Goal: Information Seeking & Learning: Find specific fact

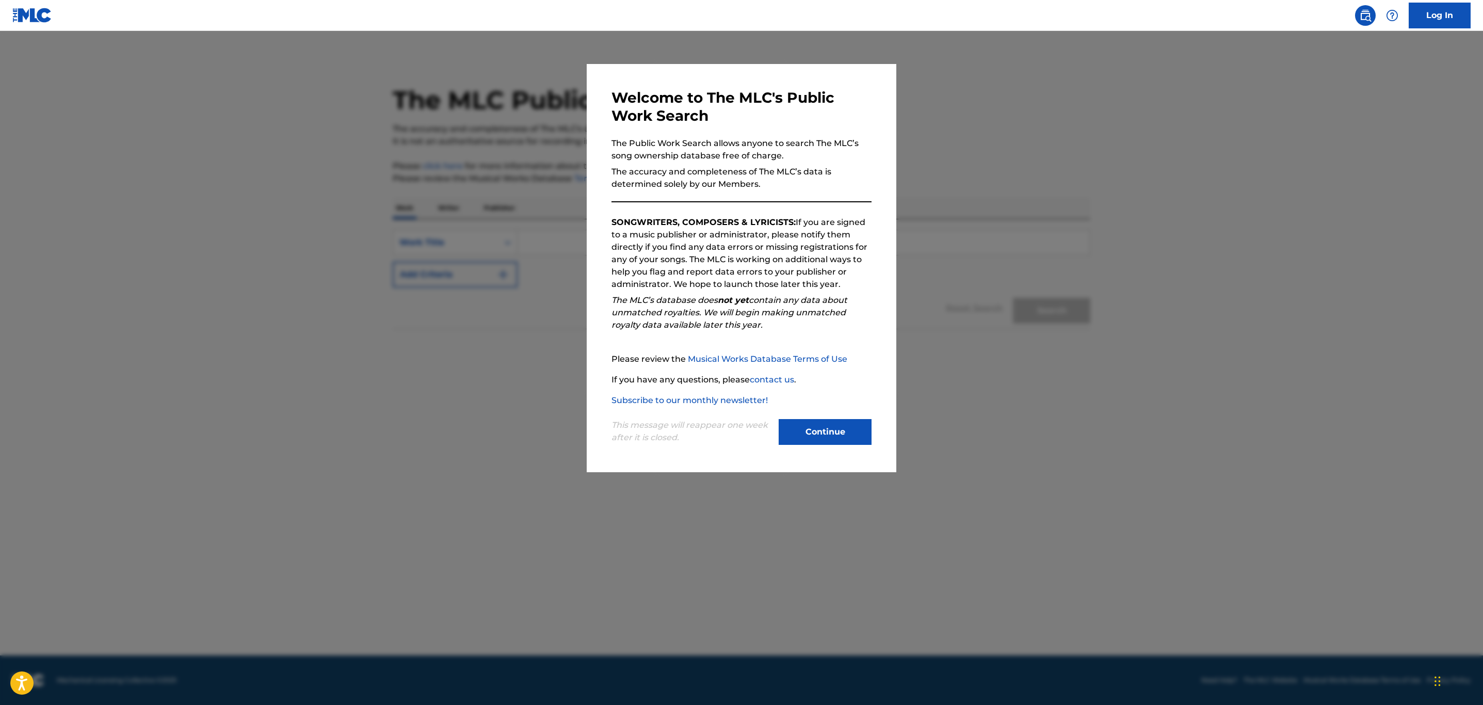
click at [855, 432] on button "Continue" at bounding box center [825, 432] width 93 height 26
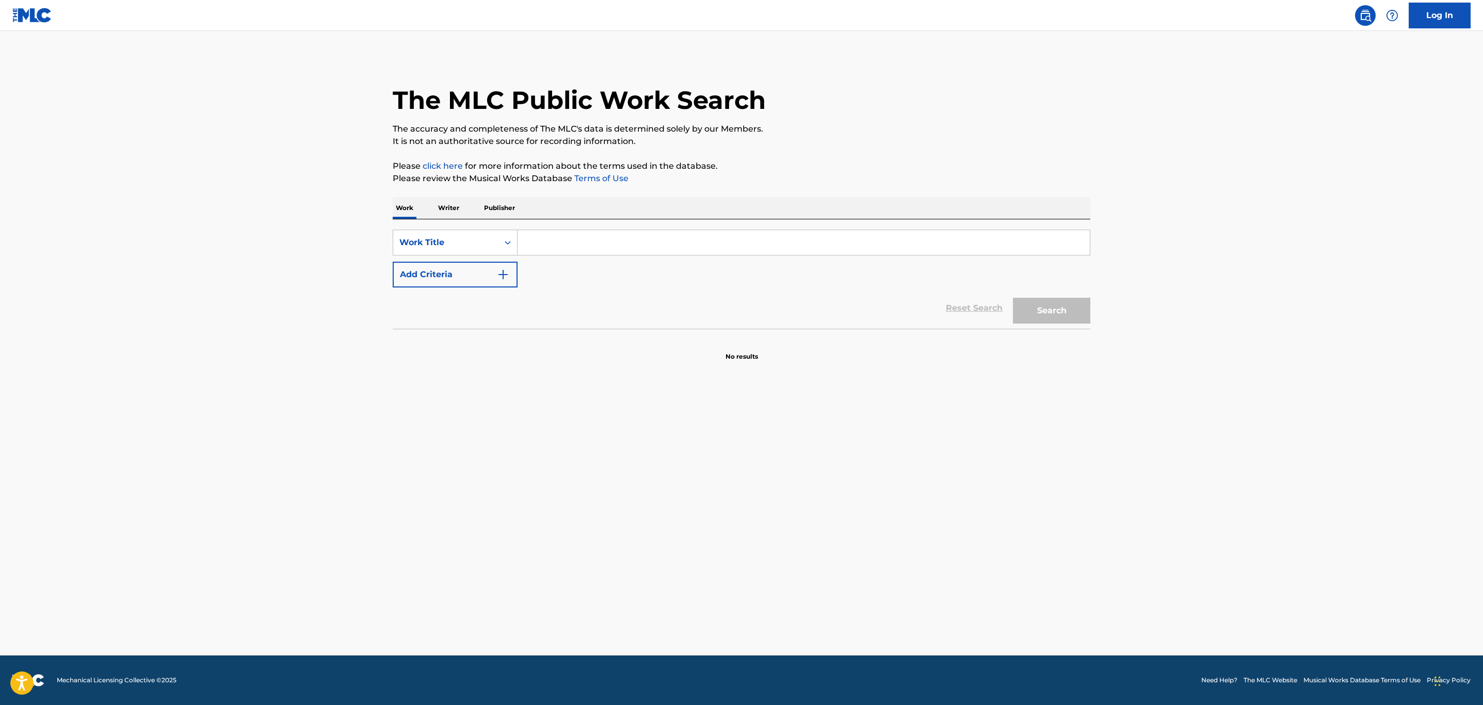
click at [555, 245] on input "Search Form" at bounding box center [804, 242] width 572 height 25
click at [444, 211] on p "Writer" at bounding box center [448, 208] width 27 height 22
click at [598, 250] on input "Search Form" at bounding box center [804, 242] width 572 height 25
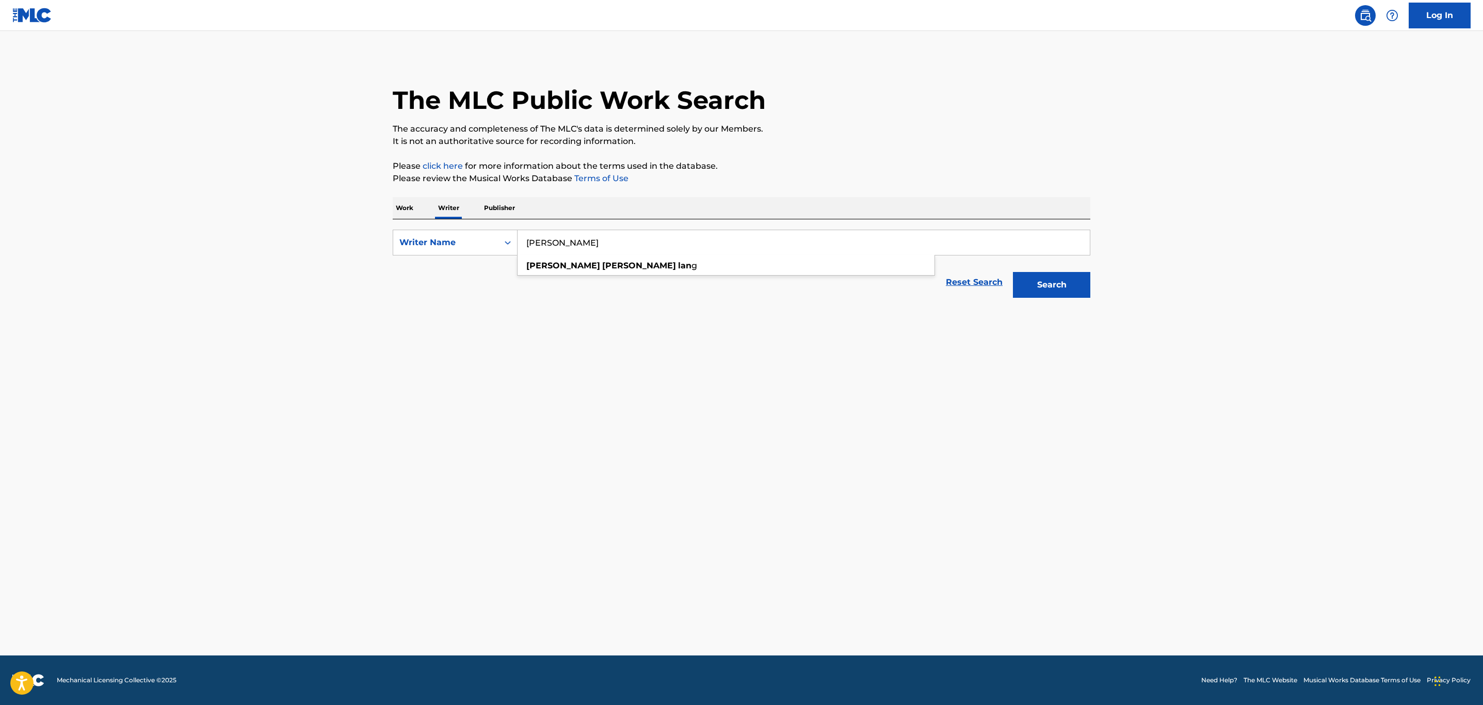
type input "kathryn dawn lang"
click at [1013, 272] on button "Search" at bounding box center [1051, 285] width 77 height 26
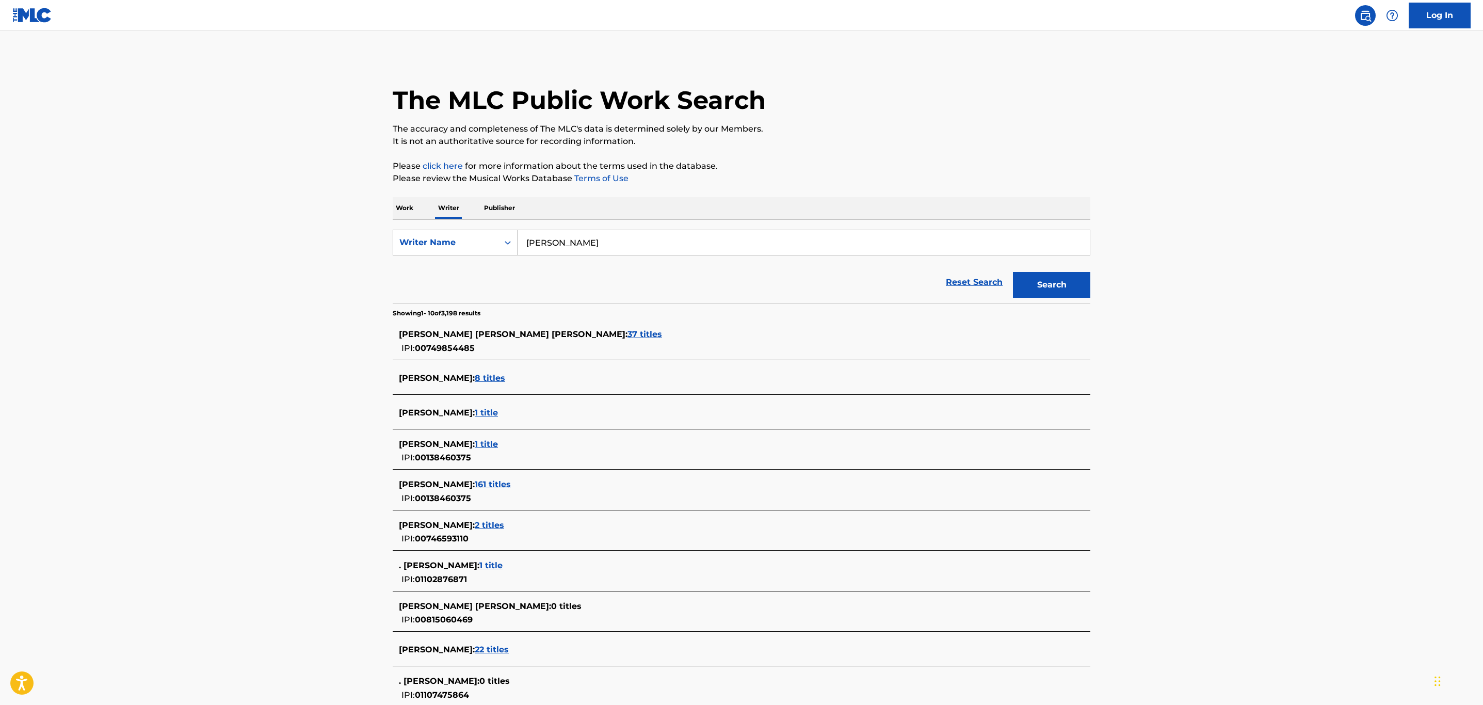
click at [511, 487] on span "161 titles" at bounding box center [493, 484] width 36 height 10
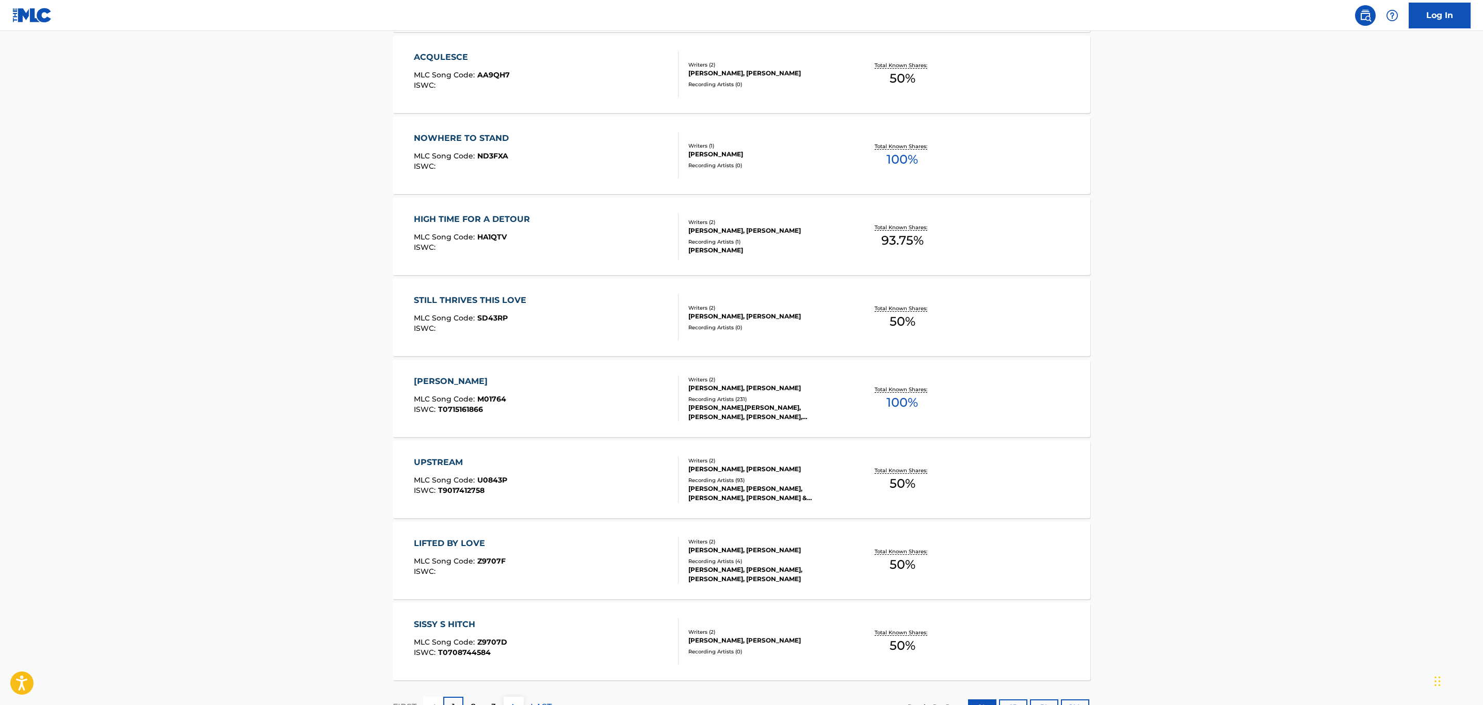
scroll to position [558, 0]
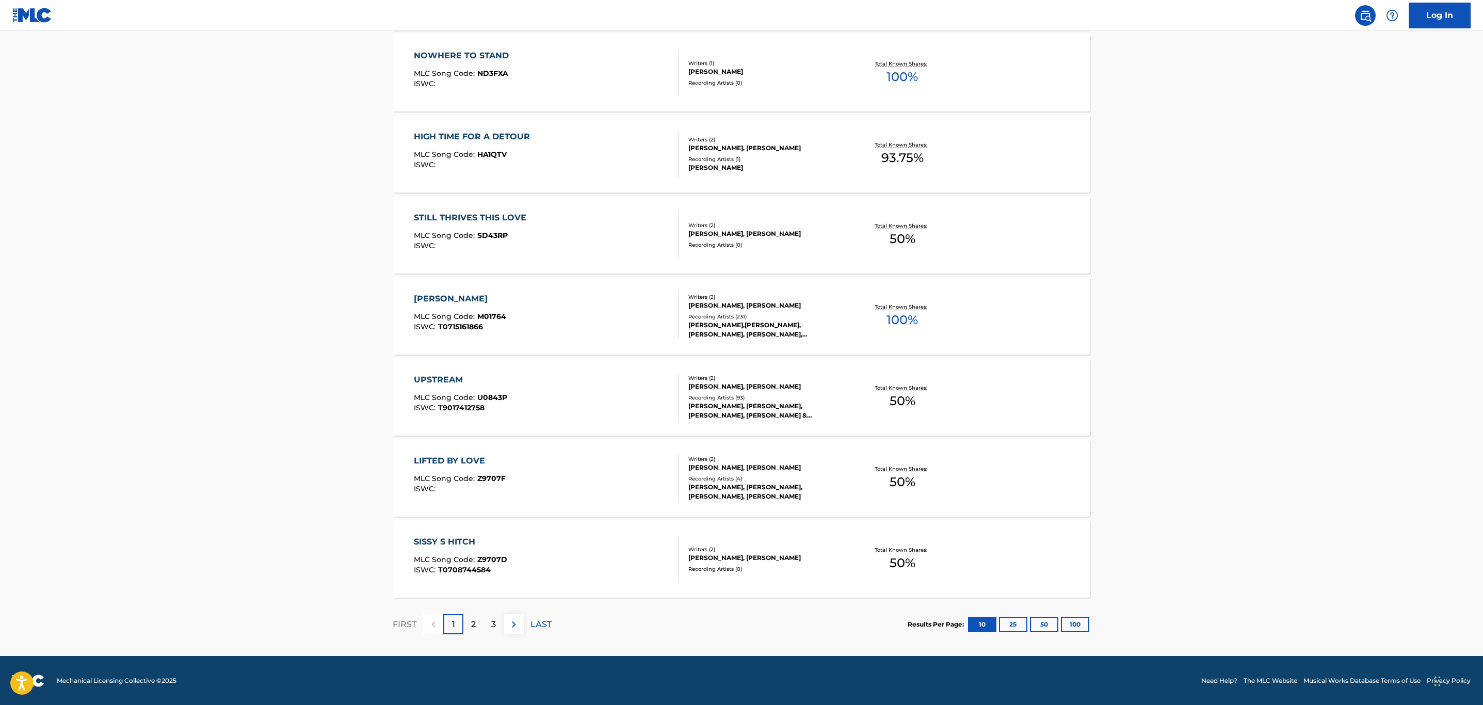
click at [1069, 627] on button "100" at bounding box center [1075, 624] width 28 height 15
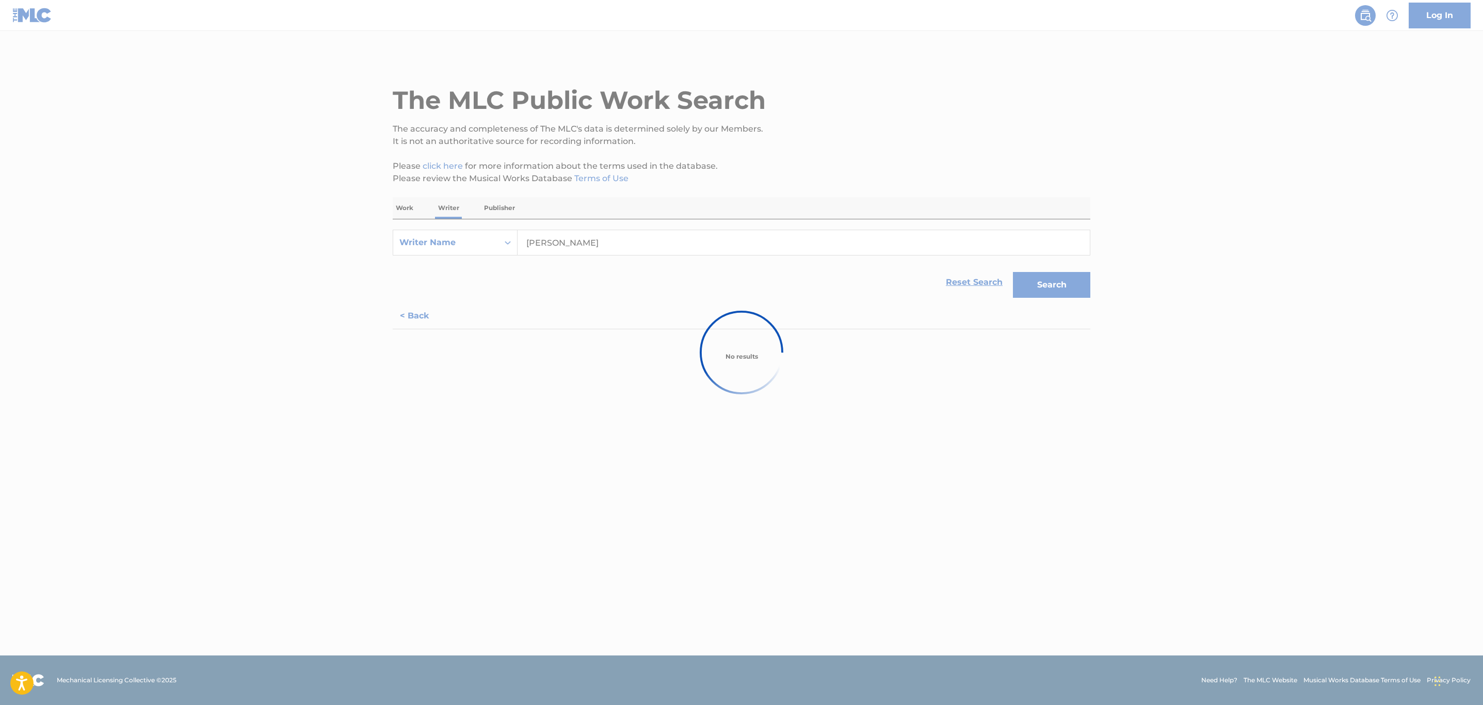
scroll to position [0, 0]
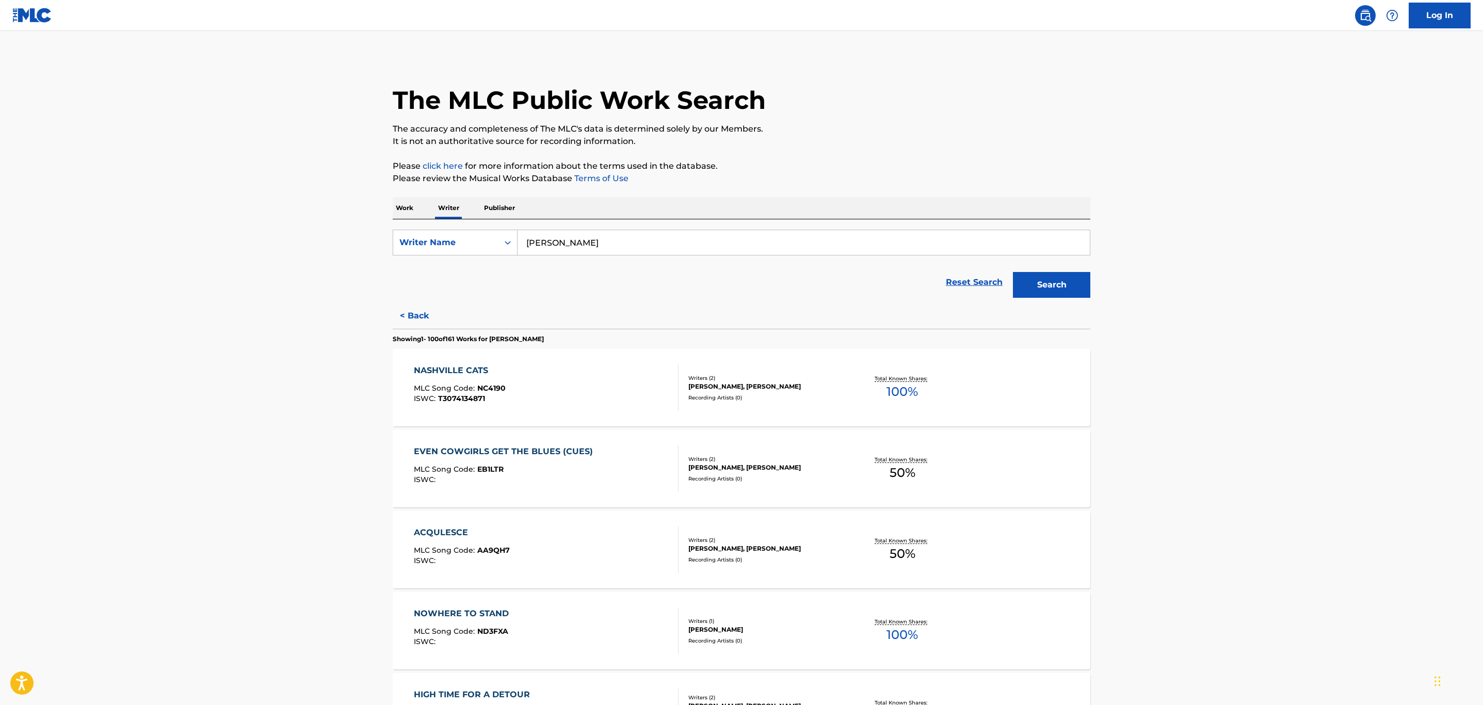
click at [408, 206] on p "Work" at bounding box center [405, 208] width 24 height 22
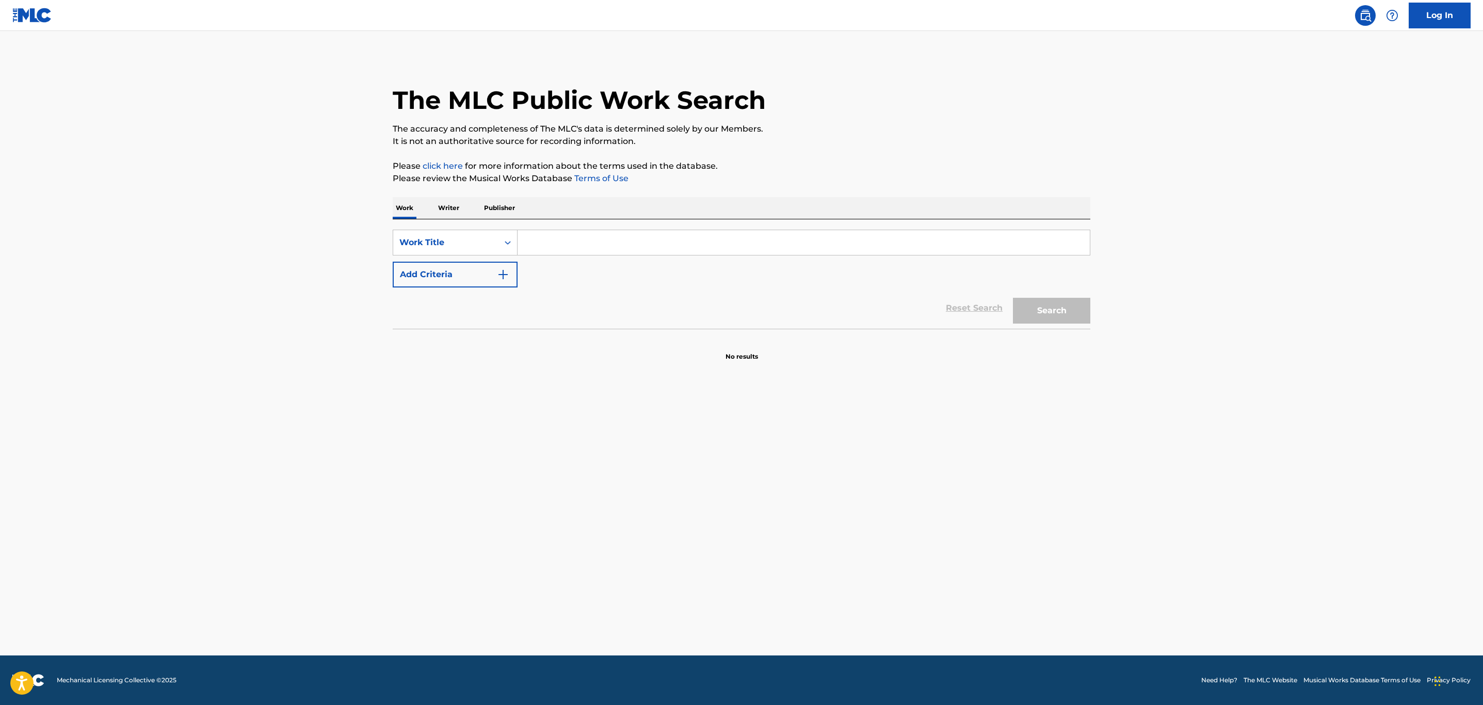
click at [600, 254] on input "Search Form" at bounding box center [804, 242] width 572 height 25
type input "a sleep with no dreaming"
click at [610, 257] on div "a sleep with no dreaming" at bounding box center [726, 265] width 417 height 19
click at [1075, 302] on button "Search" at bounding box center [1051, 311] width 77 height 26
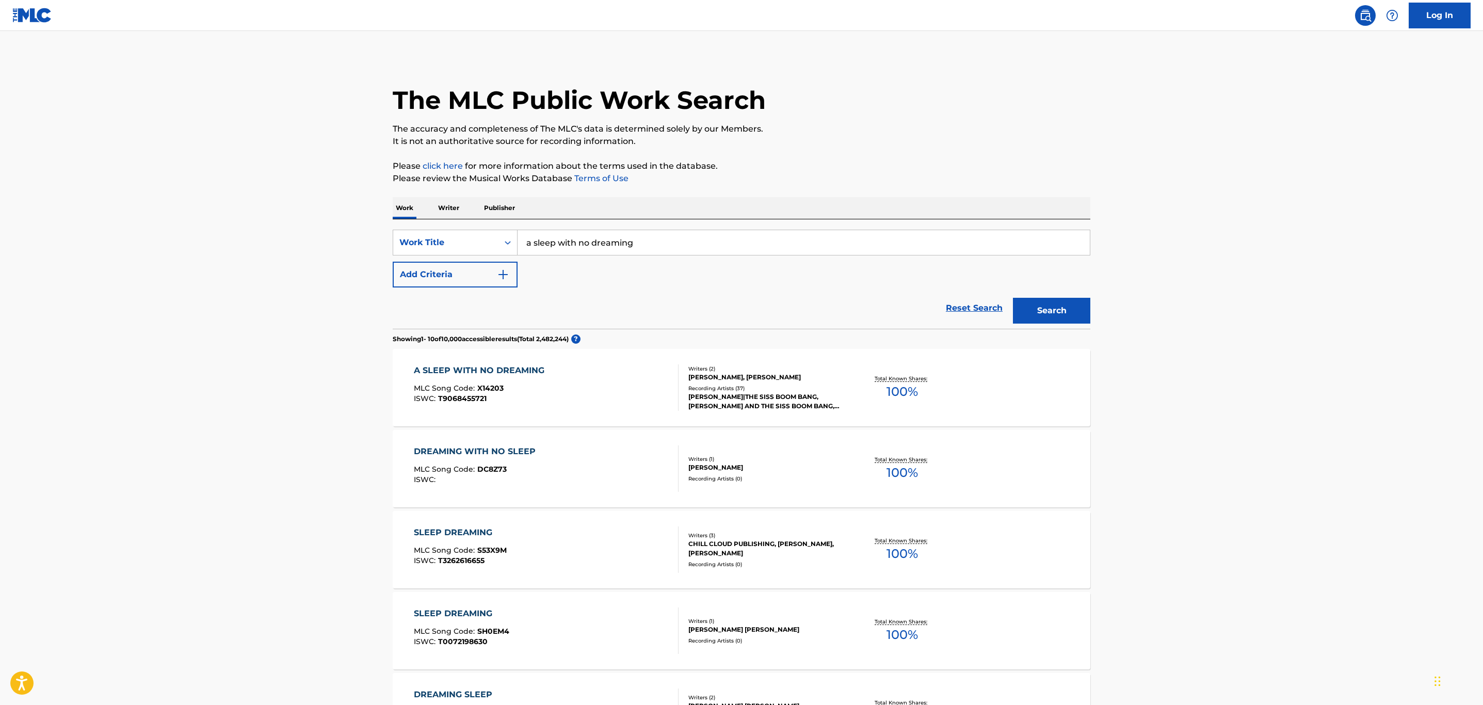
click at [617, 400] on div "A SLEEP WITH NO DREAMING MLC Song Code : X14203 ISWC : T9068455721" at bounding box center [546, 387] width 265 height 46
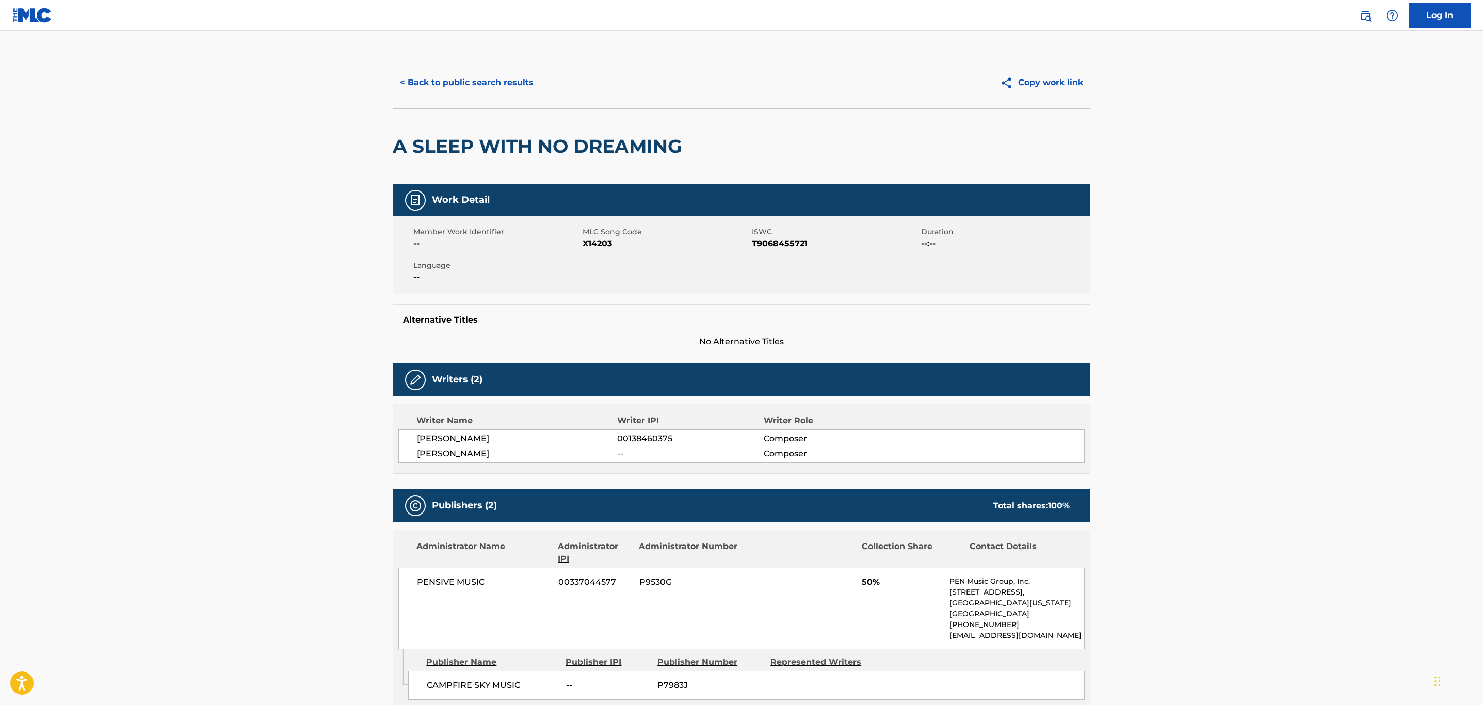
click at [1423, 14] on link "Log In" at bounding box center [1440, 16] width 62 height 26
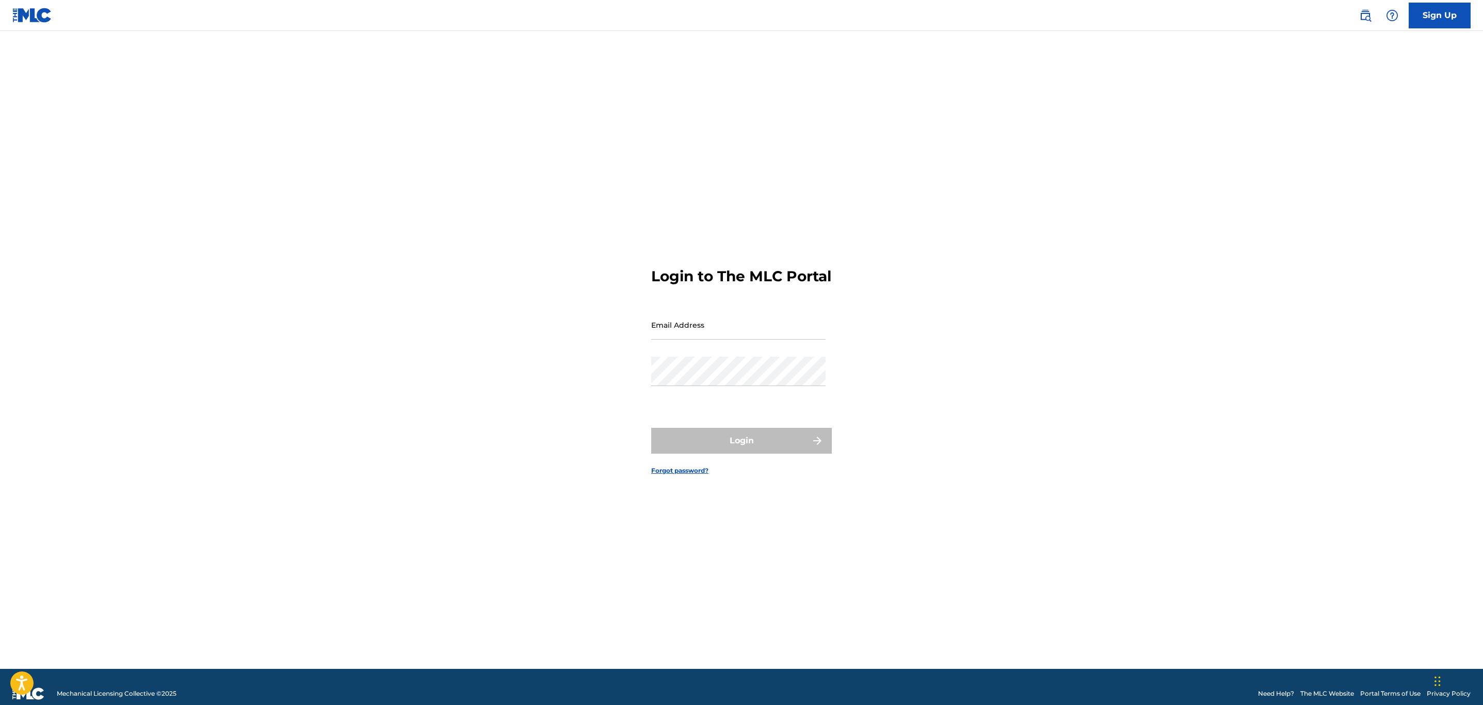
click at [751, 331] on input "Email Address" at bounding box center [738, 324] width 174 height 29
type input "[EMAIL_ADDRESS][DOMAIN_NAME]"
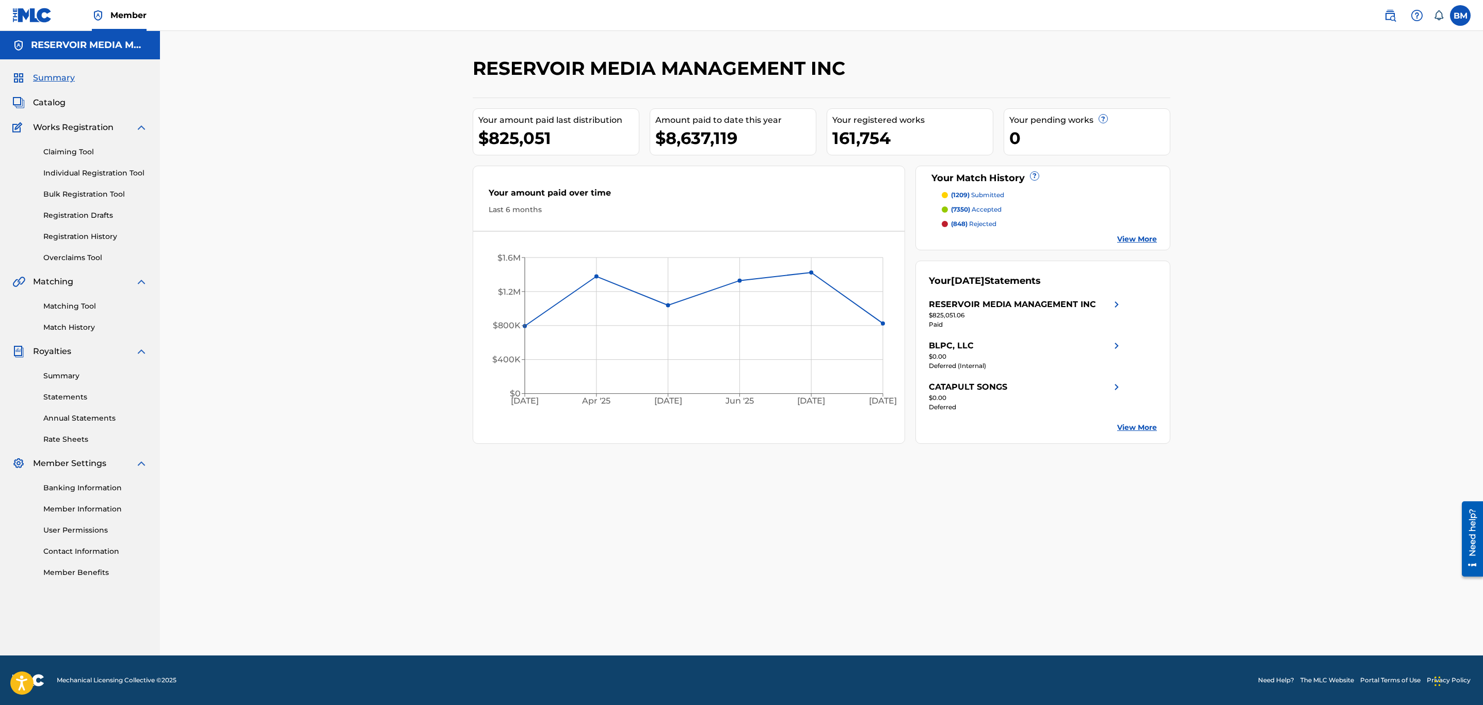
click at [57, 101] on span "Catalog" at bounding box center [49, 102] width 33 height 12
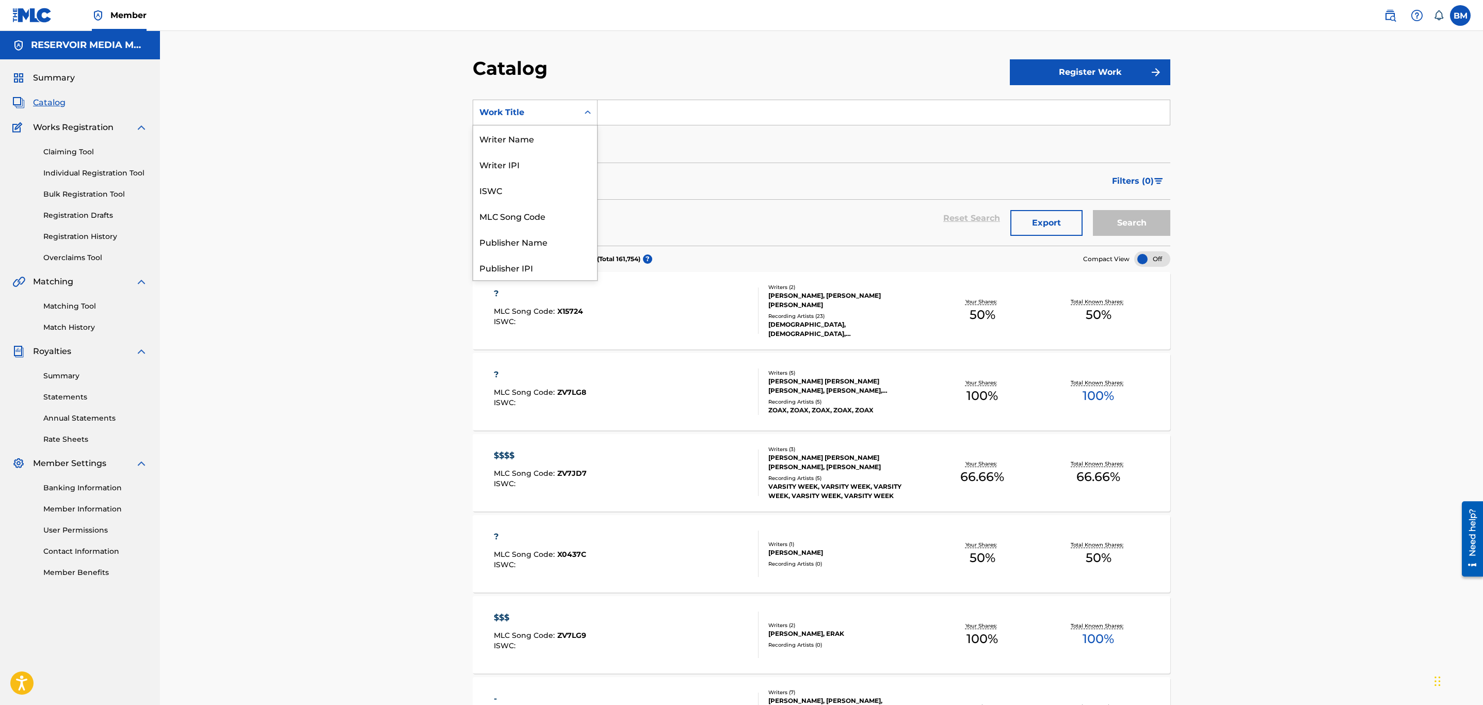
click at [580, 113] on div "Search Form" at bounding box center [587, 112] width 19 height 19
click at [543, 143] on div "Writer Name" at bounding box center [535, 138] width 124 height 26
click at [638, 113] on input "Search Form" at bounding box center [884, 112] width 572 height 25
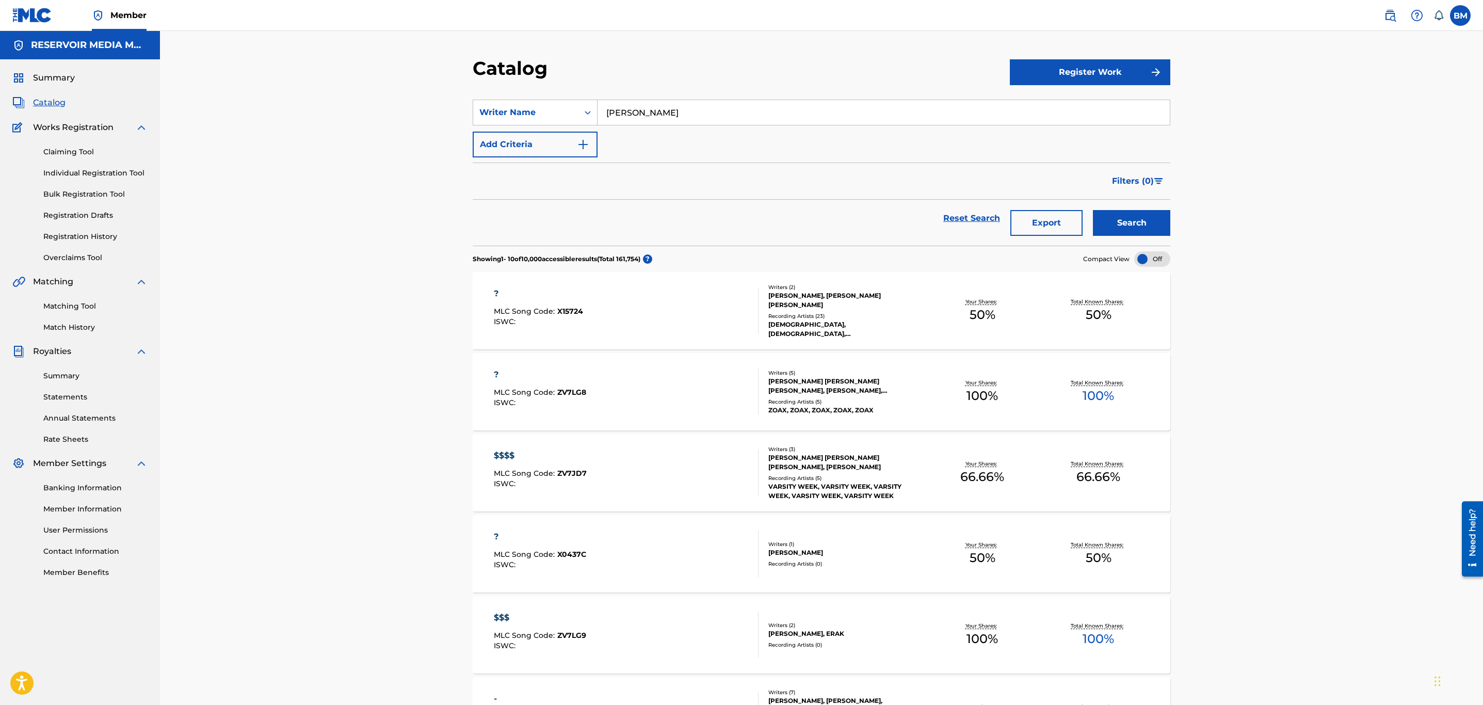
type input "kathryn dawn lang"
click at [1093, 210] on button "Search" at bounding box center [1131, 223] width 77 height 26
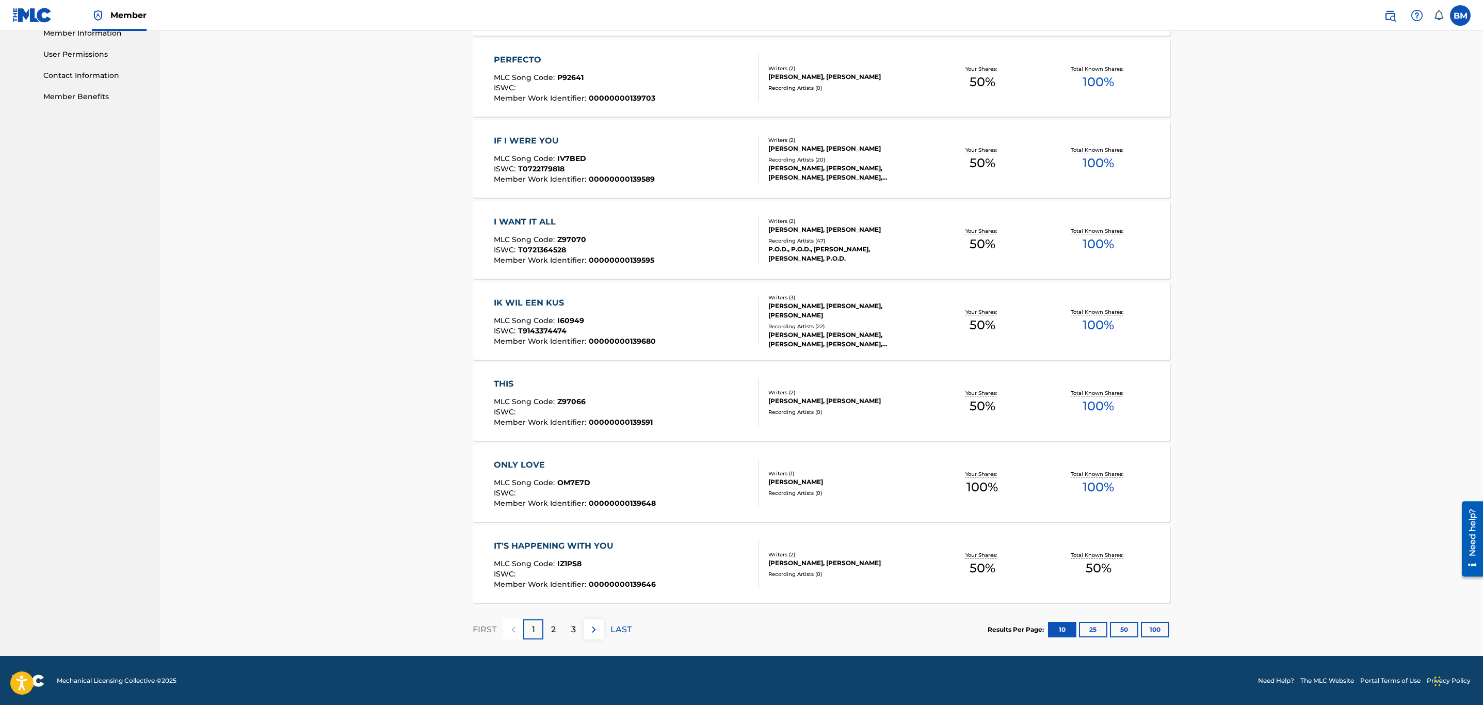
scroll to position [477, 0]
click at [556, 622] on div "2" at bounding box center [553, 629] width 20 height 20
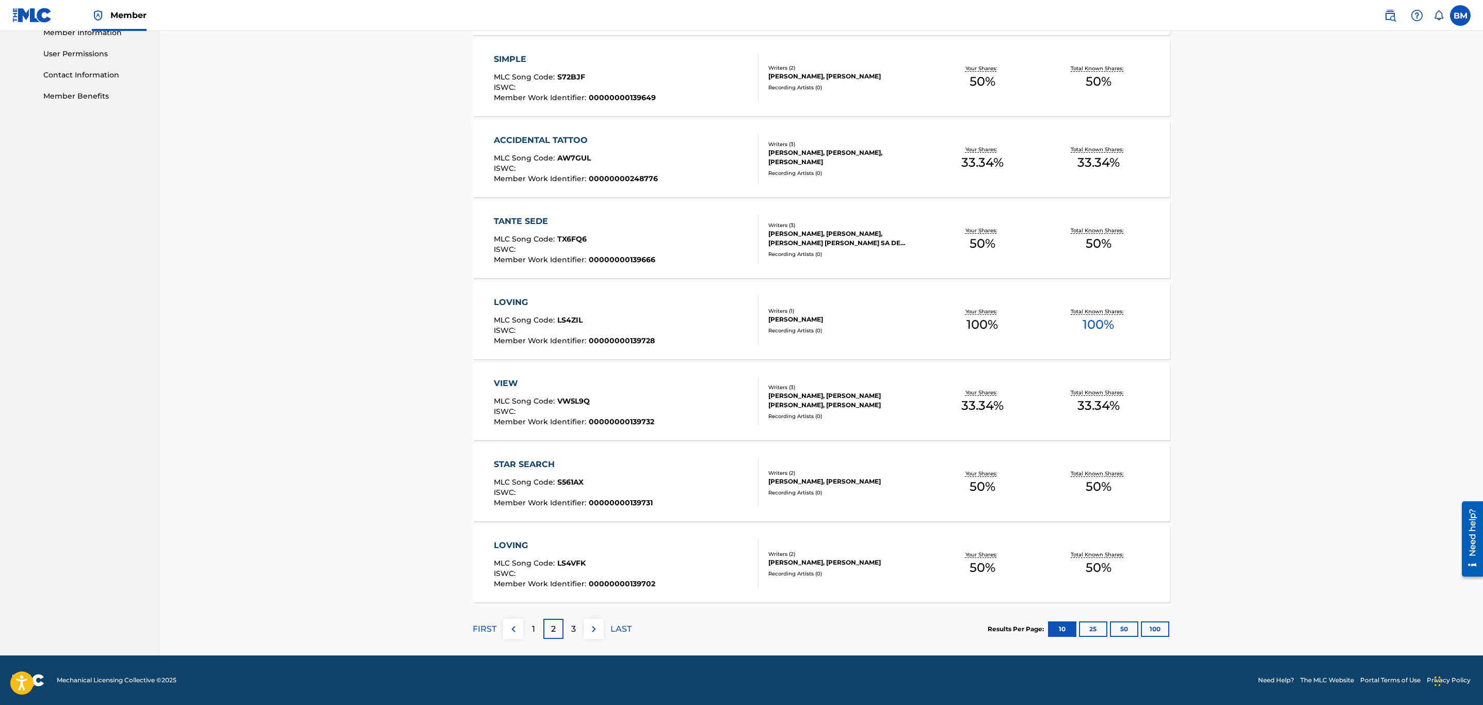
click at [573, 621] on div "3" at bounding box center [573, 629] width 20 height 20
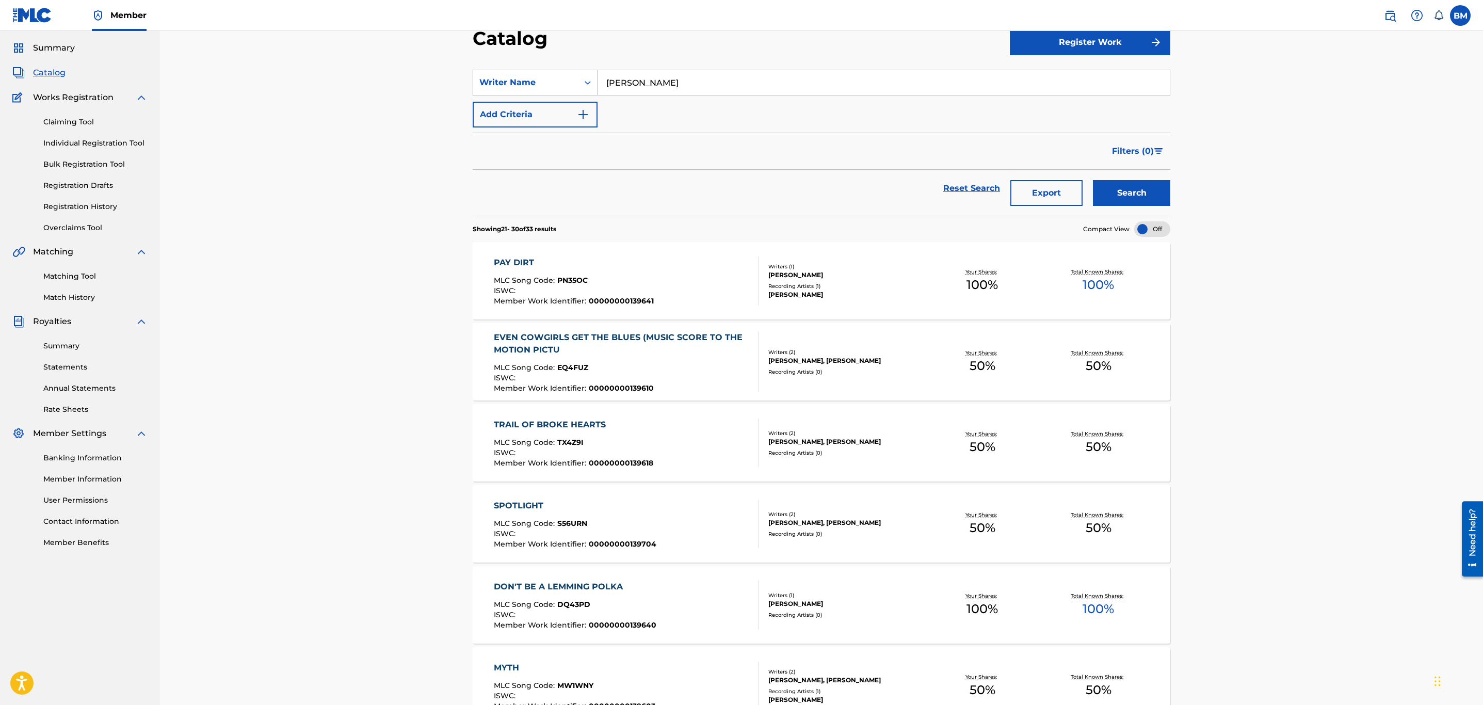
scroll to position [0, 0]
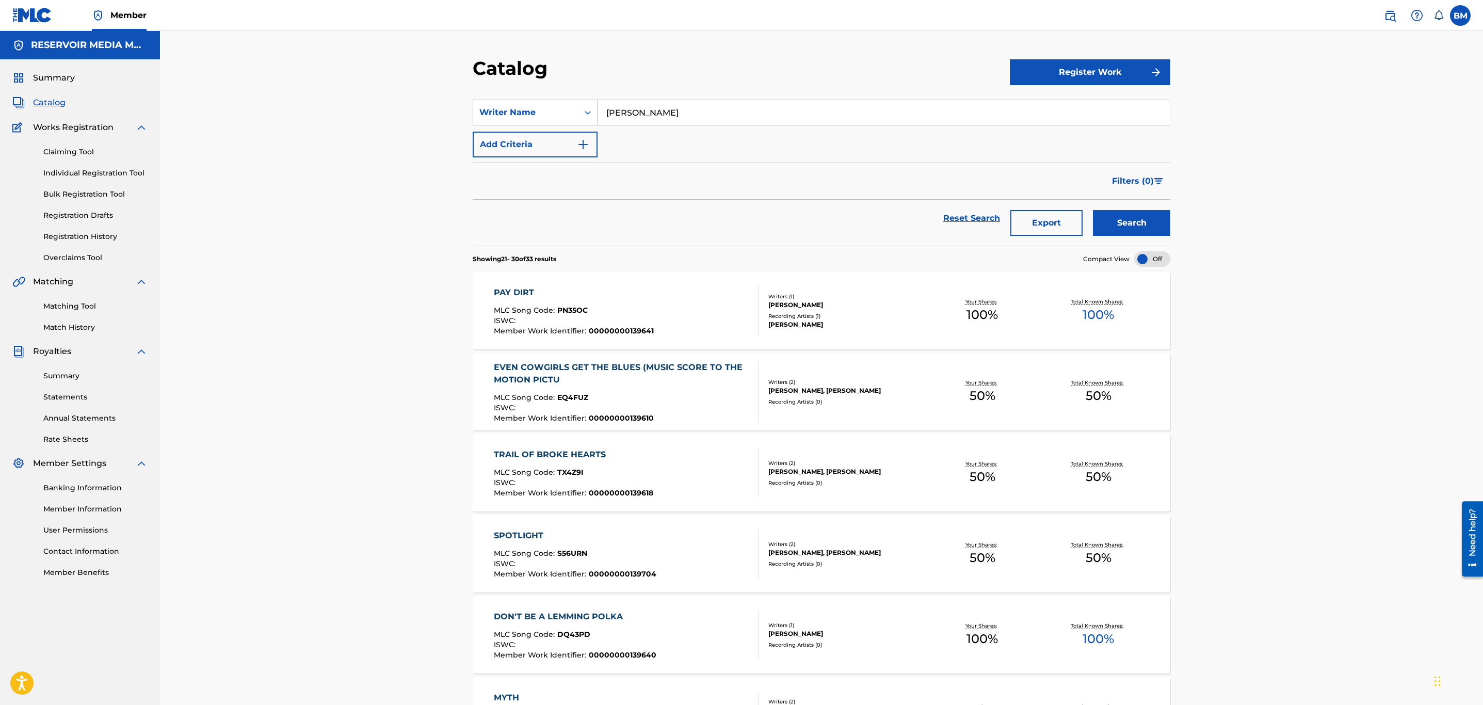
click at [1035, 221] on button "Export" at bounding box center [1046, 223] width 72 height 26
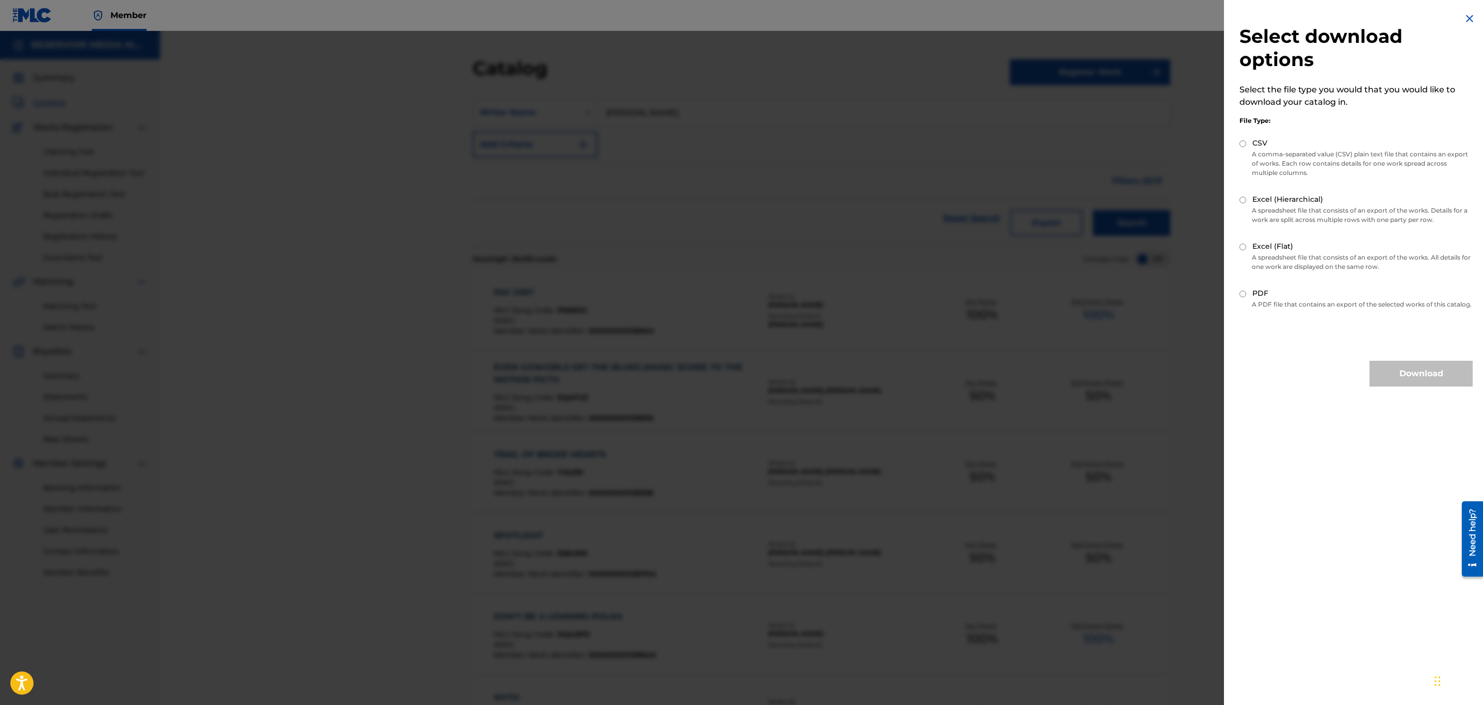
click at [1242, 138] on div "CSV" at bounding box center [1355, 144] width 233 height 12
click at [1242, 148] on div "CSV" at bounding box center [1355, 144] width 233 height 12
click at [1240, 141] on input "CSV" at bounding box center [1242, 143] width 7 height 7
radio input "true"
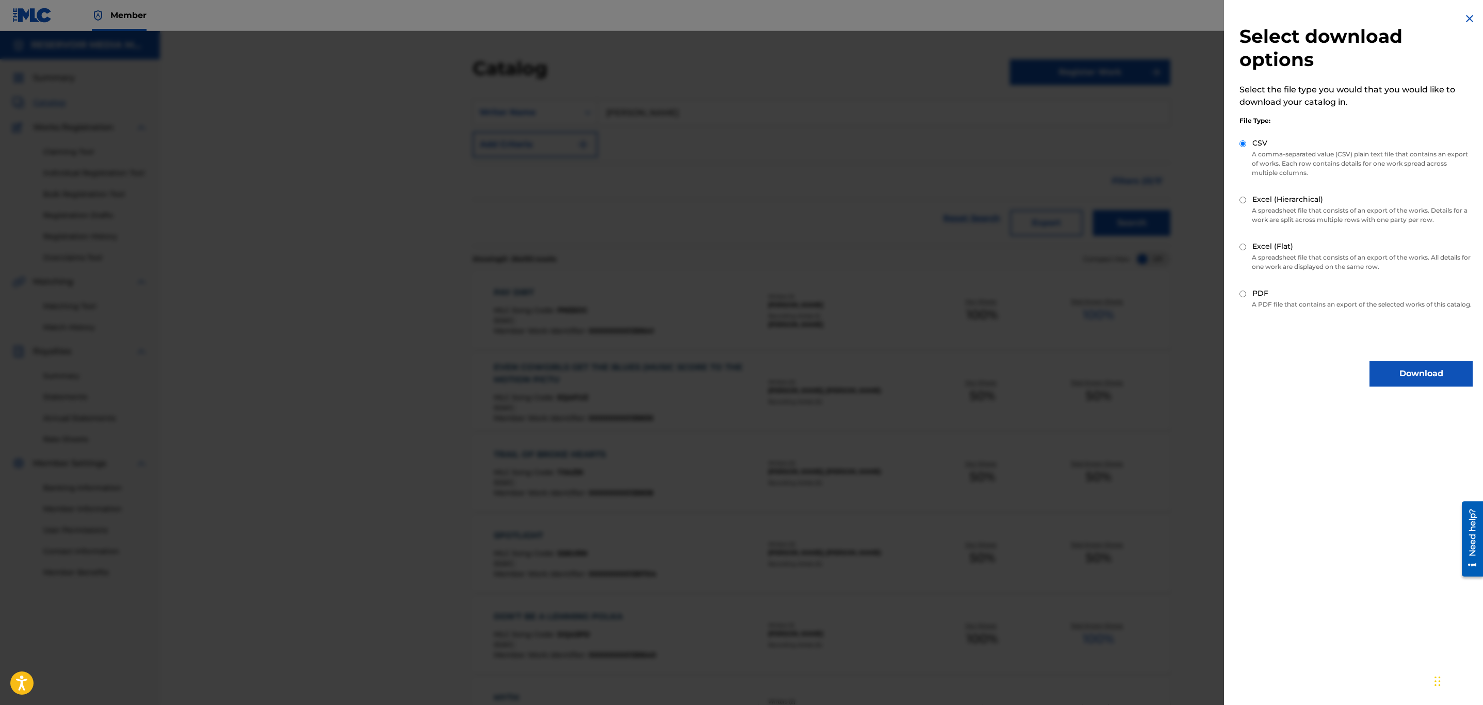
click at [1434, 383] on button "Download" at bounding box center [1420, 374] width 103 height 26
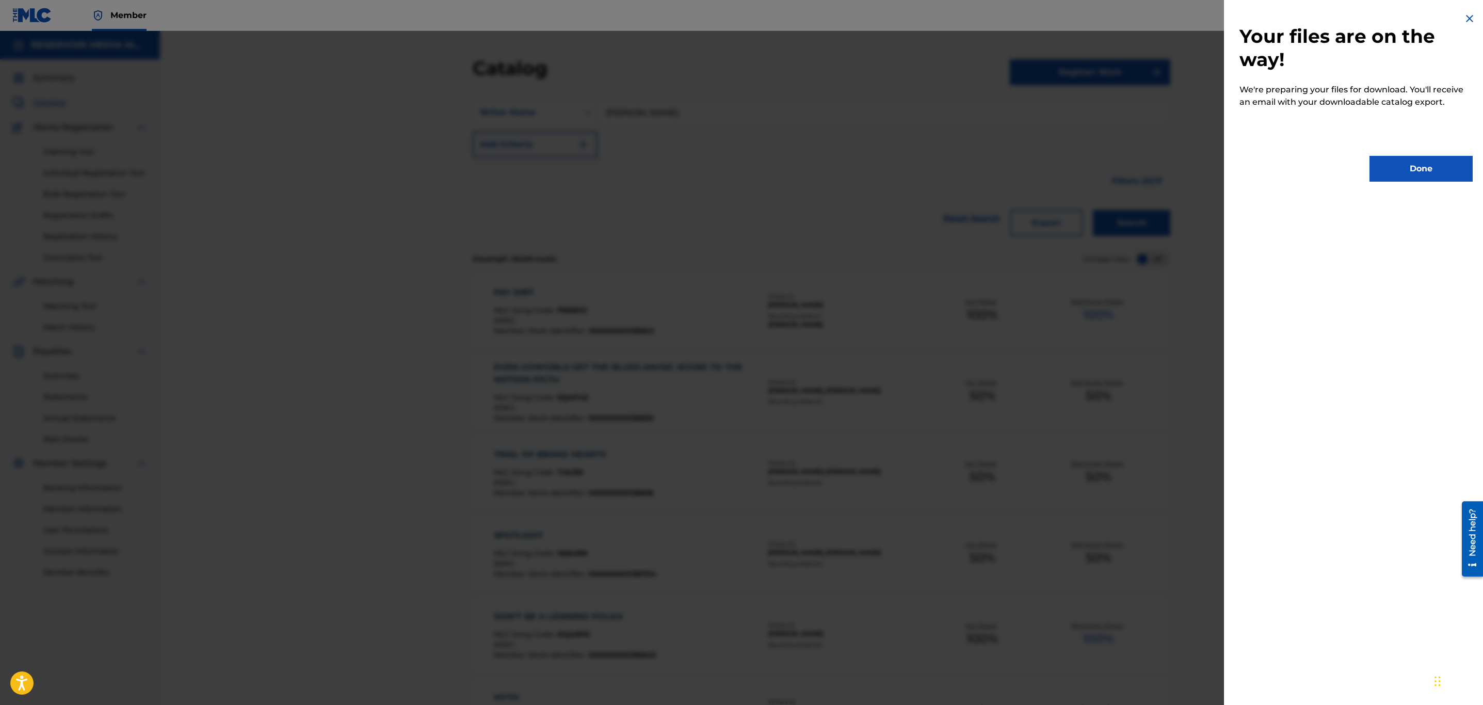
click at [1416, 175] on button "Done" at bounding box center [1420, 169] width 103 height 26
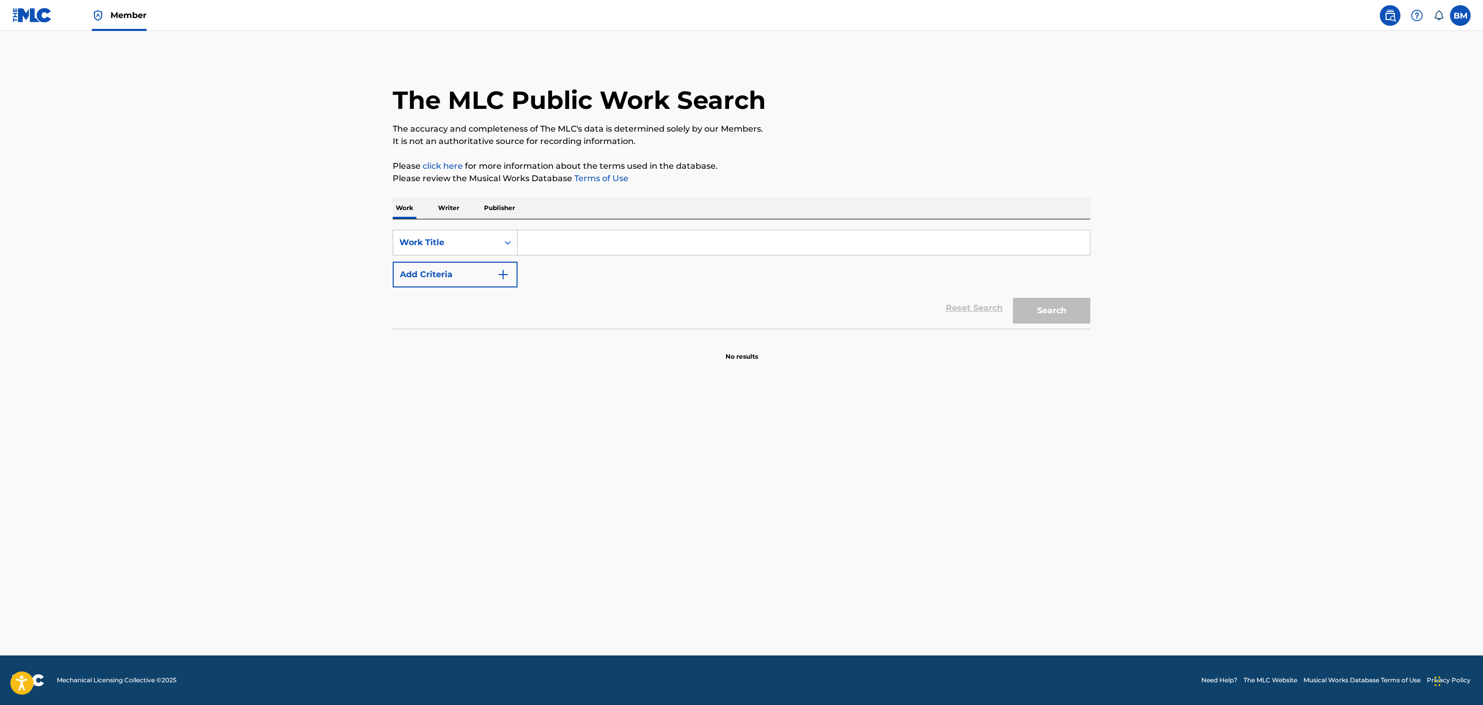
click at [455, 215] on p "Writer" at bounding box center [448, 208] width 27 height 22
click at [572, 237] on input "Search Form" at bounding box center [804, 242] width 572 height 25
click at [505, 211] on p "Publisher" at bounding box center [499, 208] width 37 height 22
click at [409, 201] on p "Work" at bounding box center [405, 208] width 24 height 22
click at [541, 249] on input "Search Form" at bounding box center [804, 242] width 572 height 25
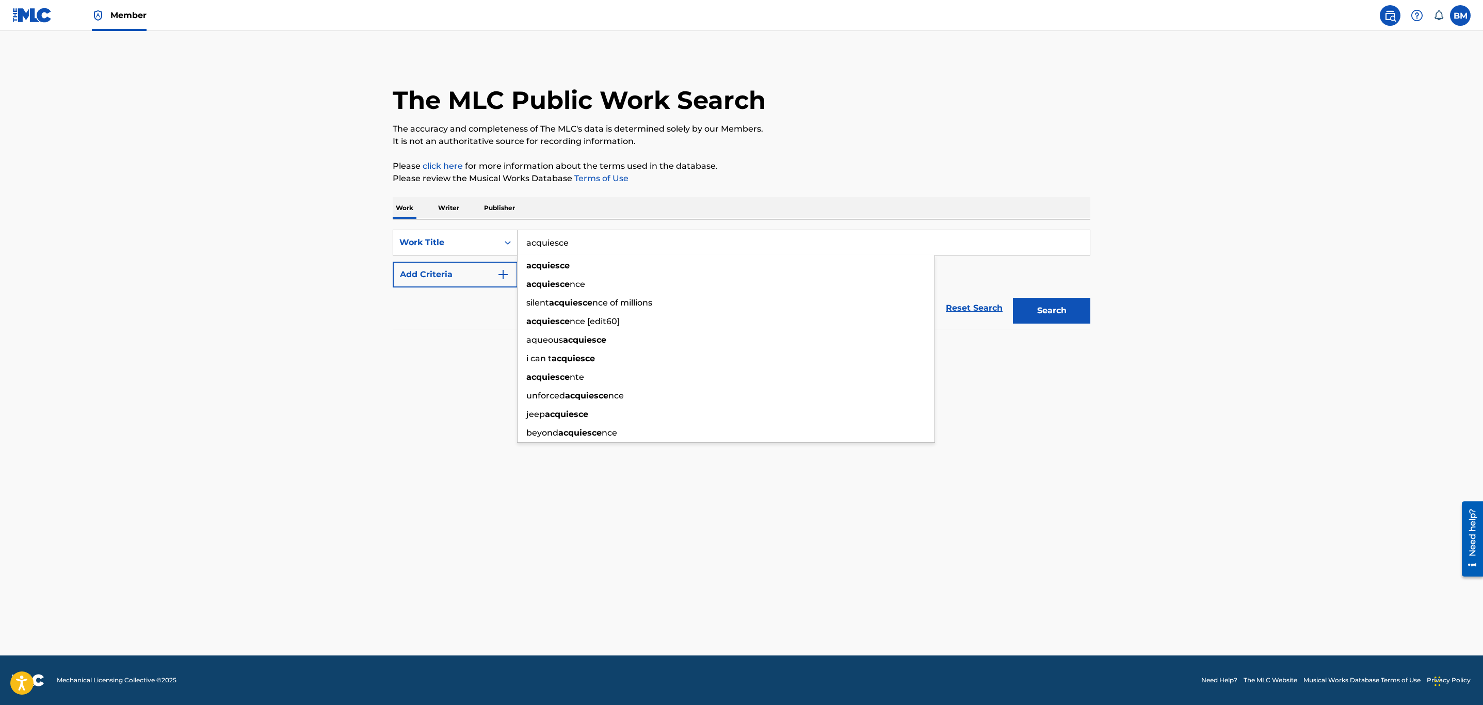
type input "acquiesce"
click at [489, 272] on button "Add Criteria" at bounding box center [455, 275] width 125 height 26
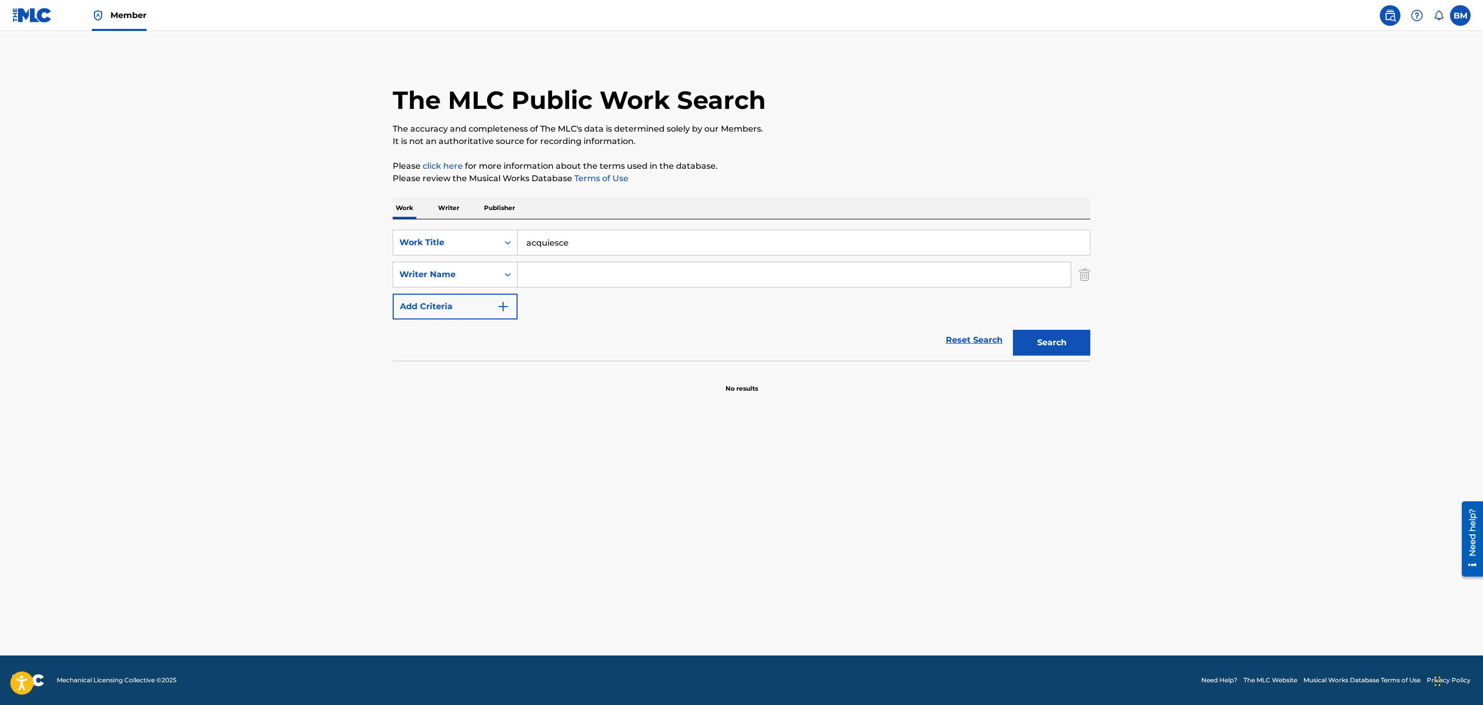
click at [580, 272] on input "Search Form" at bounding box center [794, 274] width 553 height 25
type input "lang"
click at [1013, 330] on button "Search" at bounding box center [1051, 343] width 77 height 26
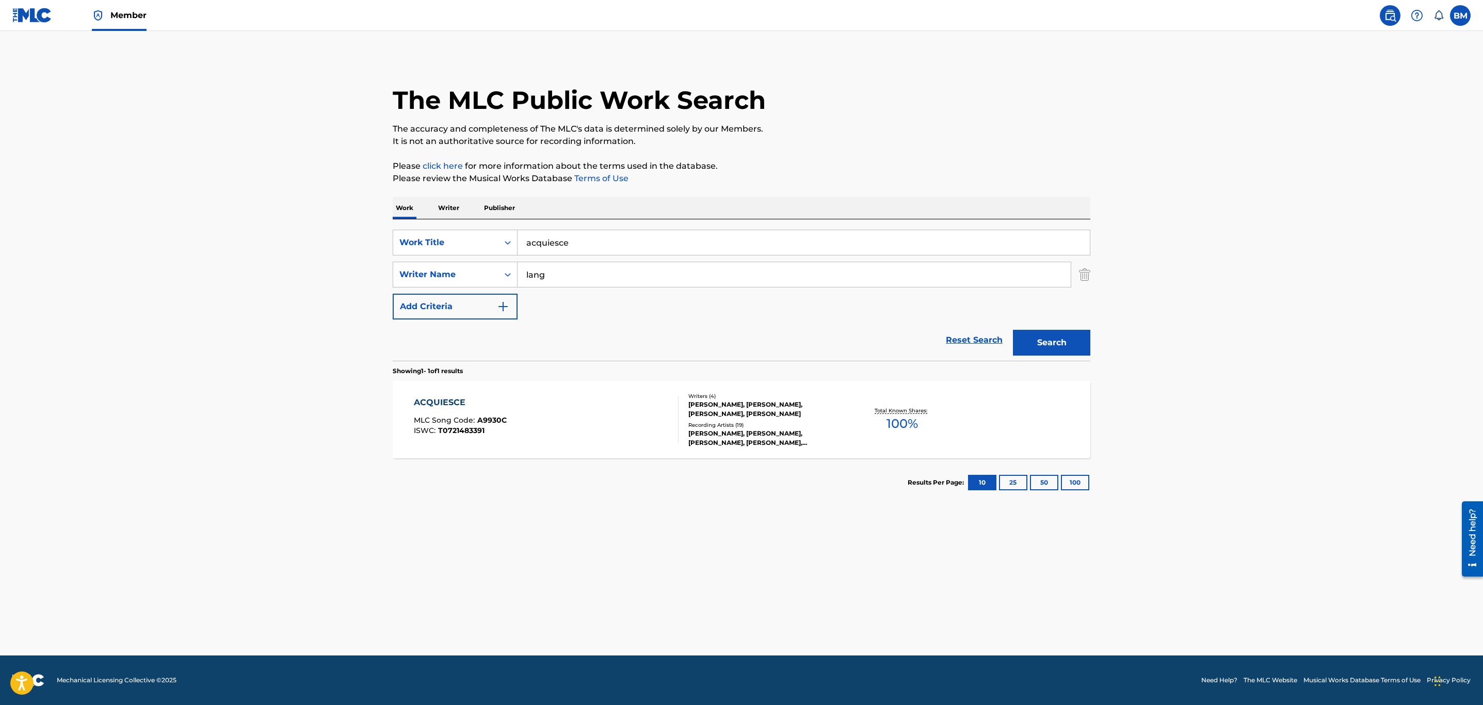
click at [634, 384] on div "ACQUIESCE MLC Song Code : A9930C ISWC : T0721483391 Writers ( 4 ) KATHRYN DAWN …" at bounding box center [742, 419] width 698 height 77
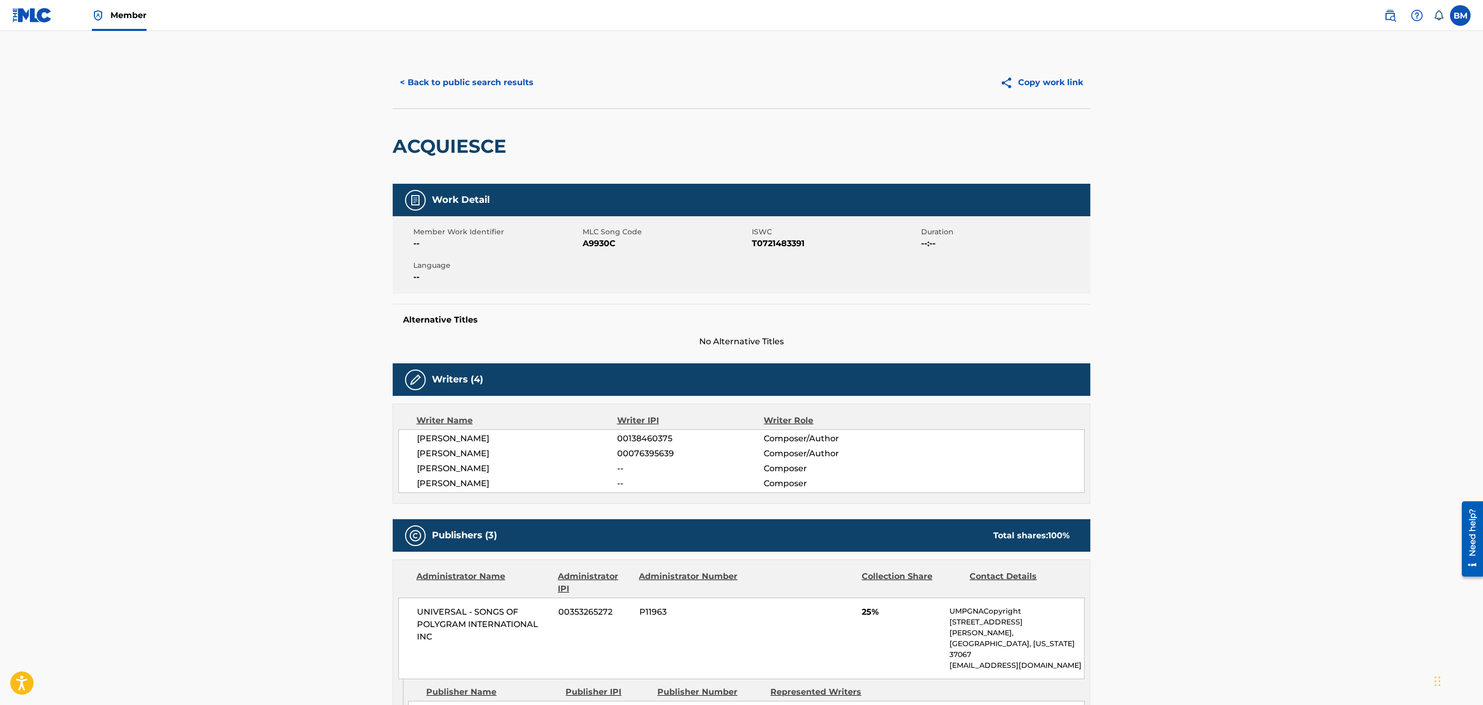
click at [440, 73] on button "< Back to public search results" at bounding box center [467, 83] width 148 height 26
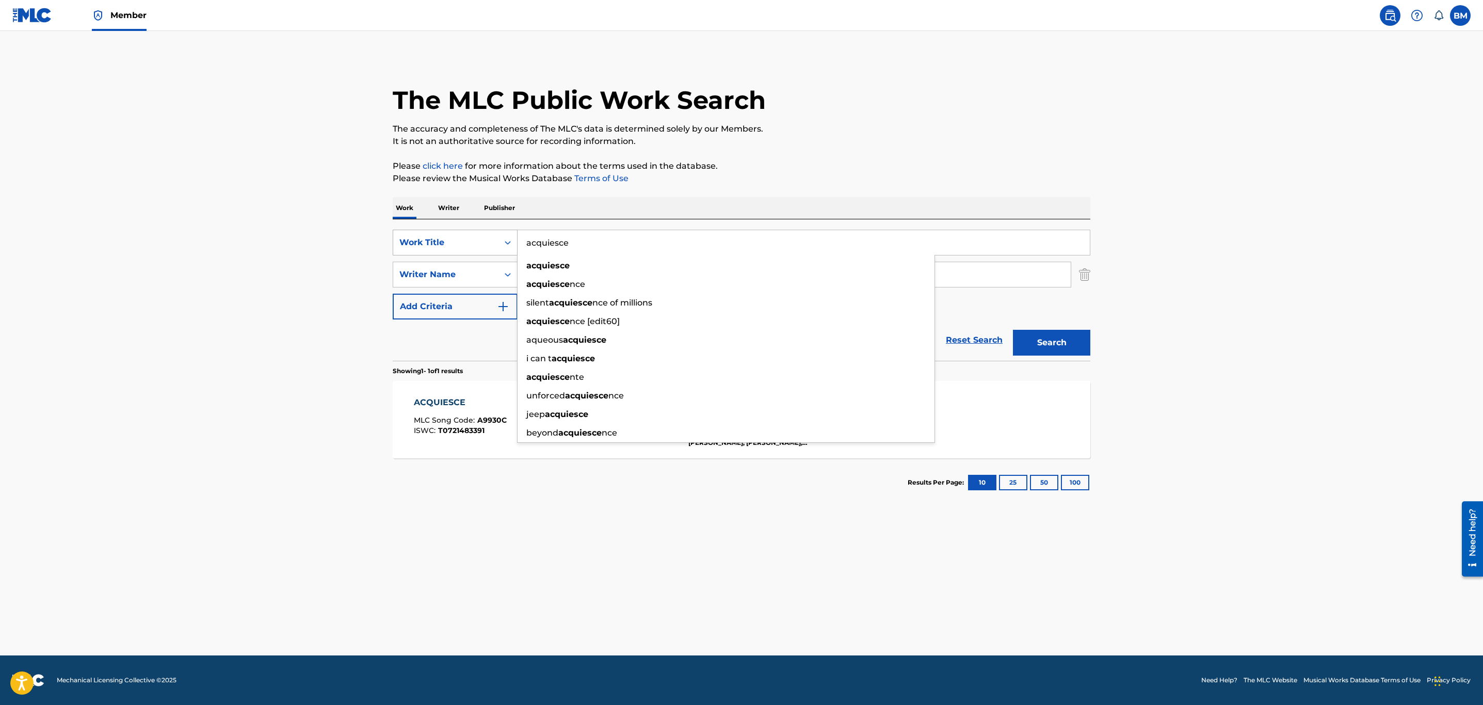
drag, startPoint x: 589, startPoint y: 248, endPoint x: 474, endPoint y: 242, distance: 115.2
click at [474, 242] on div "SearchWithCriteria6c437bdf-6dd9-431d-8b38-59400f4c2d35 Work Title acquiesce acq…" at bounding box center [742, 243] width 698 height 26
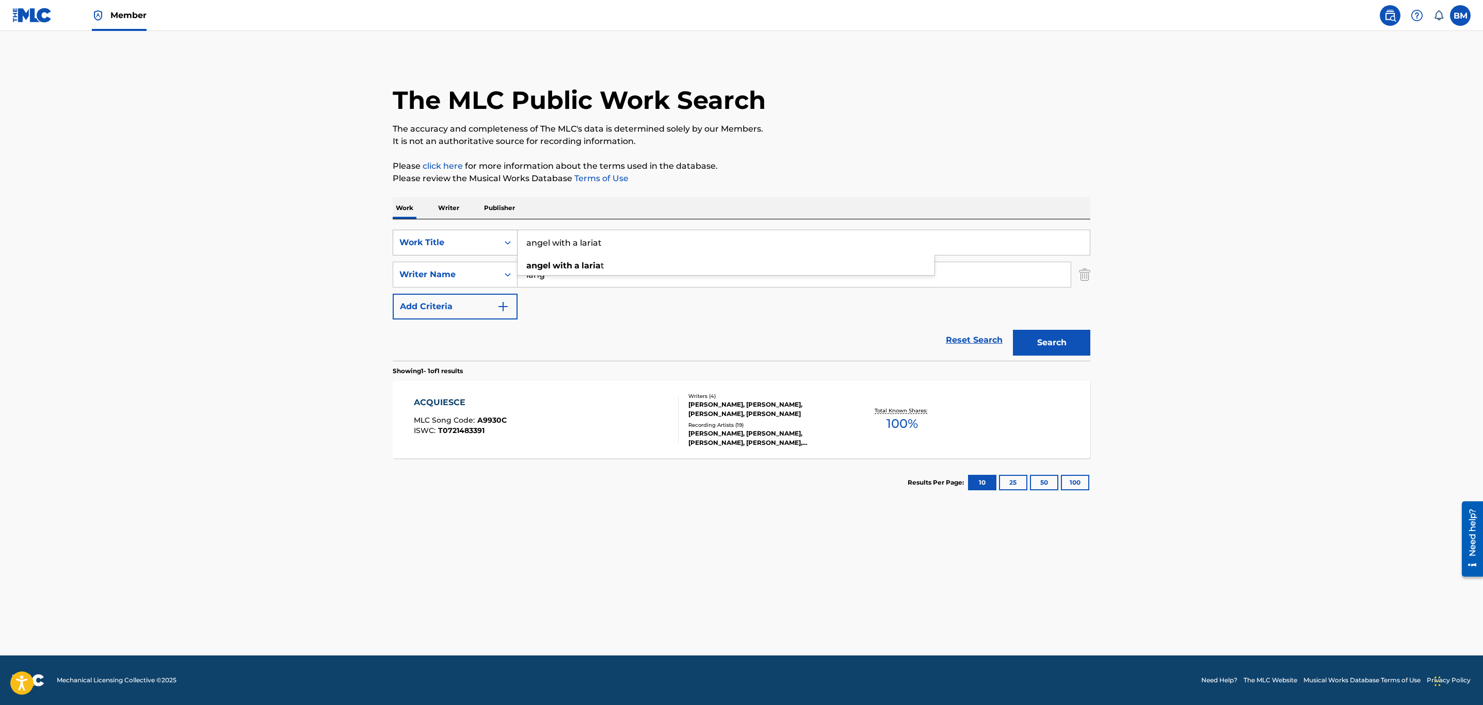
type input "angel with a lariat"
click at [1013, 330] on button "Search" at bounding box center [1051, 343] width 77 height 26
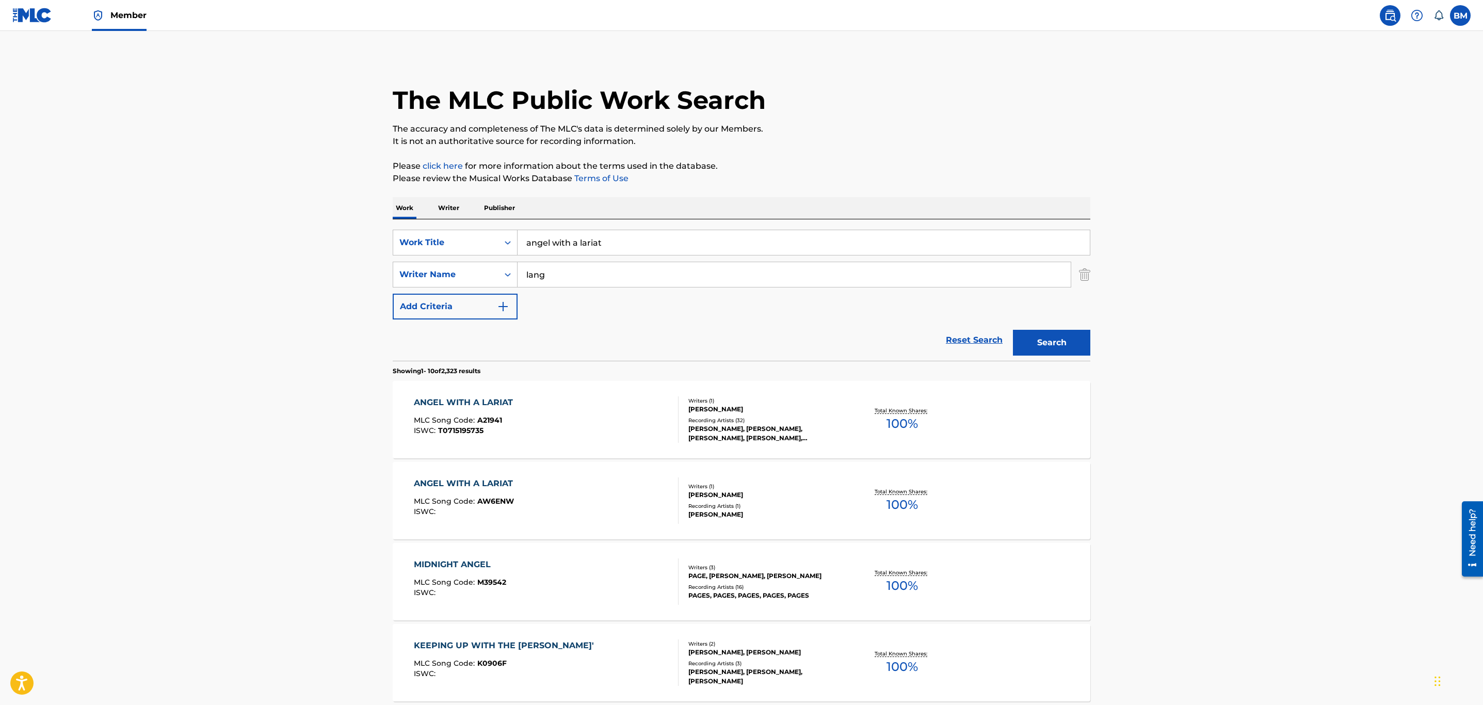
click at [651, 408] on div "ANGEL WITH A LARIAT MLC Song Code : A21941 ISWC : T0715195735" at bounding box center [546, 419] width 265 height 46
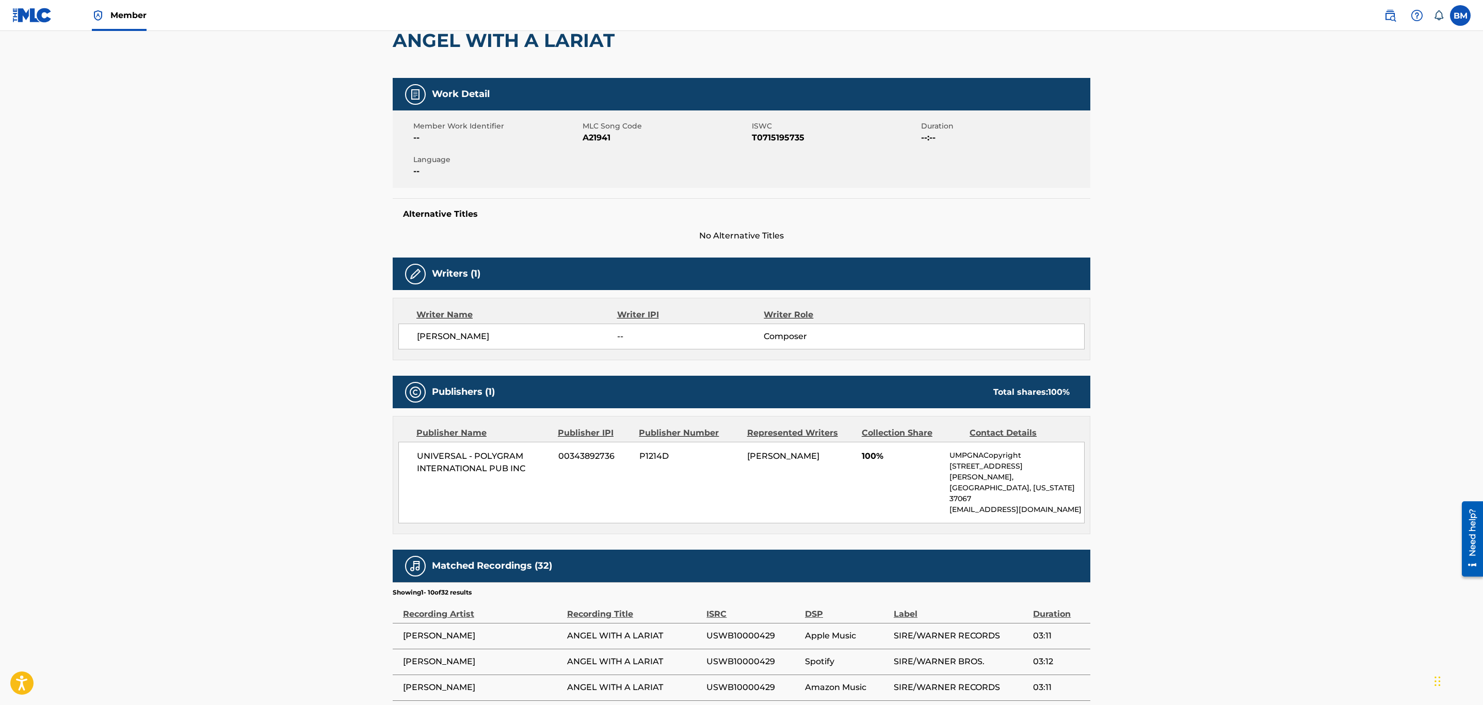
scroll to position [77, 0]
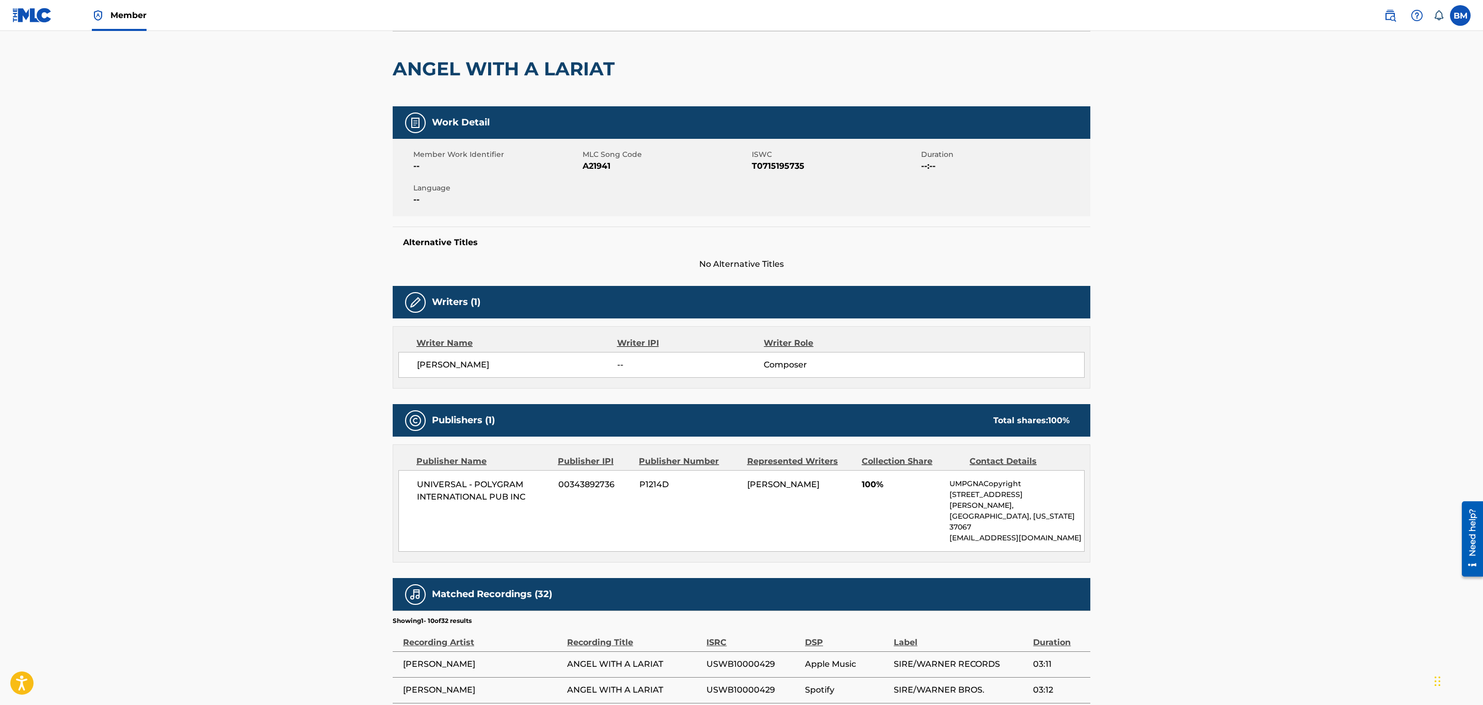
click at [1227, 395] on main "< Back to public search results Copy work link ANGEL WITH A LARIAT Work Detail …" at bounding box center [741, 458] width 1483 height 1009
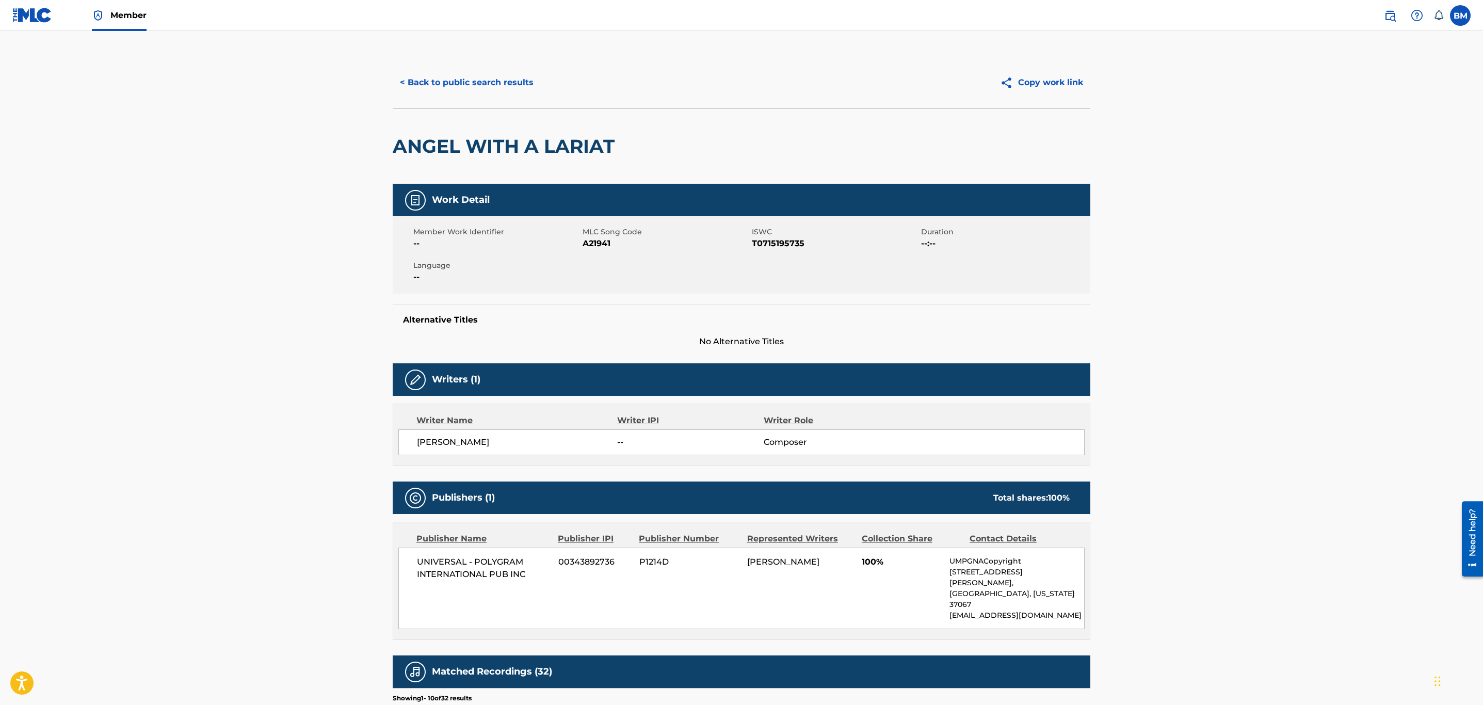
click at [526, 88] on button "< Back to public search results" at bounding box center [467, 83] width 148 height 26
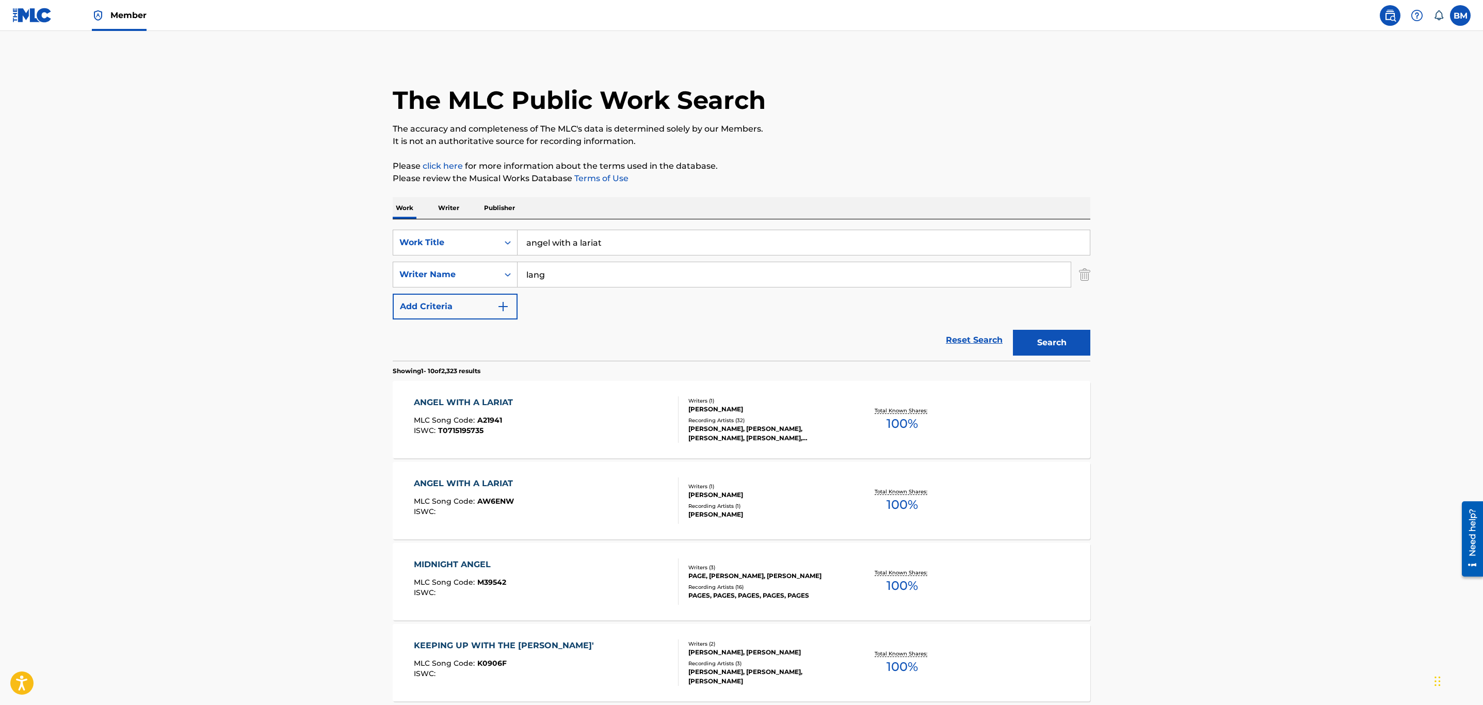
click at [621, 520] on div "ANGEL WITH A LARIAT MLC Song Code : AW6ENW ISWC :" at bounding box center [546, 500] width 265 height 46
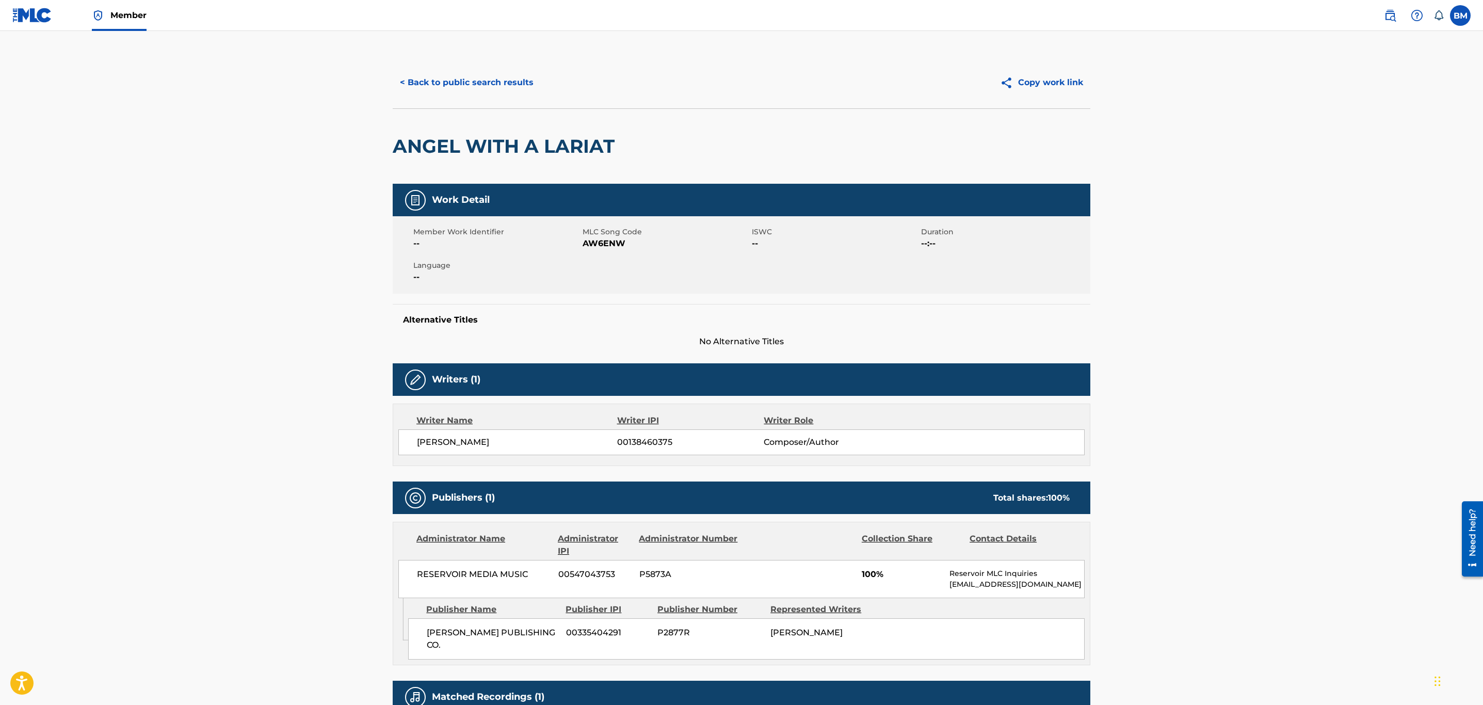
click at [479, 79] on button "< Back to public search results" at bounding box center [467, 83] width 148 height 26
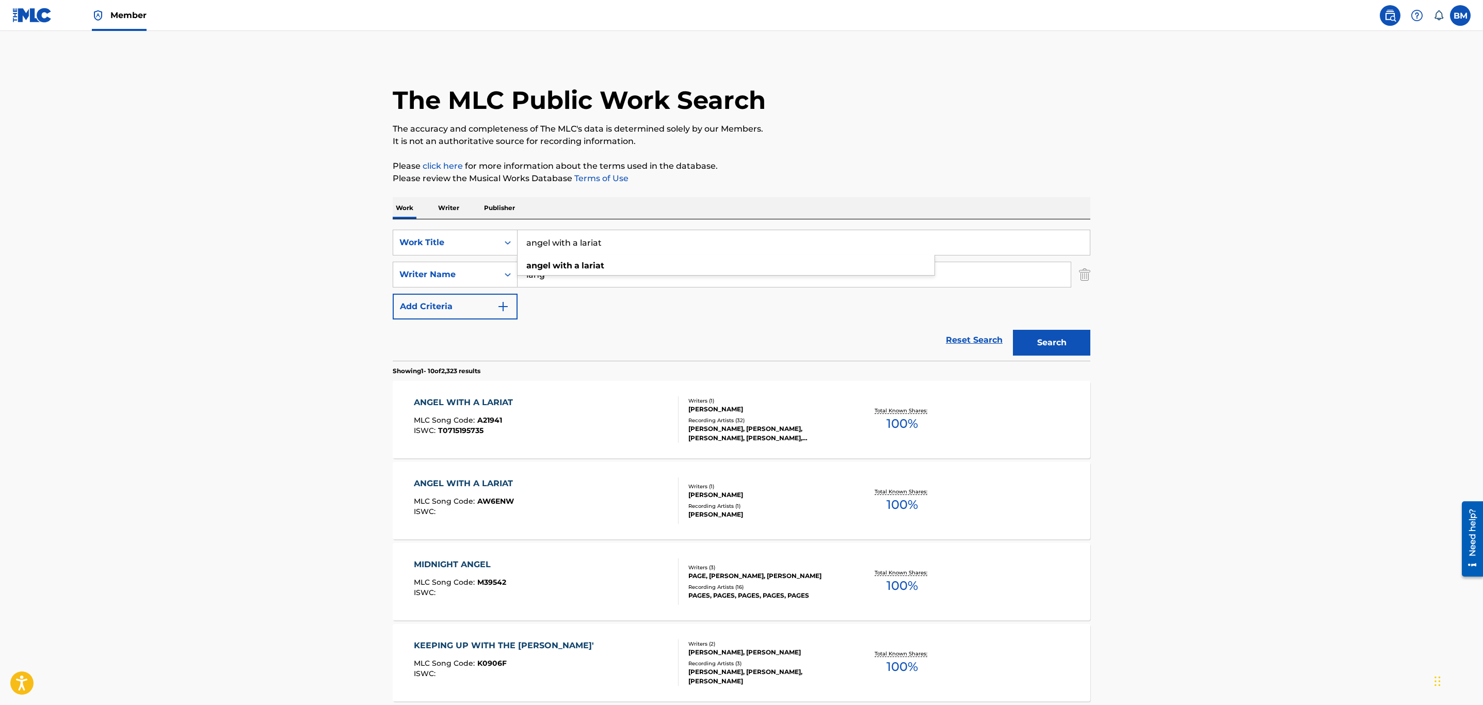
drag, startPoint x: 643, startPoint y: 243, endPoint x: 375, endPoint y: 239, distance: 267.8
click at [375, 239] on main "The MLC Public Work Search The accuracy and completeness of The MLC's data is d…" at bounding box center [741, 638] width 1483 height 1215
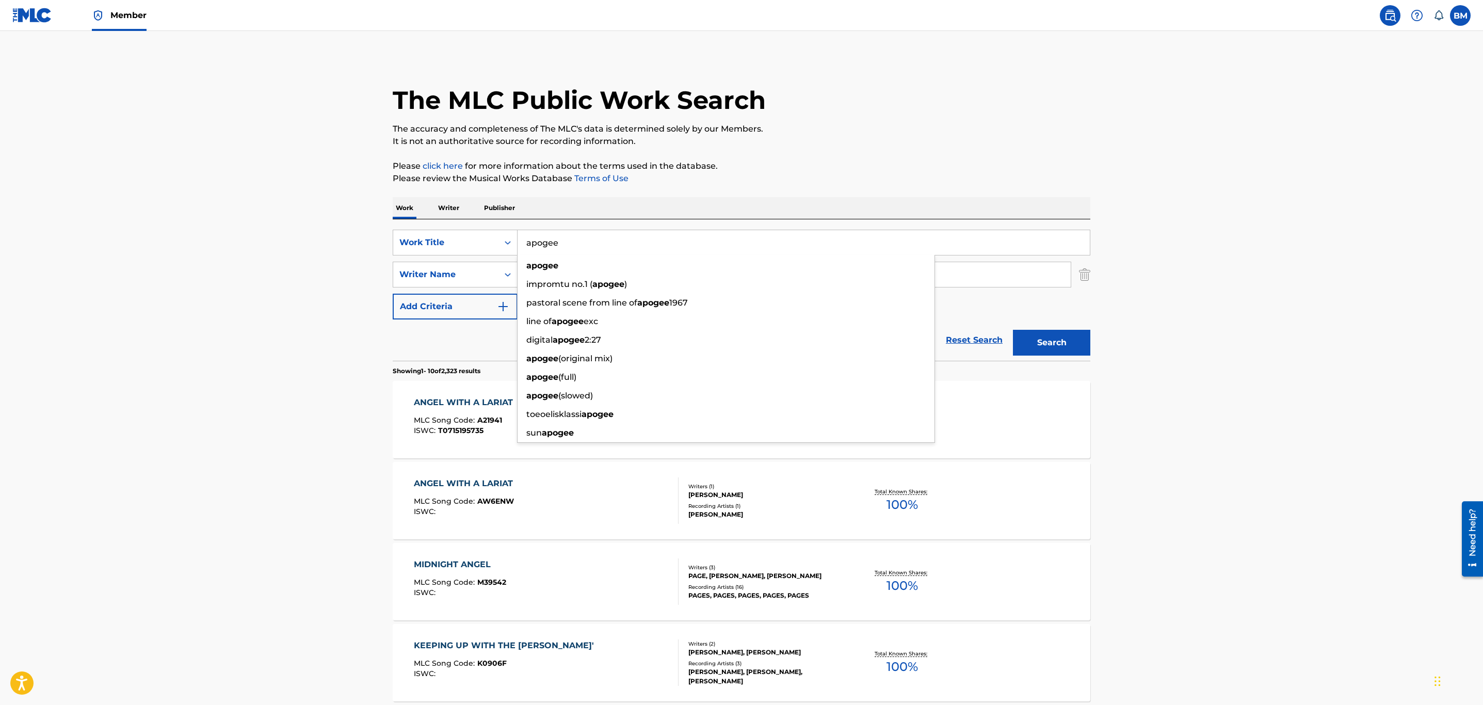
type input "apogee"
click at [1013, 330] on button "Search" at bounding box center [1051, 343] width 77 height 26
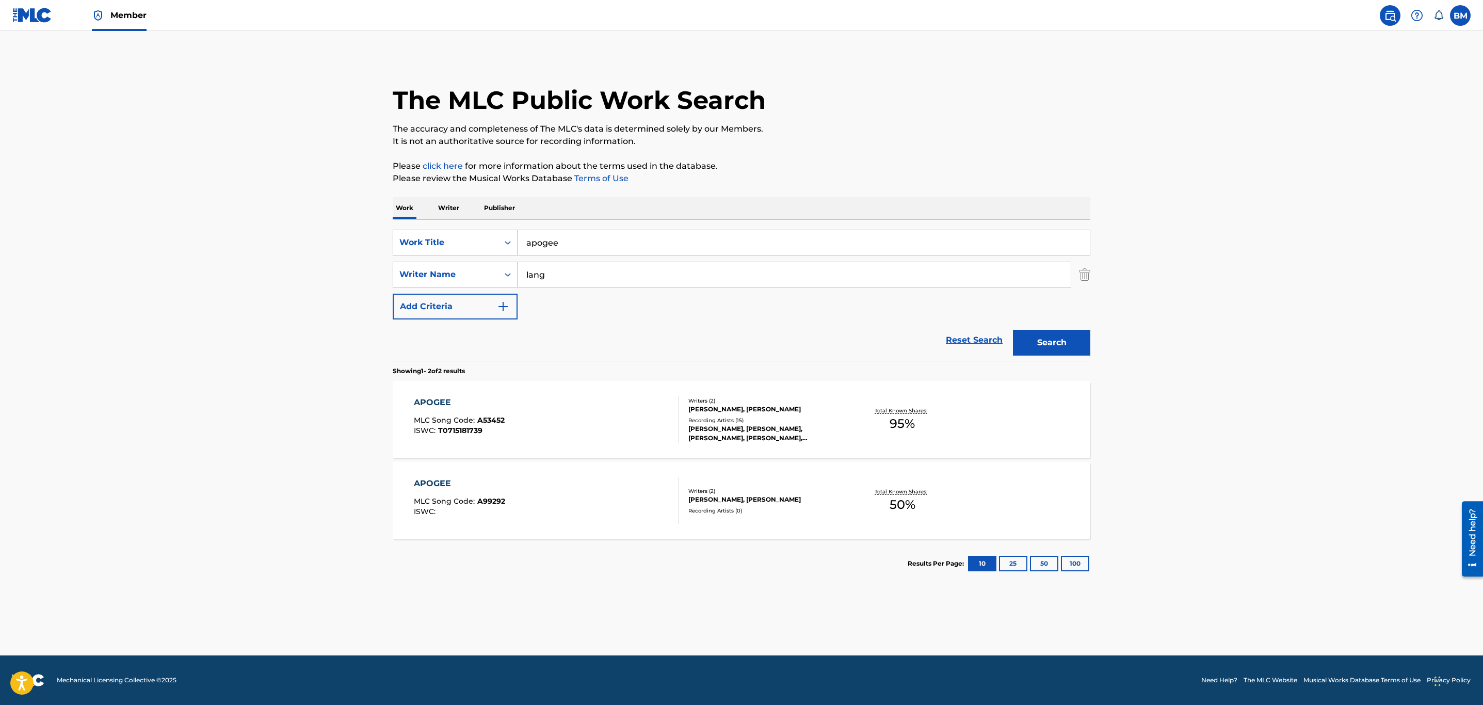
click at [575, 415] on div "APOGEE MLC Song Code : A53452 ISWC : T0715181739" at bounding box center [546, 419] width 265 height 46
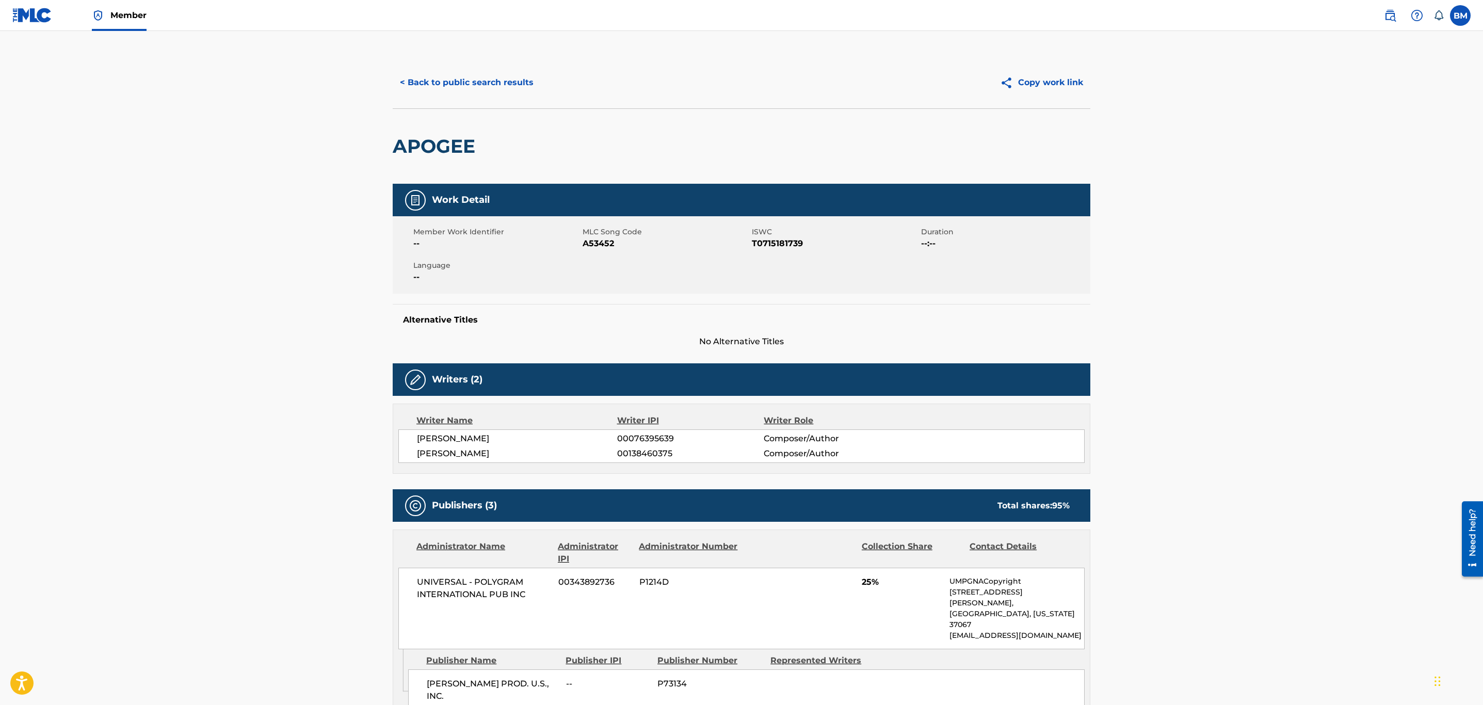
click at [398, 70] on div "< Back to public search results" at bounding box center [567, 83] width 349 height 26
click at [478, 84] on button "< Back to public search results" at bounding box center [467, 83] width 148 height 26
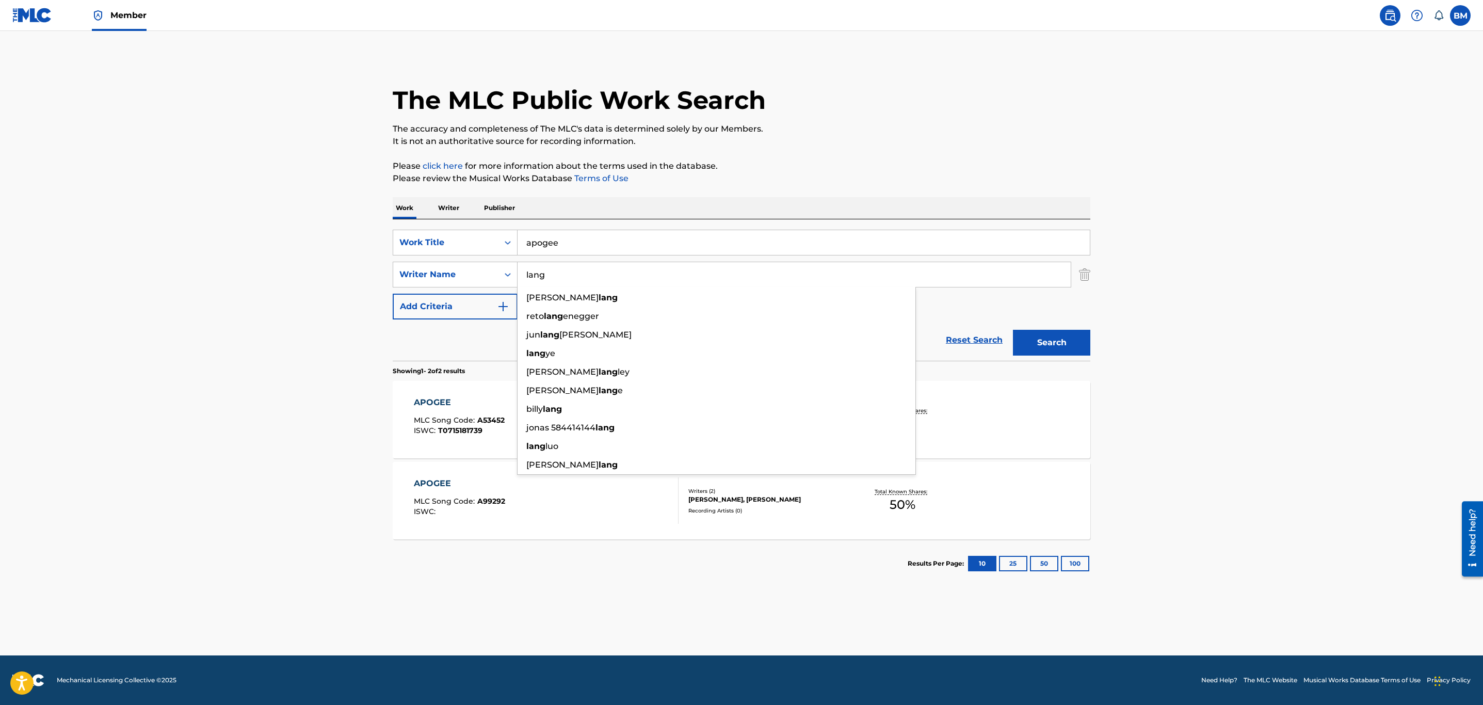
drag, startPoint x: 583, startPoint y: 271, endPoint x: 335, endPoint y: 321, distance: 252.6
click at [335, 321] on main "The MLC Public Work Search The accuracy and completeness of The MLC's data is d…" at bounding box center [741, 343] width 1483 height 624
click at [592, 228] on div "SearchWithCriteria6c437bdf-6dd9-431d-8b38-59400f4c2d35 Work Title apogee Search…" at bounding box center [742, 289] width 698 height 141
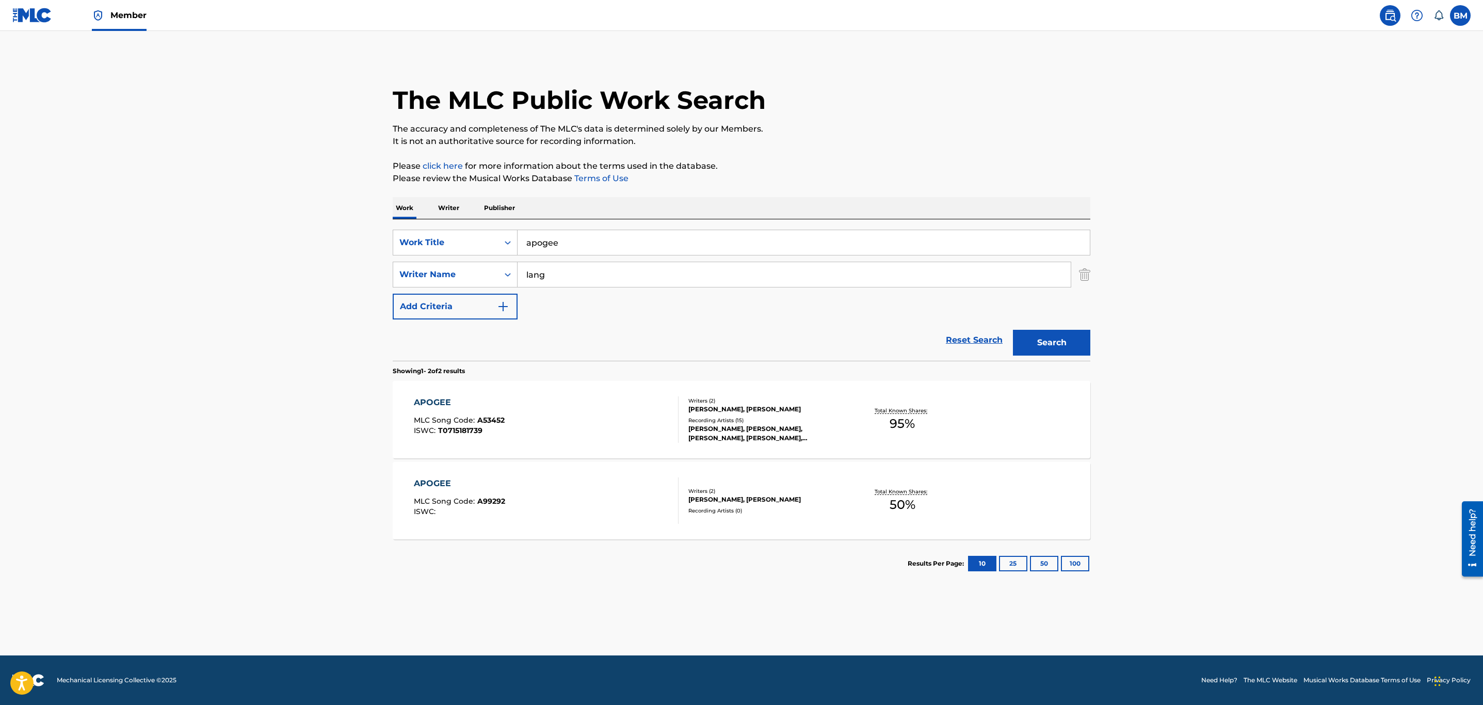
click at [591, 235] on input "apogee" at bounding box center [804, 242] width 572 height 25
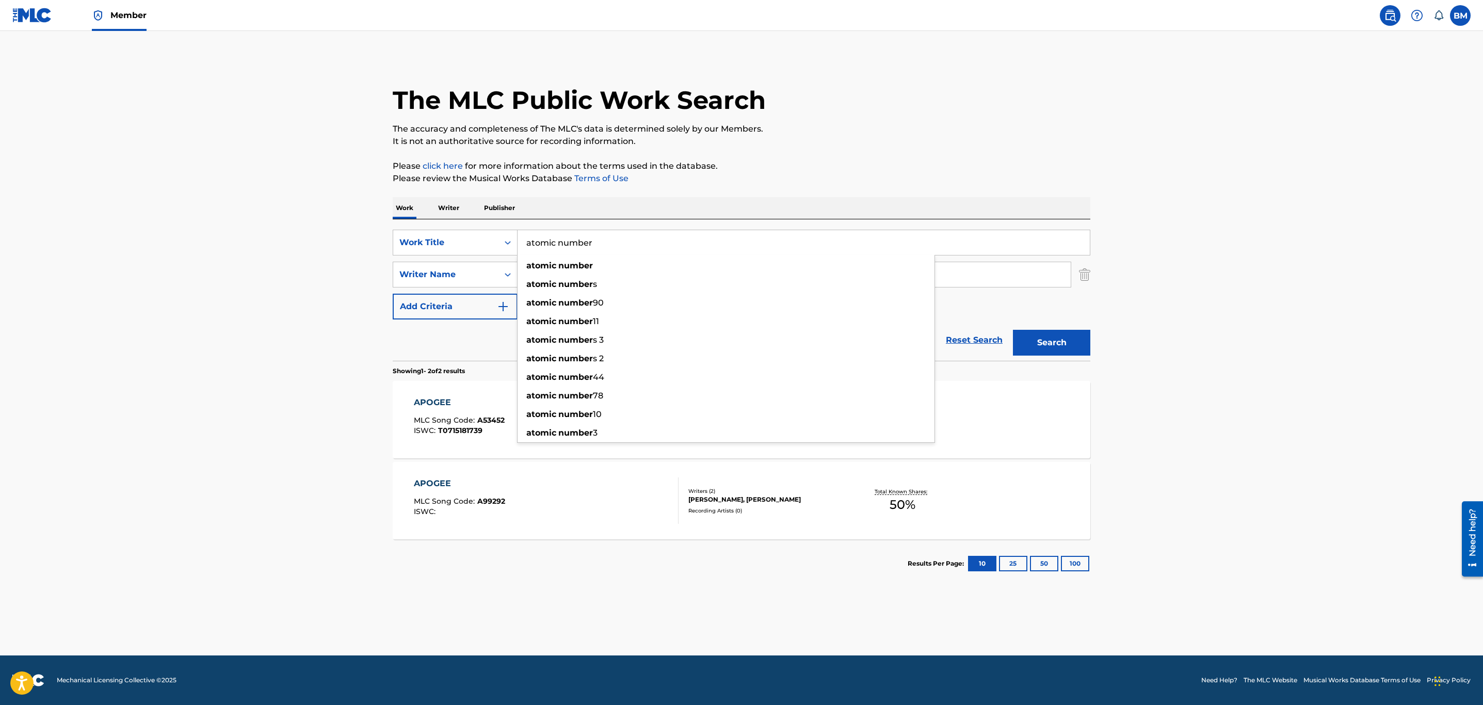
type input "atomic number"
click at [1013, 330] on button "Search" at bounding box center [1051, 343] width 77 height 26
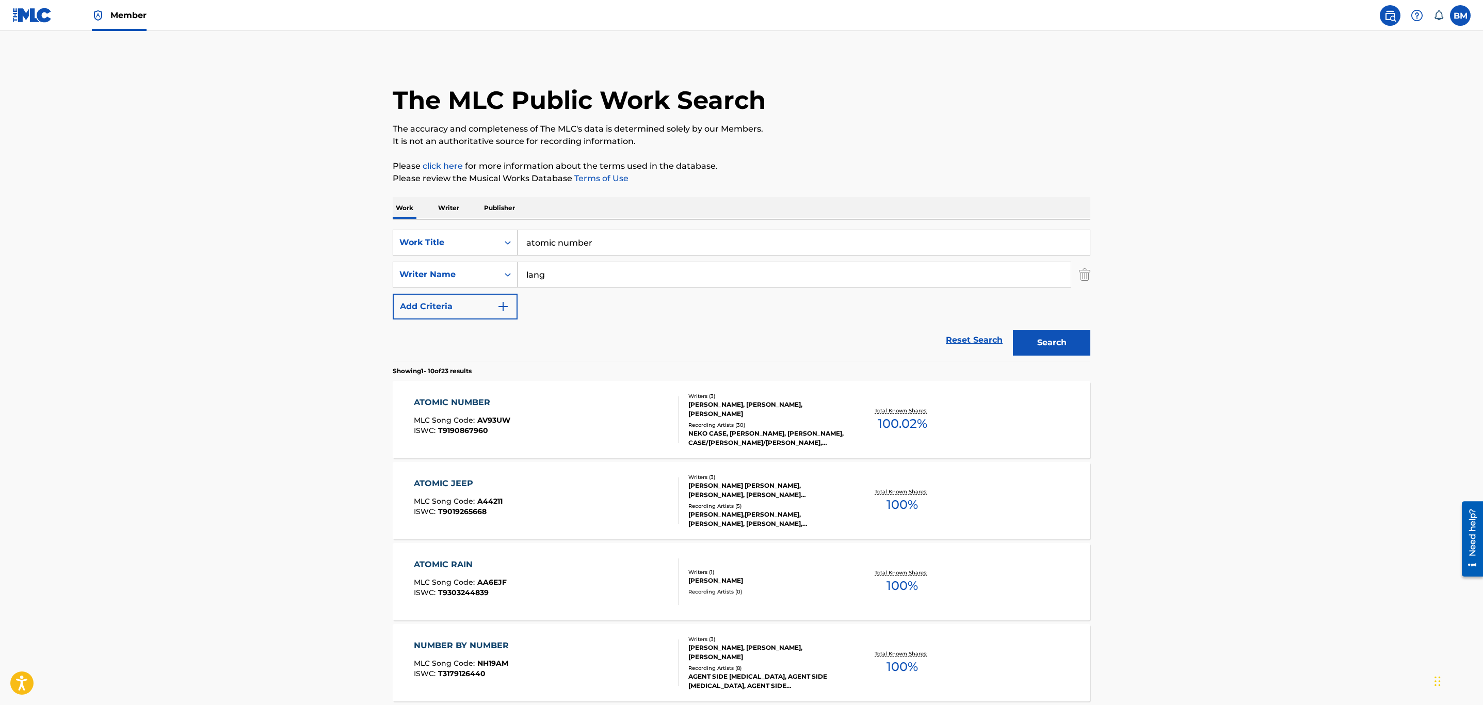
click at [609, 428] on div "ATOMIC NUMBER MLC Song Code : AV93UW ISWC : T9190867960" at bounding box center [546, 419] width 265 height 46
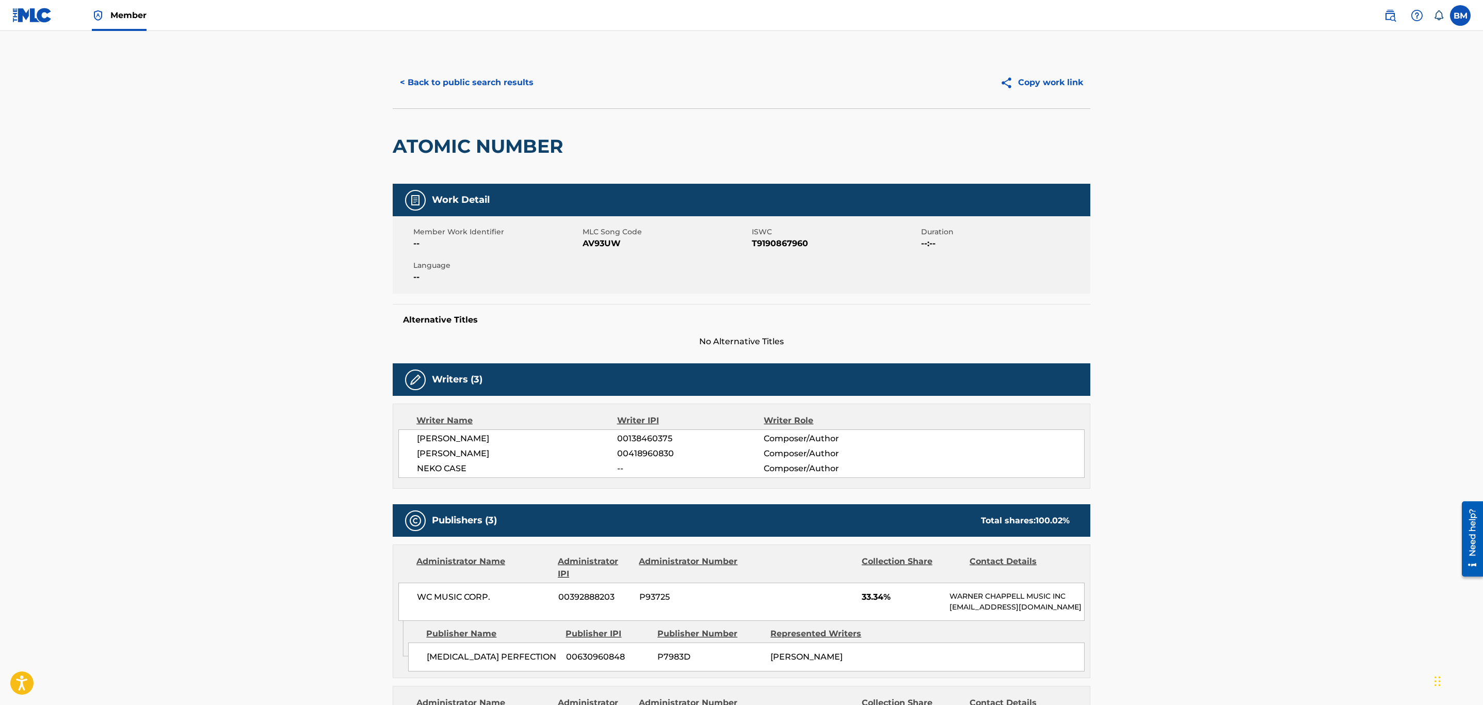
click at [477, 81] on button "< Back to public search results" at bounding box center [467, 83] width 148 height 26
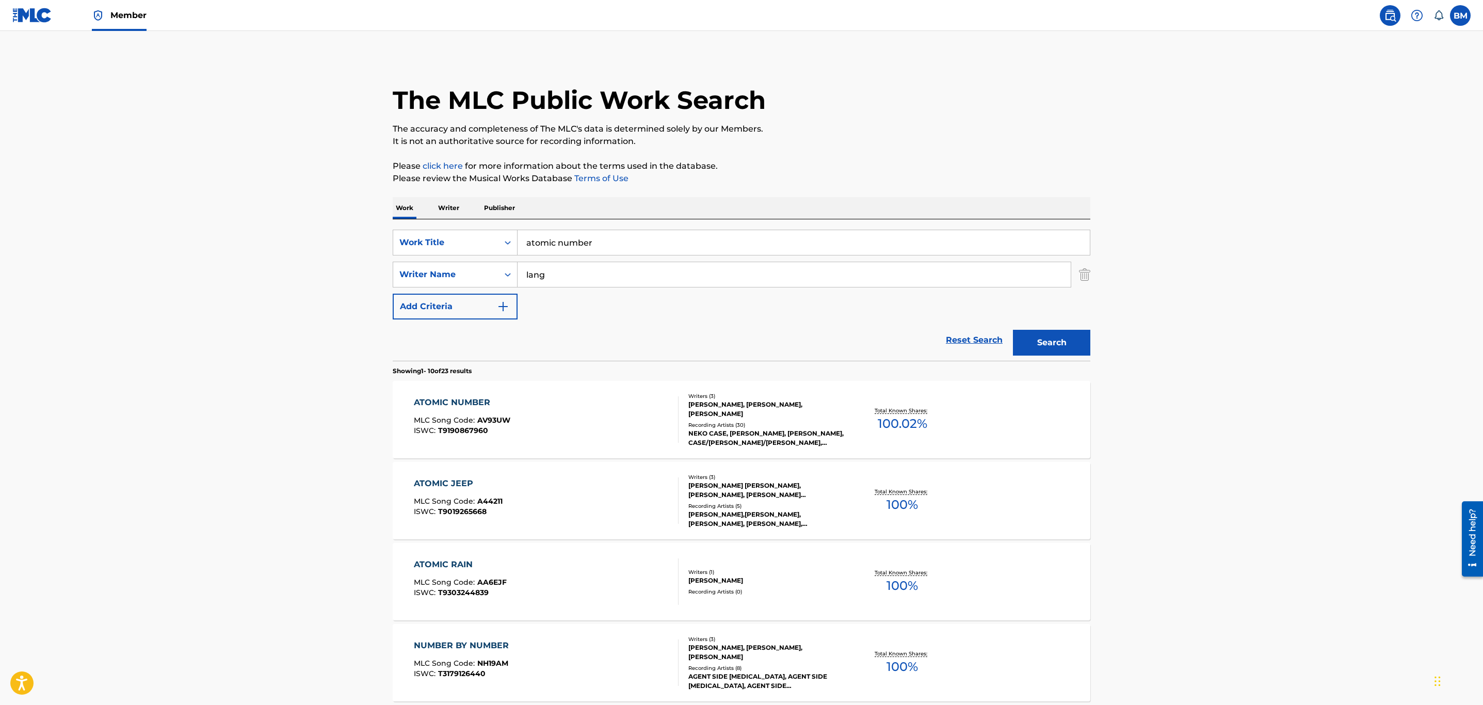
drag, startPoint x: 621, startPoint y: 238, endPoint x: 423, endPoint y: 225, distance: 199.1
click at [423, 225] on div "SearchWithCriteria6c437bdf-6dd9-431d-8b38-59400f4c2d35 Work Title atomic number…" at bounding box center [742, 289] width 698 height 141
type input "beautifully combined"
click at [1013, 330] on button "Search" at bounding box center [1051, 343] width 77 height 26
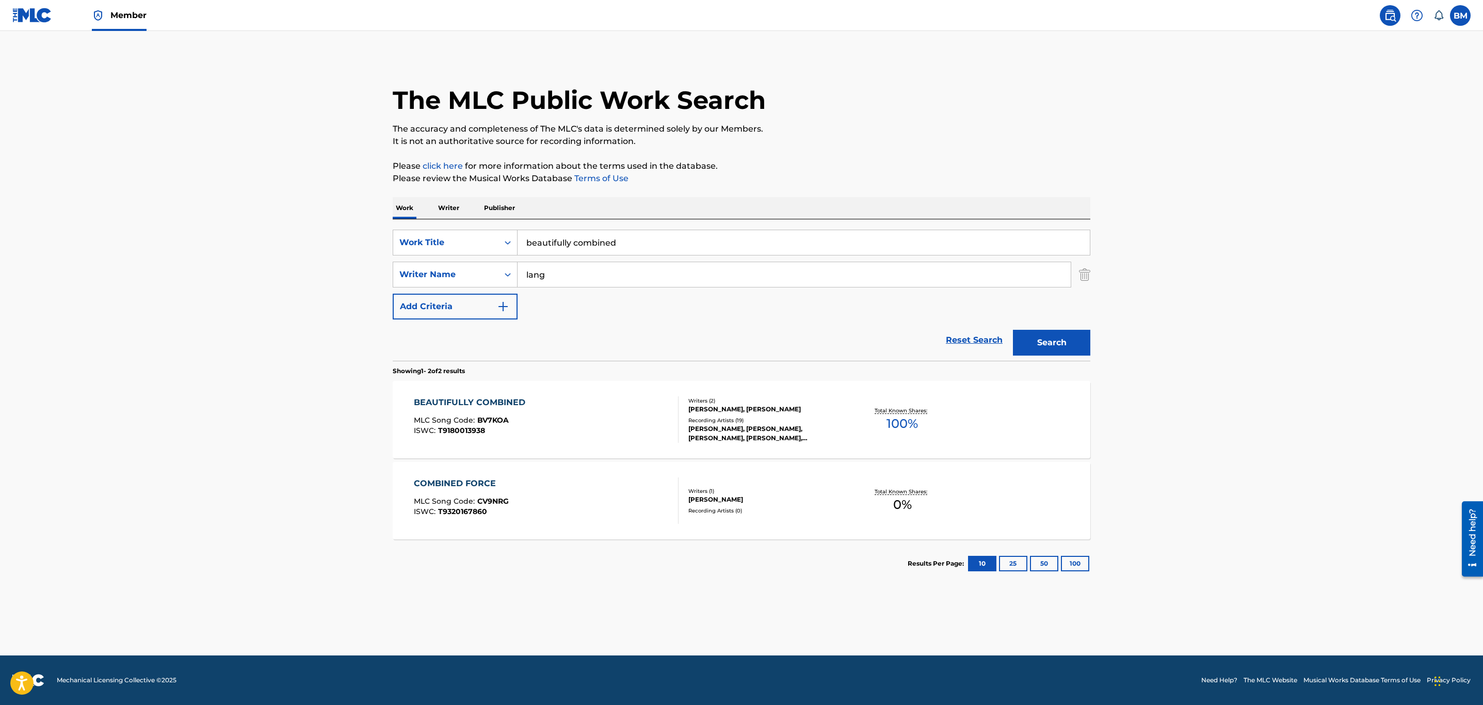
click at [598, 415] on div "BEAUTIFULLY COMBINED MLC Song Code : BV7KOA ISWC : T9180013938" at bounding box center [546, 419] width 265 height 46
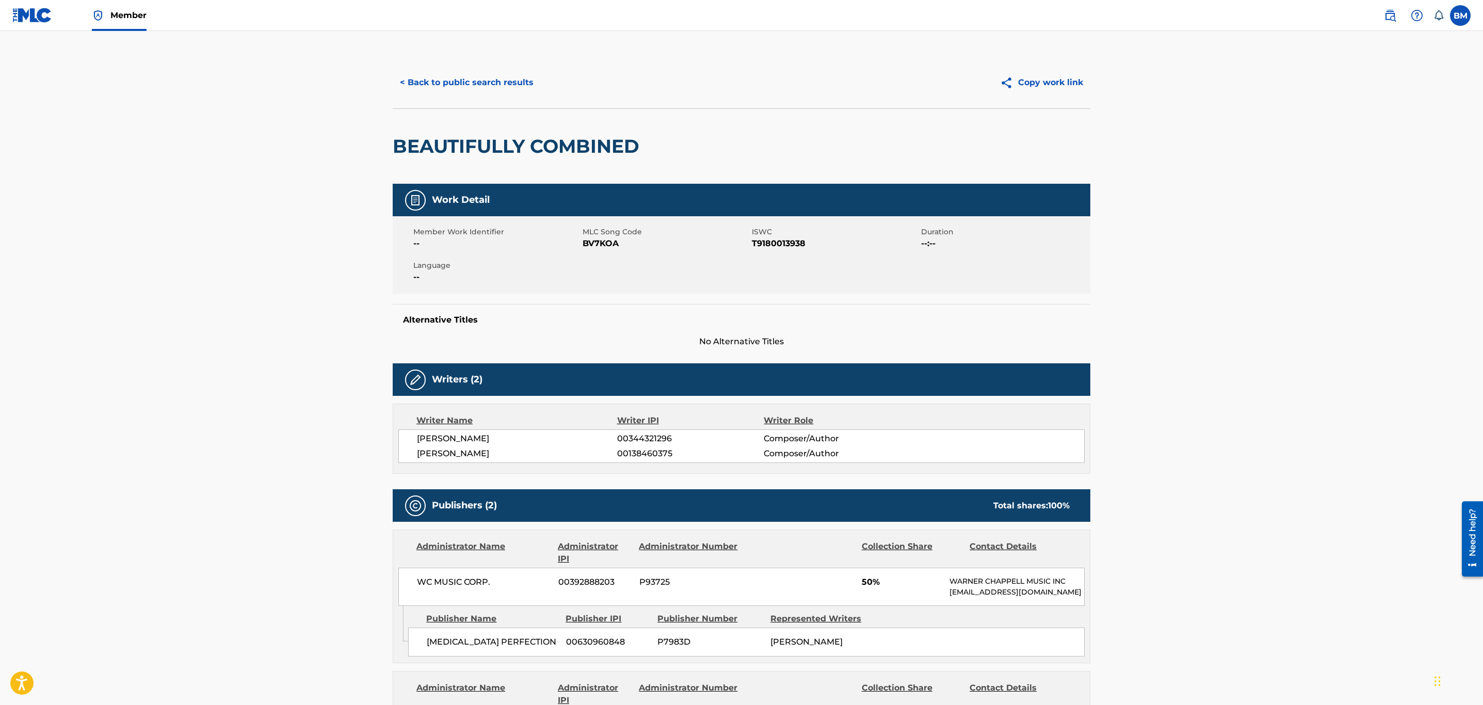
click at [454, 75] on button "< Back to public search results" at bounding box center [467, 83] width 148 height 26
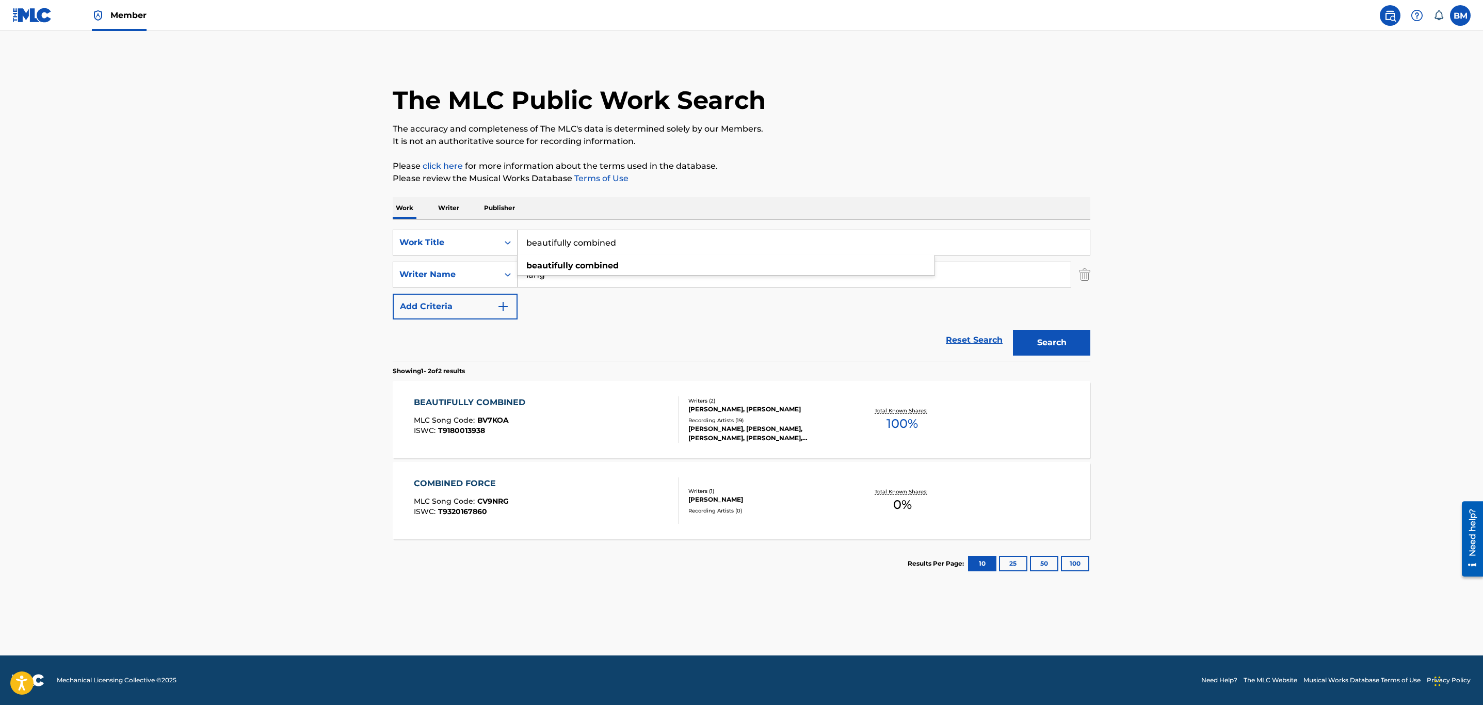
drag, startPoint x: 666, startPoint y: 248, endPoint x: 362, endPoint y: 251, distance: 303.9
click at [362, 251] on main "The MLC Public Work Search The accuracy and completeness of The MLC's data is d…" at bounding box center [741, 343] width 1483 height 624
type input "behind the armory"
click at [1013, 330] on button "Search" at bounding box center [1051, 343] width 77 height 26
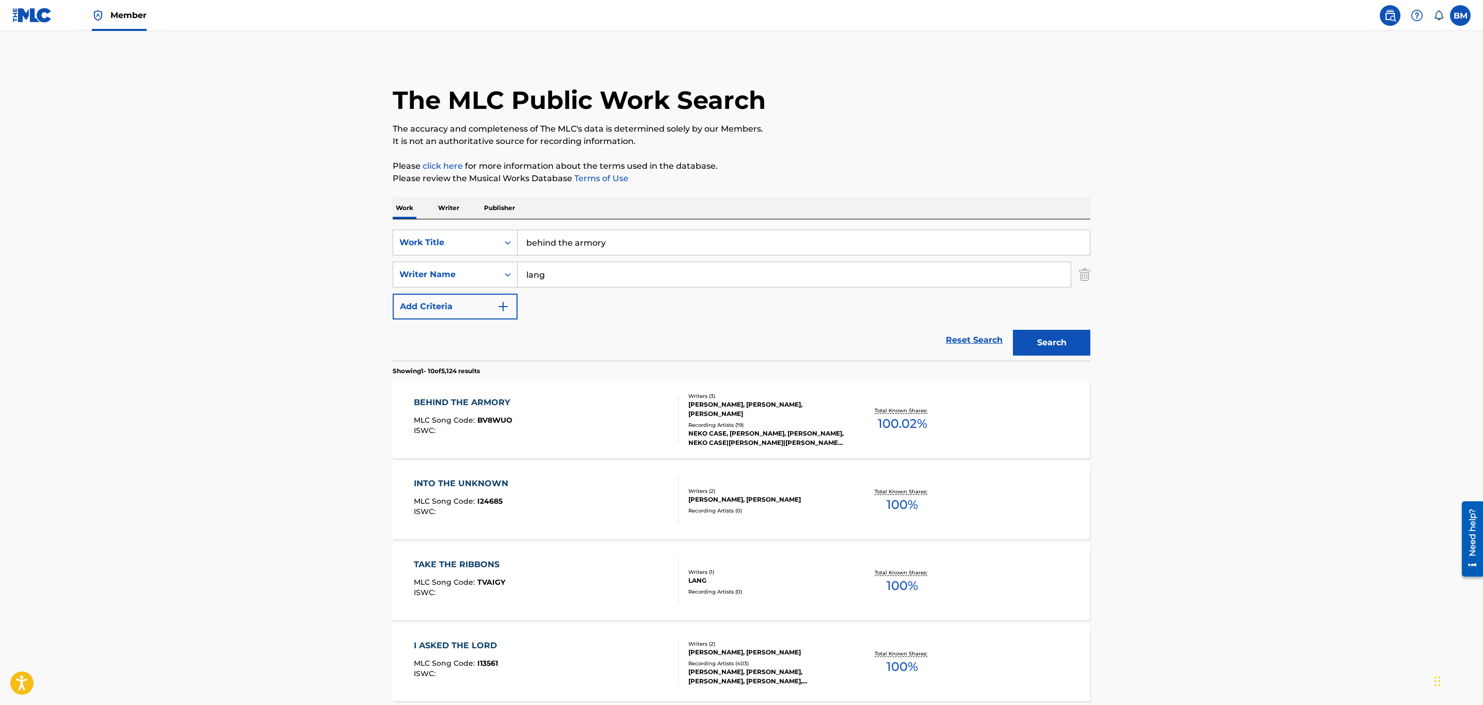
click at [576, 412] on div "BEHIND THE ARMORY MLC Song Code : BV8WUO ISWC :" at bounding box center [546, 419] width 265 height 46
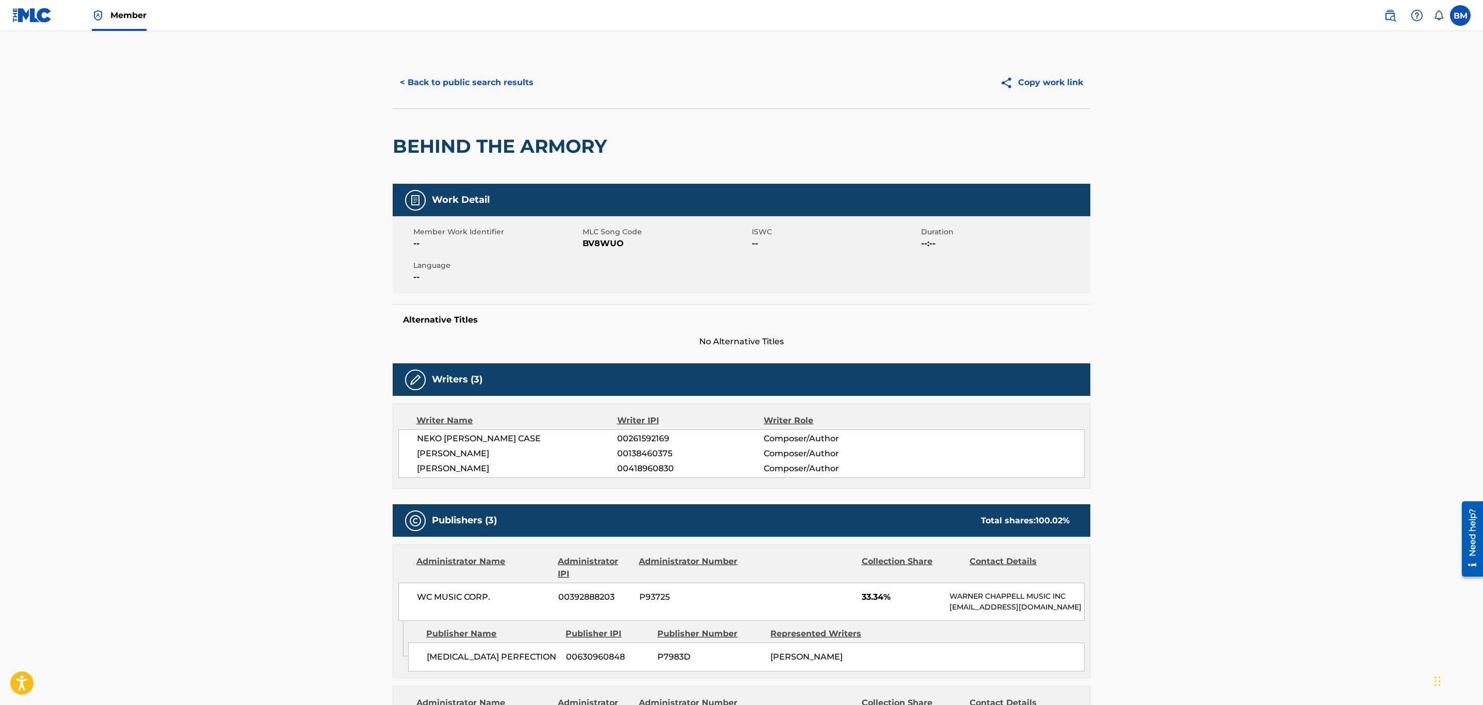
click at [475, 94] on button "< Back to public search results" at bounding box center [467, 83] width 148 height 26
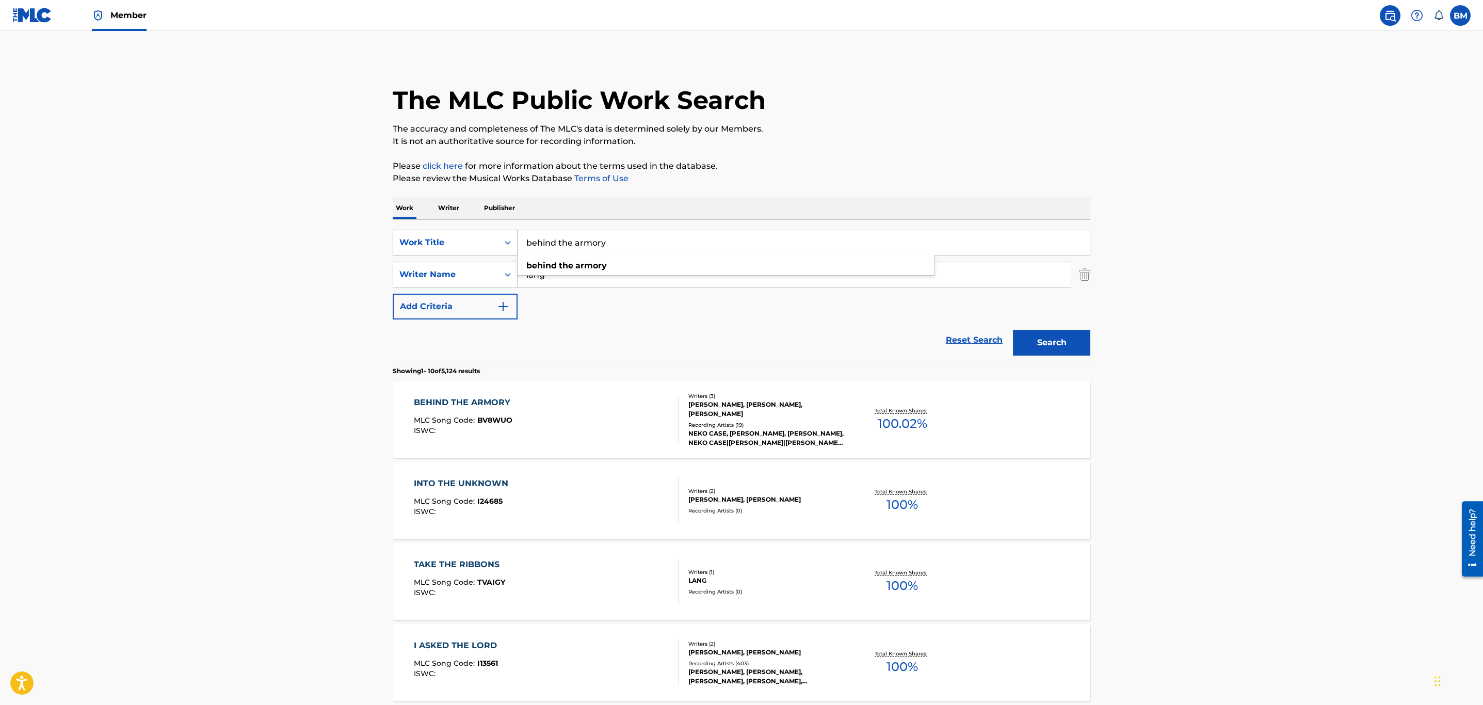
drag, startPoint x: 547, startPoint y: 244, endPoint x: 479, endPoint y: 253, distance: 68.7
click at [479, 253] on div "SearchWithCriteria6c437bdf-6dd9-431d-8b38-59400f4c2d35 Work Title behind the ar…" at bounding box center [742, 243] width 698 height 26
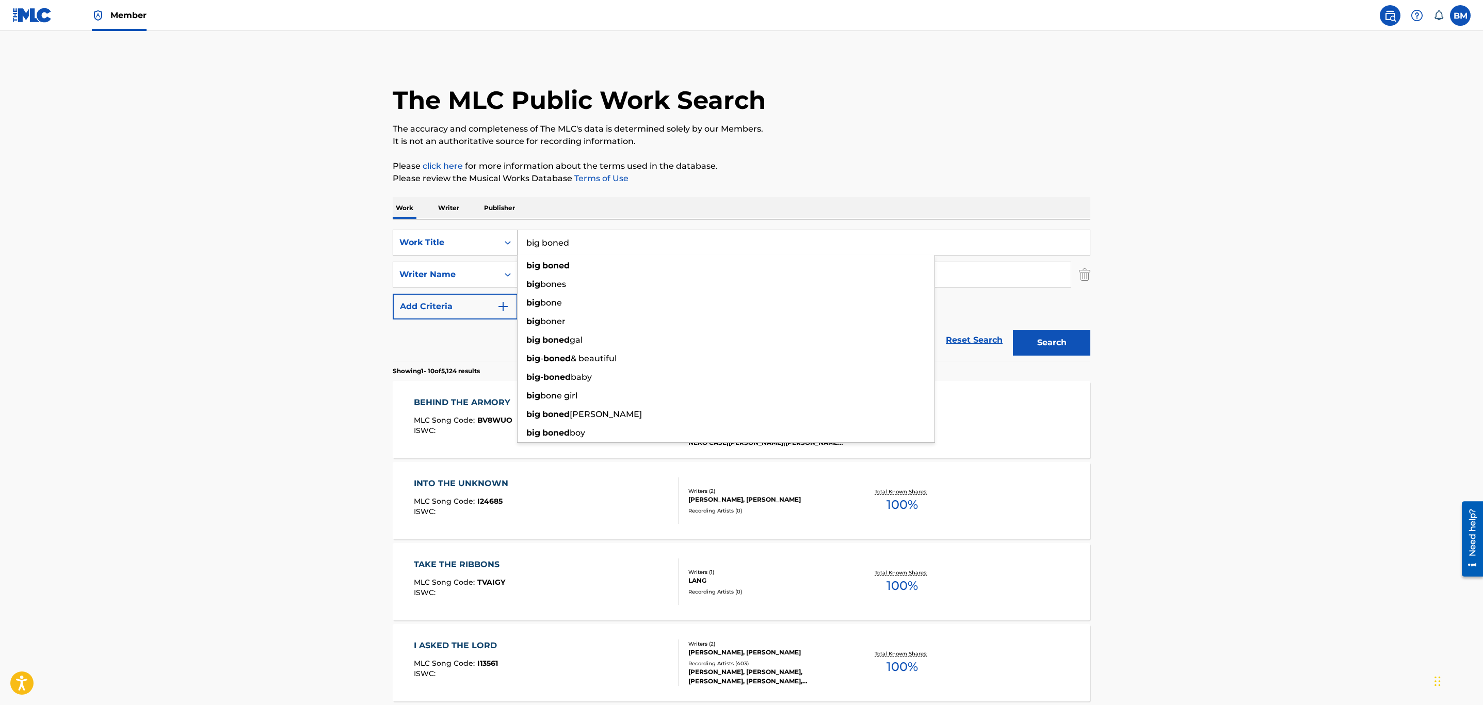
type input "big boned"
click at [1013, 330] on button "Search" at bounding box center [1051, 343] width 77 height 26
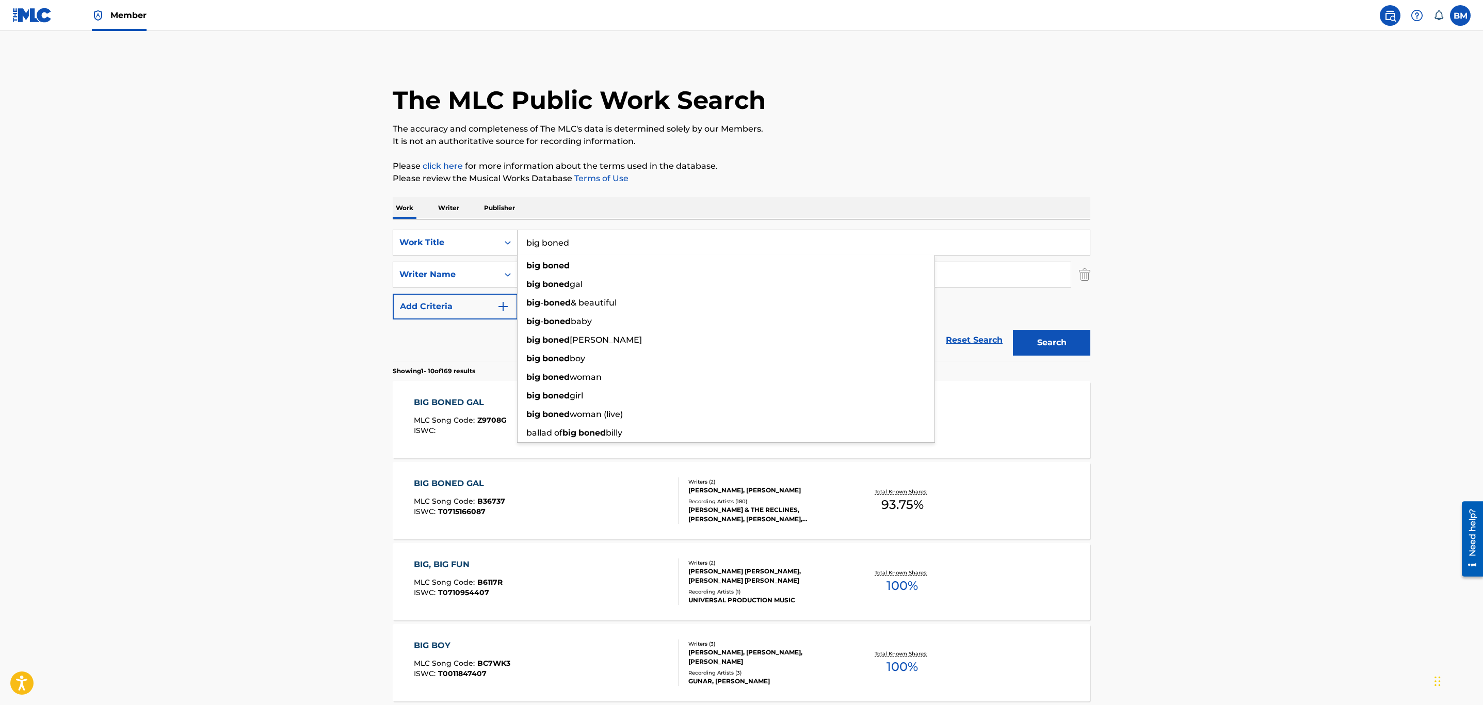
click at [336, 311] on main "The MLC Public Work Search The accuracy and completeness of The MLC's data is d…" at bounding box center [741, 638] width 1483 height 1215
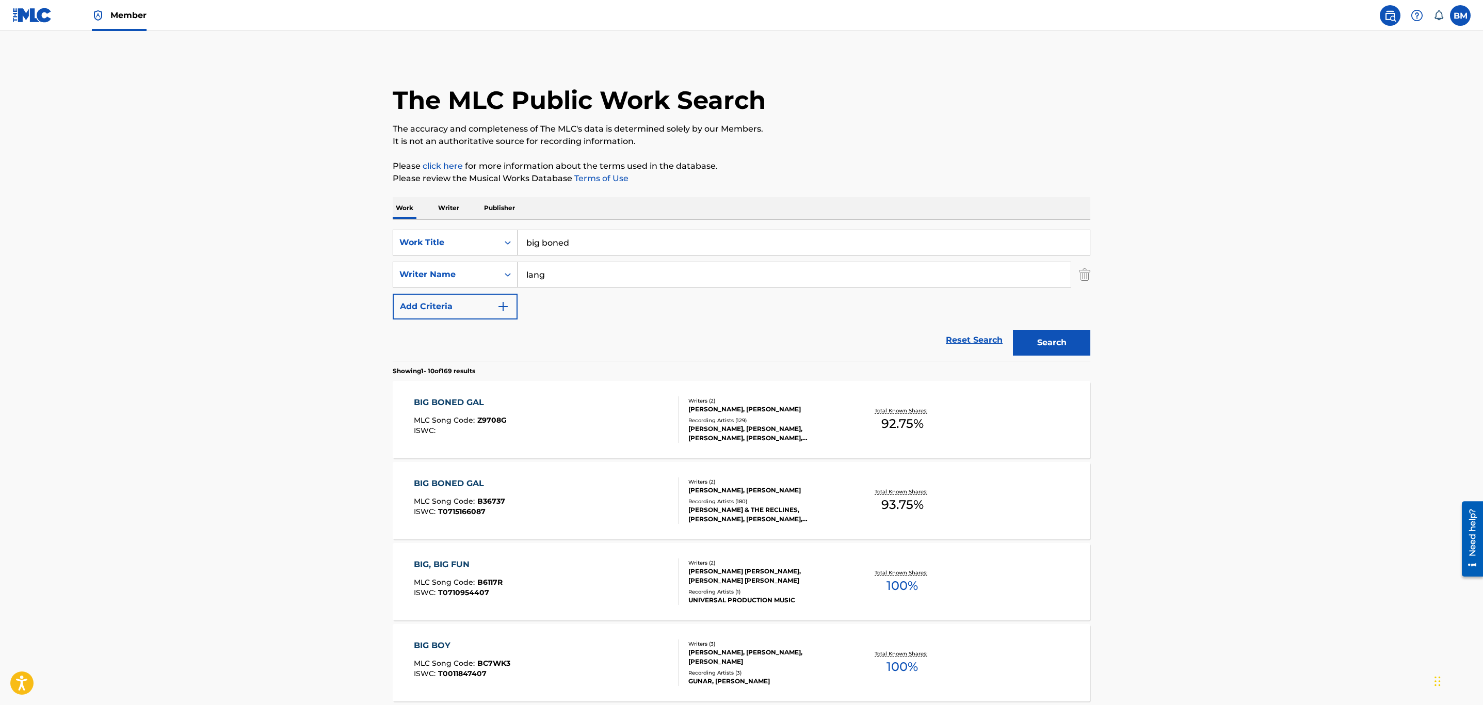
click at [586, 416] on div "BIG BONED GAL MLC Song Code : Z9708G ISWC :" at bounding box center [546, 419] width 265 height 46
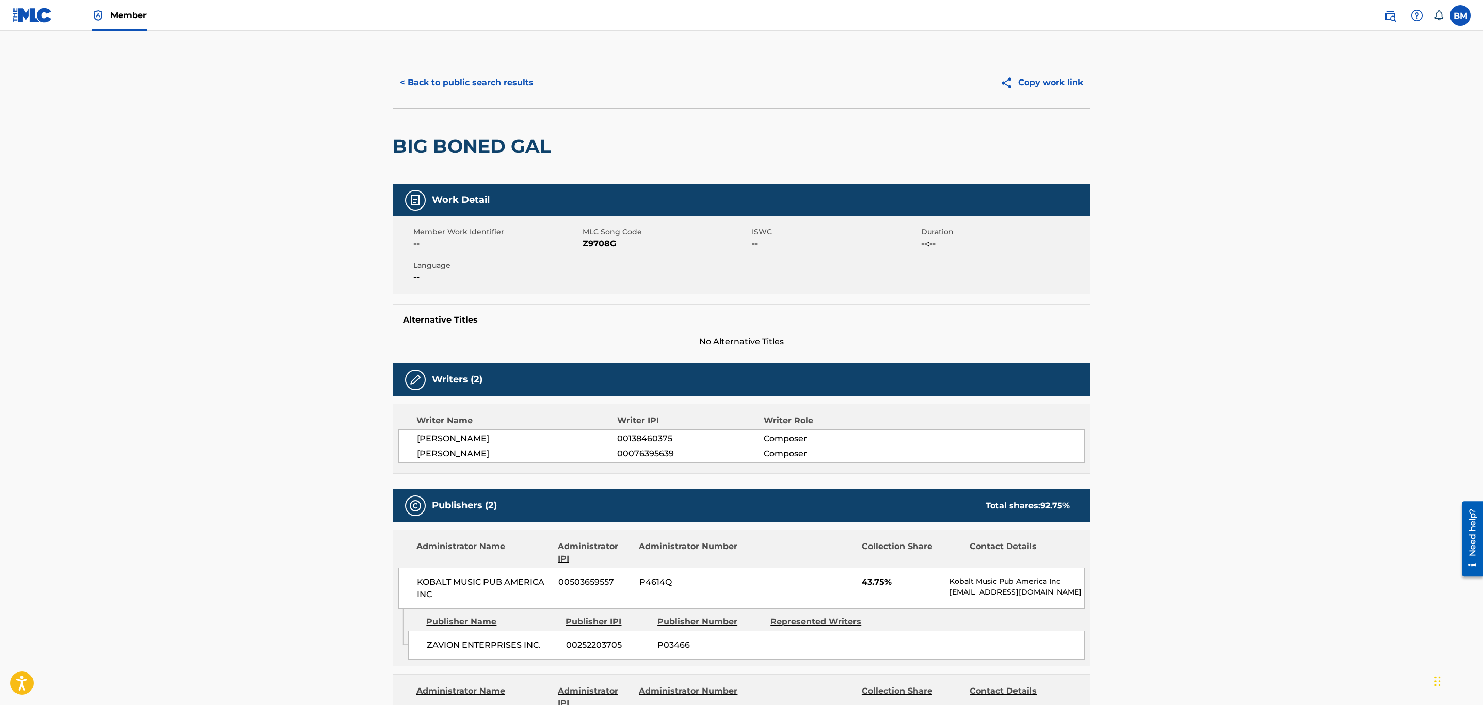
click at [451, 77] on button "< Back to public search results" at bounding box center [467, 83] width 148 height 26
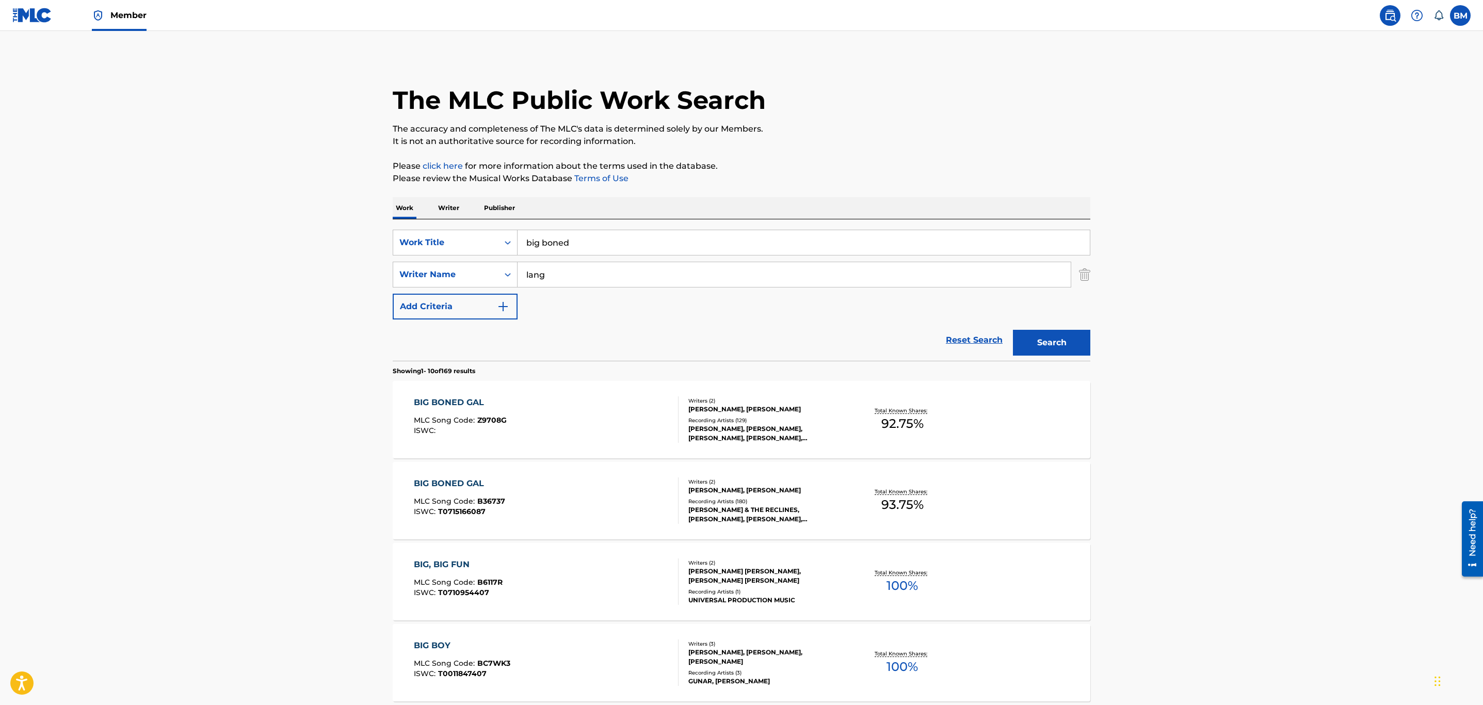
click at [506, 197] on p "Publisher" at bounding box center [499, 208] width 37 height 22
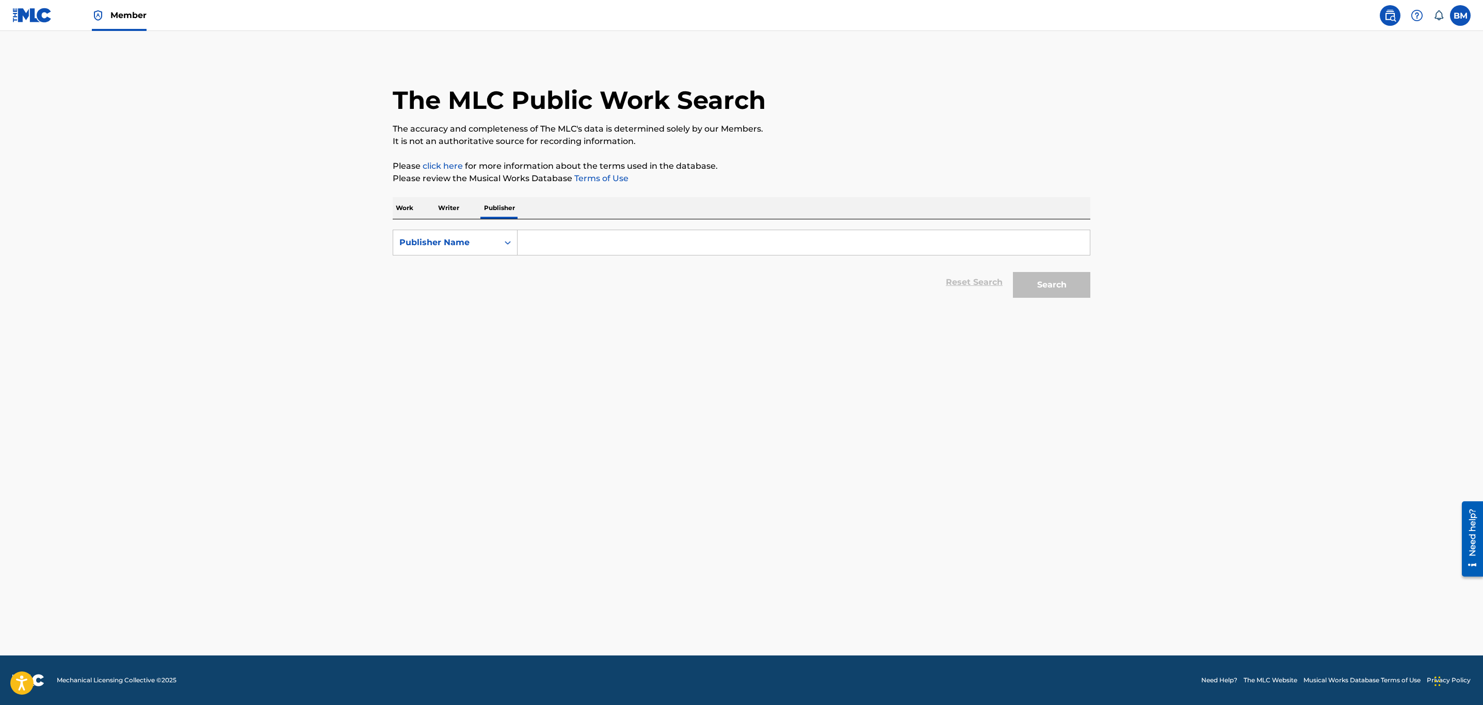
click at [572, 255] on div "Search Form" at bounding box center [804, 243] width 573 height 26
click at [569, 248] on input "Search Form" at bounding box center [804, 242] width 572 height 25
click at [410, 208] on p "Work" at bounding box center [405, 208] width 24 height 22
click at [581, 241] on input "Search Form" at bounding box center [804, 242] width 572 height 25
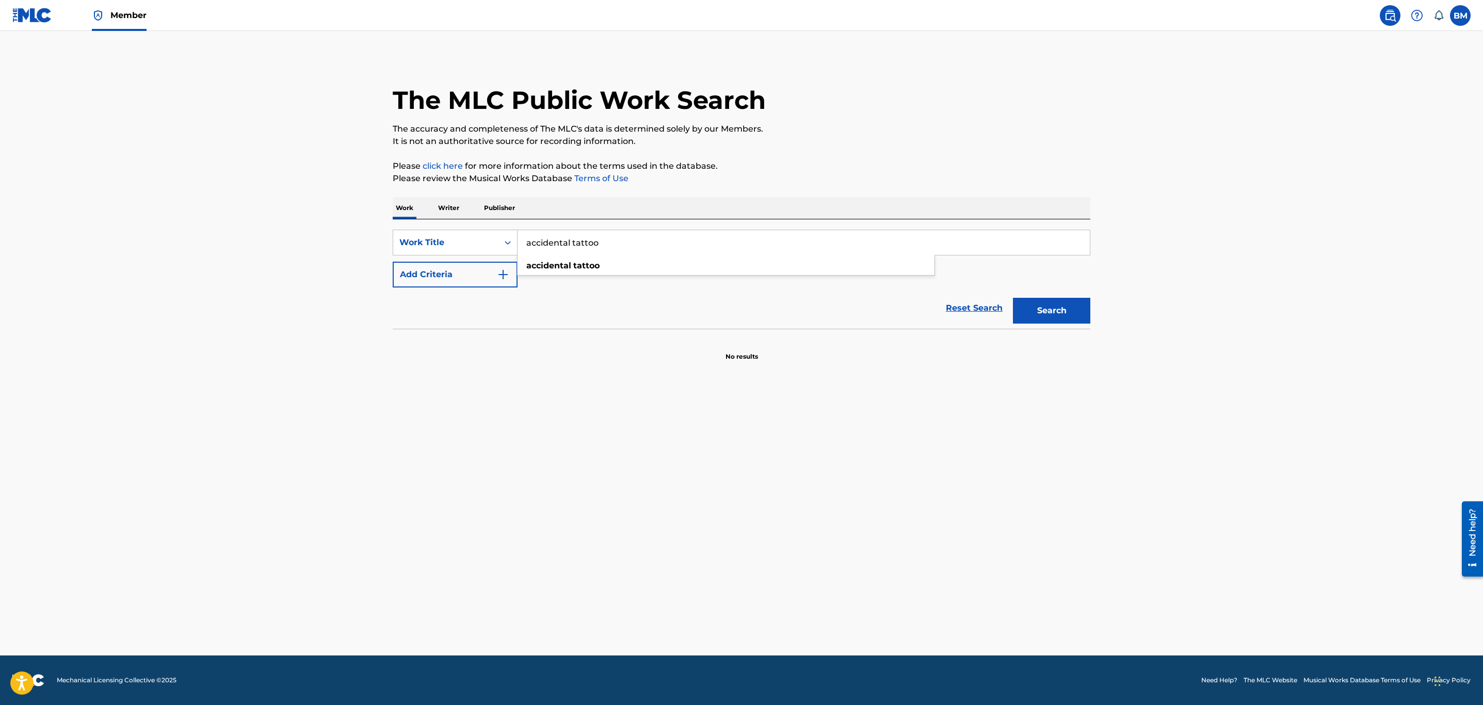
type input "accidental tattoo"
click at [517, 271] on div "accidental tattoo" at bounding box center [726, 265] width 418 height 21
click at [504, 272] on img "Search Form" at bounding box center [503, 274] width 12 height 12
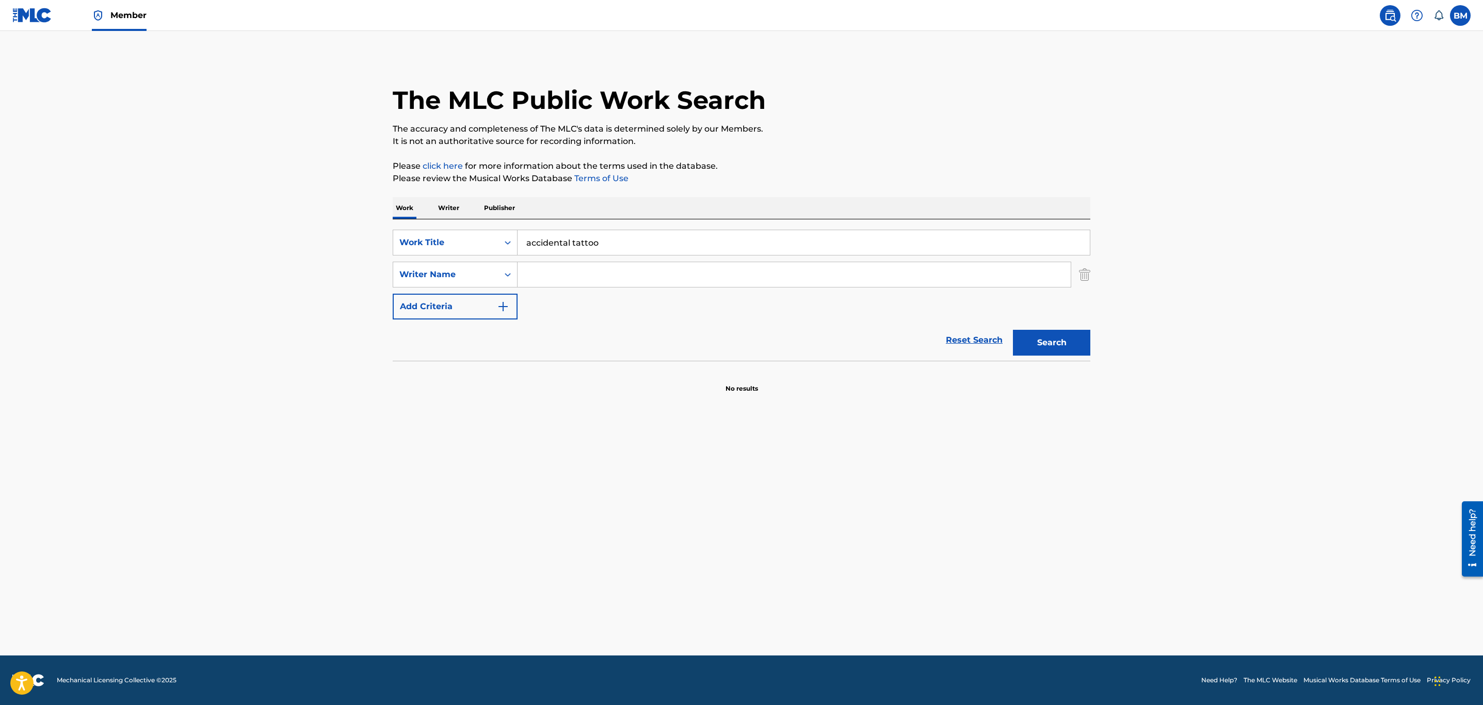
click at [553, 274] on input "Search Form" at bounding box center [794, 274] width 553 height 25
drag, startPoint x: 1132, startPoint y: 349, endPoint x: 1062, endPoint y: 348, distance: 69.1
click at [1131, 349] on main "The MLC Public Work Search The accuracy and completeness of The MLC's data is d…" at bounding box center [741, 343] width 1483 height 624
click at [1059, 350] on button "Search" at bounding box center [1051, 343] width 77 height 26
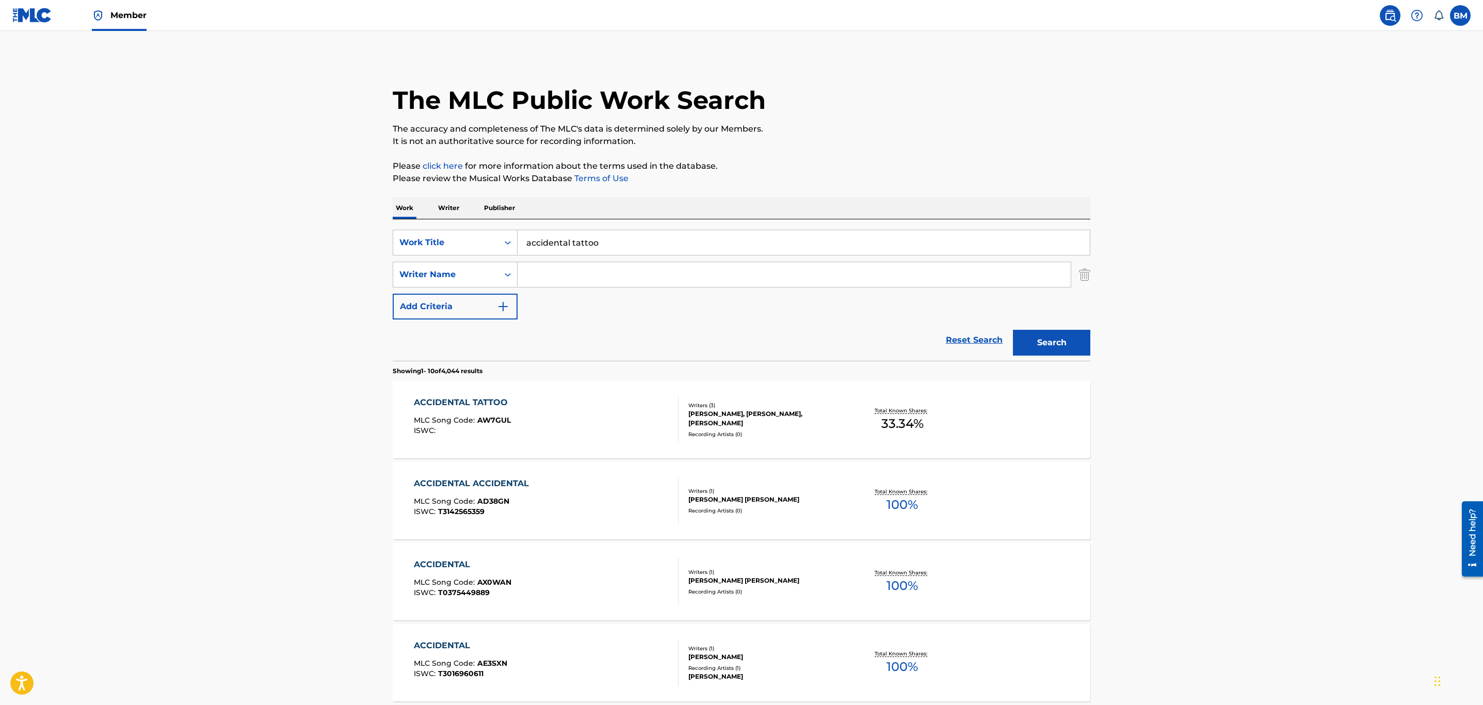
click at [619, 402] on div "ACCIDENTAL TATTOO MLC Song Code : AW7GUL ISWC :" at bounding box center [546, 419] width 265 height 46
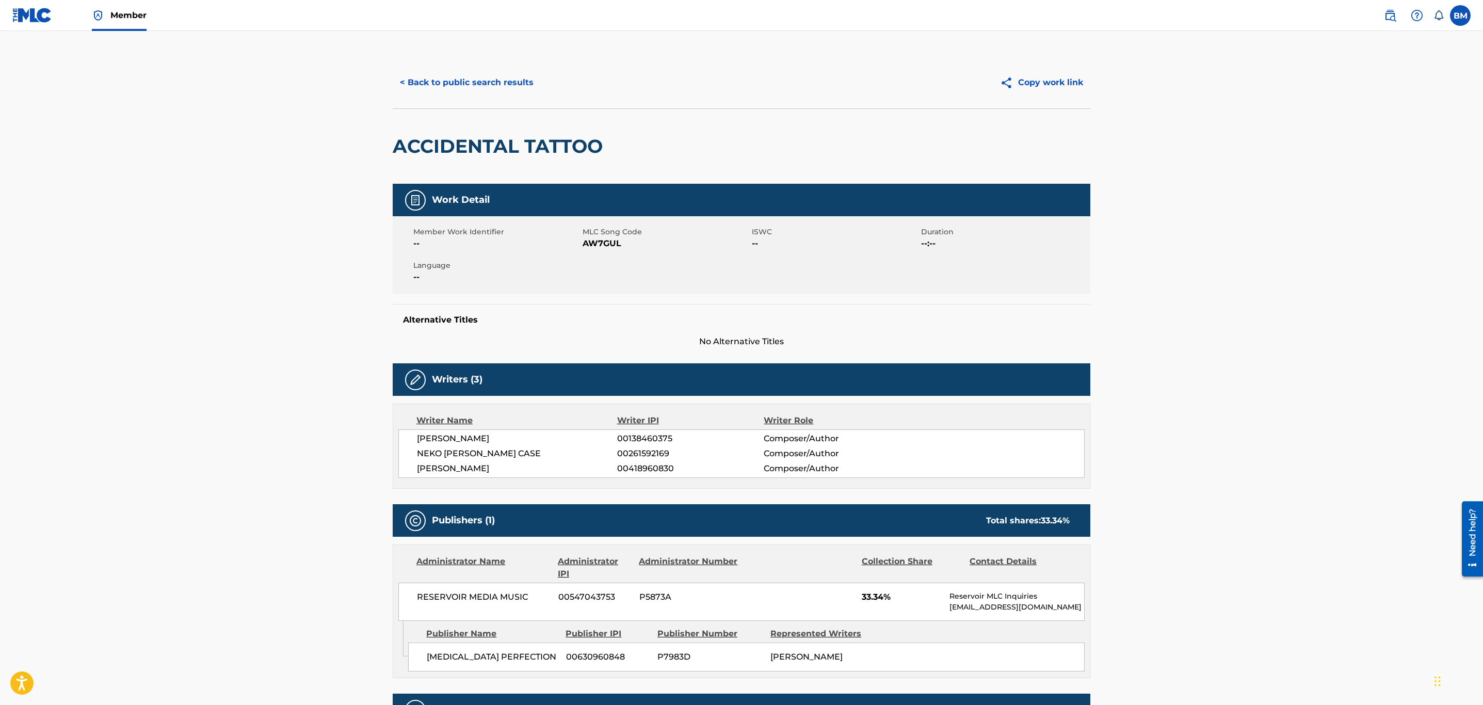
click at [467, 76] on button "< Back to public search results" at bounding box center [467, 83] width 148 height 26
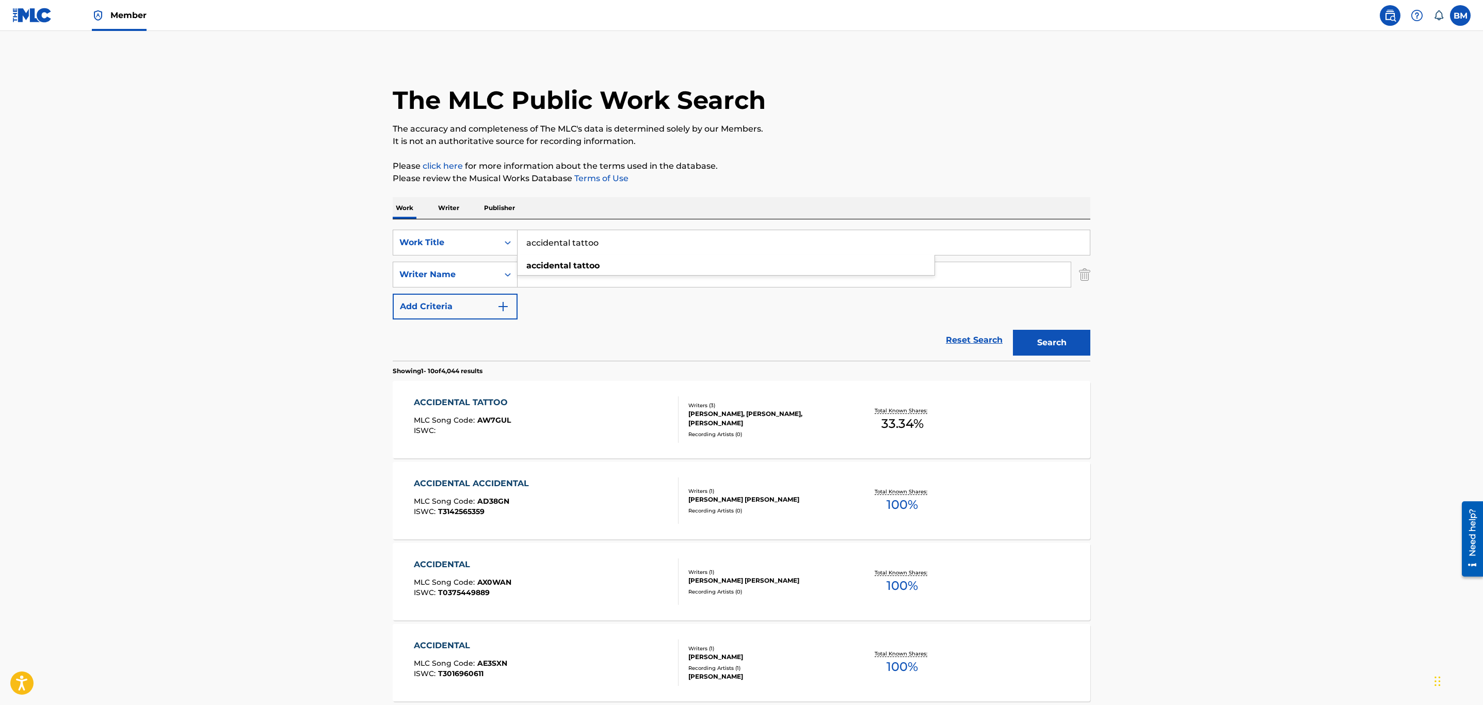
drag, startPoint x: 624, startPoint y: 238, endPoint x: 337, endPoint y: 215, distance: 287.3
click at [337, 215] on main "The MLC Public Work Search The accuracy and completeness of The MLC's data is d…" at bounding box center [741, 638] width 1483 height 1215
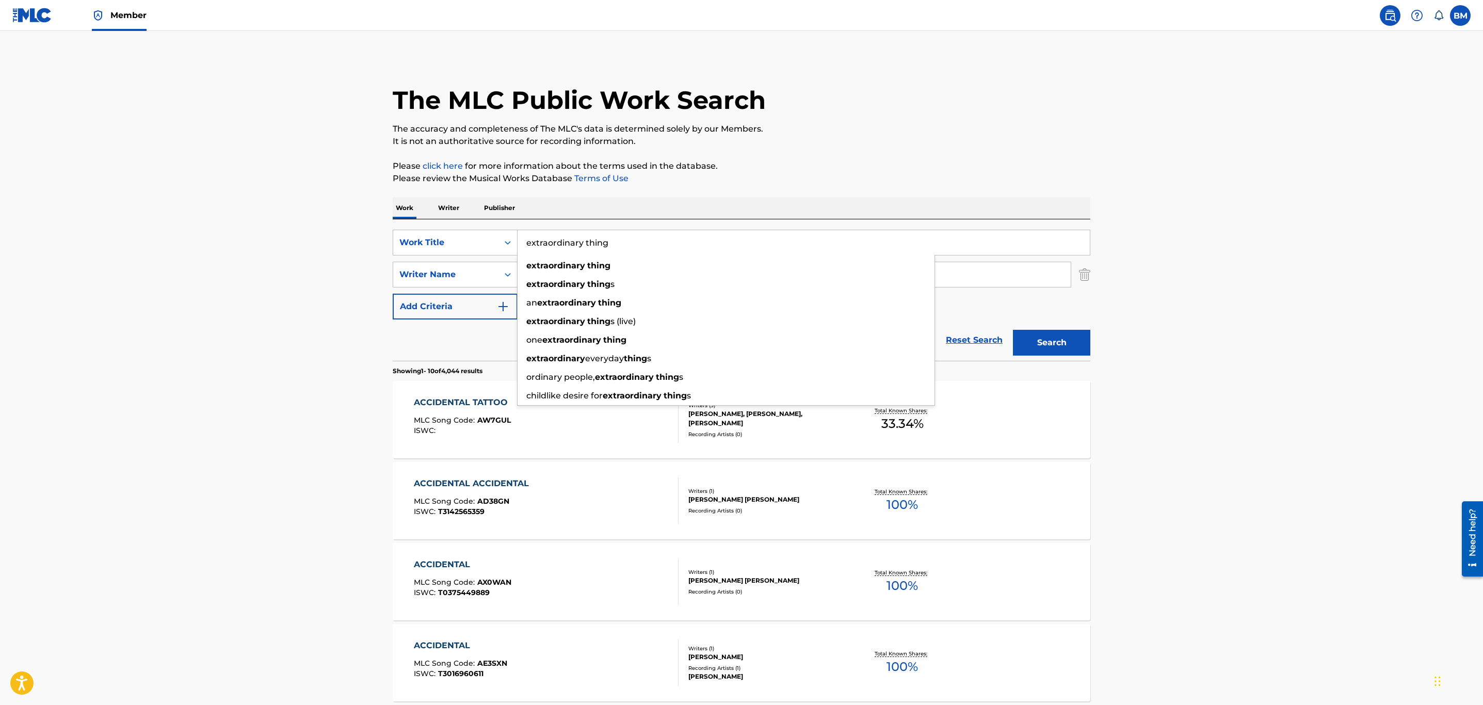
type input "extraordinary thing"
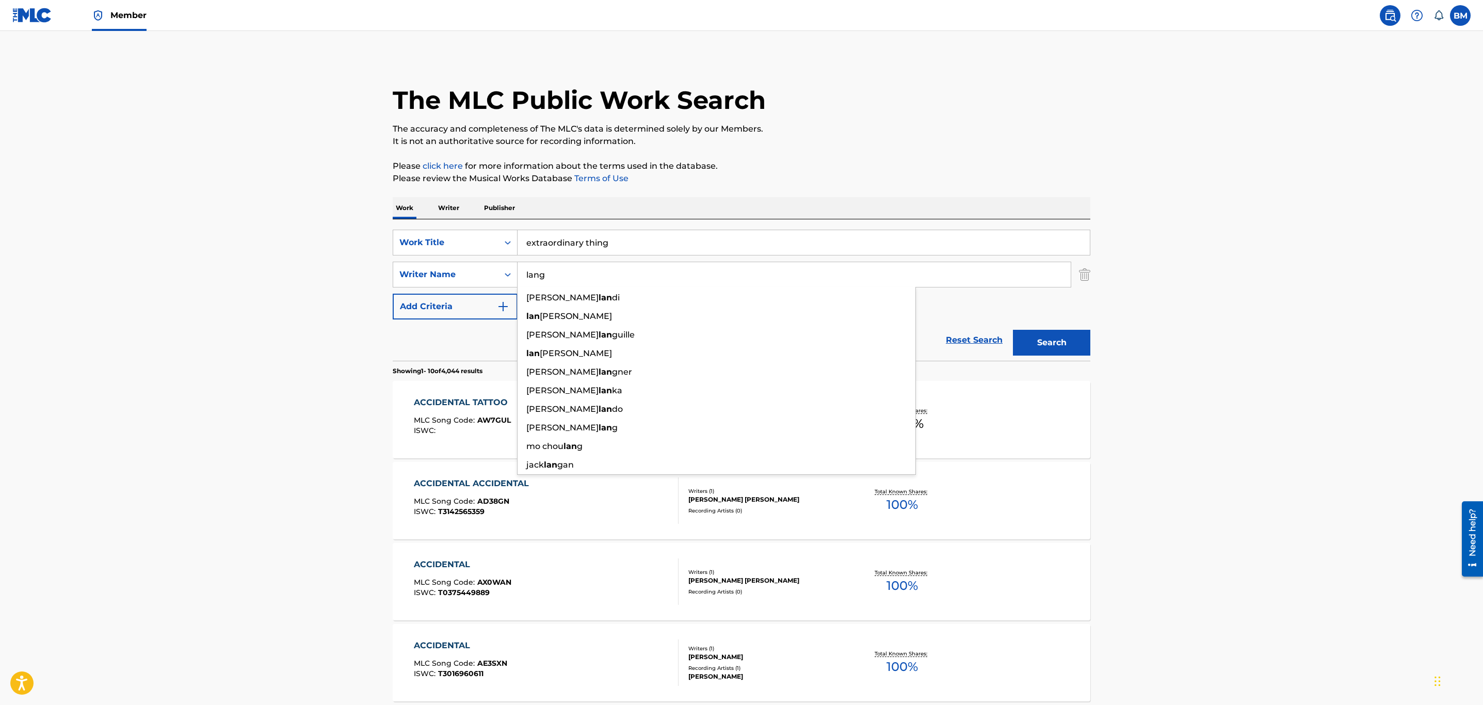
type input "lang"
click at [1013, 330] on button "Search" at bounding box center [1051, 343] width 77 height 26
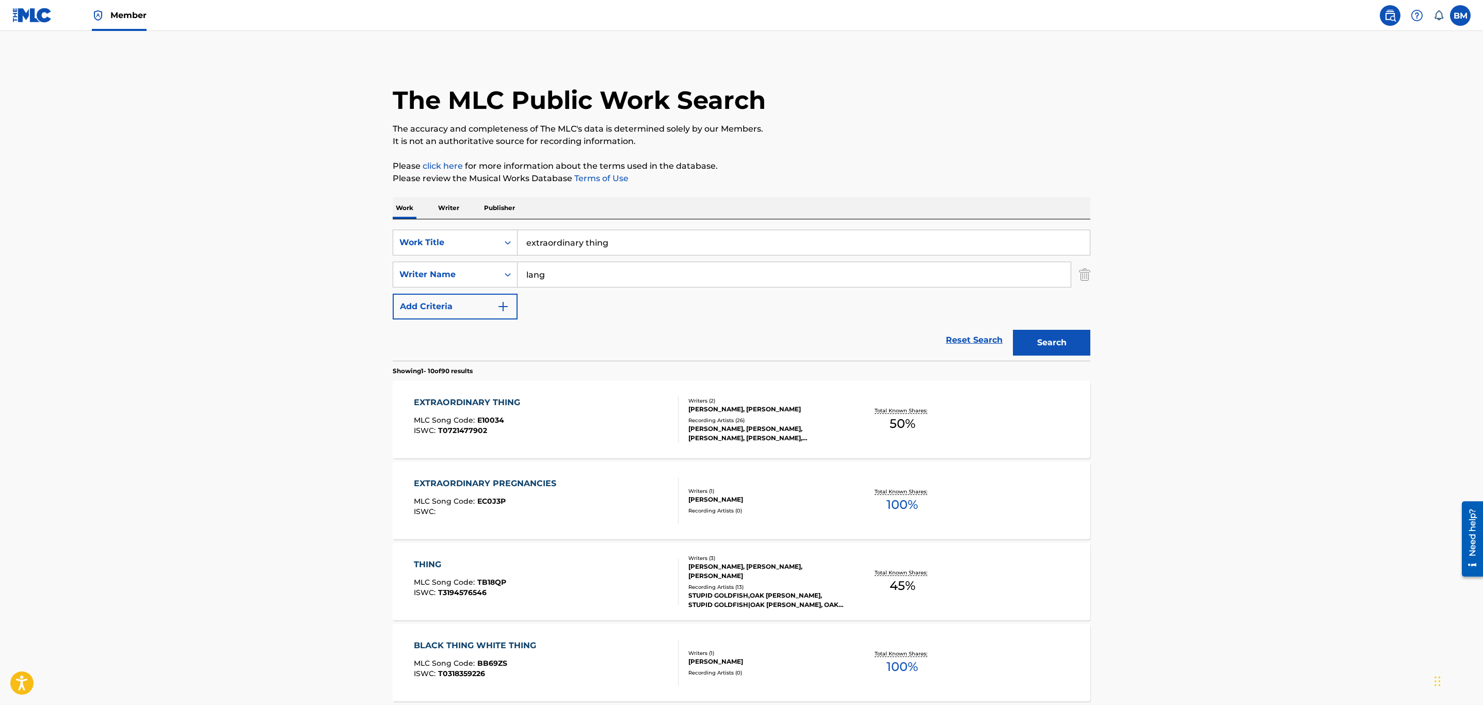
click at [582, 420] on div "EXTRAORDINARY THING MLC Song Code : E10034 ISWC : T0721477902" at bounding box center [546, 419] width 265 height 46
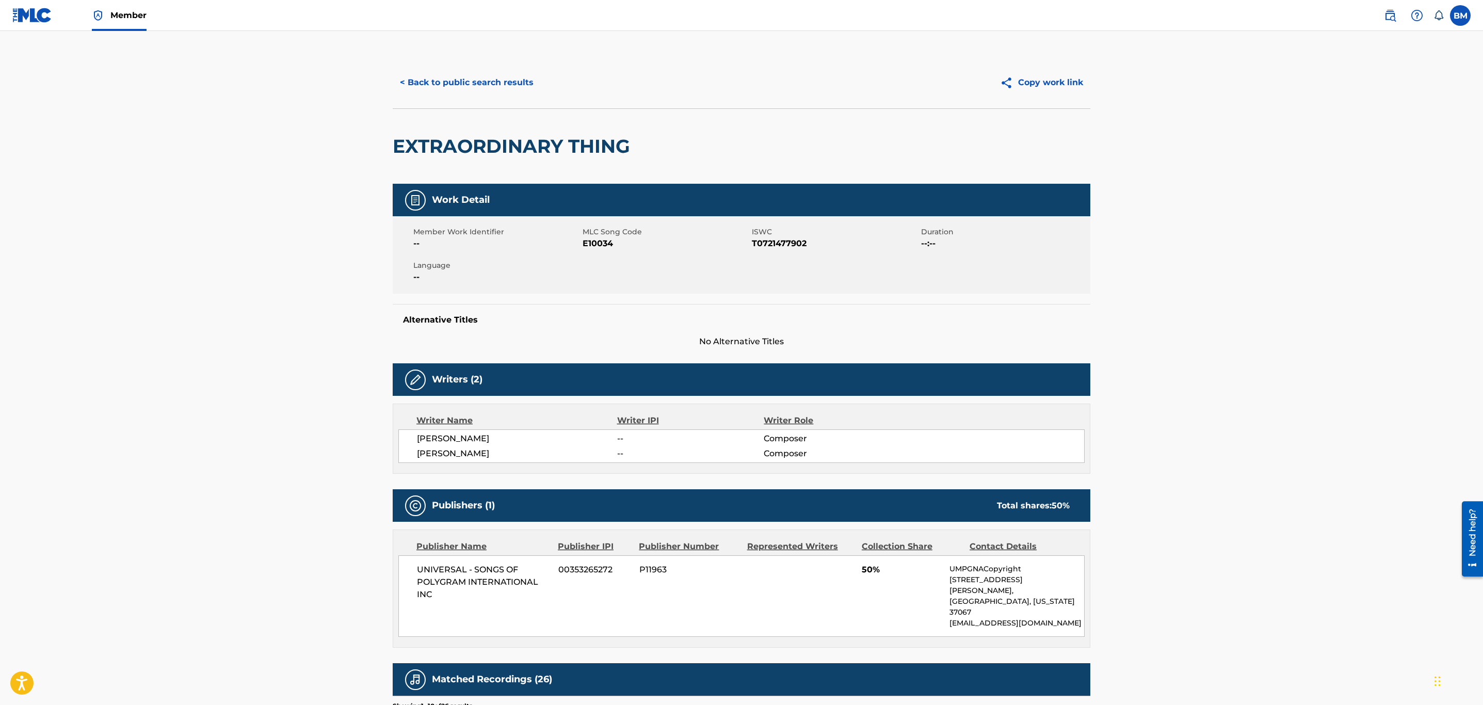
click at [485, 79] on button "< Back to public search results" at bounding box center [467, 83] width 148 height 26
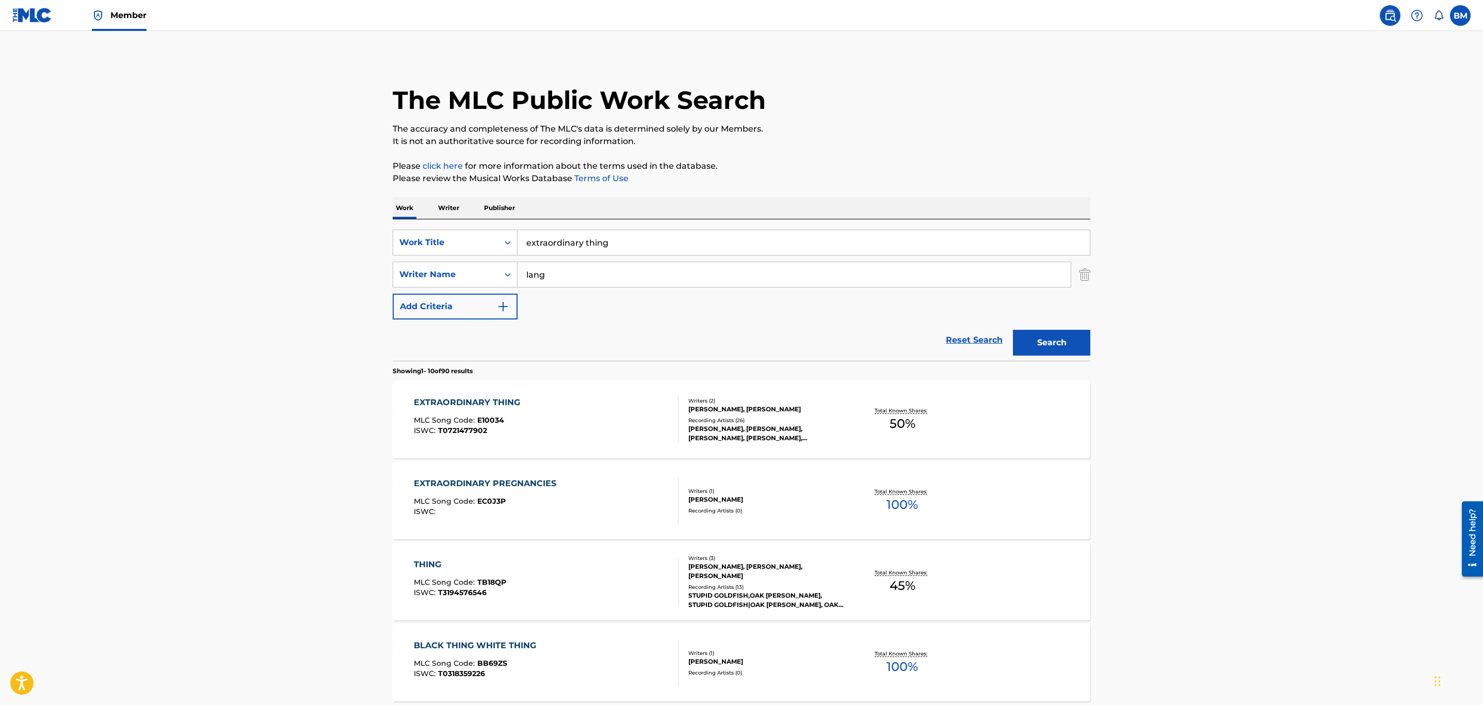
click at [503, 217] on p "Publisher" at bounding box center [499, 208] width 37 height 22
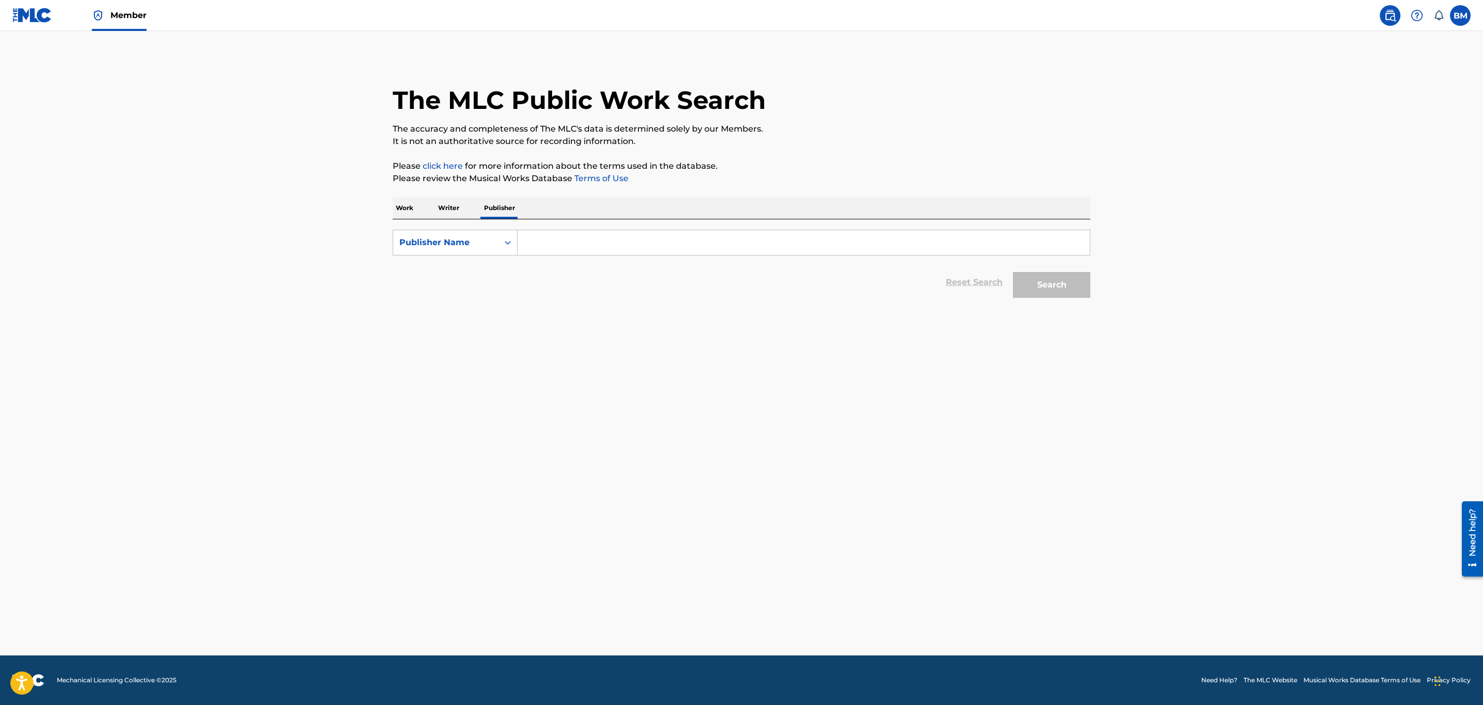
click at [556, 248] on input "Search Form" at bounding box center [804, 242] width 572 height 25
type input "pulling teeth music"
click at [1013, 272] on button "Search" at bounding box center [1051, 285] width 77 height 26
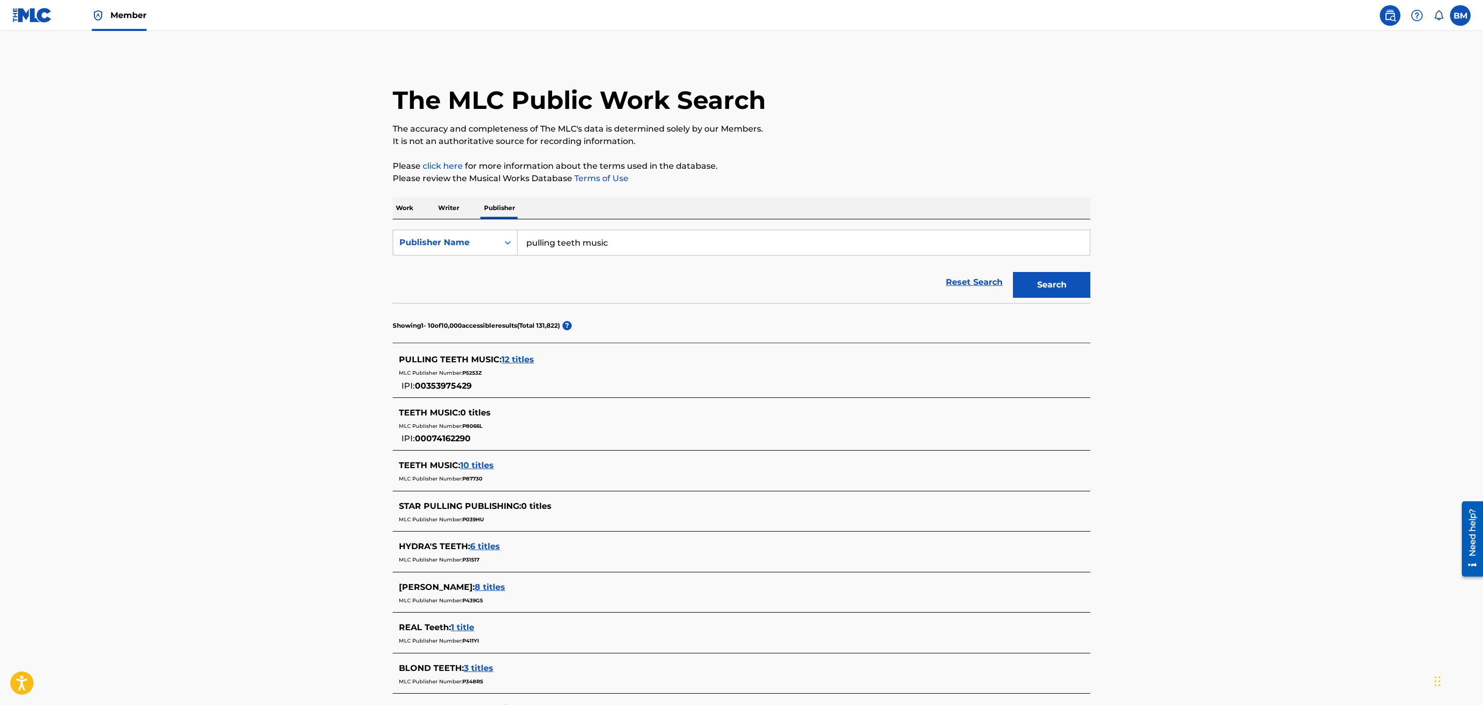
click at [516, 362] on span "12 titles" at bounding box center [518, 359] width 33 height 10
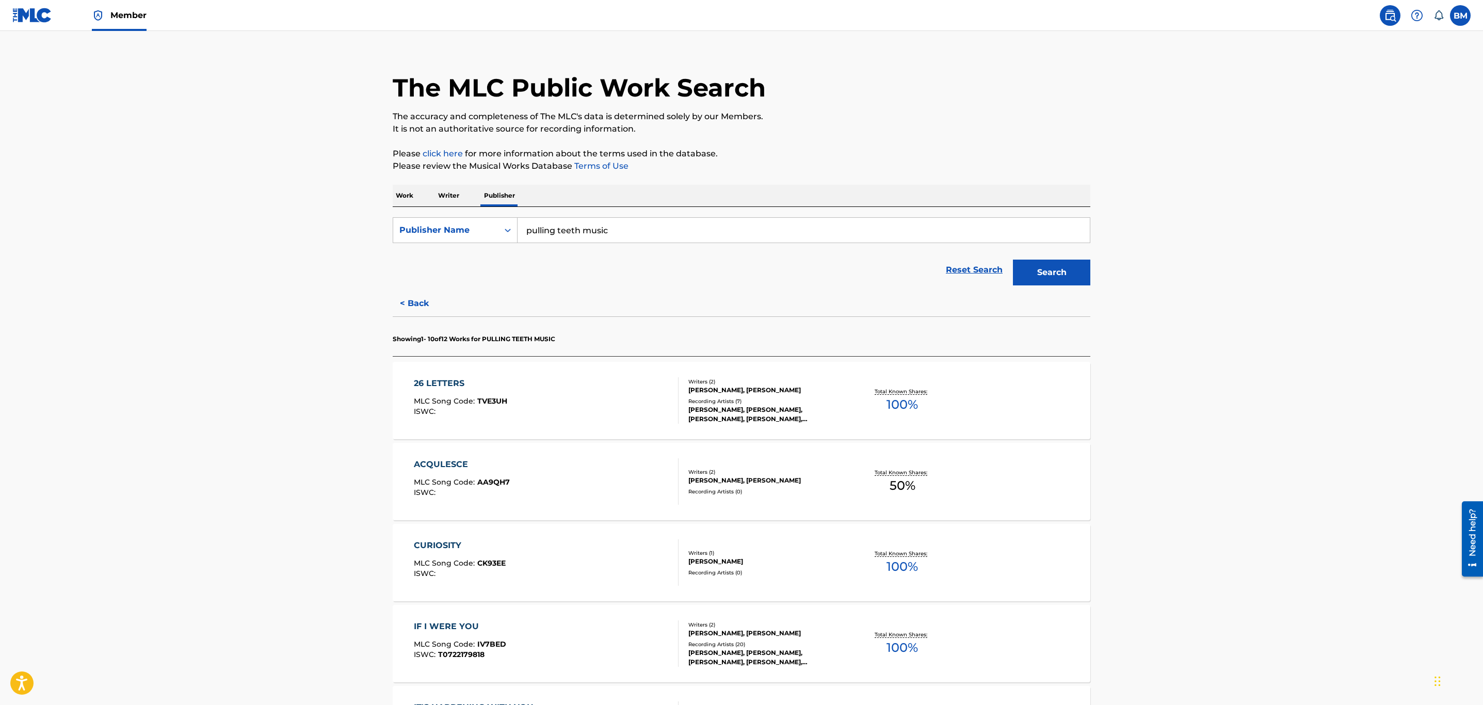
scroll to position [232, 0]
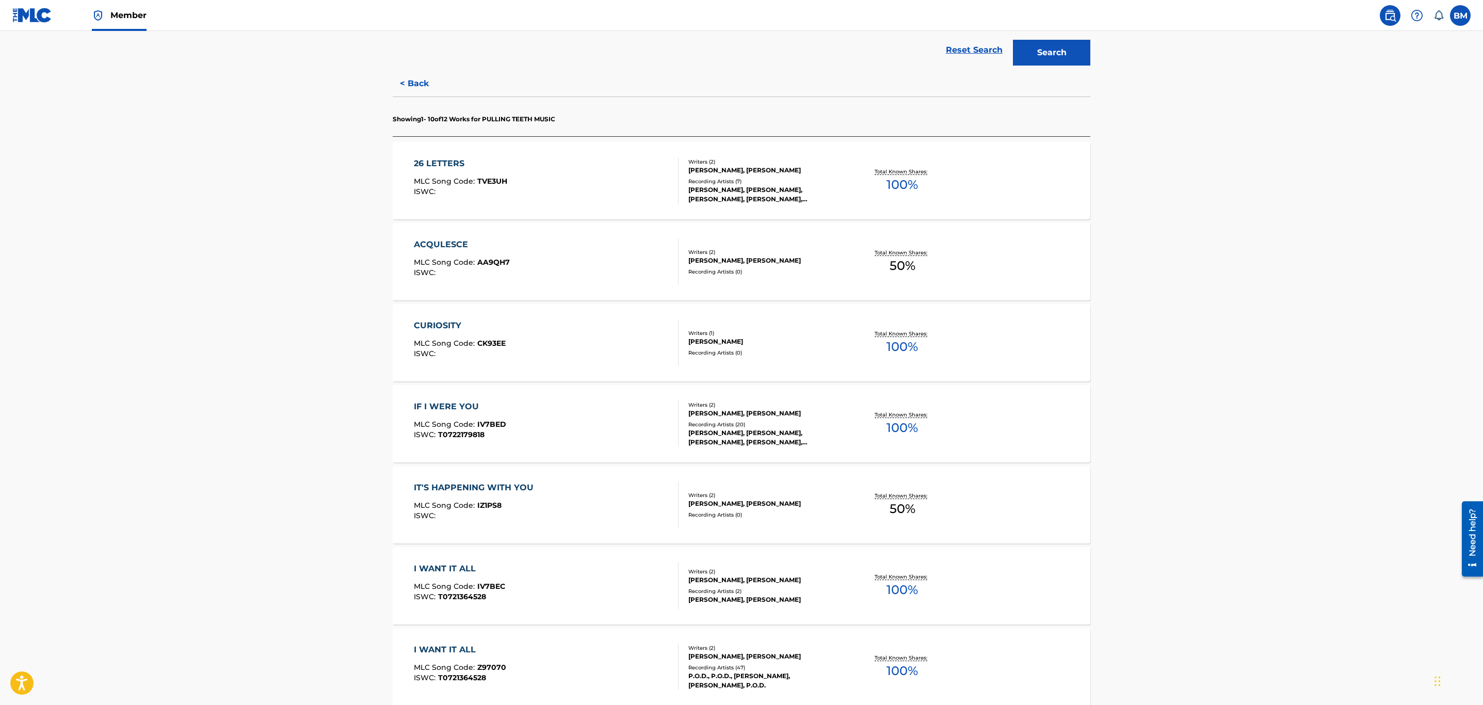
click at [595, 262] on div "ACQULESCE MLC Song Code : AA9QH7 ISWC :" at bounding box center [546, 261] width 265 height 46
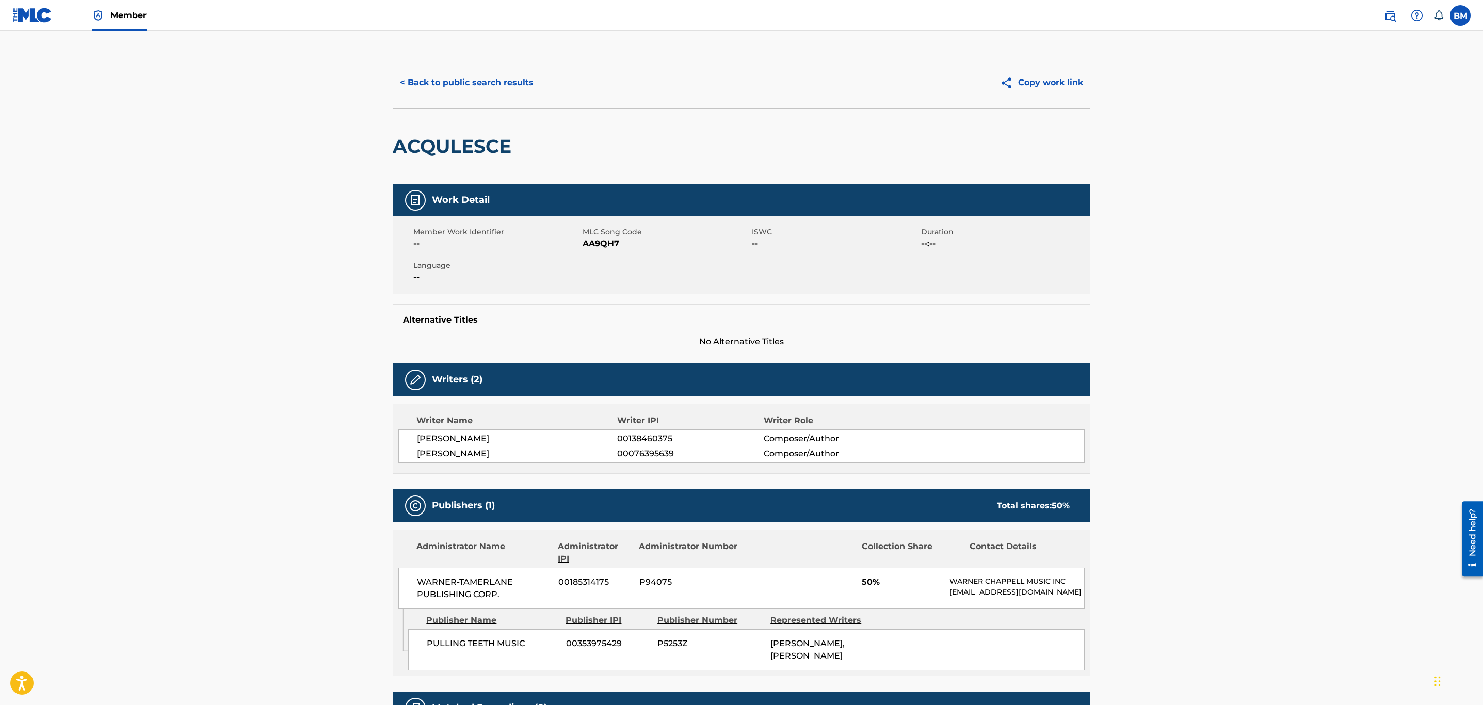
click at [477, 76] on button "< Back to public search results" at bounding box center [467, 83] width 148 height 26
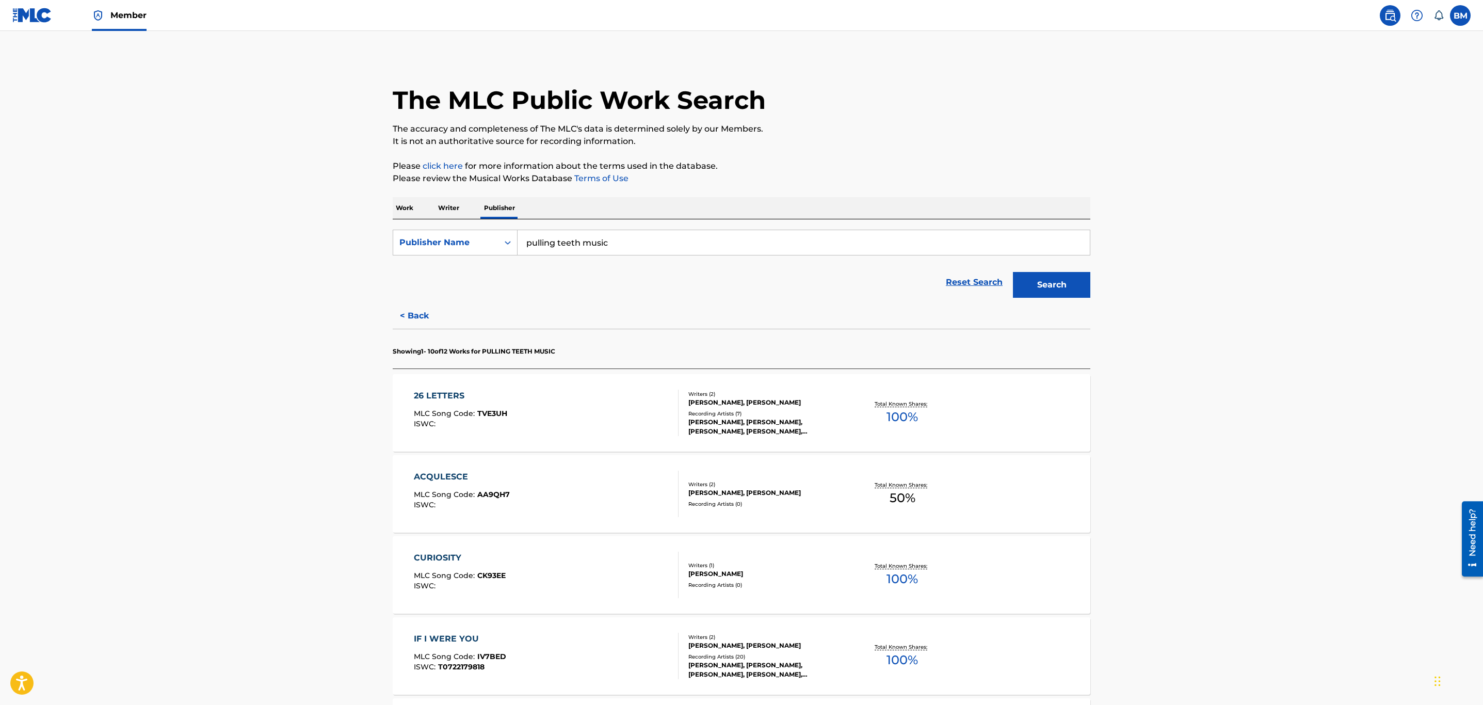
scroll to position [232, 0]
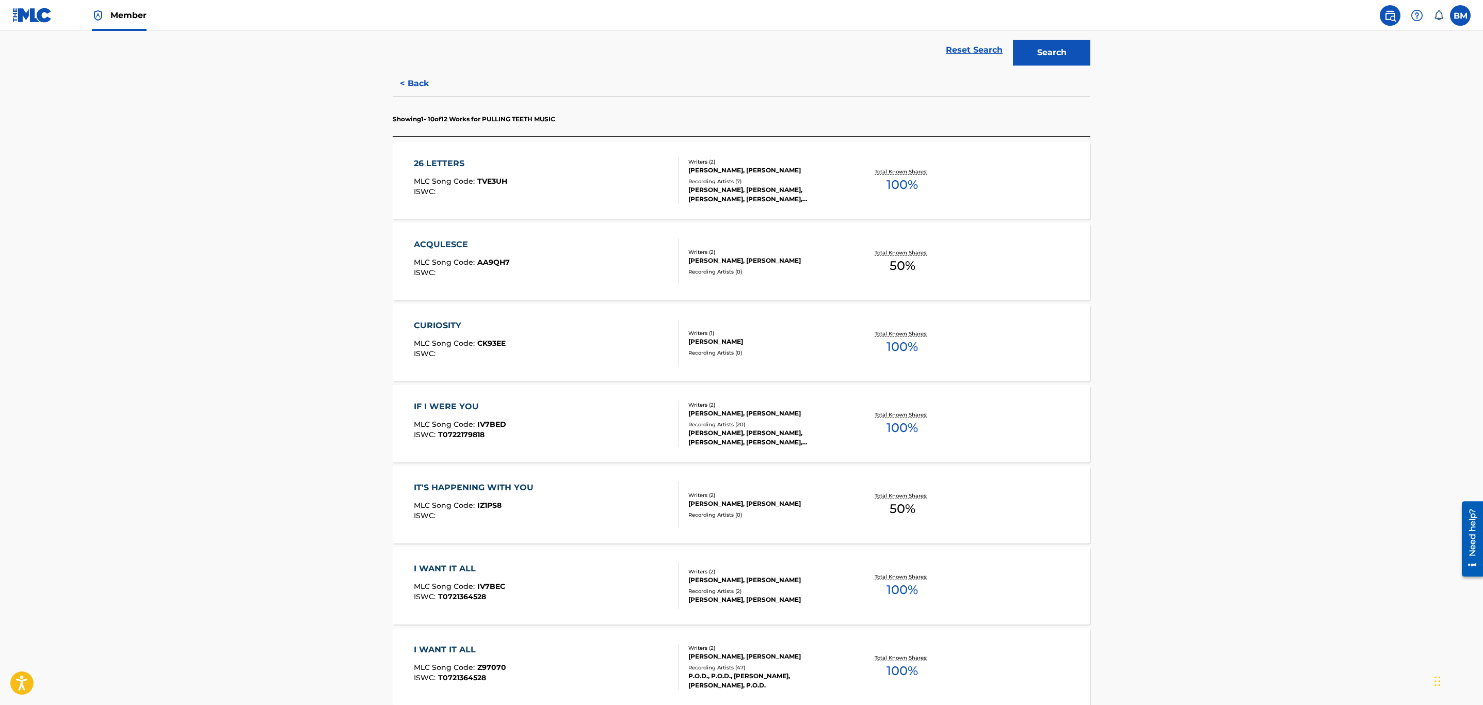
click at [565, 425] on div "IF I WERE YOU MLC Song Code : IV7BED ISWC : T0722179818" at bounding box center [546, 423] width 265 height 46
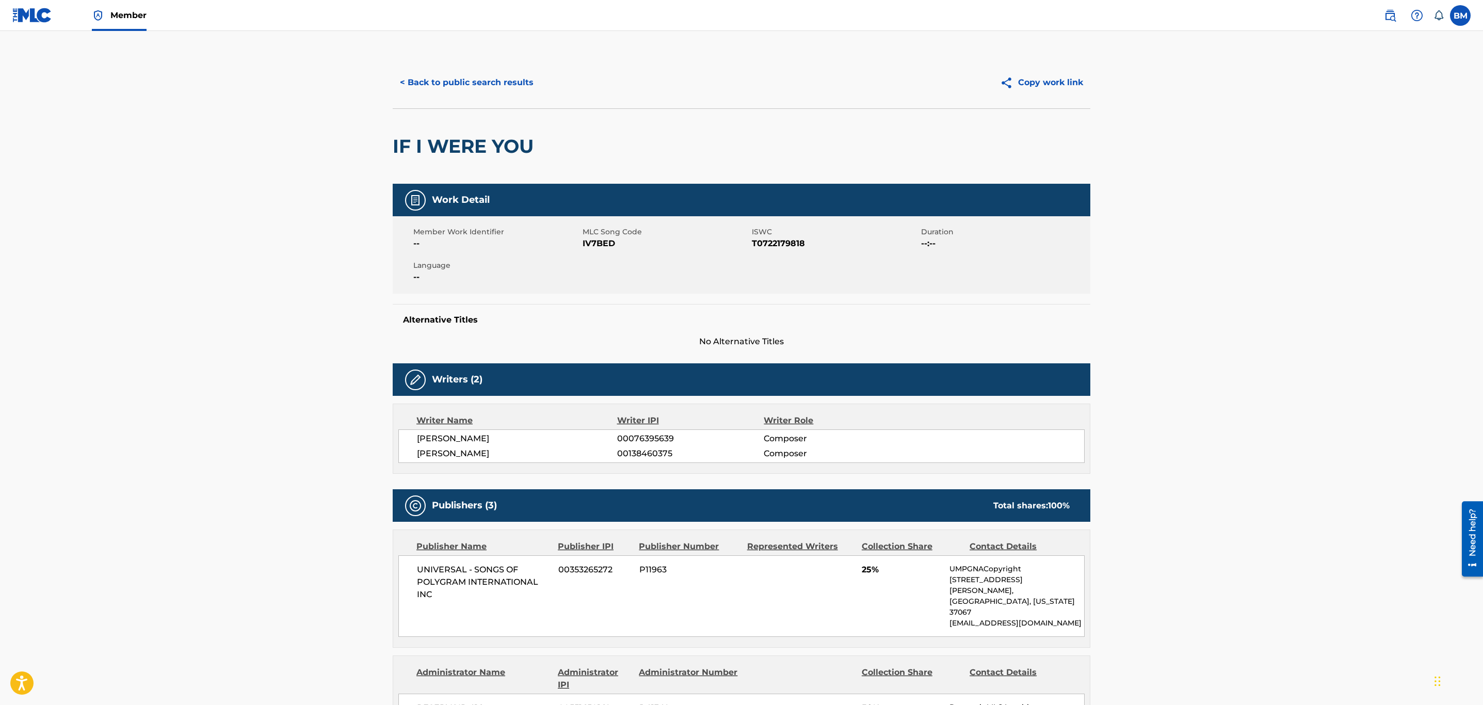
click at [480, 92] on button "< Back to public search results" at bounding box center [467, 83] width 148 height 26
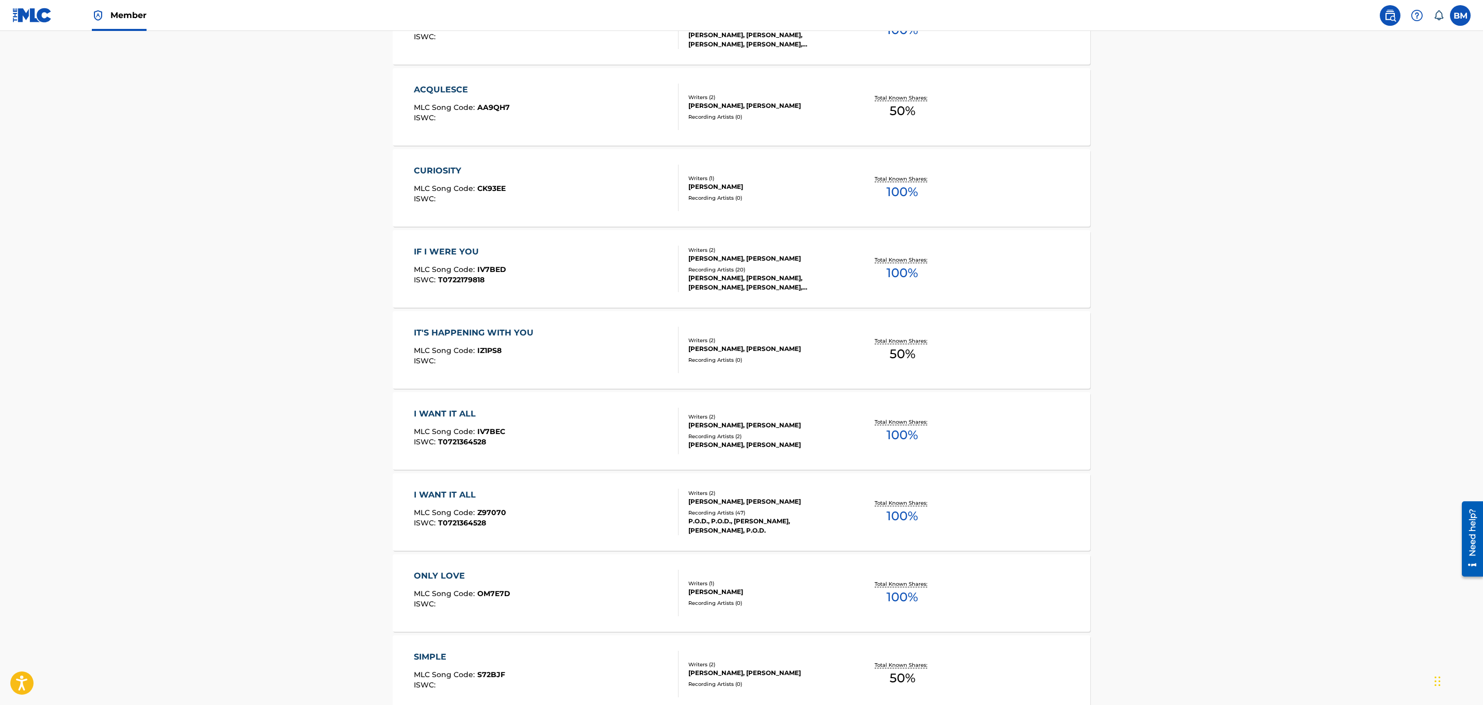
scroll to position [155, 0]
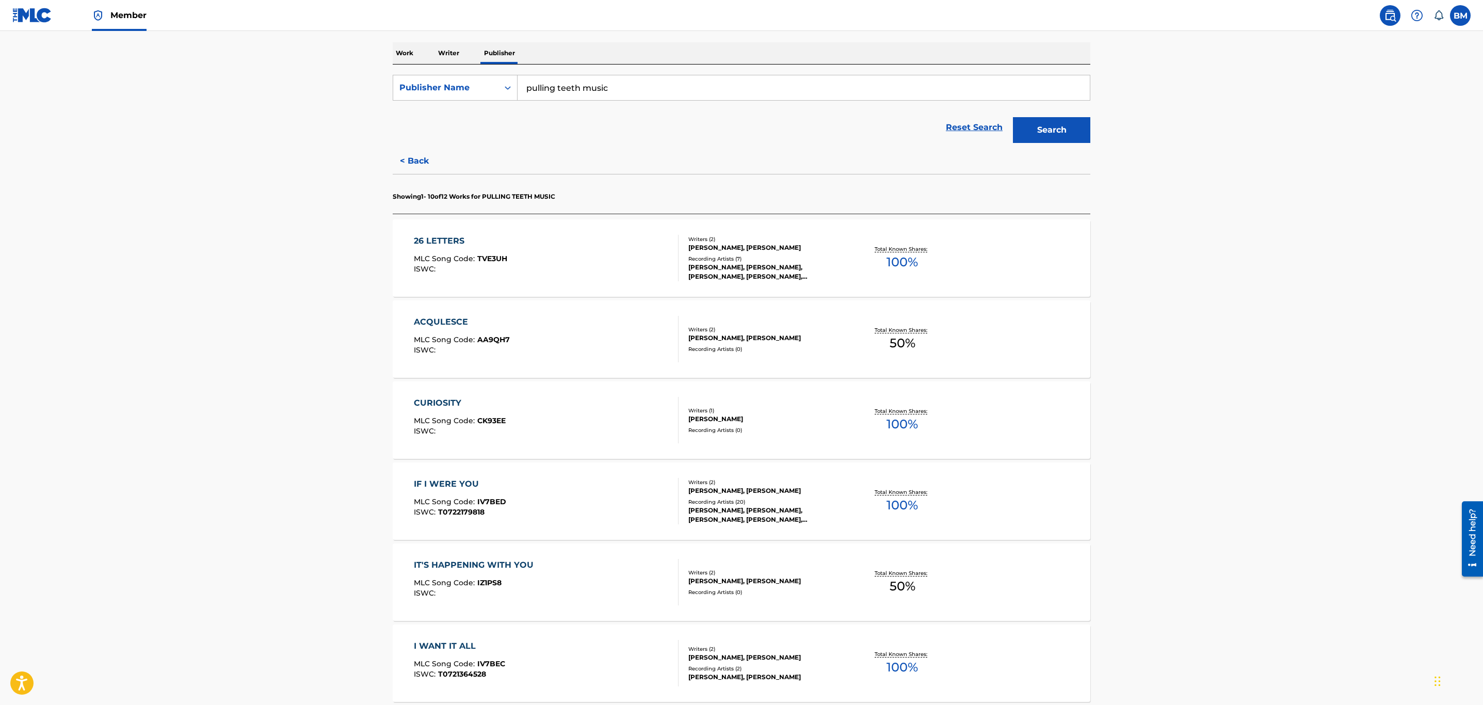
click at [573, 265] on div "26 LETTERS MLC Song Code : TVE3UH ISWC :" at bounding box center [546, 258] width 265 height 46
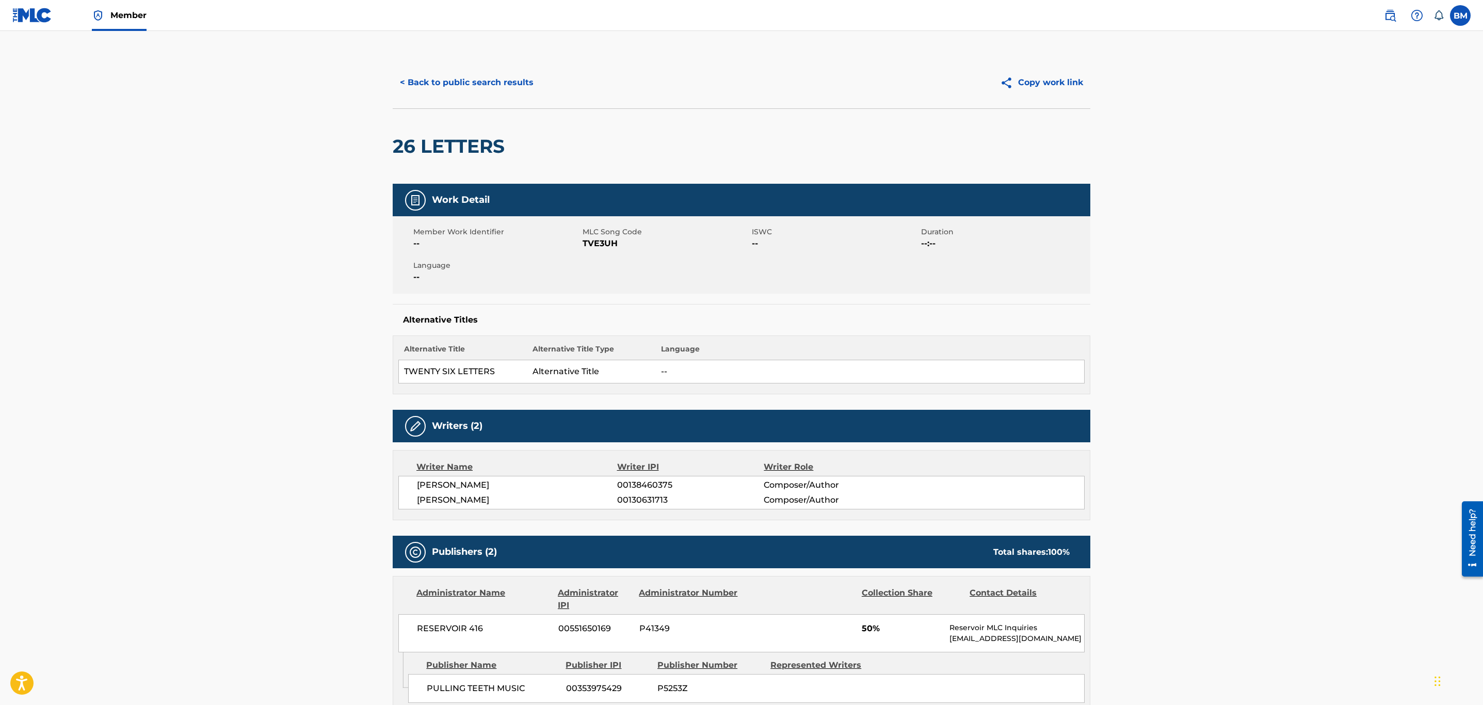
drag, startPoint x: 477, startPoint y: 101, endPoint x: 469, endPoint y: 93, distance: 10.9
click at [473, 98] on div "< Back to public search results Copy work link" at bounding box center [742, 83] width 698 height 52
click at [469, 93] on button "< Back to public search results" at bounding box center [467, 83] width 148 height 26
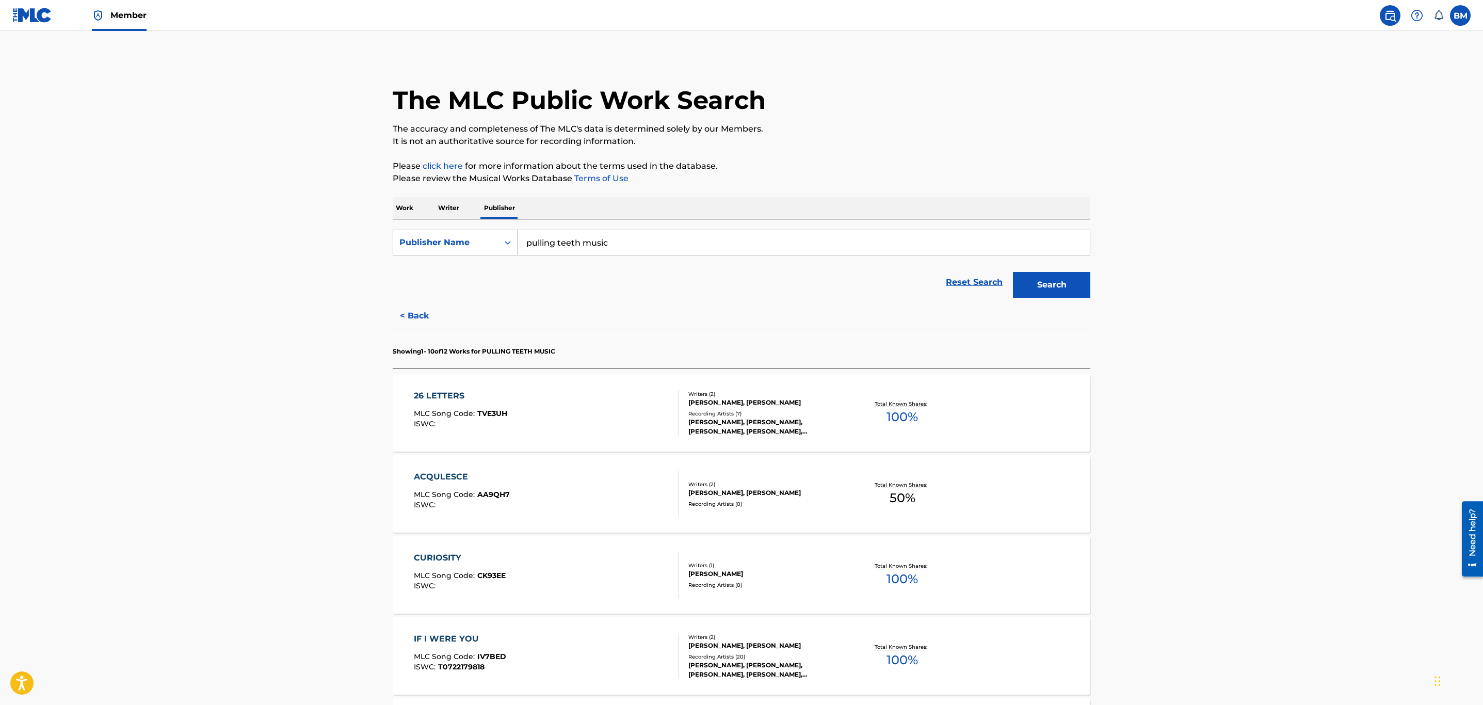
click at [530, 482] on div "ACQULESCE MLC Song Code : AA9QH7 ISWC :" at bounding box center [546, 494] width 265 height 46
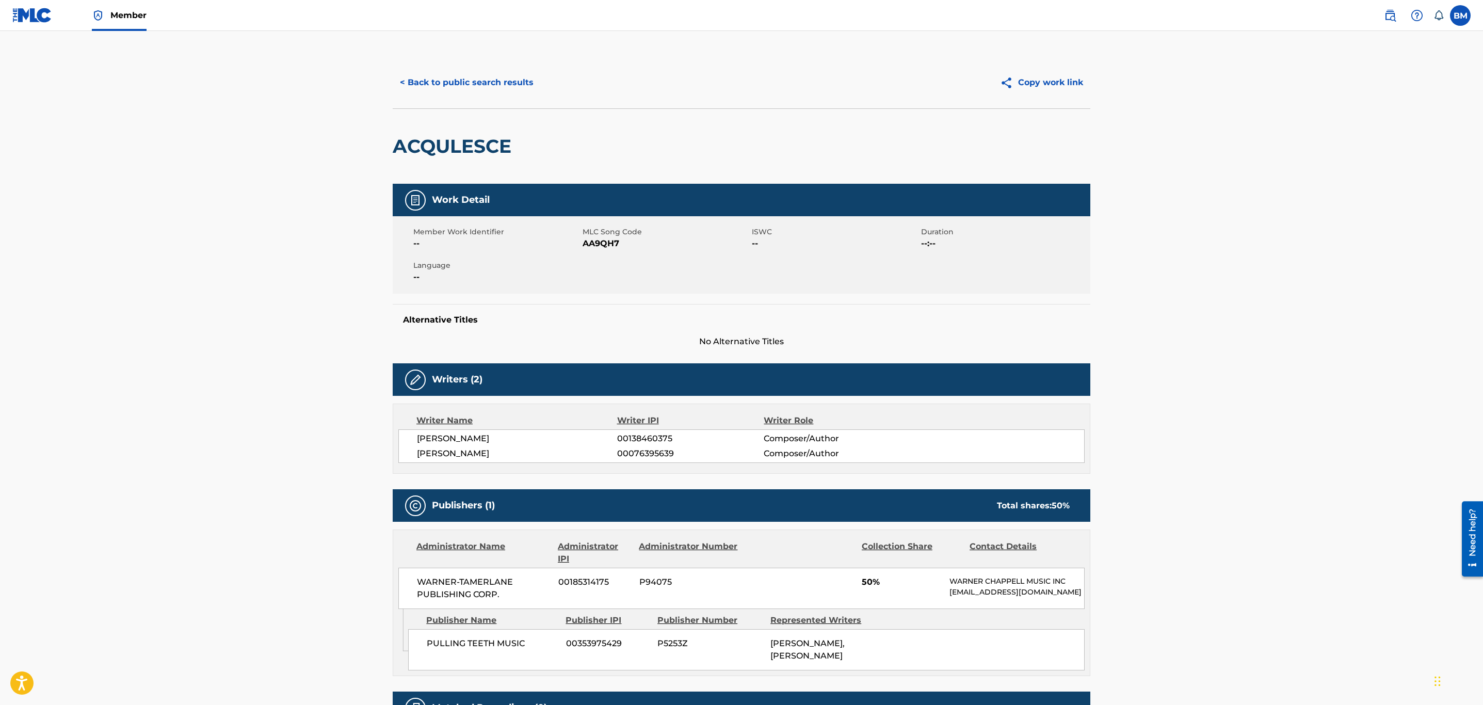
click at [464, 84] on button "< Back to public search results" at bounding box center [467, 83] width 148 height 26
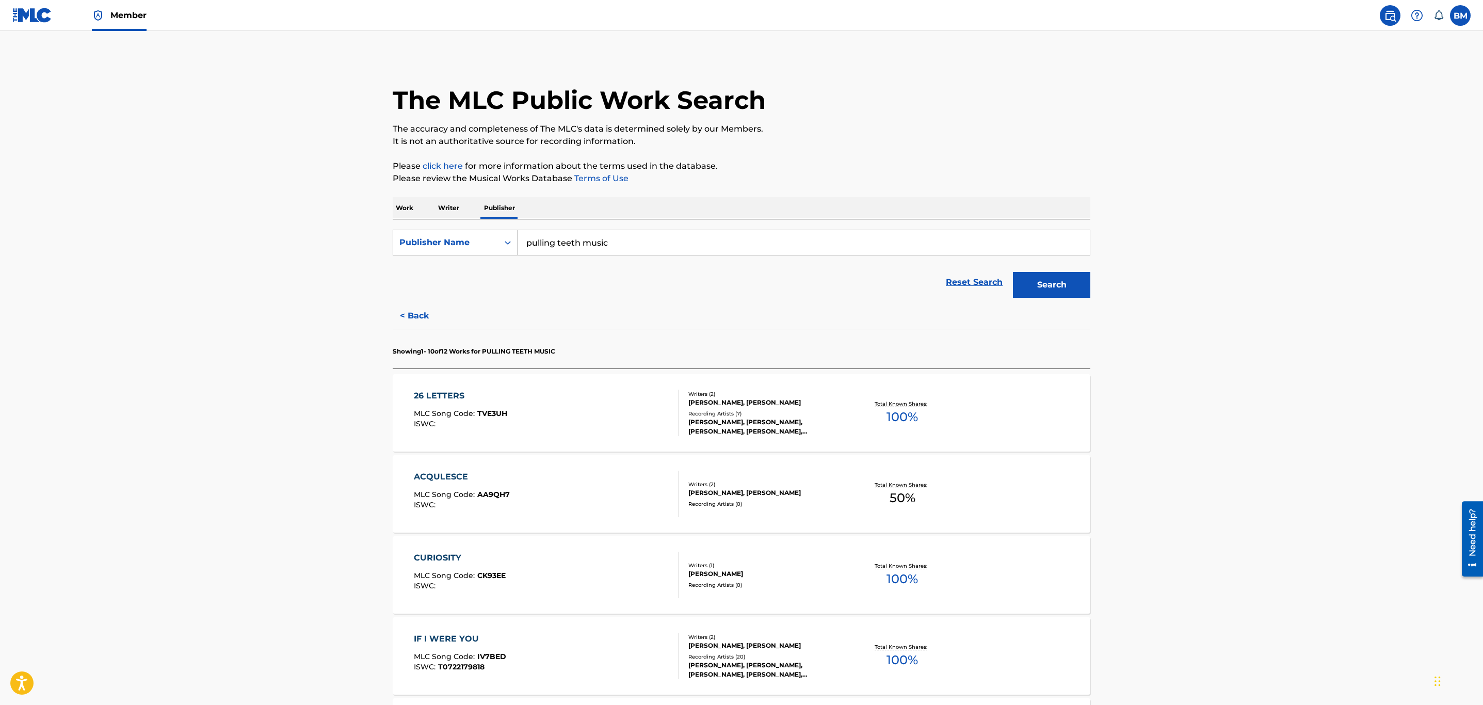
click at [520, 569] on div "CURIOSITY MLC Song Code : CK93EE ISWC :" at bounding box center [546, 575] width 265 height 46
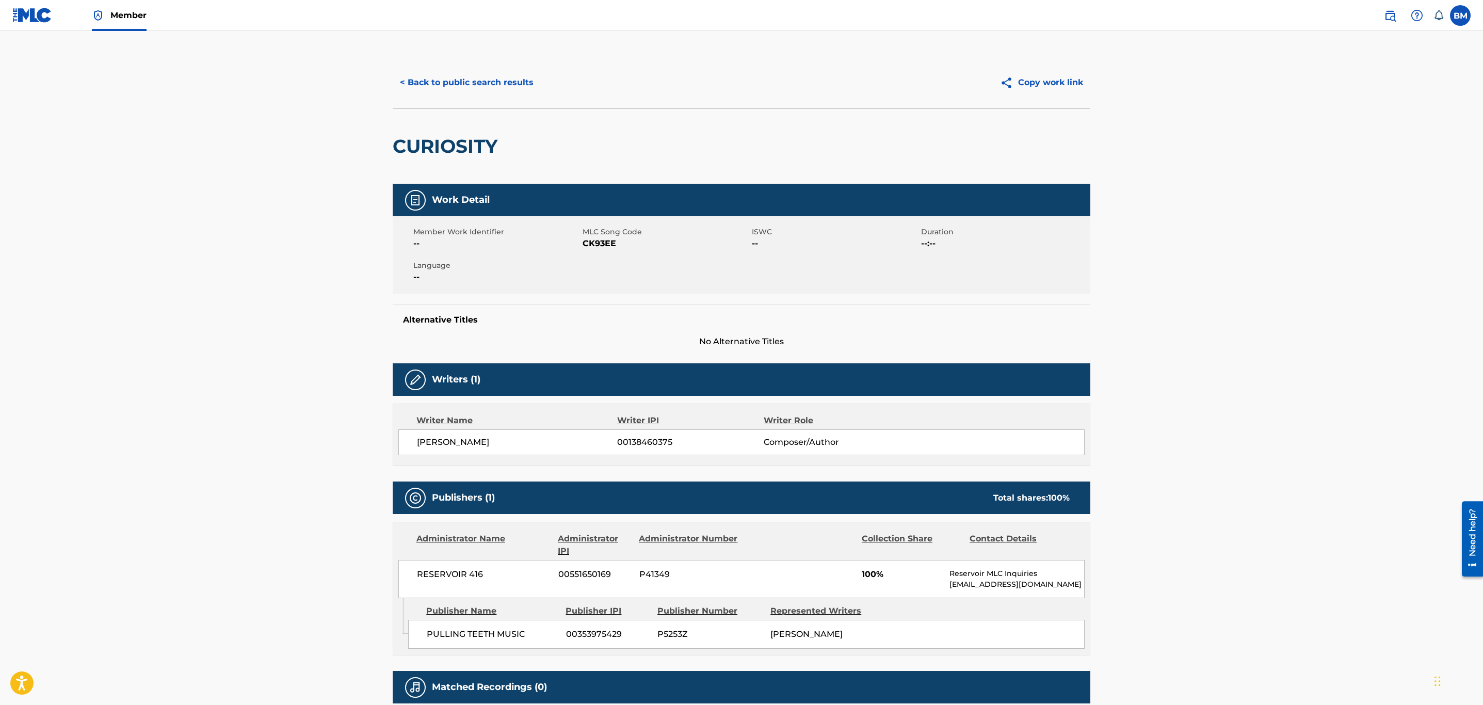
click at [453, 79] on button "< Back to public search results" at bounding box center [467, 83] width 148 height 26
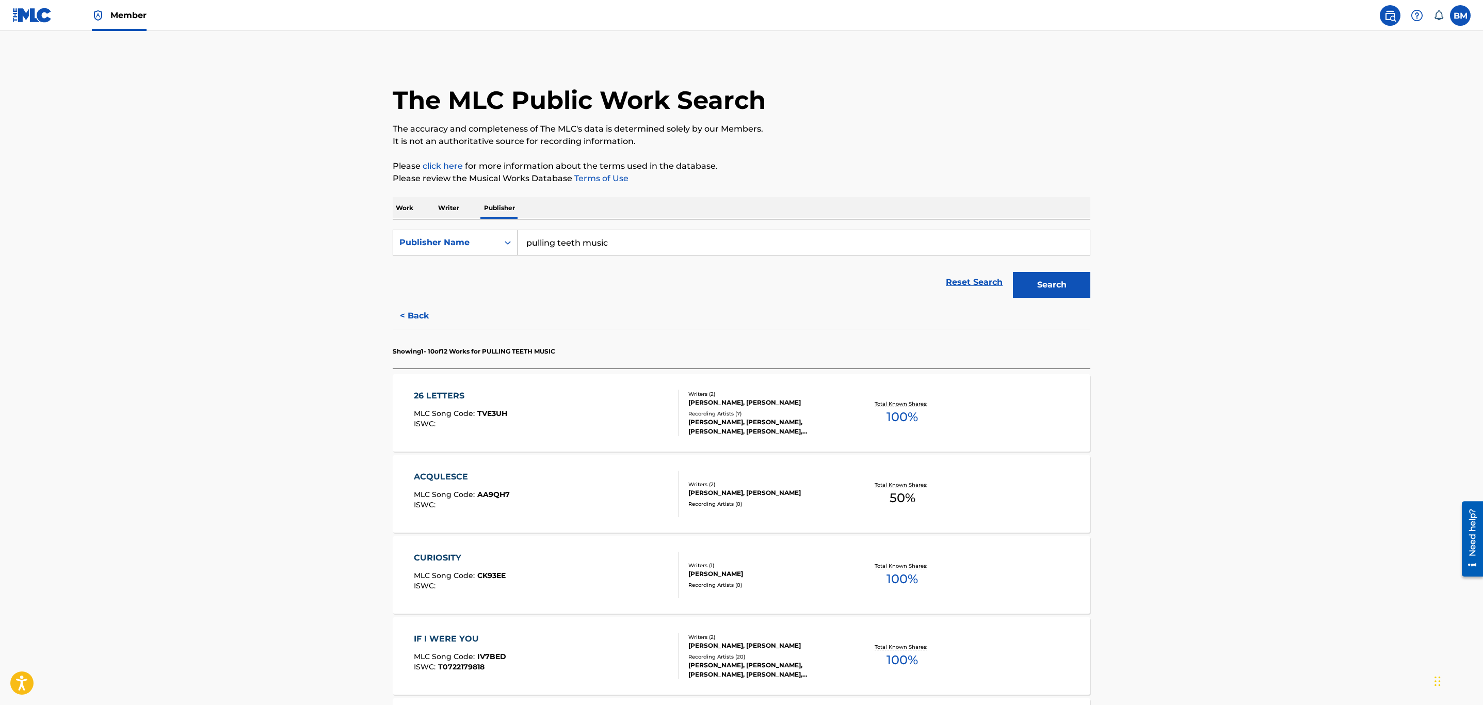
scroll to position [387, 0]
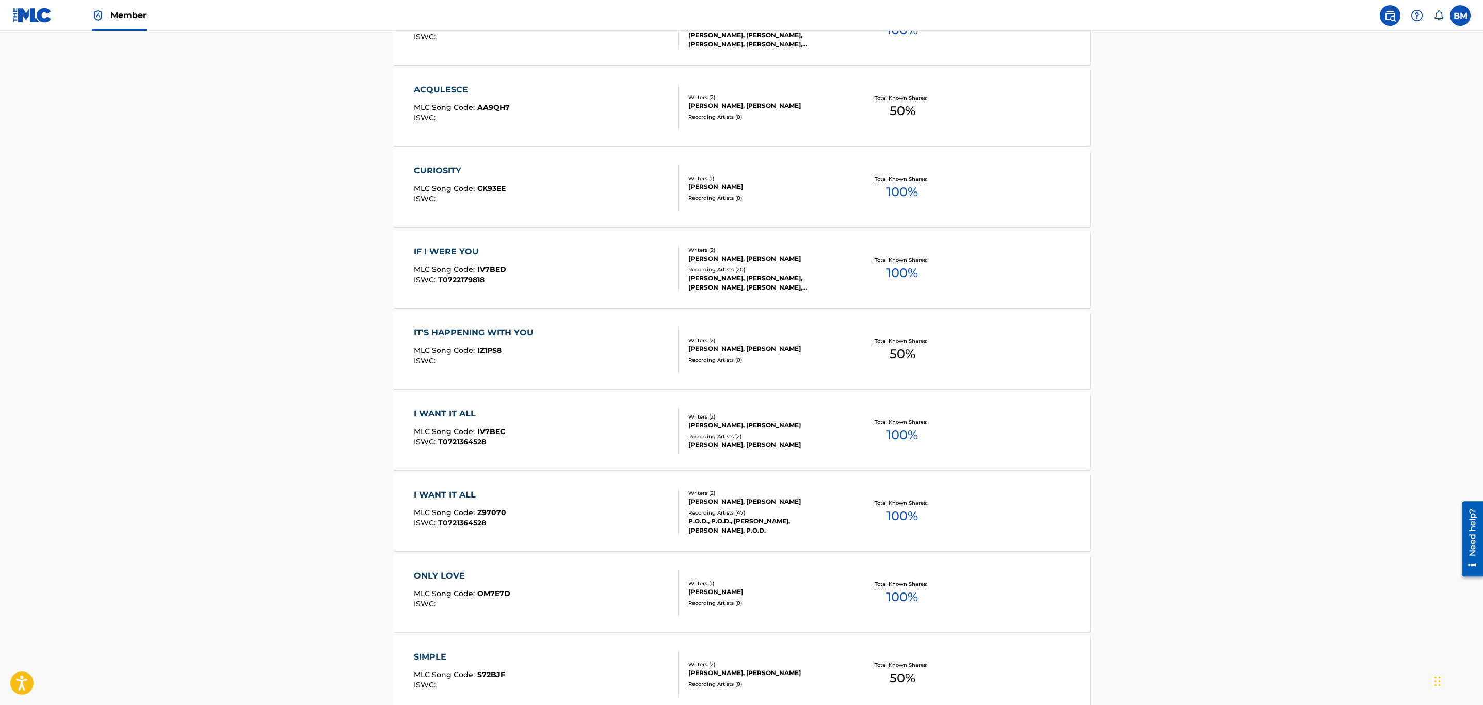
click at [570, 430] on div "I WANT IT ALL MLC Song Code : IV7BEC ISWC : T0721364528" at bounding box center [546, 431] width 265 height 46
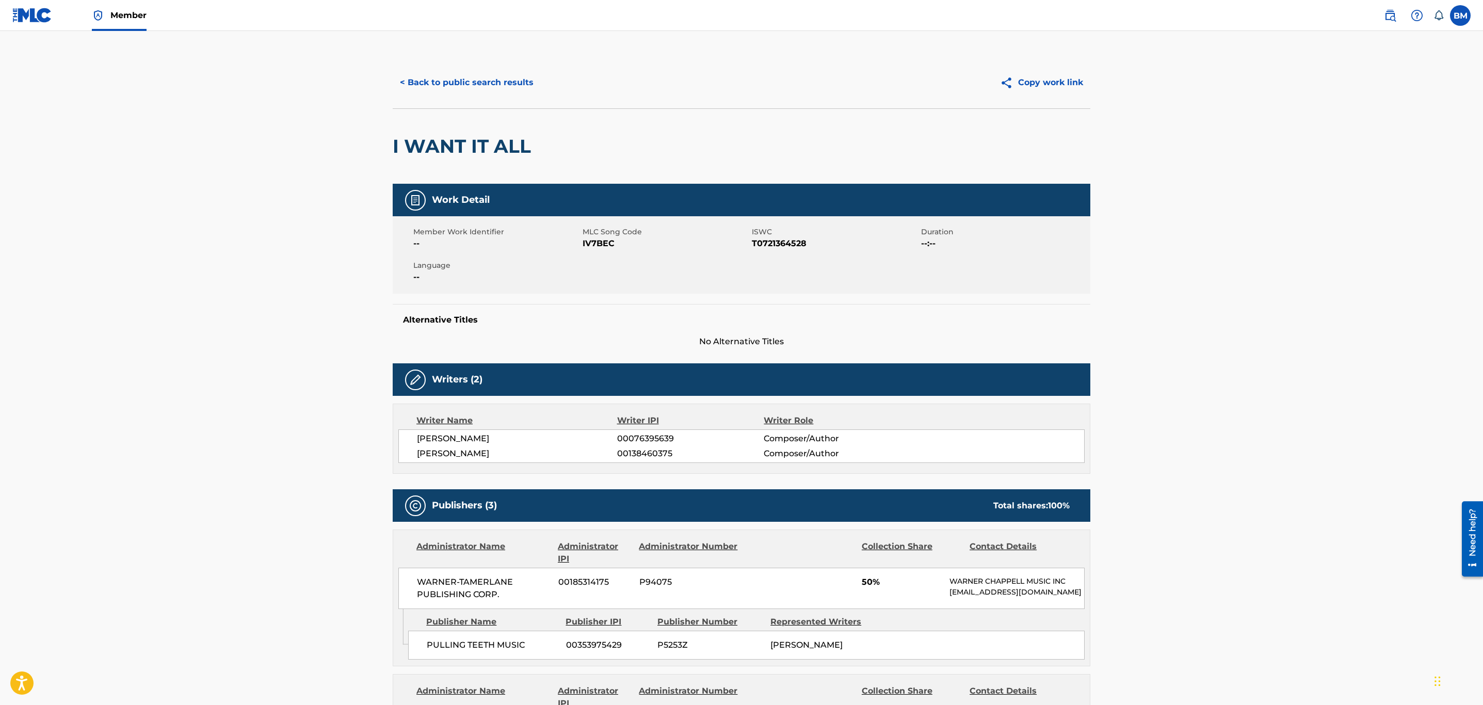
click at [460, 81] on button "< Back to public search results" at bounding box center [467, 83] width 148 height 26
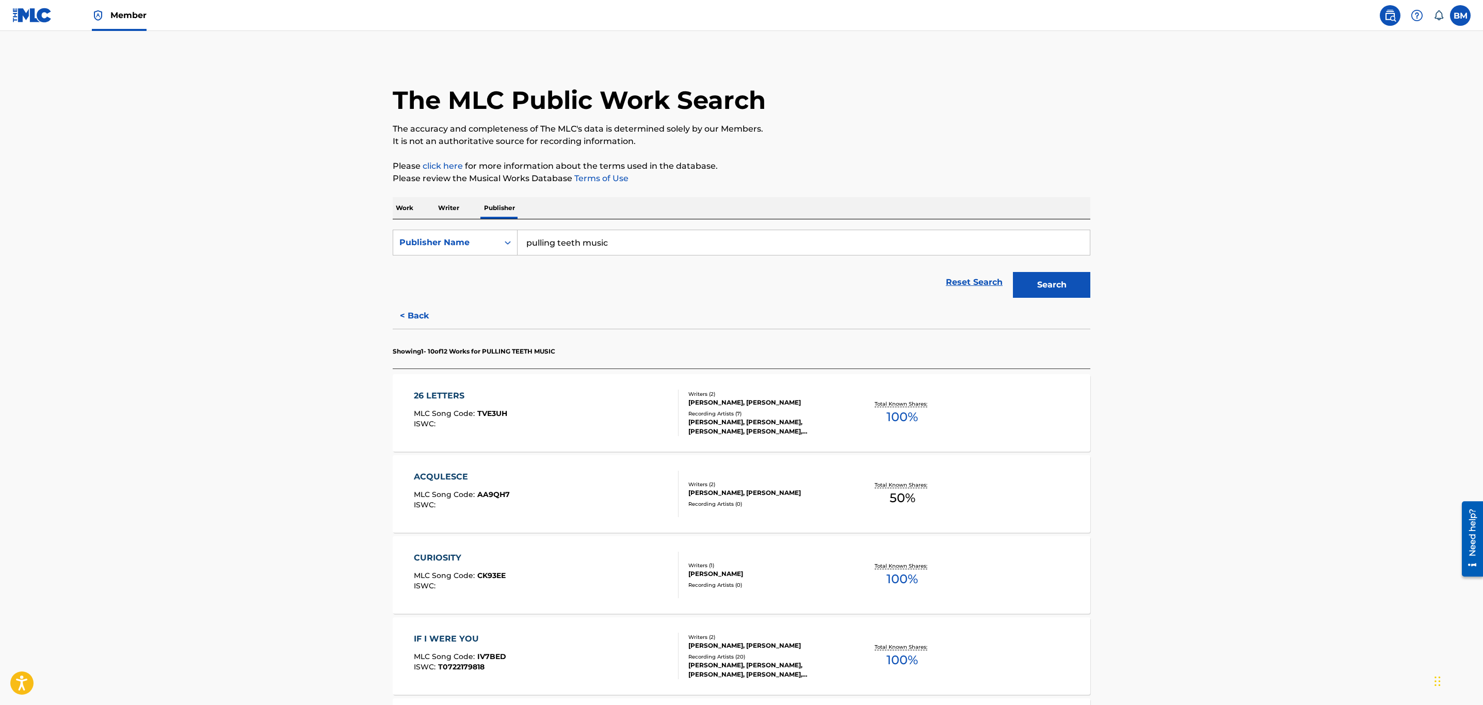
click at [402, 211] on p "Work" at bounding box center [405, 208] width 24 height 22
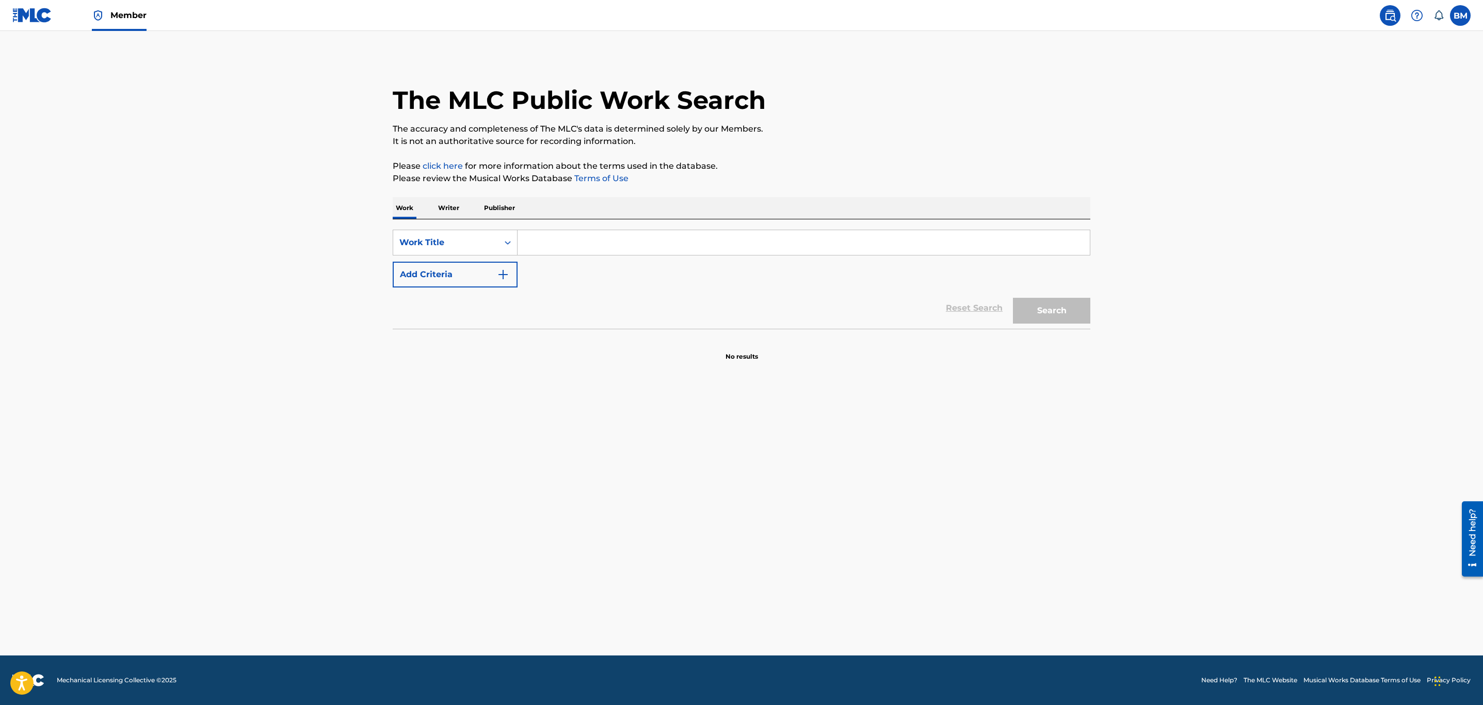
click at [689, 245] on input "Search Form" at bounding box center [804, 242] width 572 height 25
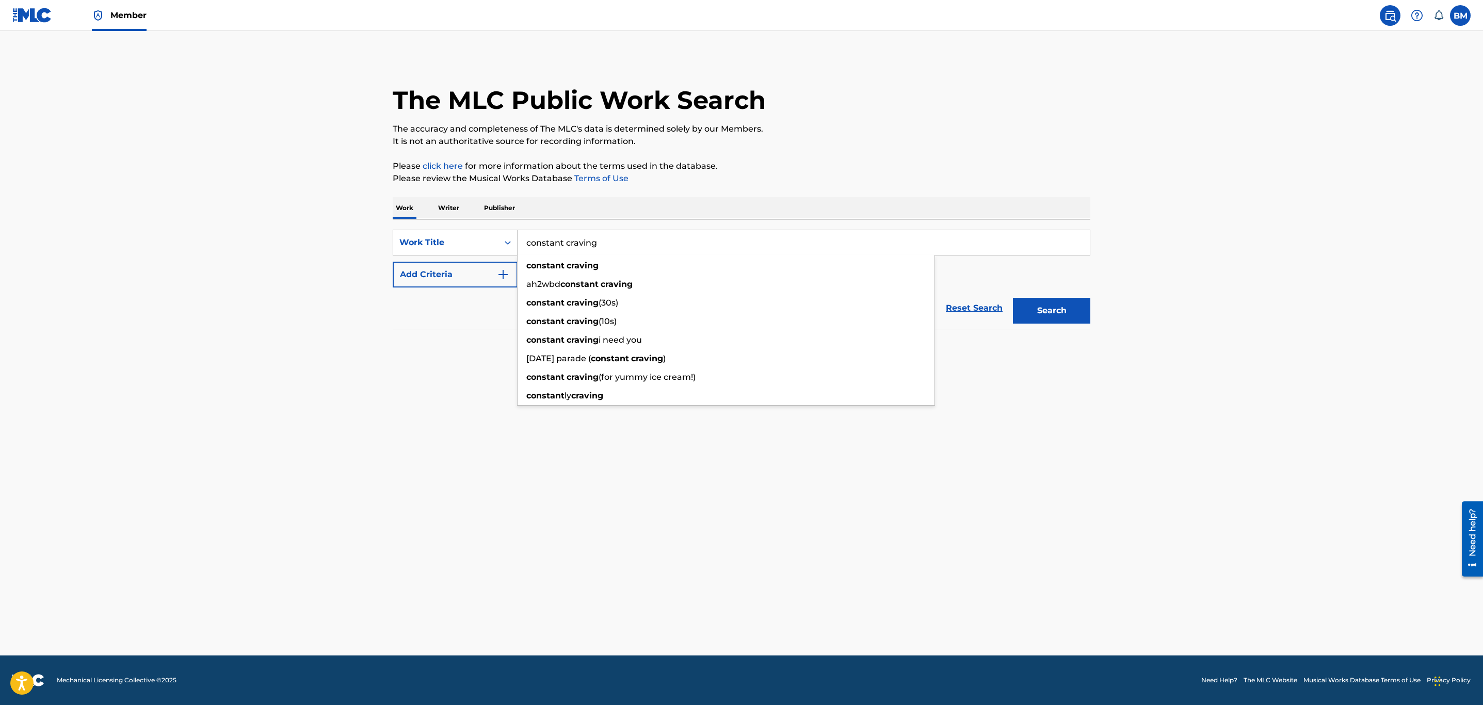
type input "constant craving"
click at [1038, 160] on p "Please click here for more information about the terms used in the database." at bounding box center [742, 166] width 698 height 12
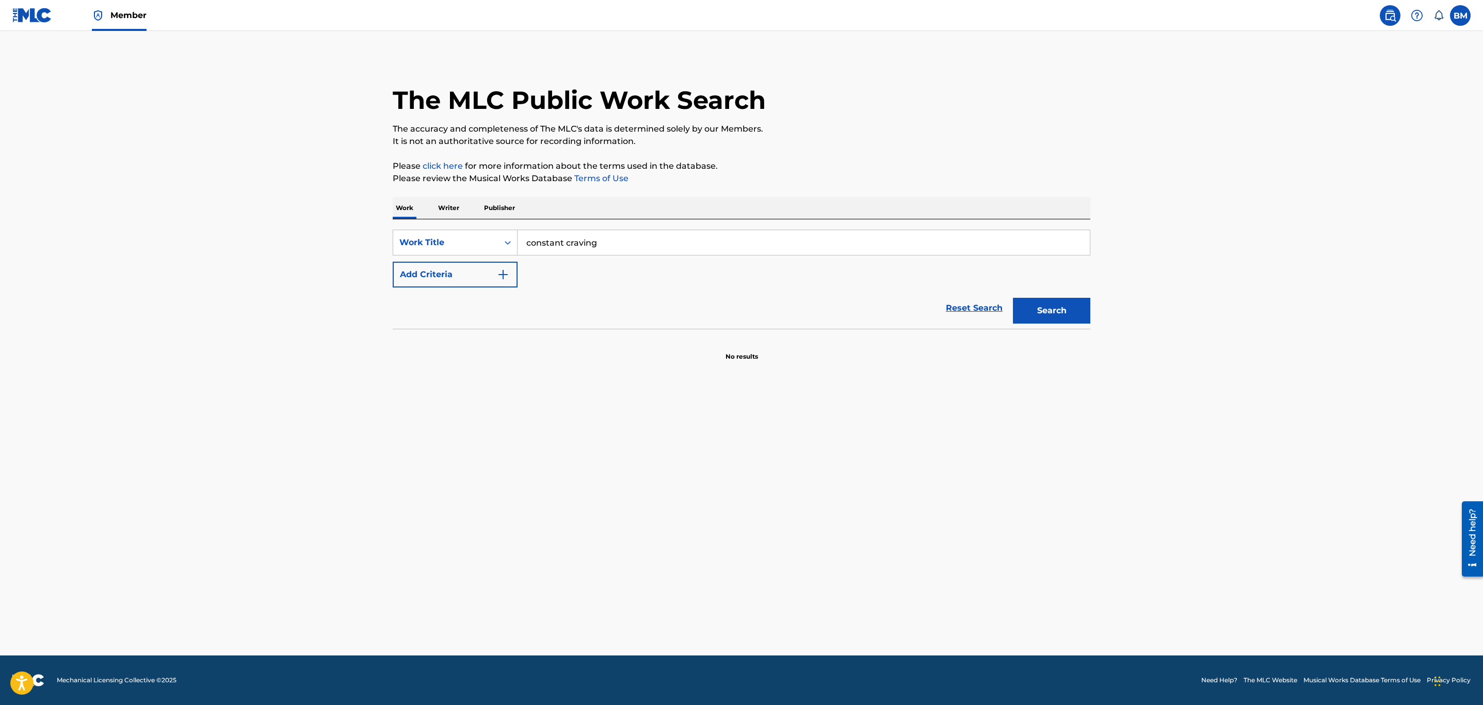
click at [1025, 313] on button "Search" at bounding box center [1051, 311] width 77 height 26
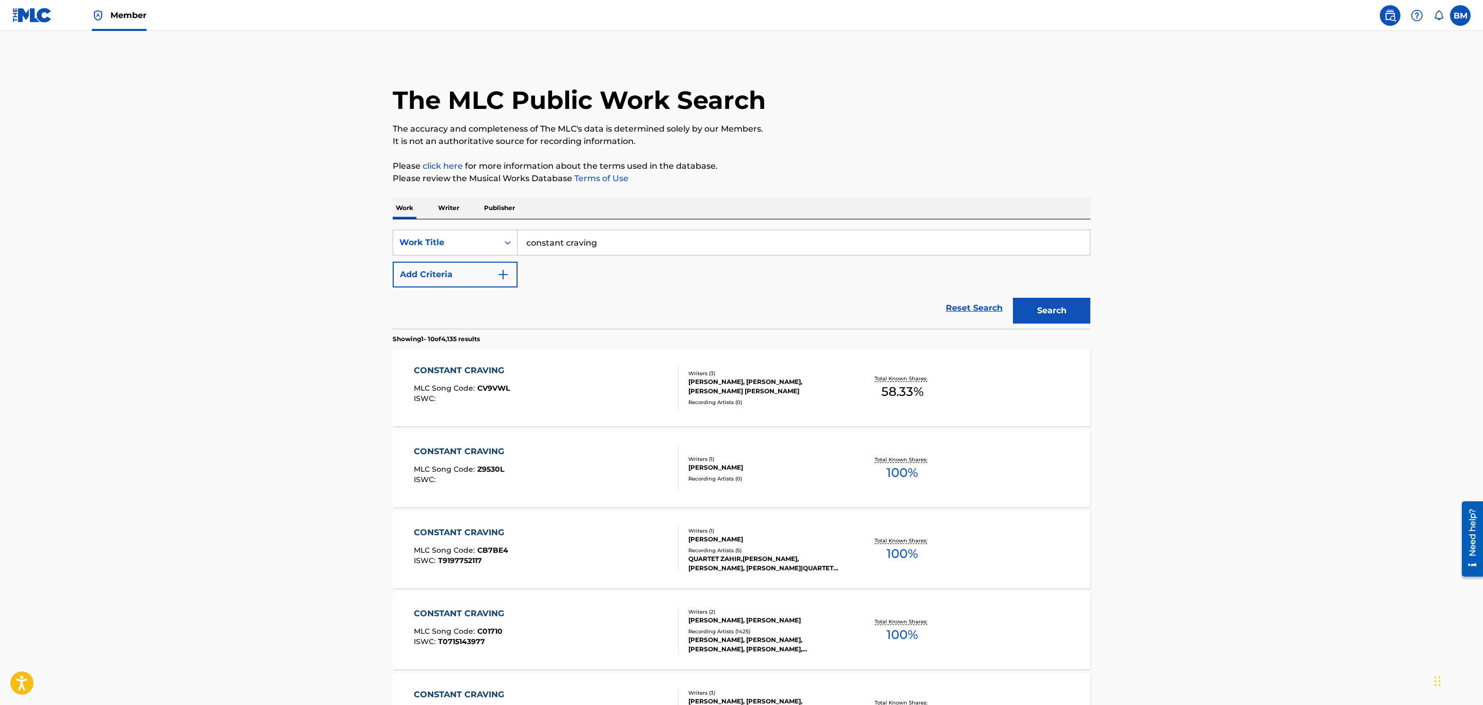
drag, startPoint x: 485, startPoint y: 261, endPoint x: 497, endPoint y: 262, distance: 12.5
click at [488, 261] on div "SearchWithCriteria6c437bdf-6dd9-431d-8b38-59400f4c2d35 Work Title constant crav…" at bounding box center [742, 259] width 698 height 58
drag, startPoint x: 525, startPoint y: 271, endPoint x: 508, endPoint y: 270, distance: 17.1
click at [525, 271] on div "SearchWithCriteria6c437bdf-6dd9-431d-8b38-59400f4c2d35 Work Title constant crav…" at bounding box center [742, 259] width 698 height 58
click at [508, 270] on img "Search Form" at bounding box center [503, 274] width 12 height 12
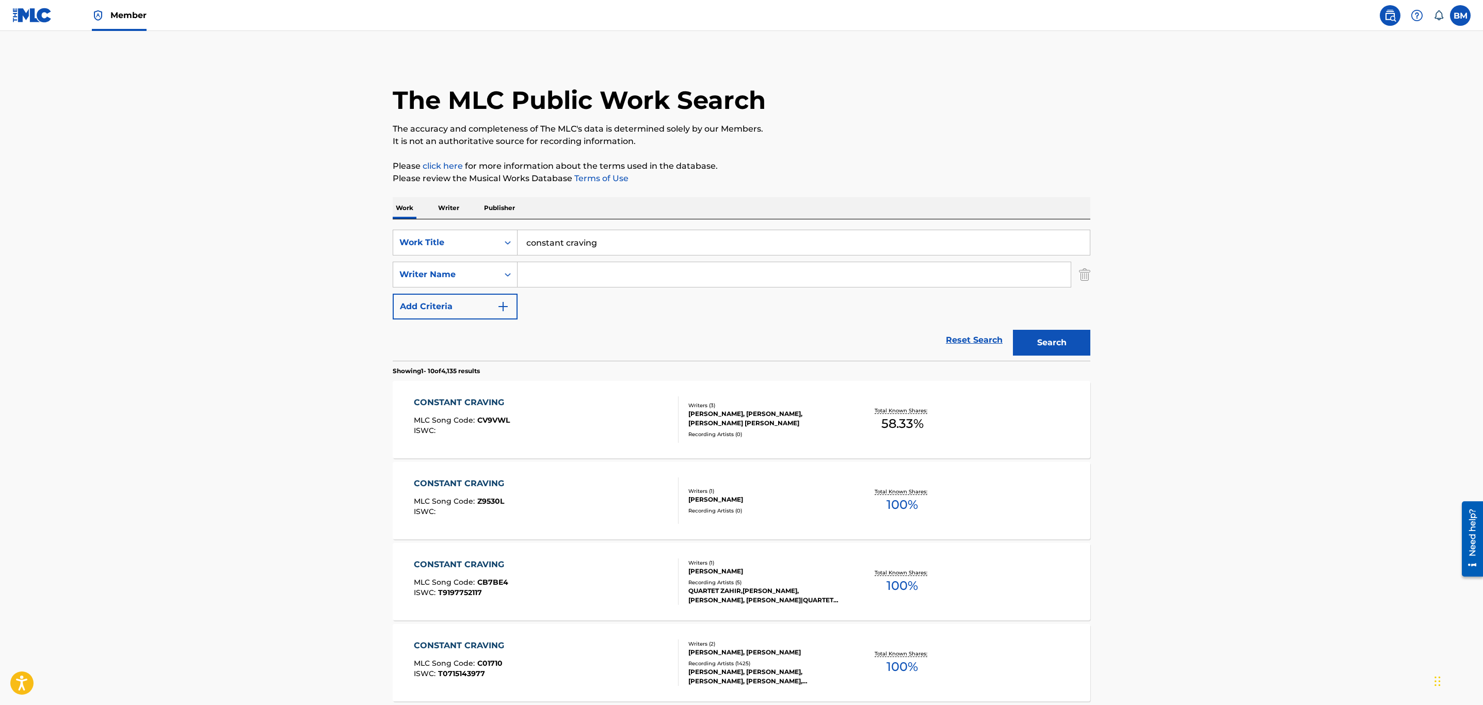
click at [555, 279] on input "Search Form" at bounding box center [794, 274] width 553 height 25
type input "lang"
click at [1013, 330] on button "Search" at bounding box center [1051, 343] width 77 height 26
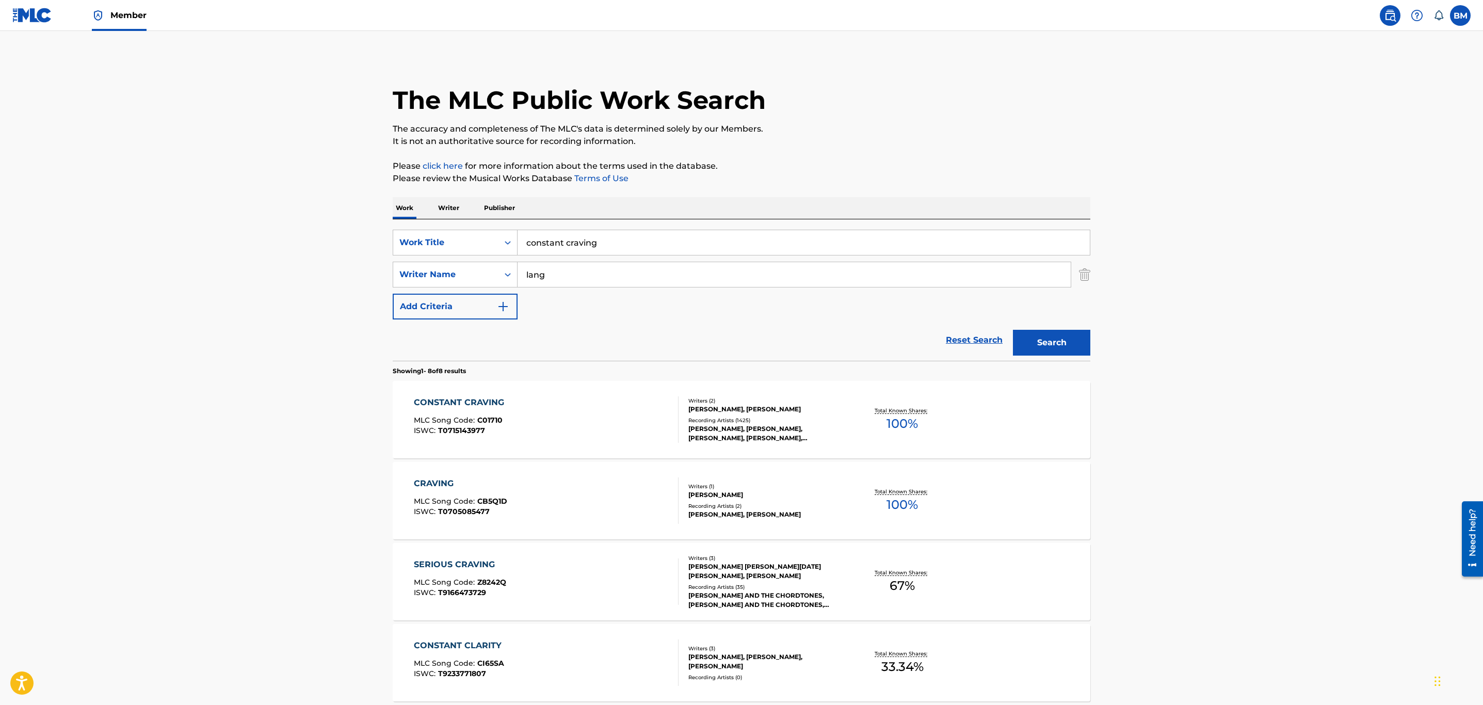
click at [580, 431] on div "CONSTANT CRAVING MLC Song Code : C01710 ISWC : T0715143977" at bounding box center [546, 419] width 265 height 46
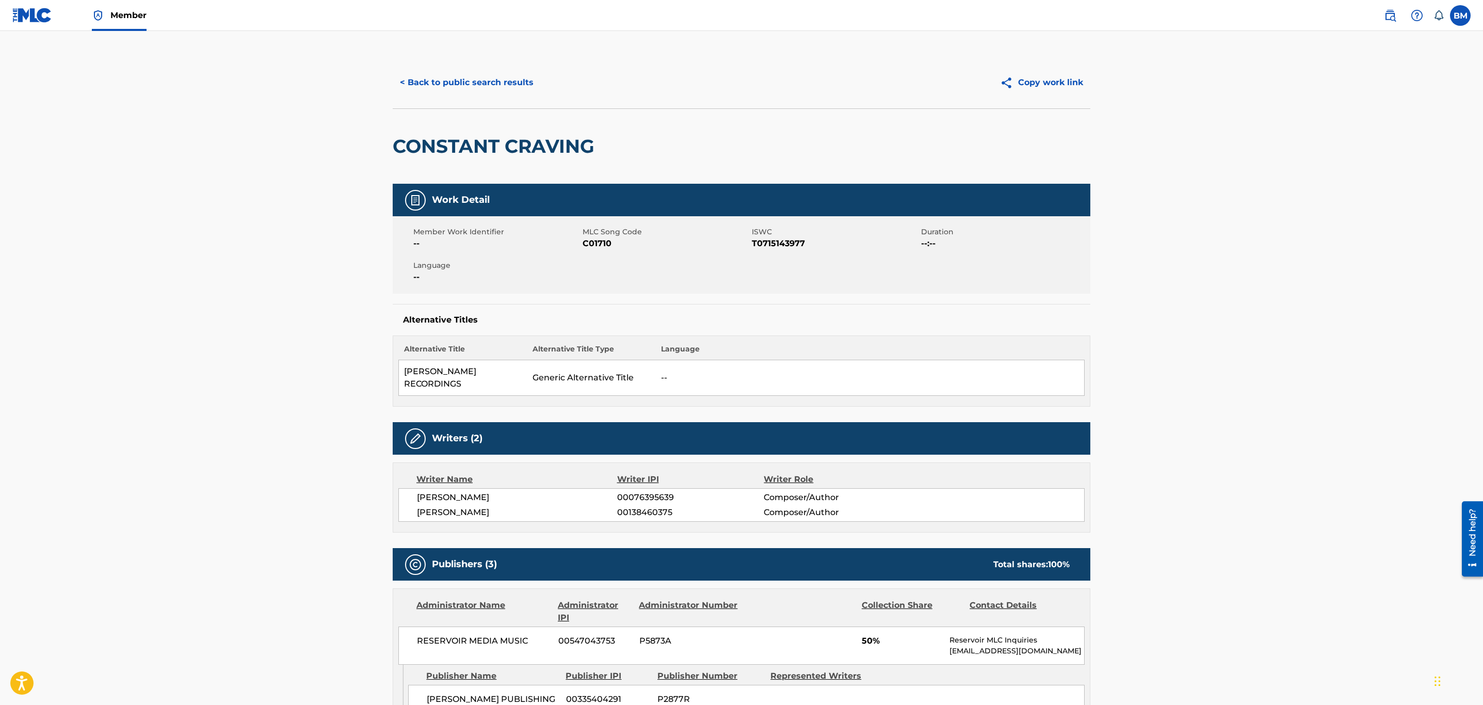
click at [478, 92] on button "< Back to public search results" at bounding box center [467, 83] width 148 height 26
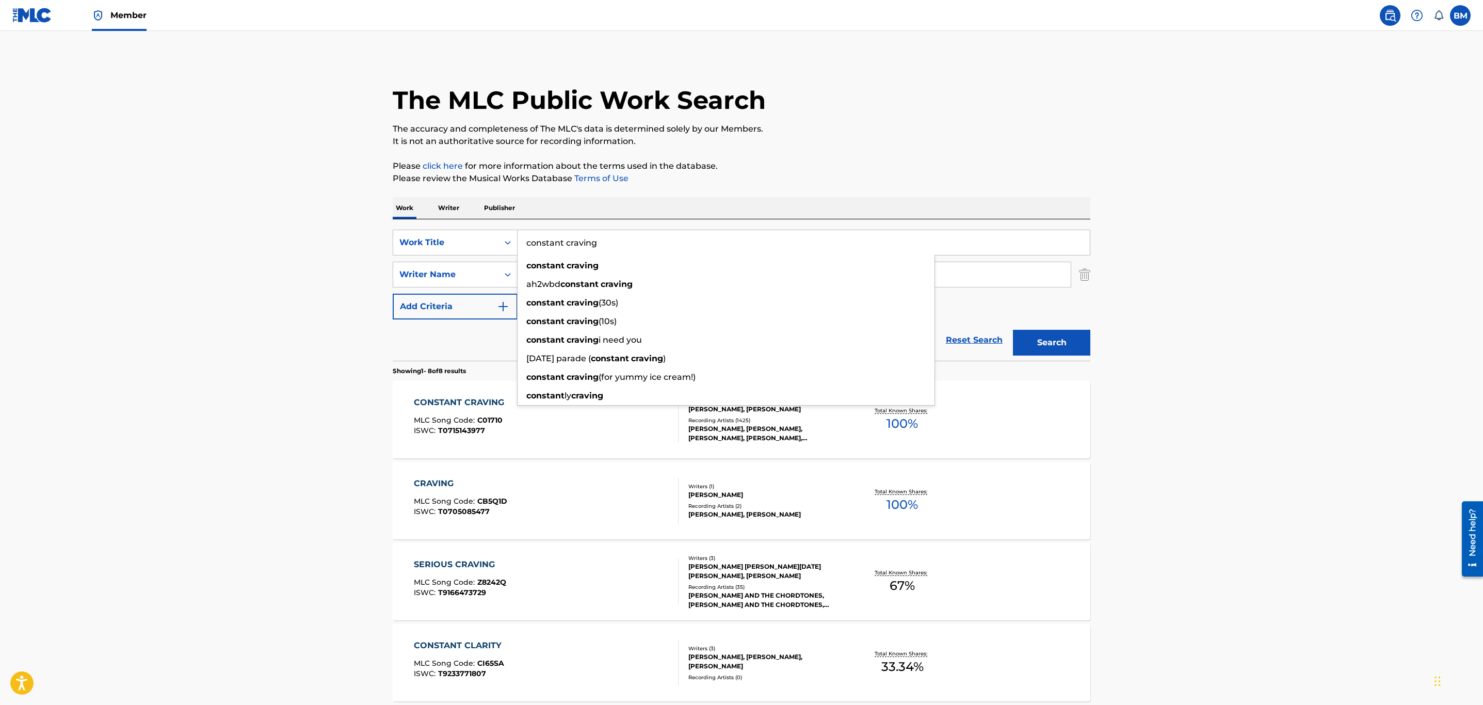
drag, startPoint x: 663, startPoint y: 241, endPoint x: 254, endPoint y: 249, distance: 408.7
click at [254, 249] on main "The MLC Public Work Search The accuracy and completeness of The MLC's data is d…" at bounding box center [741, 555] width 1483 height 1048
drag, startPoint x: 649, startPoint y: 239, endPoint x: 367, endPoint y: 246, distance: 281.8
click at [367, 246] on main "The MLC Public Work Search The accuracy and completeness of The MLC's data is d…" at bounding box center [741, 555] width 1483 height 1048
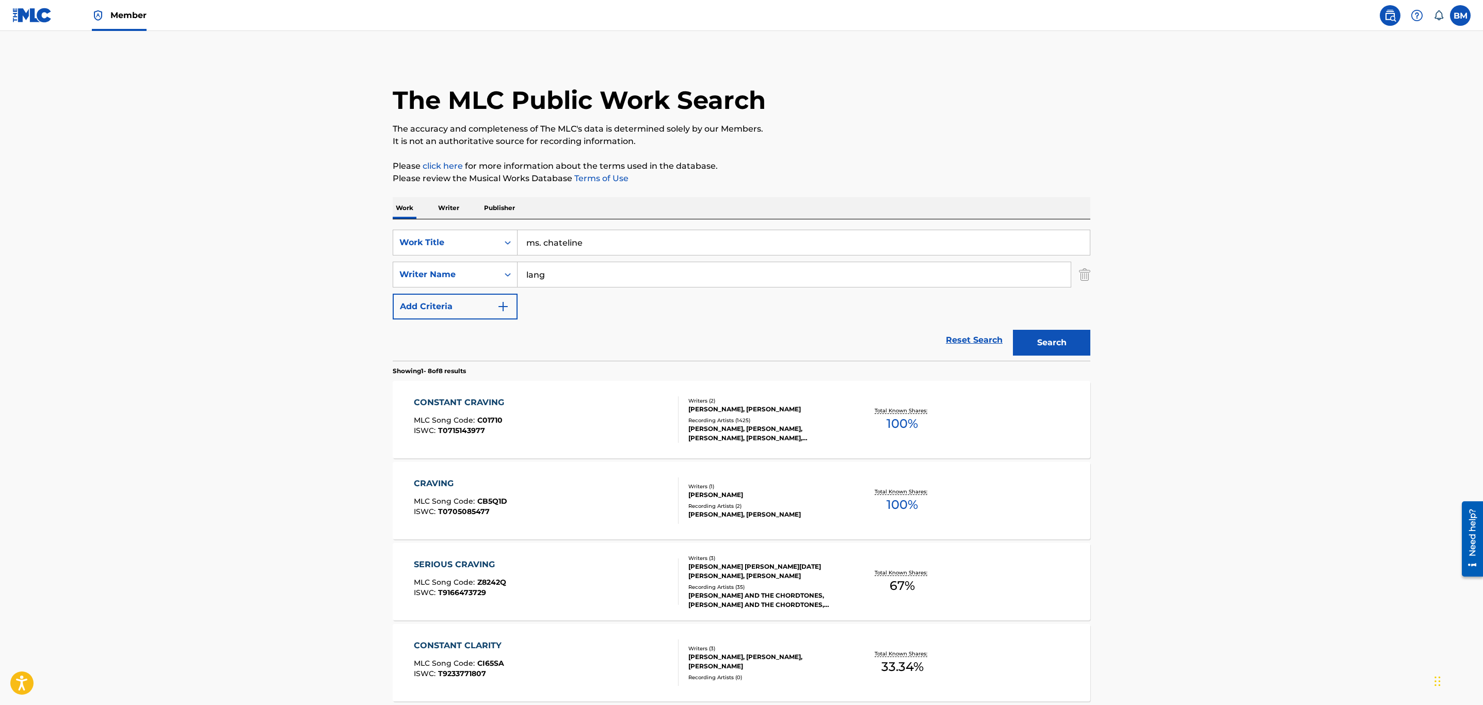
click at [1013, 330] on button "Search" at bounding box center [1051, 343] width 77 height 26
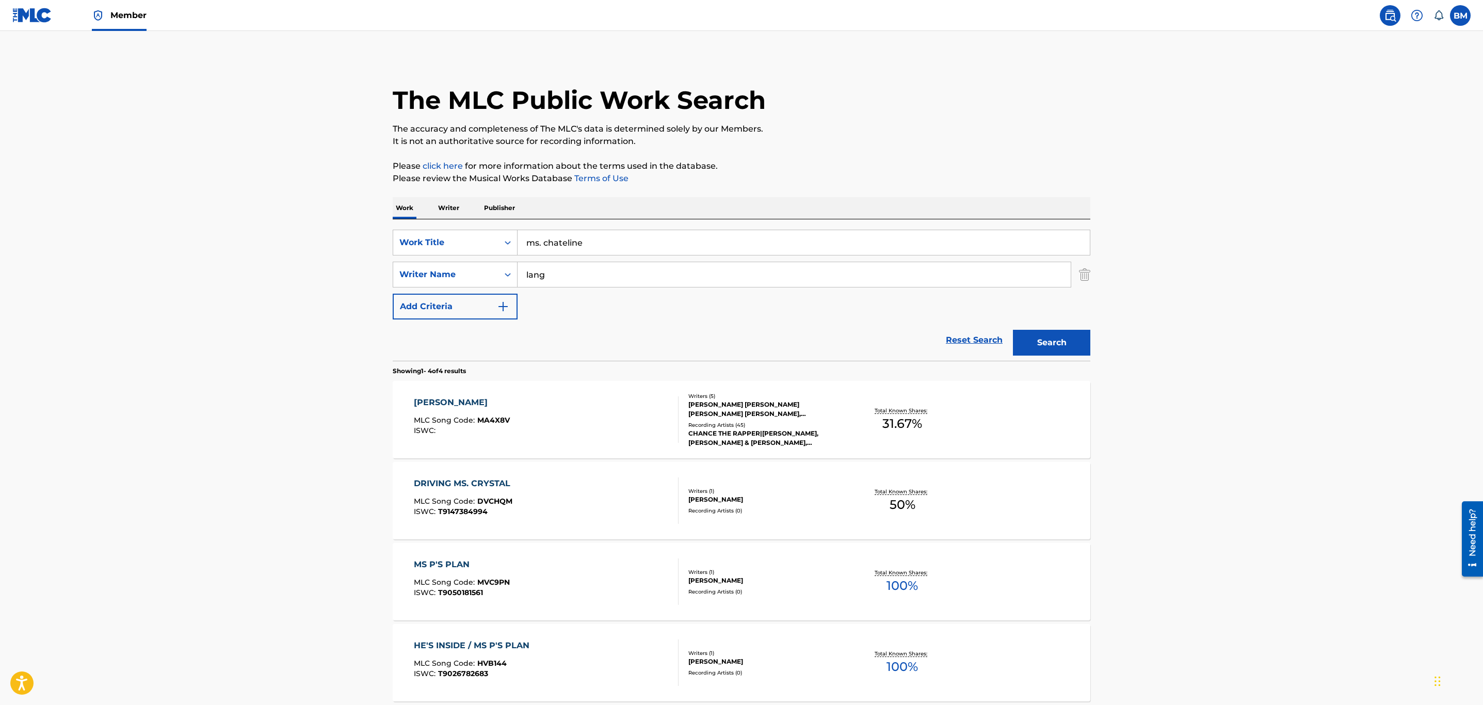
drag, startPoint x: 621, startPoint y: 247, endPoint x: 296, endPoint y: 252, distance: 325.6
click at [296, 252] on main "The MLC Public Work Search The accuracy and completeness of The MLC's data is d…" at bounding box center [741, 393] width 1483 height 724
type input "miss chatelaine"
click at [1013, 330] on button "Search" at bounding box center [1051, 343] width 77 height 26
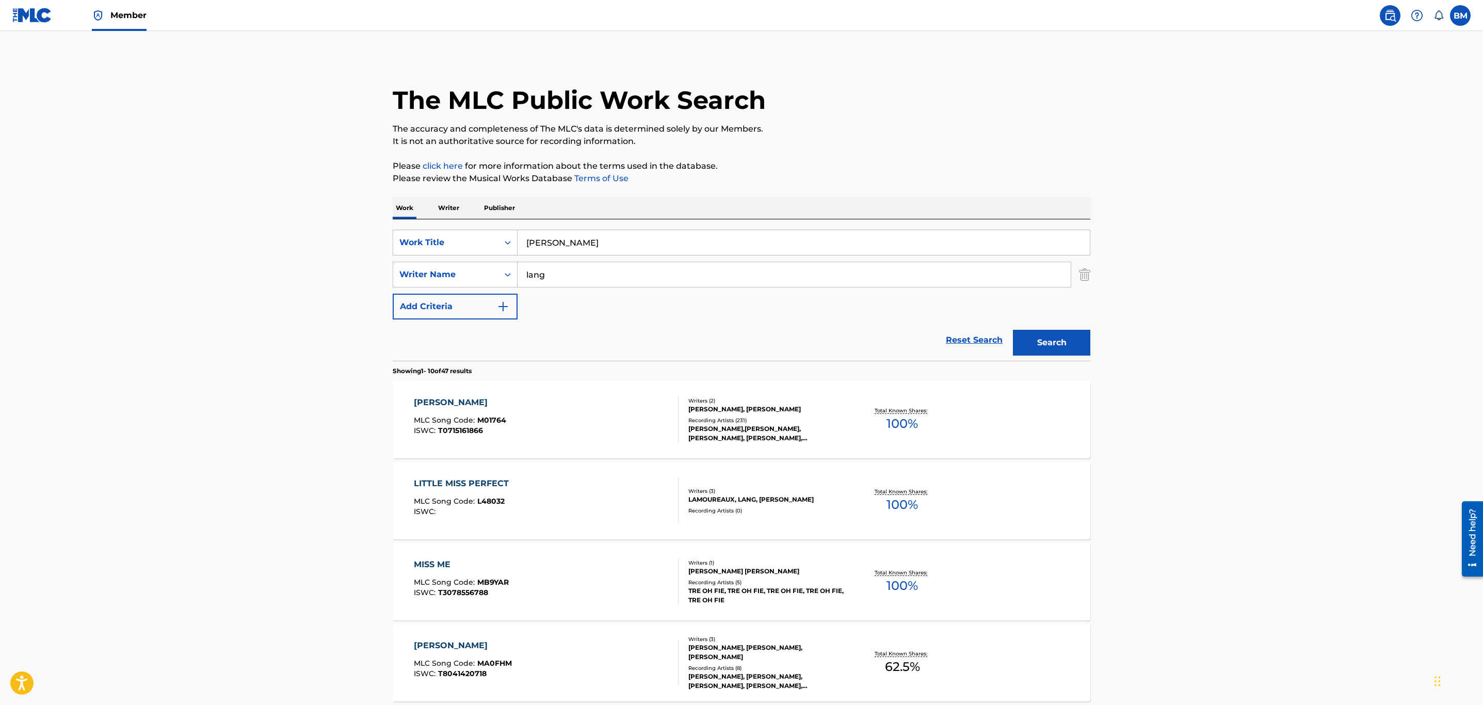
click at [596, 426] on div "MISS CHATELAINE MLC Song Code : M01764 ISWC : T0715161866" at bounding box center [546, 419] width 265 height 46
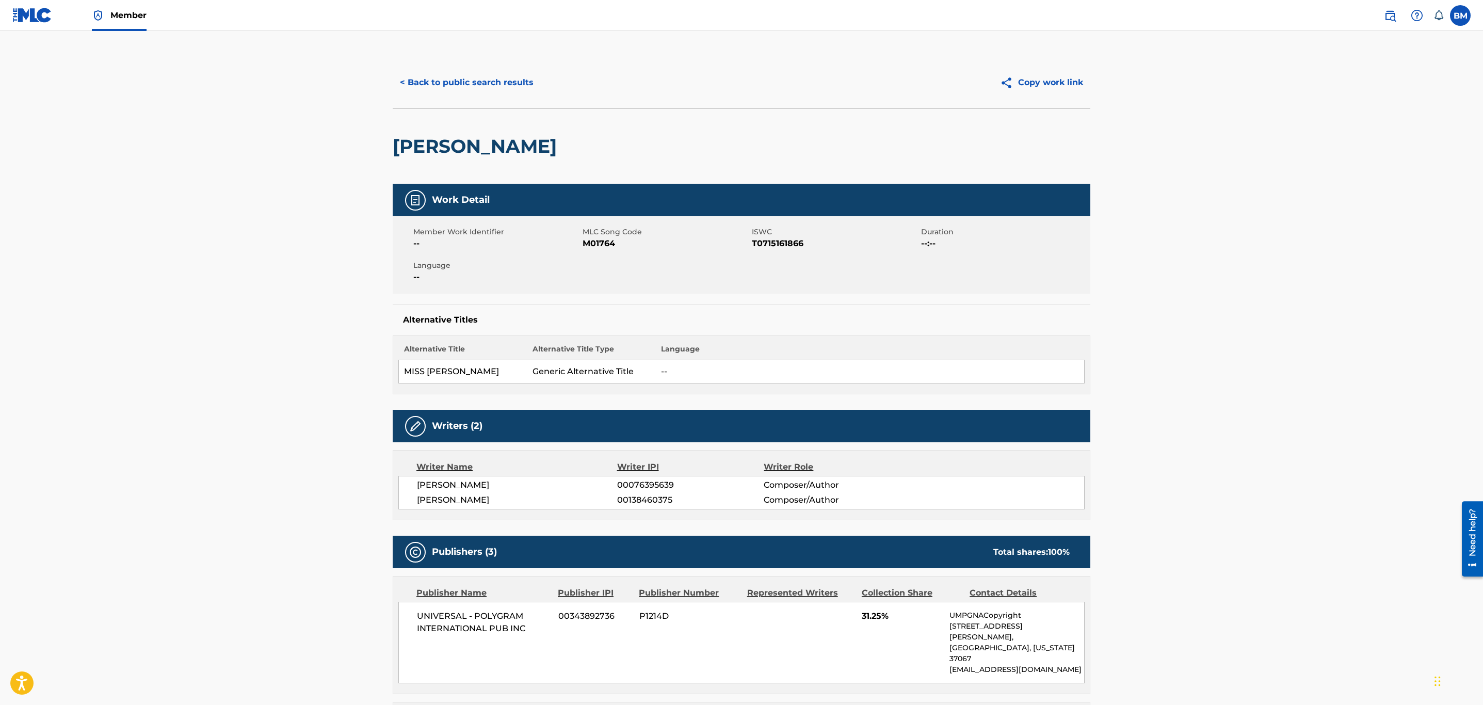
click at [519, 76] on button "< Back to public search results" at bounding box center [467, 83] width 148 height 26
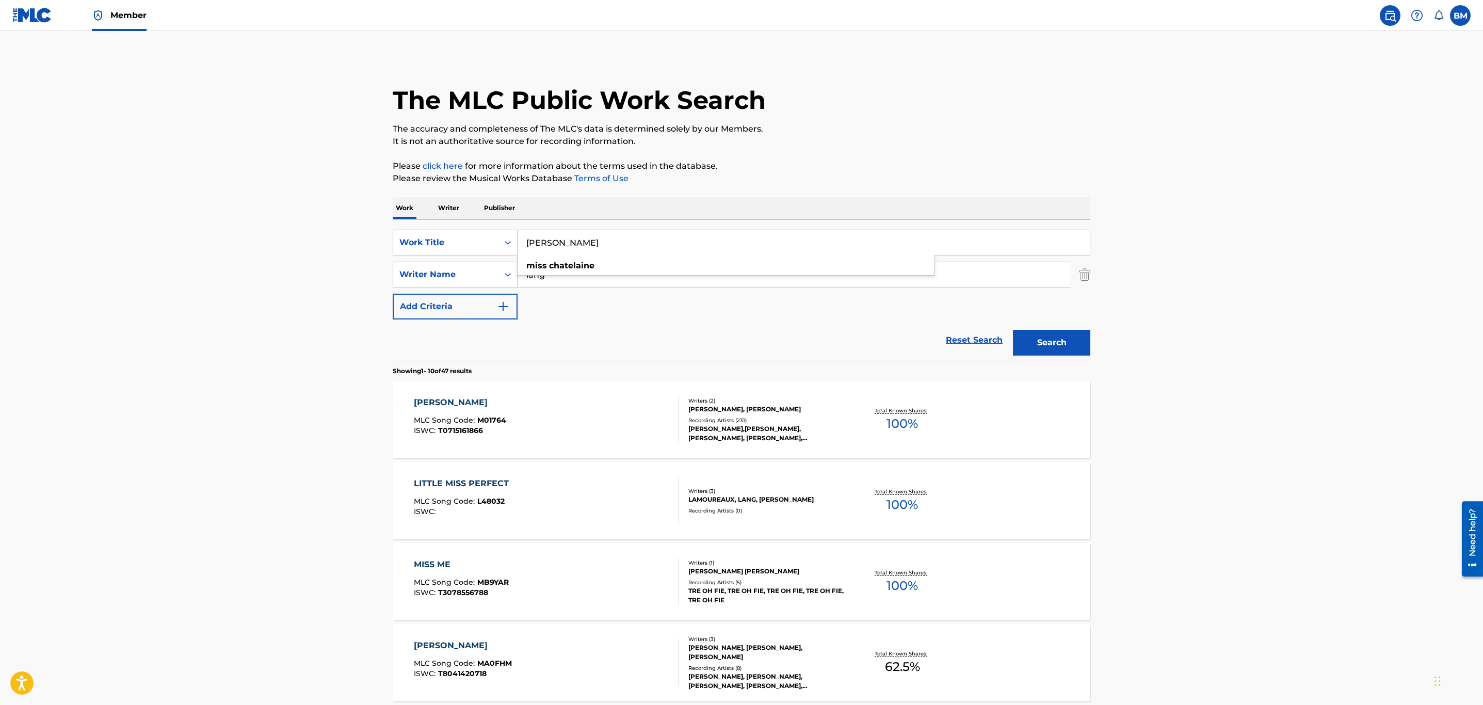
drag, startPoint x: 658, startPoint y: 242, endPoint x: 163, endPoint y: 261, distance: 495.7
click at [169, 262] on main "The MLC Public Work Search The accuracy and completeness of The MLC's data is d…" at bounding box center [741, 638] width 1483 height 1215
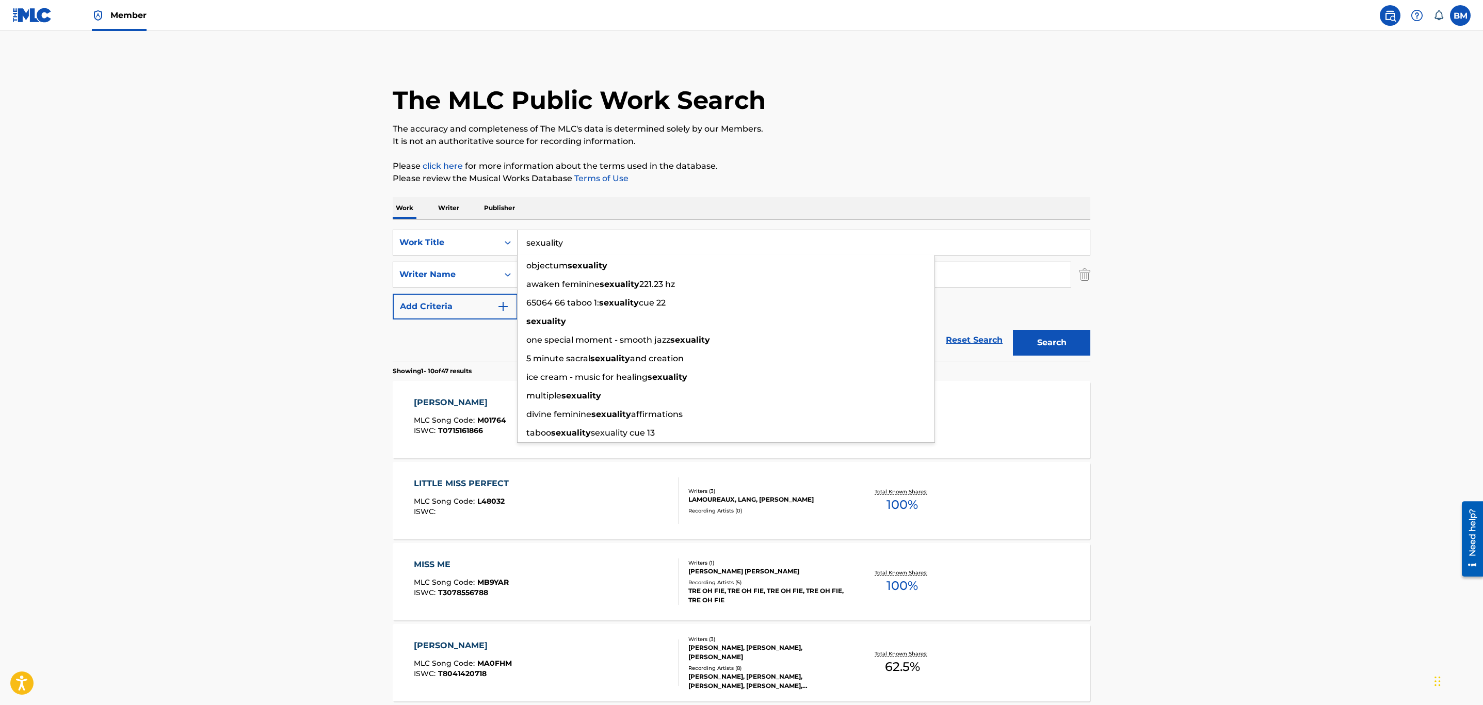
type input "sexuality"
click at [1013, 330] on button "Search" at bounding box center [1051, 343] width 77 height 26
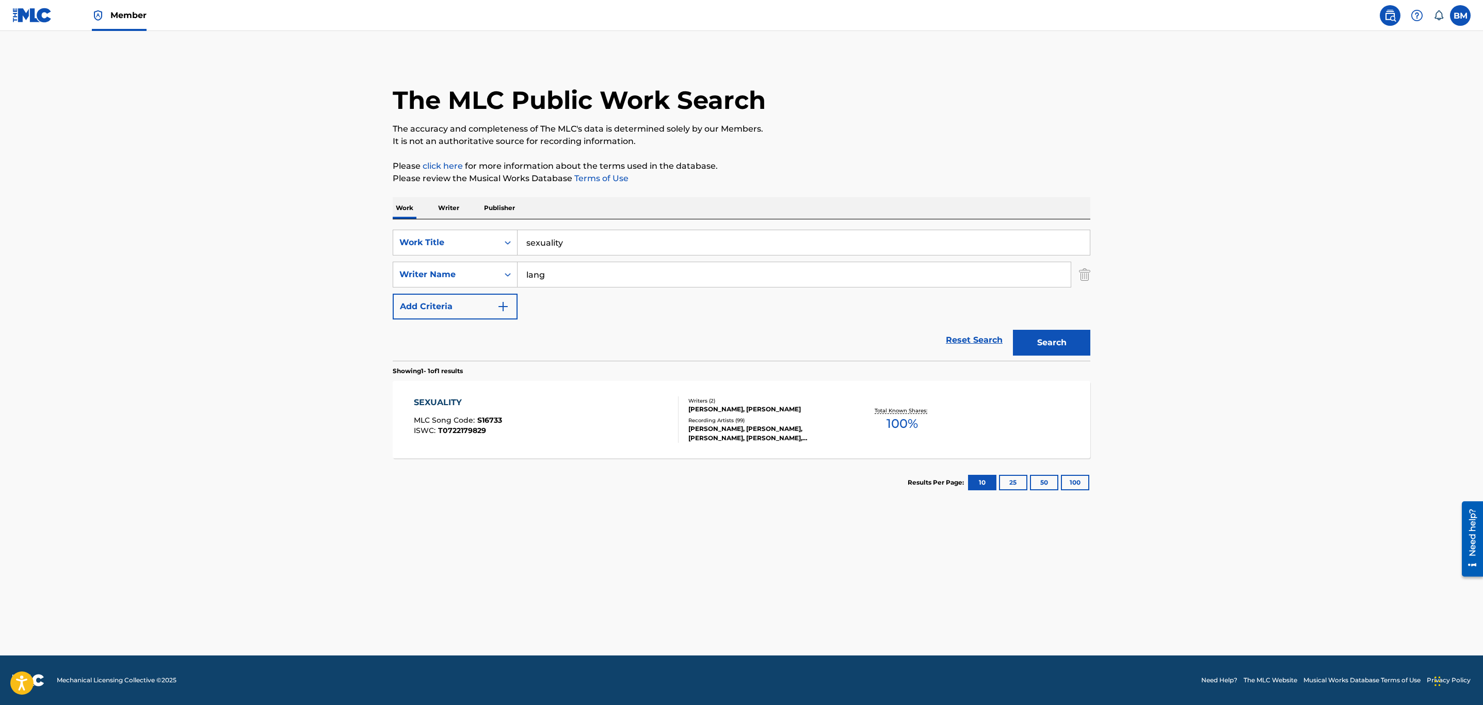
click at [616, 402] on div "SEXUALITY MLC Song Code : S16733 ISWC : T0722179829" at bounding box center [546, 419] width 265 height 46
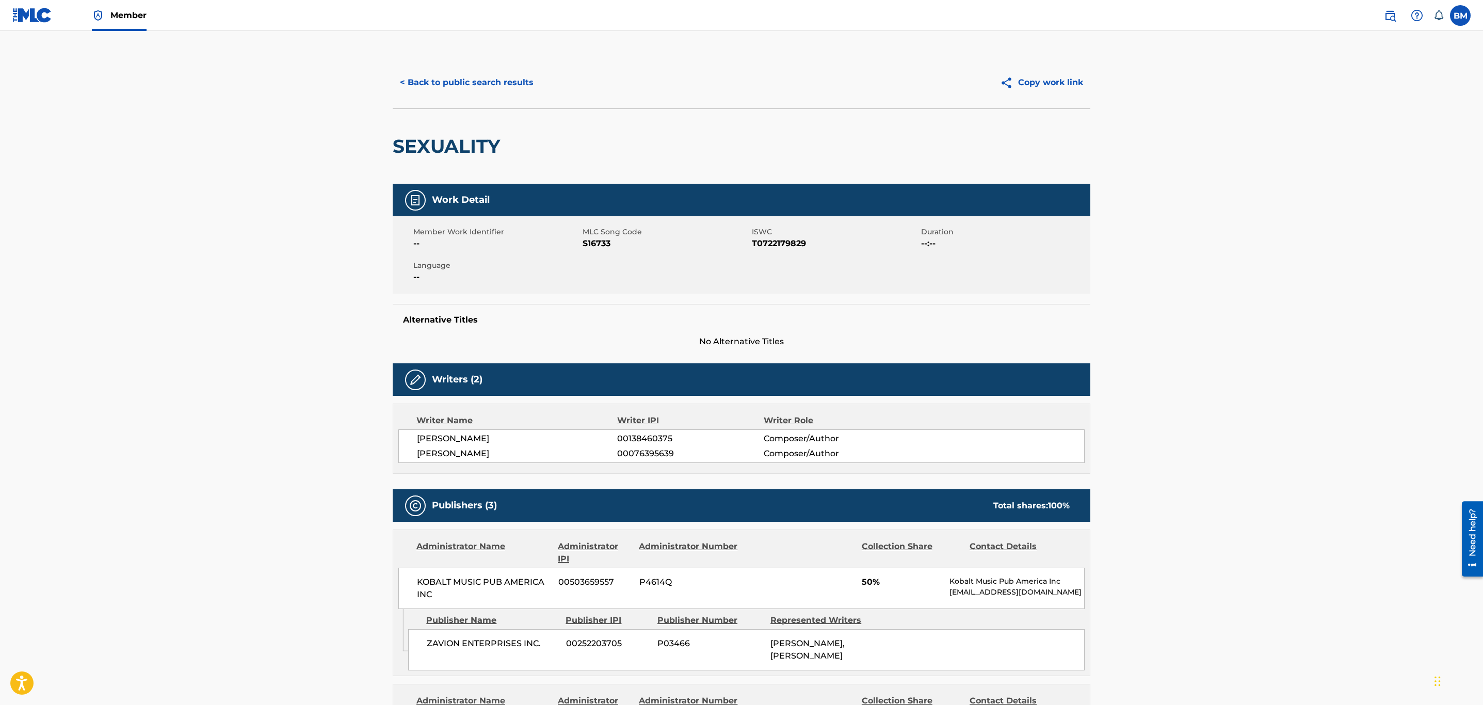
click at [480, 75] on button "< Back to public search results" at bounding box center [467, 83] width 148 height 26
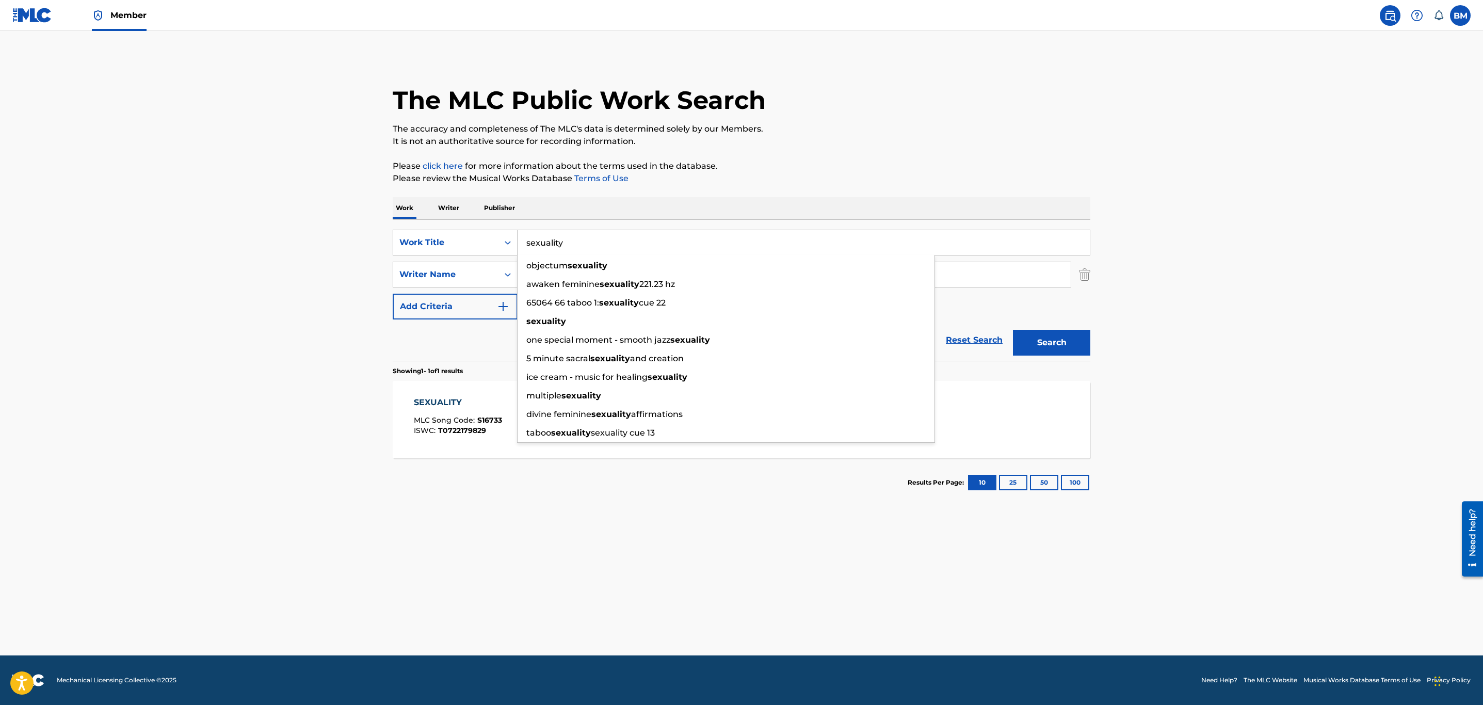
drag, startPoint x: 423, startPoint y: 219, endPoint x: 231, endPoint y: 209, distance: 191.7
click at [290, 199] on main "The MLC Public Work Search The accuracy and completeness of The MLC's data is d…" at bounding box center [741, 343] width 1483 height 624
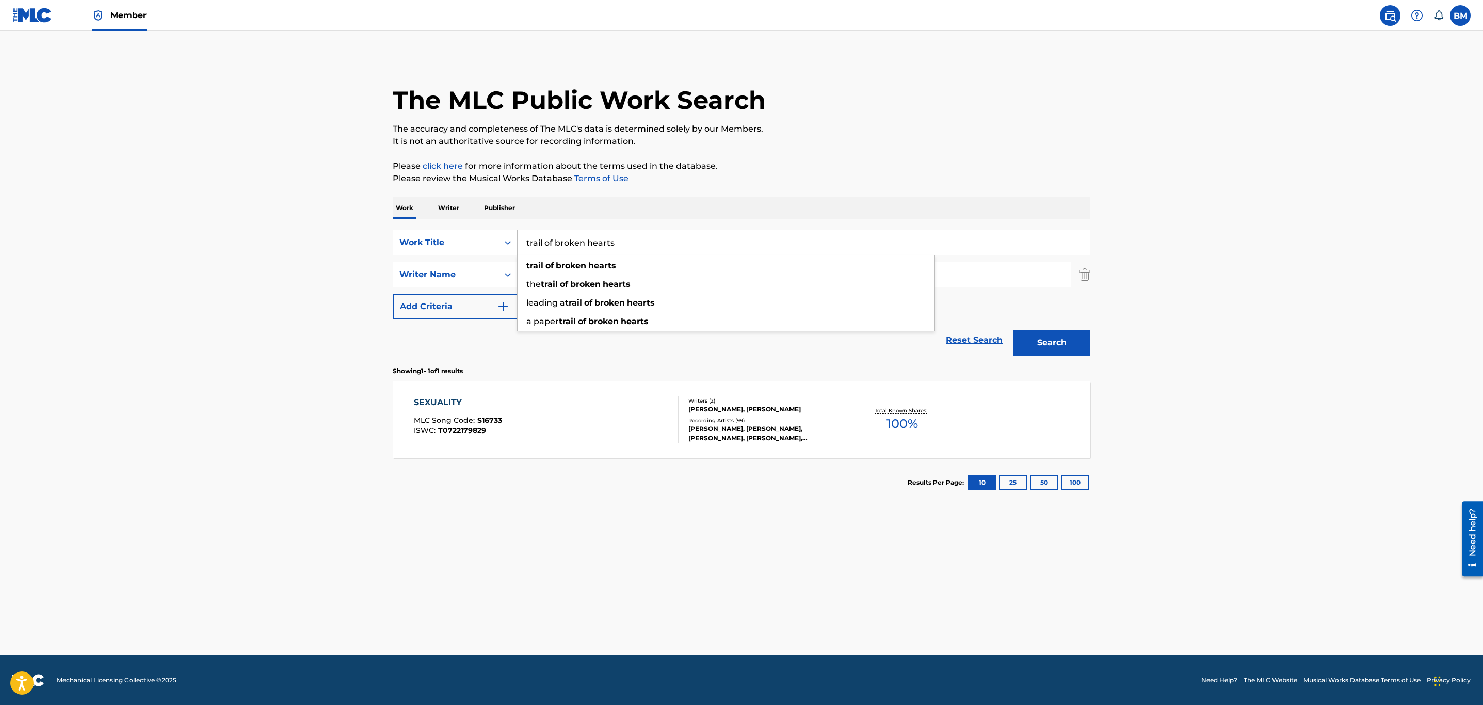
type input "trail of broken hearts"
click at [1013, 330] on button "Search" at bounding box center [1051, 343] width 77 height 26
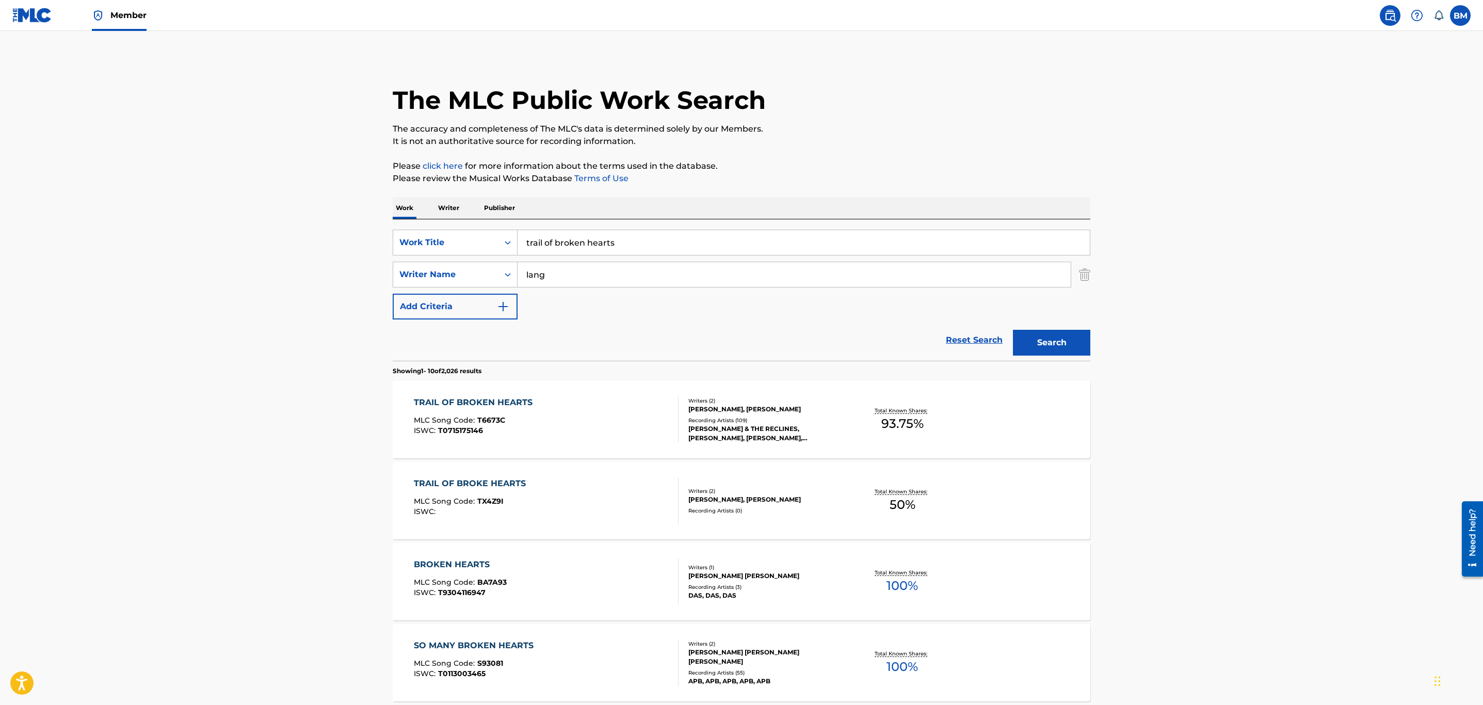
click at [584, 415] on div "TRAIL OF BROKEN HEARTS MLC Song Code : T6673C ISWC : T0715175146" at bounding box center [546, 419] width 265 height 46
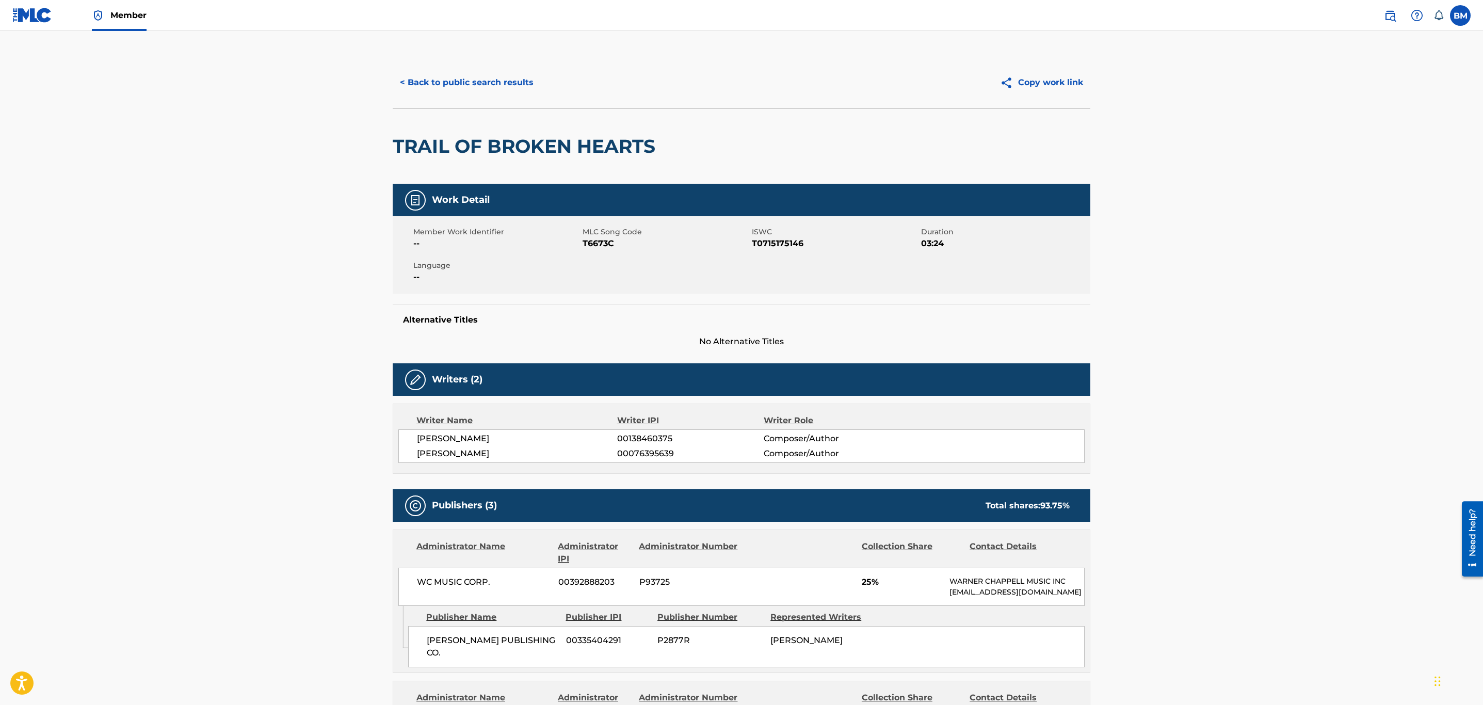
click at [449, 90] on button "< Back to public search results" at bounding box center [467, 83] width 148 height 26
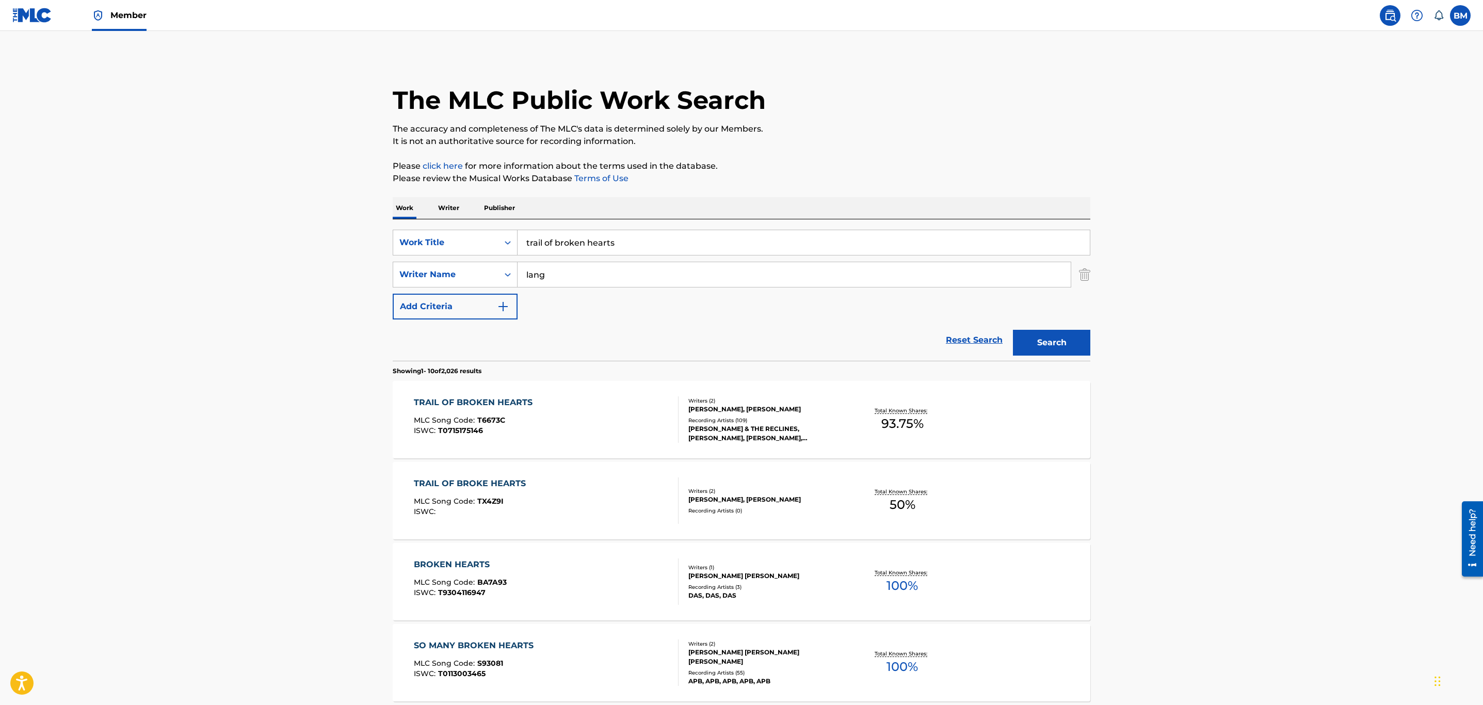
drag, startPoint x: 639, startPoint y: 245, endPoint x: 353, endPoint y: 259, distance: 286.2
click at [353, 259] on main "The MLC Public Work Search The accuracy and completeness of The MLC's data is d…" at bounding box center [741, 638] width 1483 height 1215
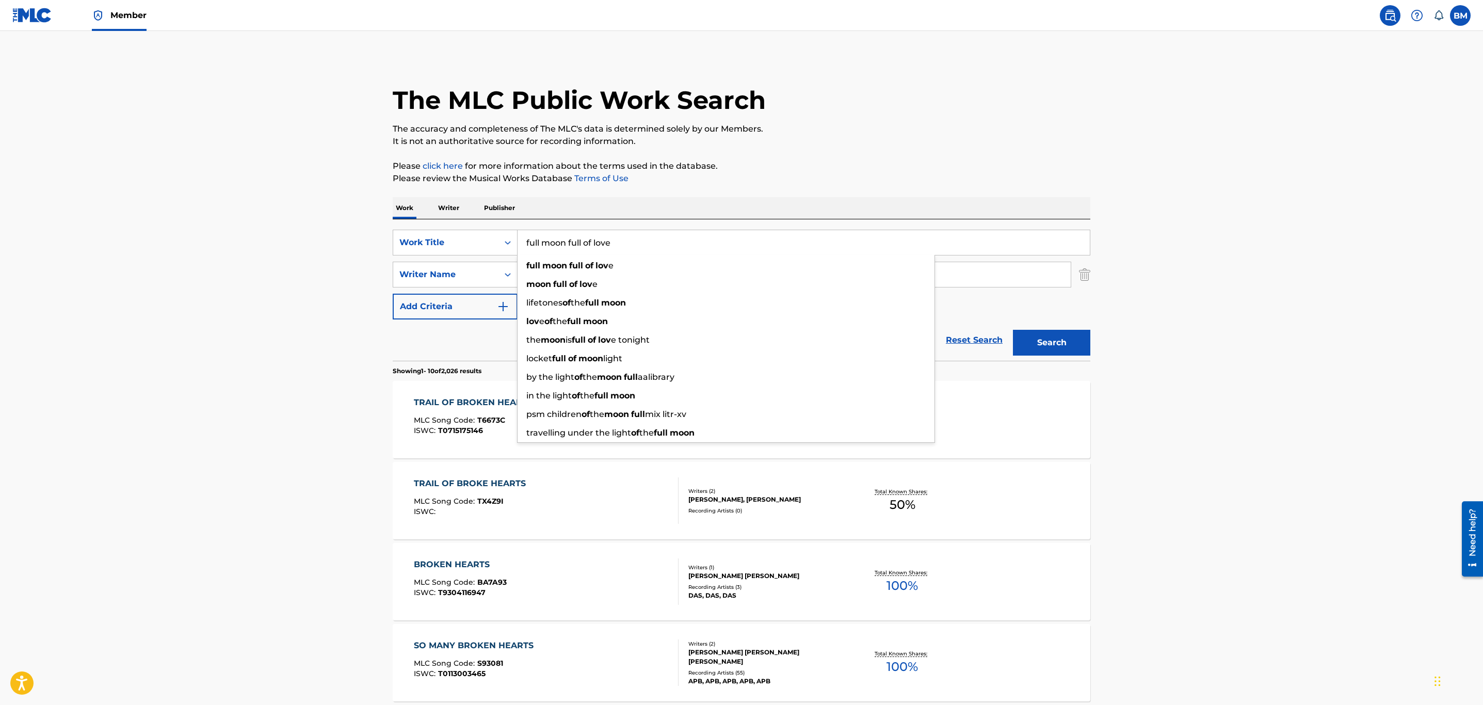
click at [1013, 330] on button "Search" at bounding box center [1051, 343] width 77 height 26
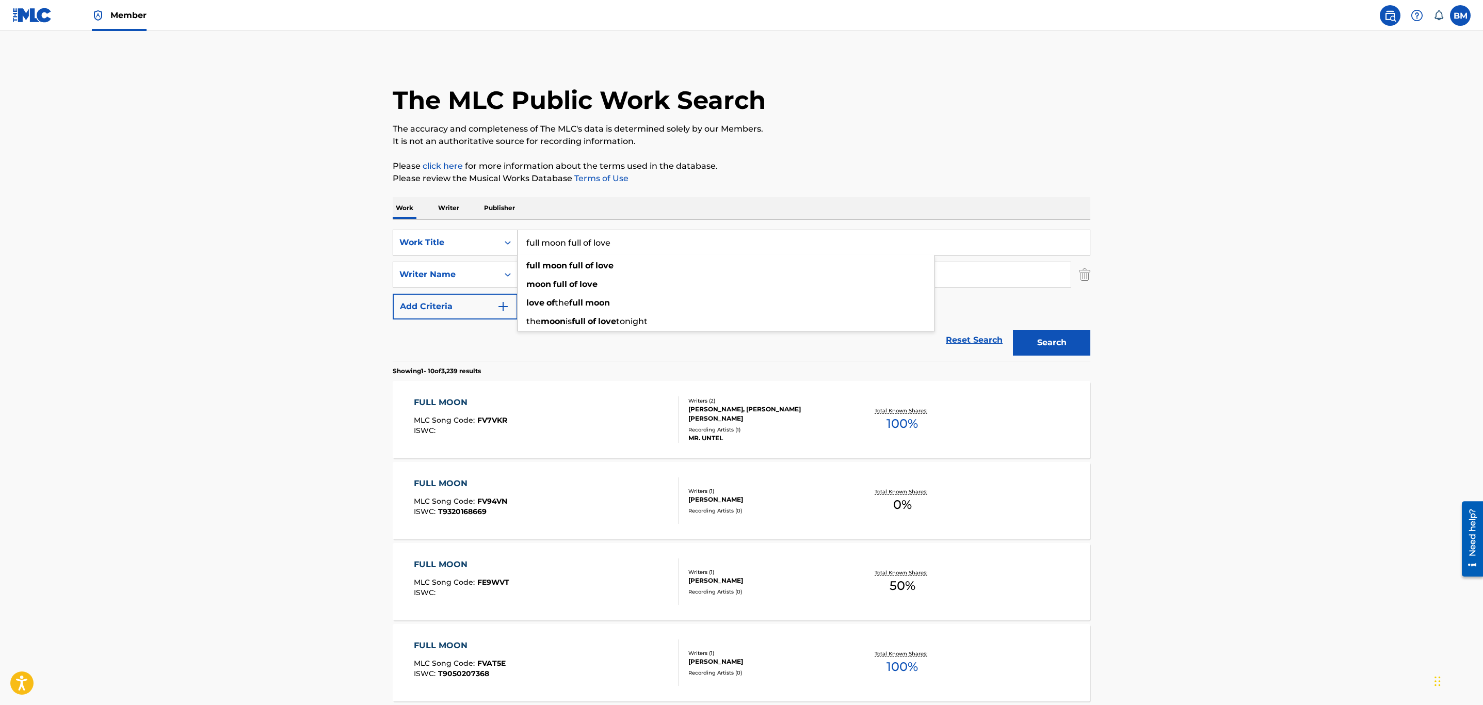
drag, startPoint x: 621, startPoint y: 253, endPoint x: 290, endPoint y: 245, distance: 331.4
click at [290, 245] on main "The MLC Public Work Search The accuracy and completeness of The MLC's data is d…" at bounding box center [741, 638] width 1483 height 1215
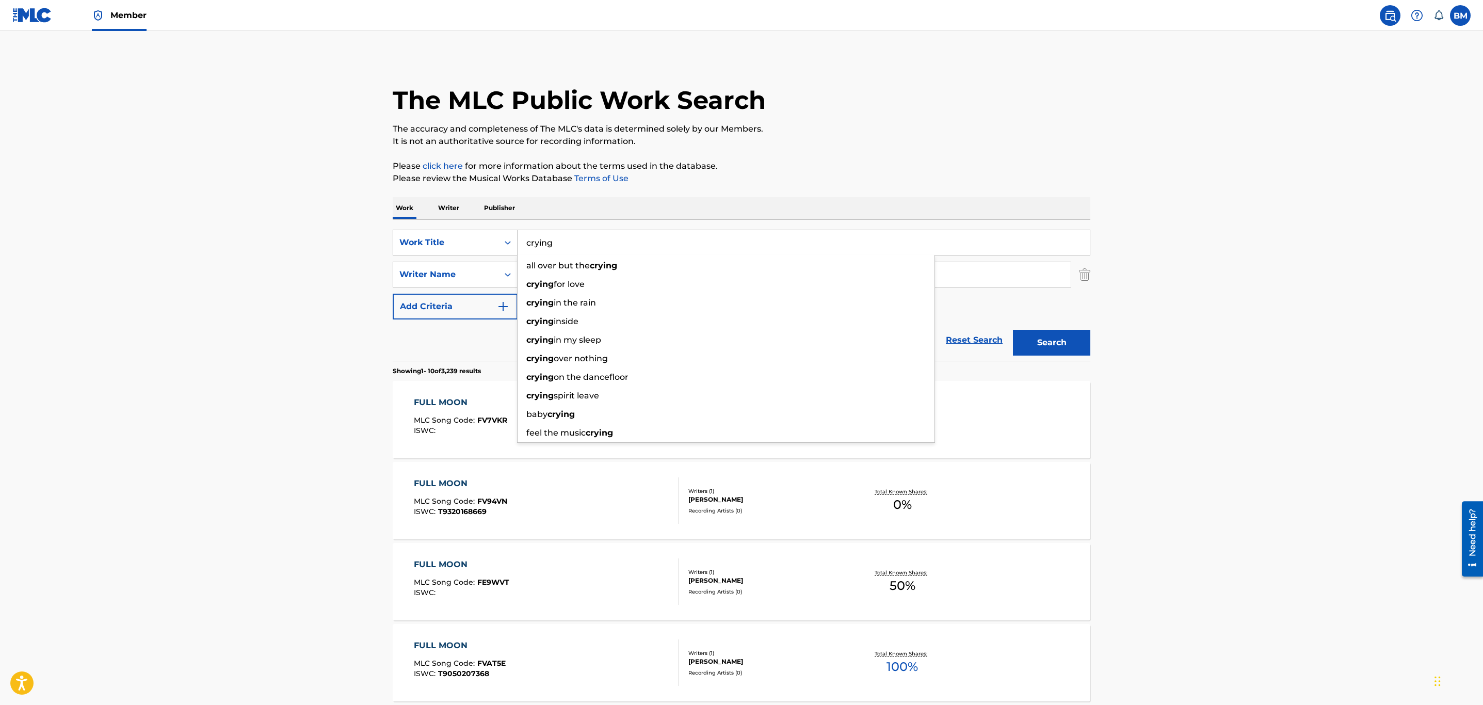
type input "crying"
click at [1013, 330] on button "Search" at bounding box center [1051, 343] width 77 height 26
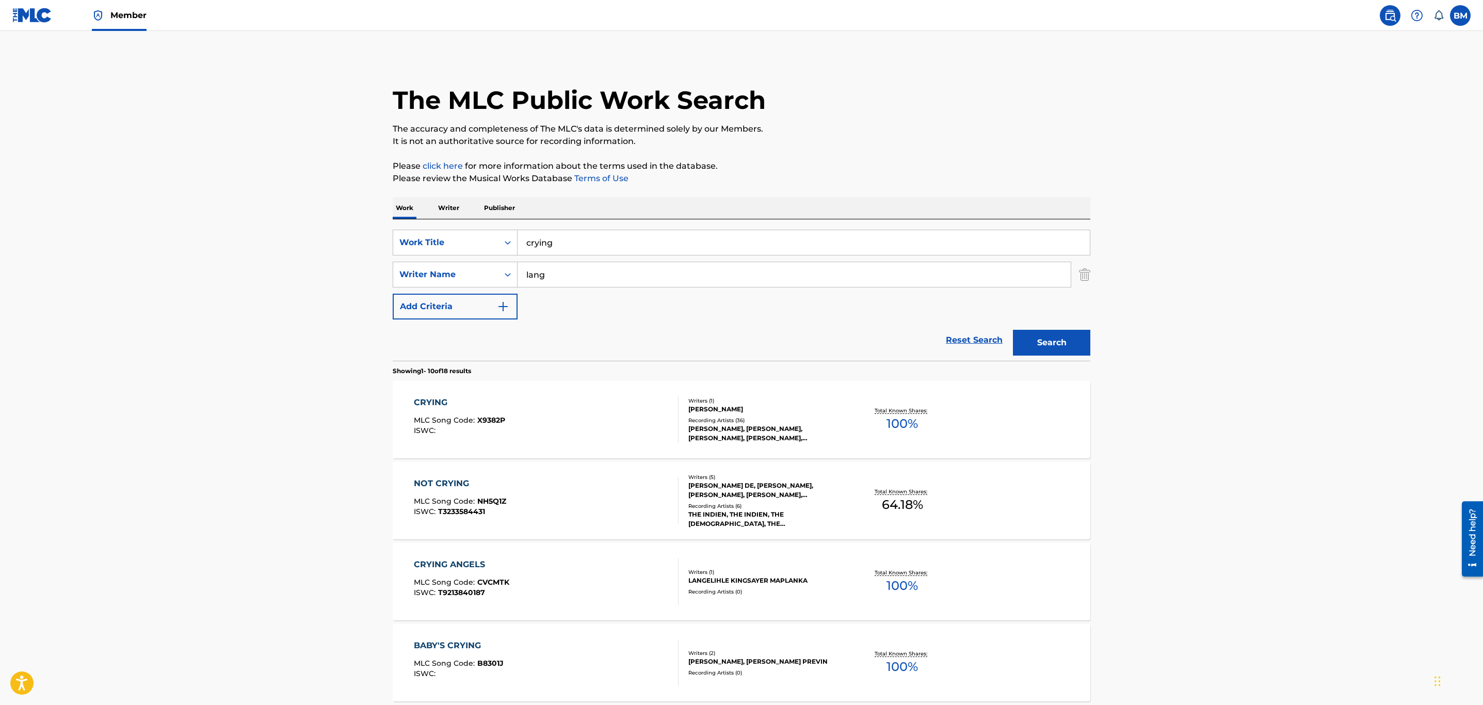
click at [565, 282] on input "lang" at bounding box center [794, 274] width 553 height 25
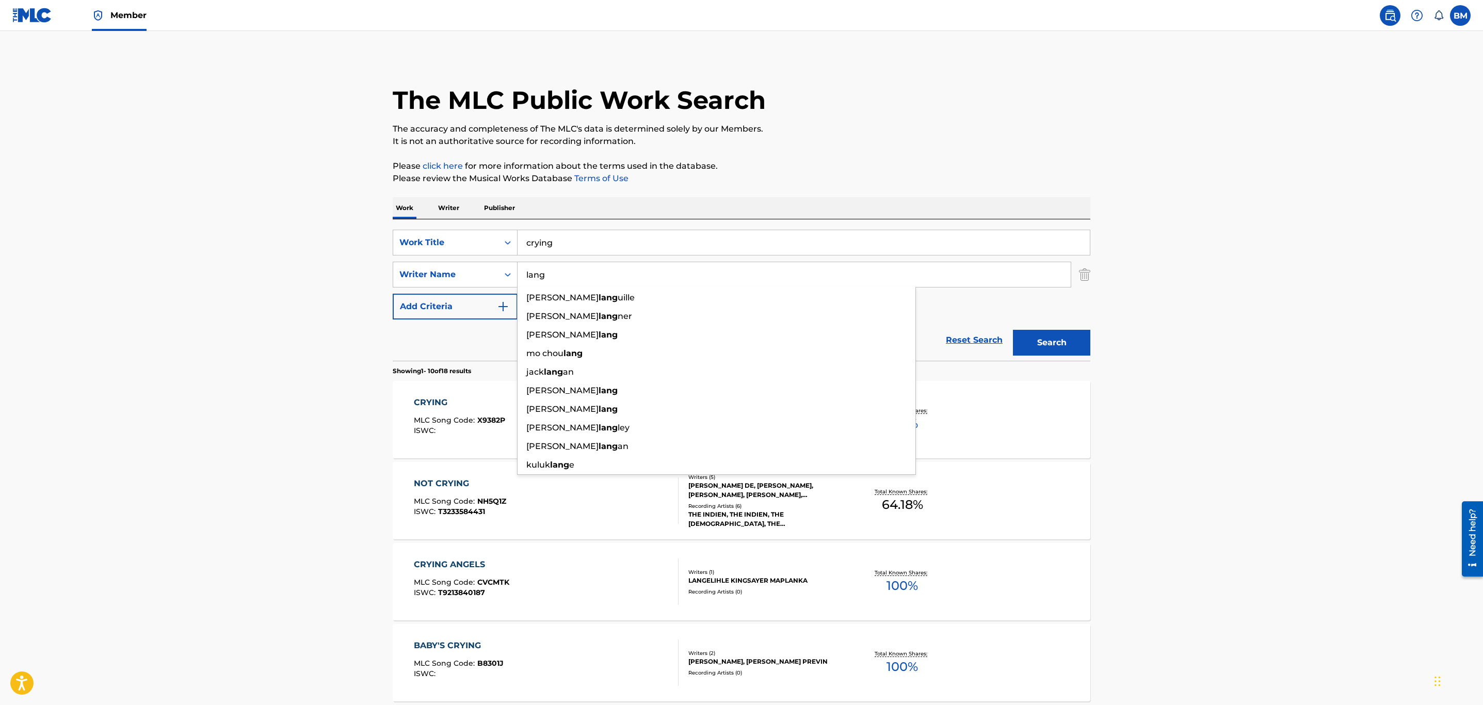
click at [565, 282] on input "lang" at bounding box center [794, 274] width 553 height 25
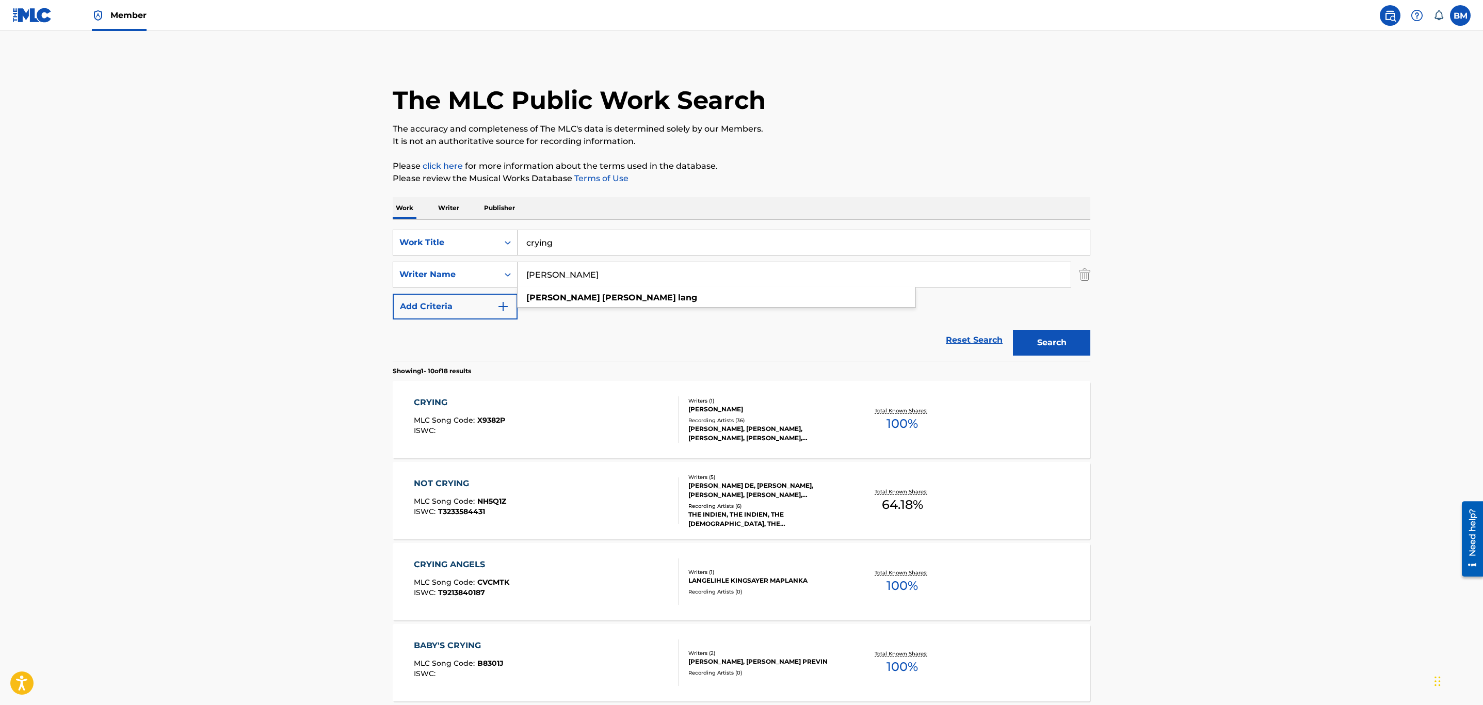
click at [1013, 330] on button "Search" at bounding box center [1051, 343] width 77 height 26
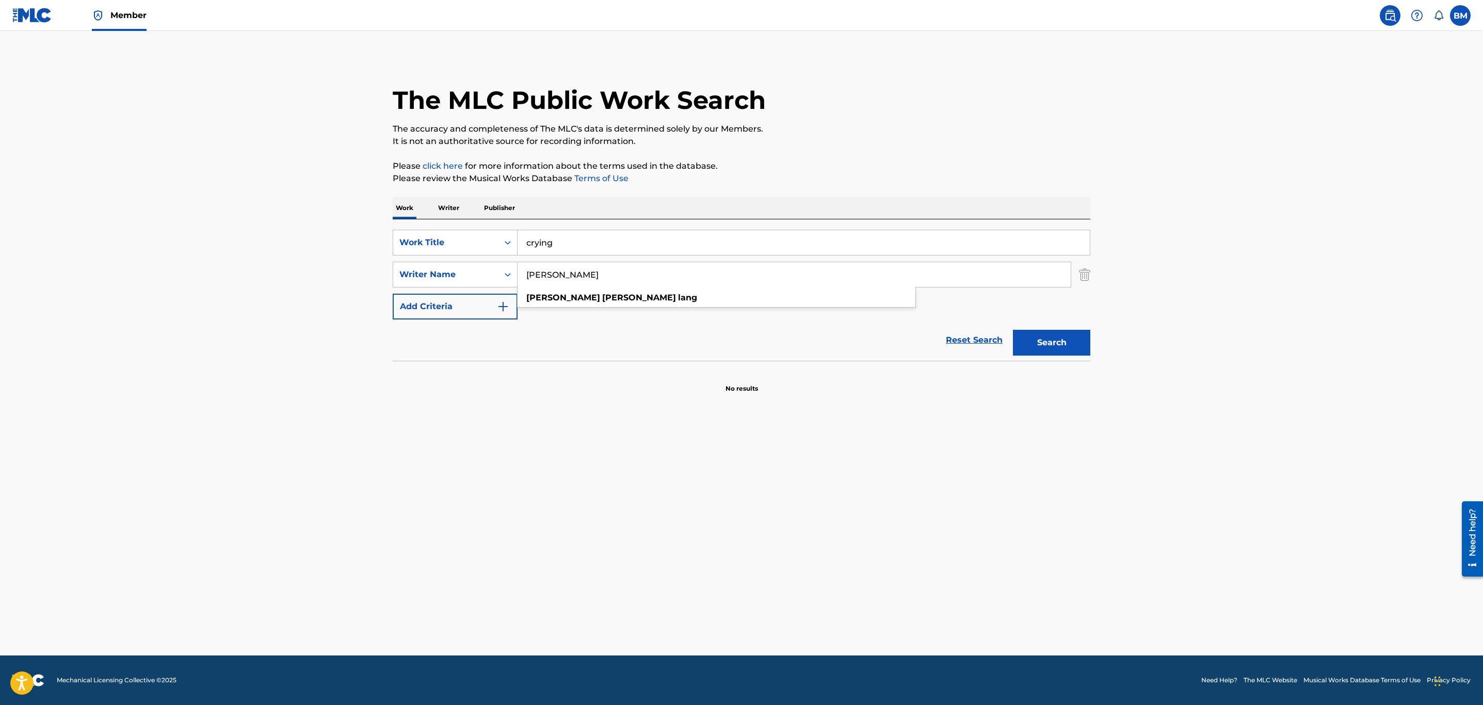
click at [690, 406] on main "The MLC Public Work Search The accuracy and completeness of The MLC's data is d…" at bounding box center [741, 343] width 1483 height 624
drag, startPoint x: 632, startPoint y: 276, endPoint x: 374, endPoint y: 271, distance: 258.0
click at [374, 271] on main "The MLC Public Work Search The accuracy and completeness of The MLC's data is d…" at bounding box center [741, 343] width 1483 height 624
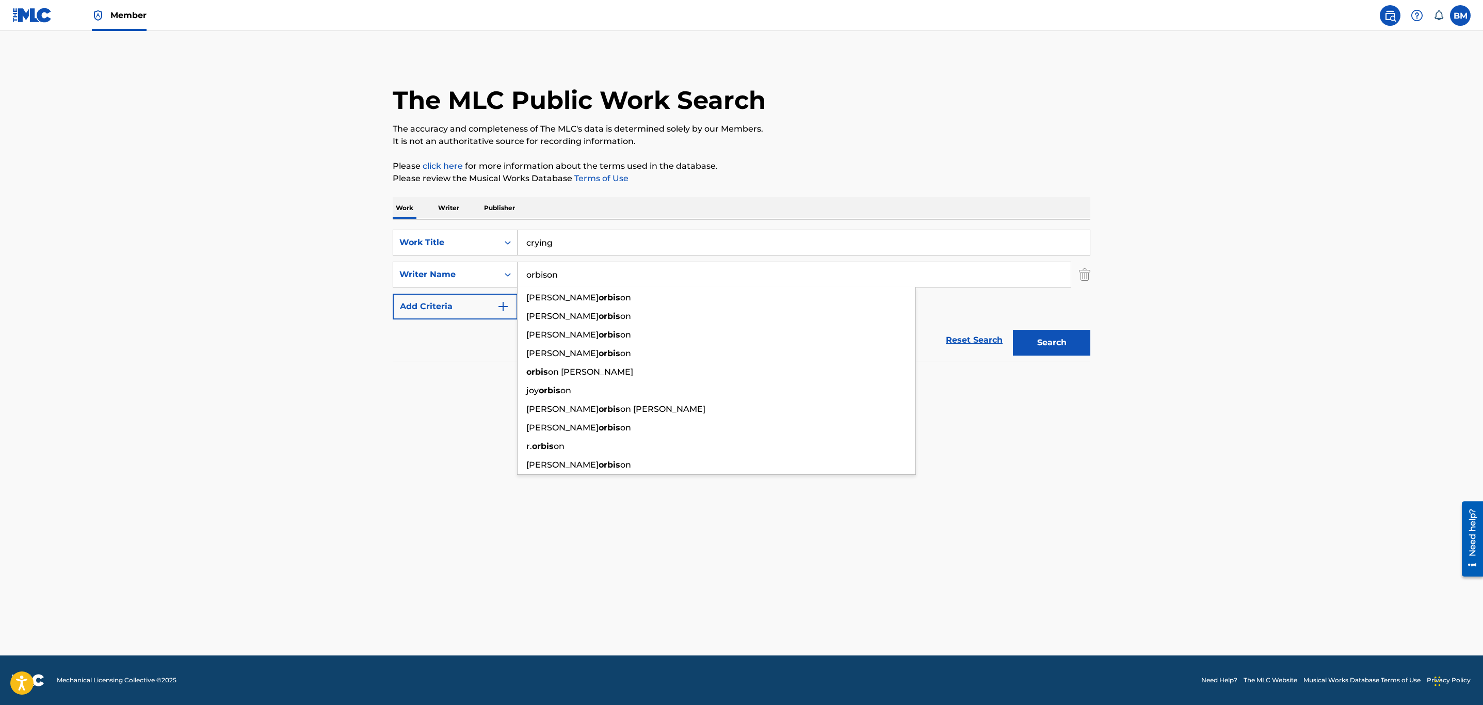
type input "orbison"
click at [1013, 330] on button "Search" at bounding box center [1051, 343] width 77 height 26
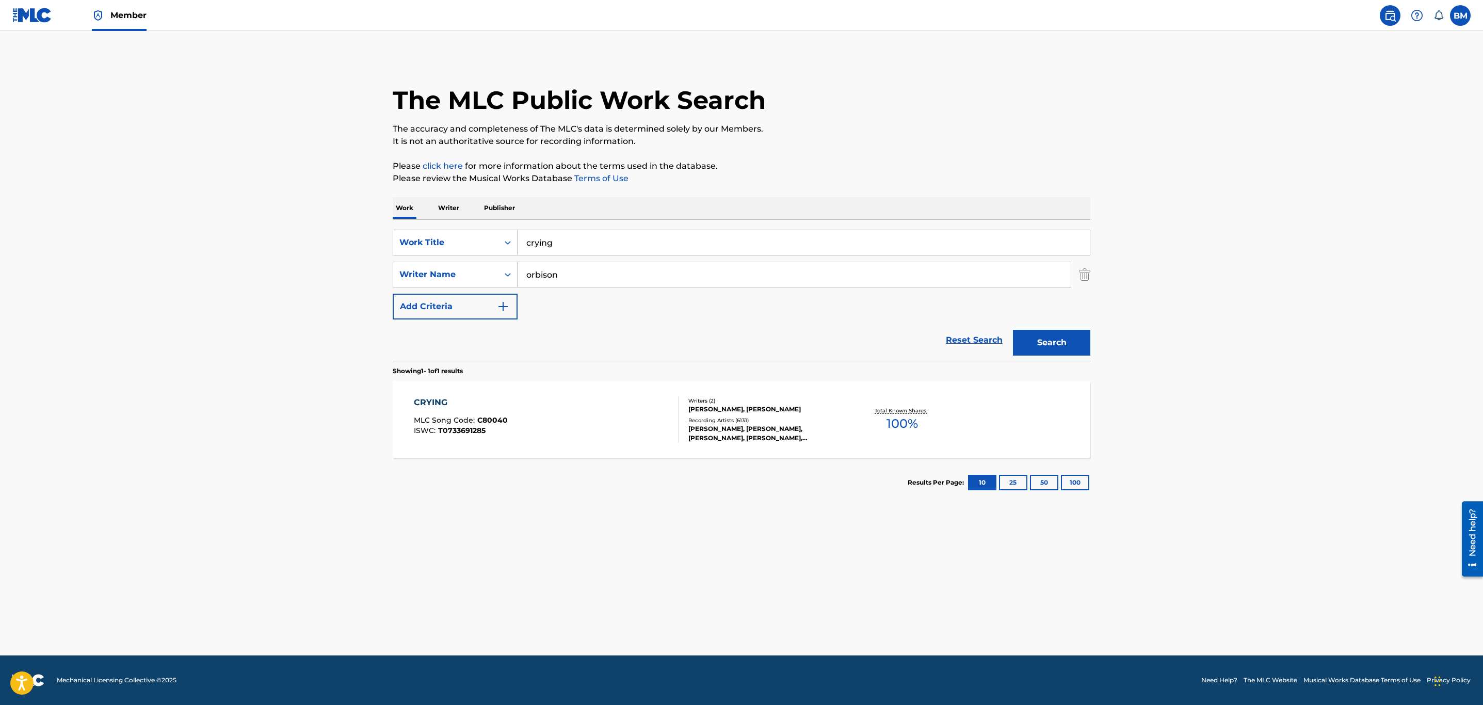
click at [567, 407] on div "CRYING MLC Song Code : C80040 ISWC : T0733691285" at bounding box center [546, 419] width 265 height 46
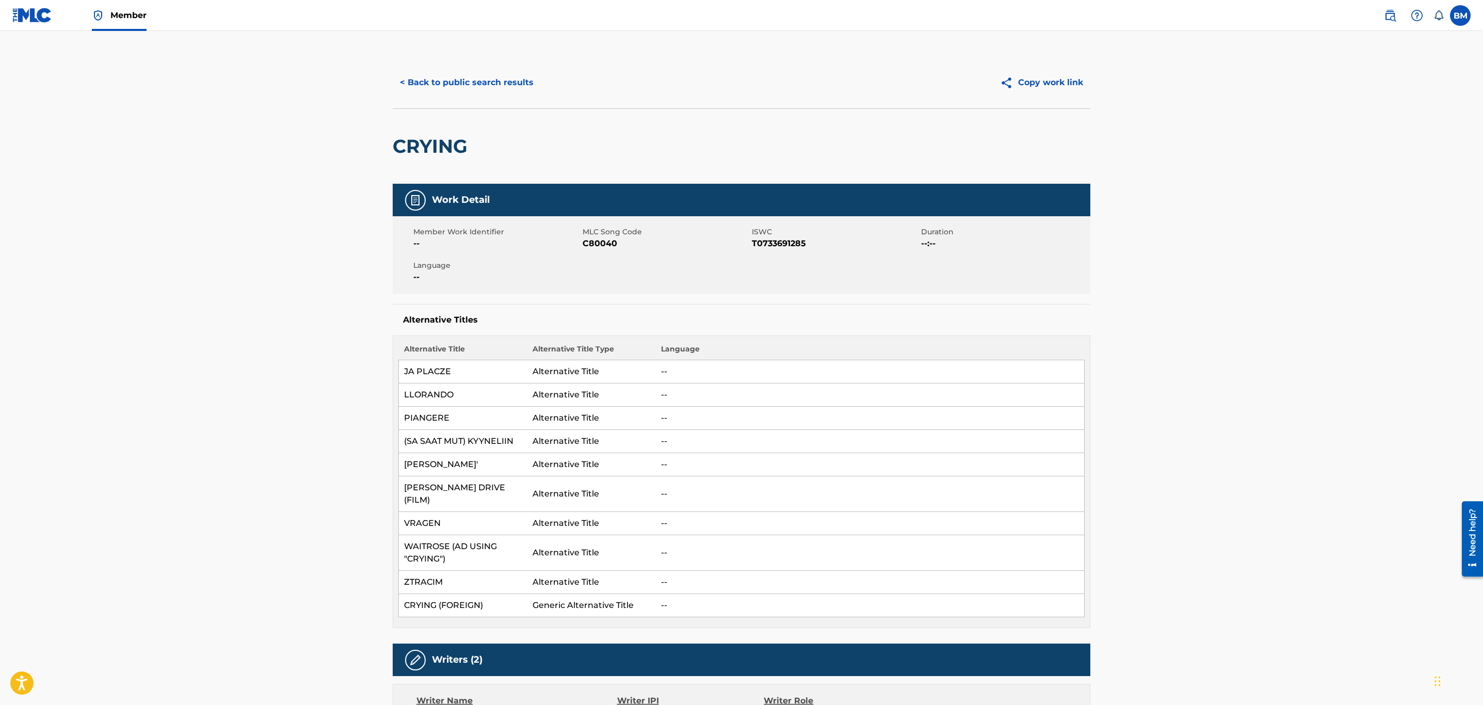
click at [1456, 19] on label at bounding box center [1460, 15] width 21 height 21
click at [1460, 15] on input "BM Ben Muller bm@reservoir-media.com Notification Preferences Profile Log out" at bounding box center [1460, 15] width 0 height 0
click at [438, 86] on button "< Back to public search results" at bounding box center [467, 83] width 148 height 26
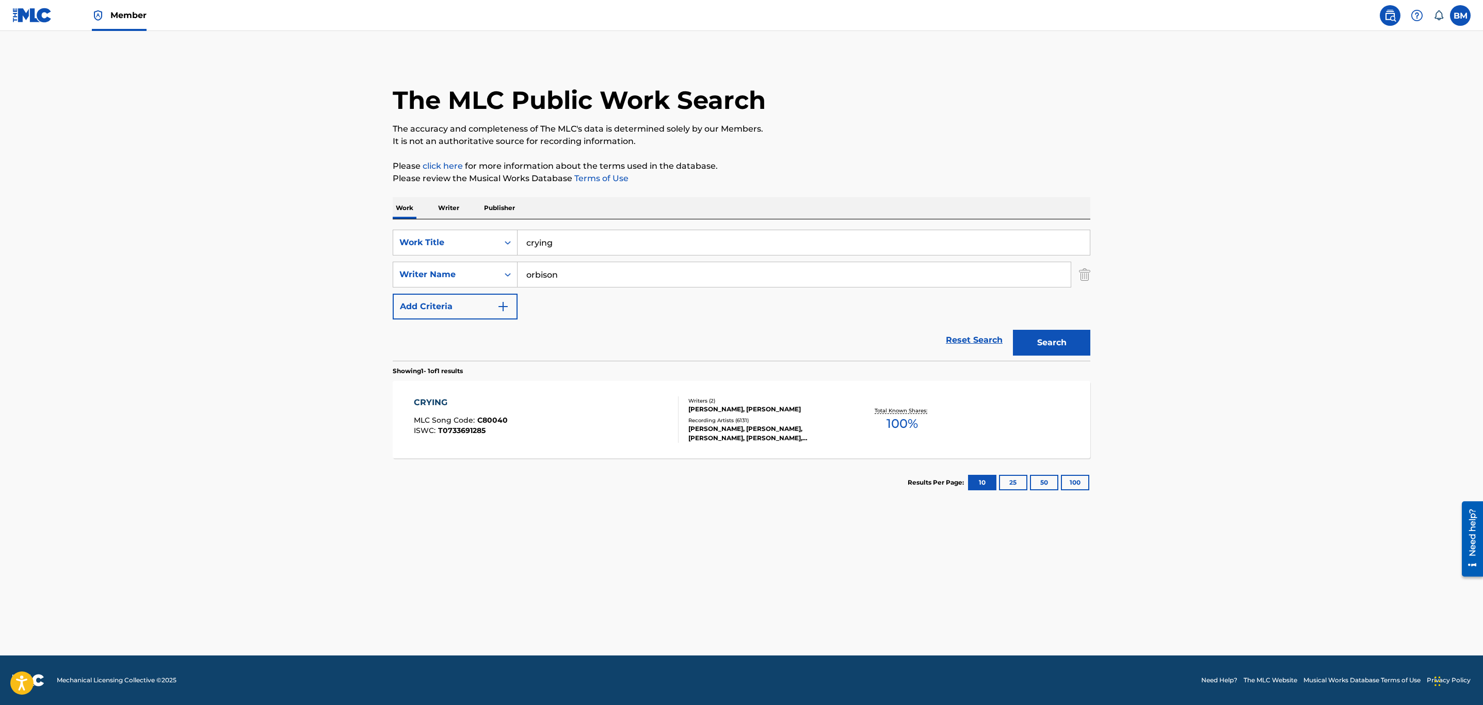
drag, startPoint x: 621, startPoint y: 243, endPoint x: 243, endPoint y: 262, distance: 378.2
click at [243, 262] on main "The MLC Public Work Search The accuracy and completeness of The MLC's data is d…" at bounding box center [741, 343] width 1483 height 624
type input "friday dance promenade"
click at [1013, 330] on button "Search" at bounding box center [1051, 343] width 77 height 26
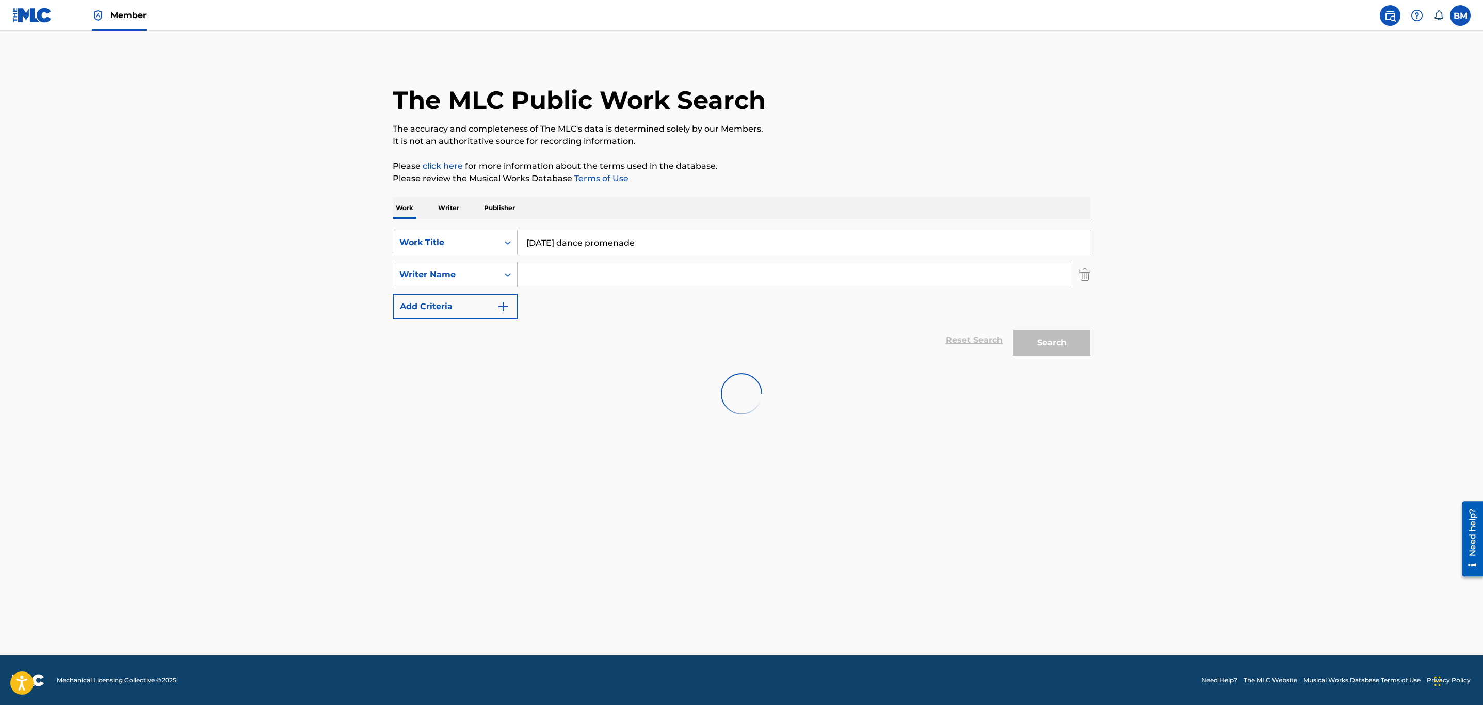
click at [631, 276] on input "Search Form" at bounding box center [794, 274] width 553 height 25
type input "lang"
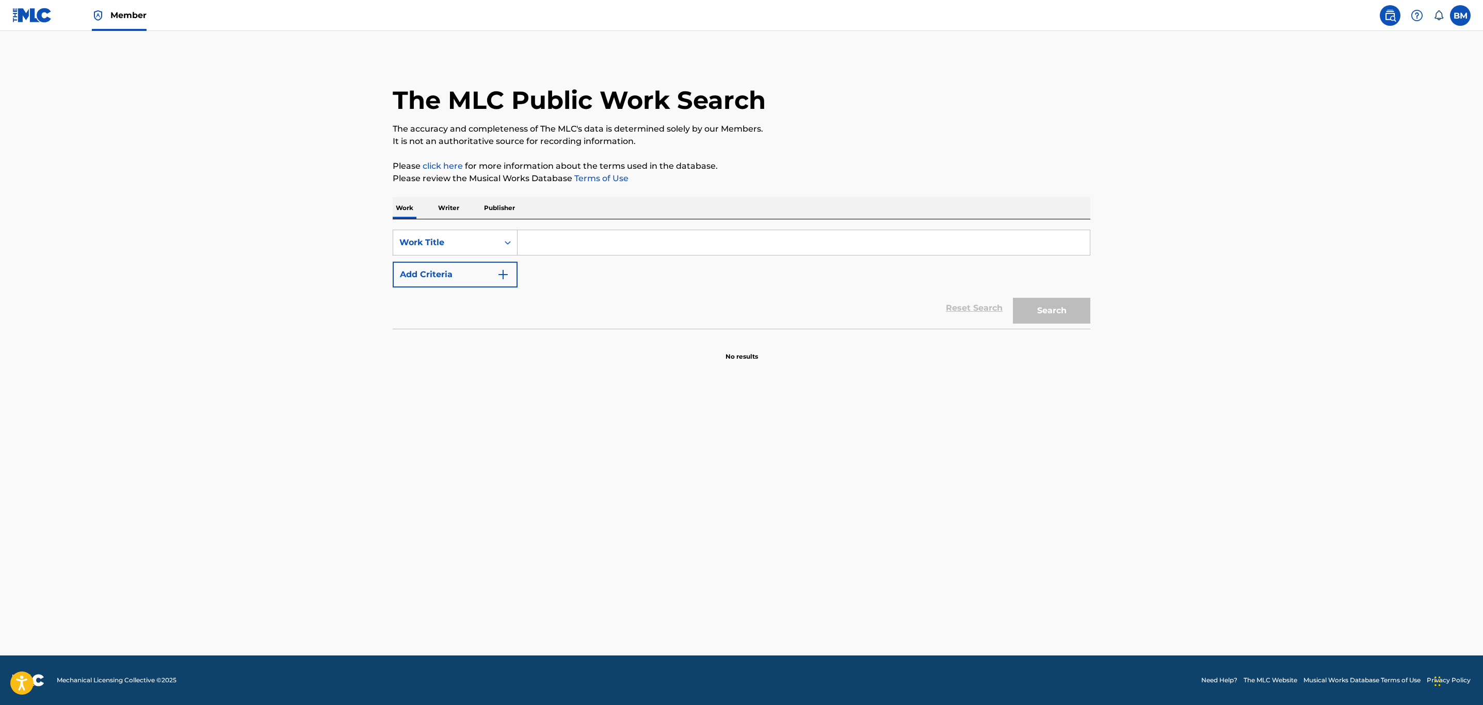
click at [634, 235] on input "Search Form" at bounding box center [804, 242] width 572 height 25
click at [615, 275] on div "friday dance promena de" at bounding box center [726, 265] width 417 height 19
type input "friday dance promenade"
click at [1053, 318] on button "Search" at bounding box center [1051, 311] width 77 height 26
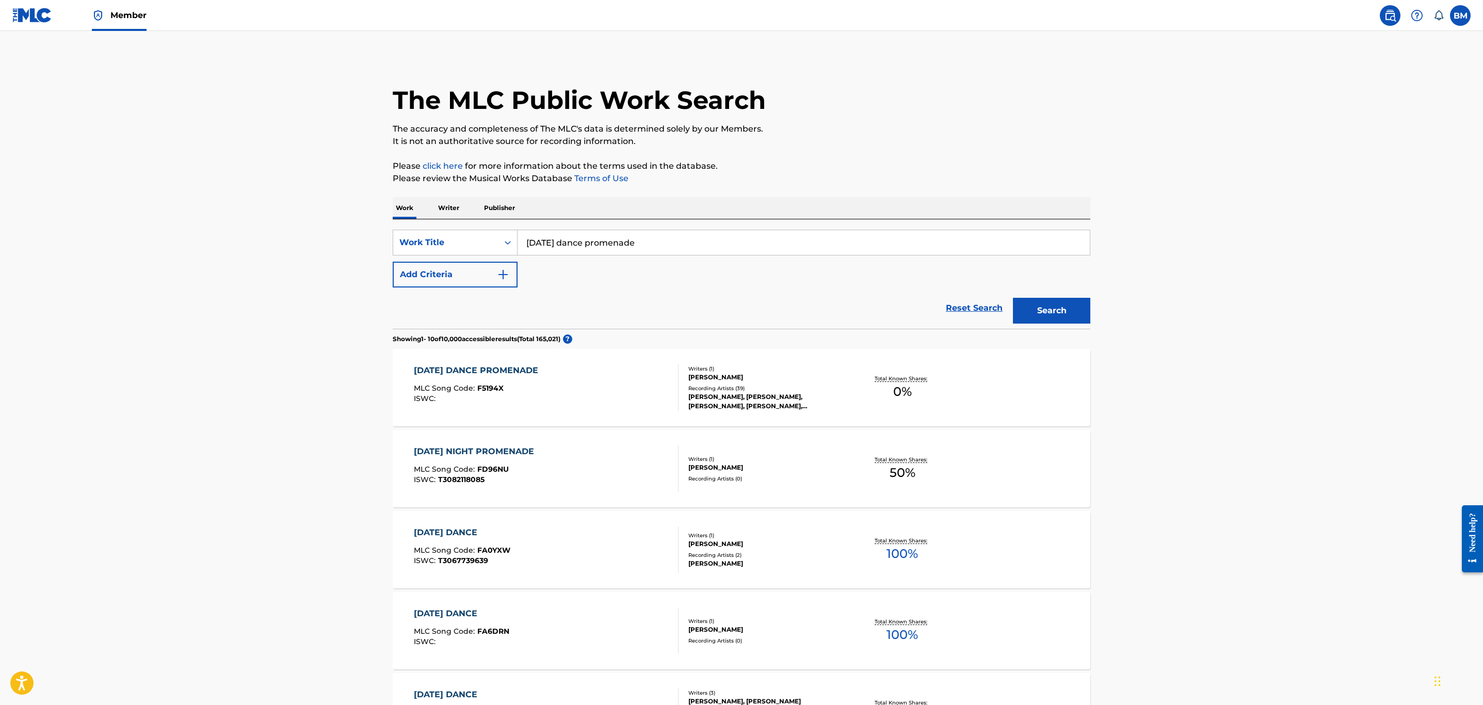
click at [593, 392] on div "FRIDAY DANCE PROMENADE MLC Song Code : F5194X ISWC :" at bounding box center [546, 387] width 265 height 46
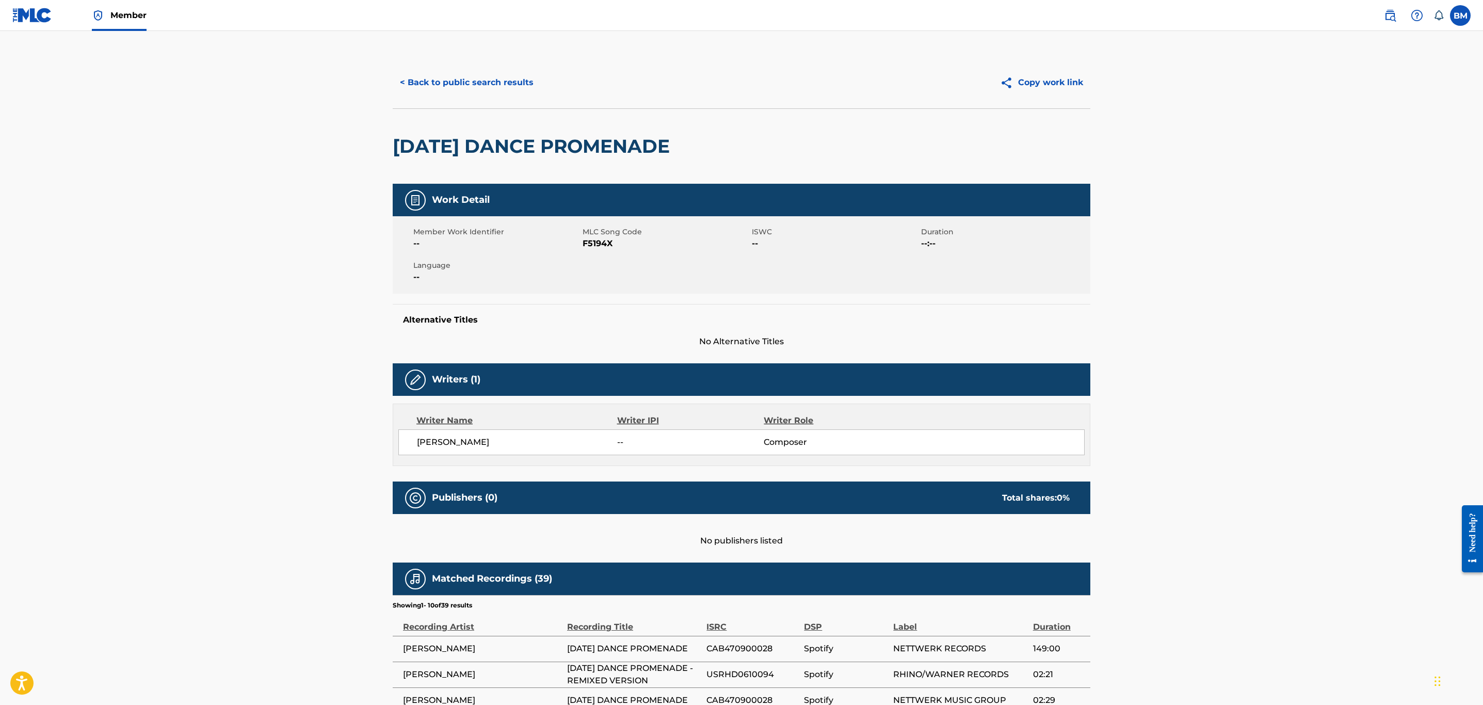
click at [467, 67] on div "< Back to public search results Copy work link" at bounding box center [742, 83] width 698 height 52
click at [468, 82] on button "< Back to public search results" at bounding box center [467, 83] width 148 height 26
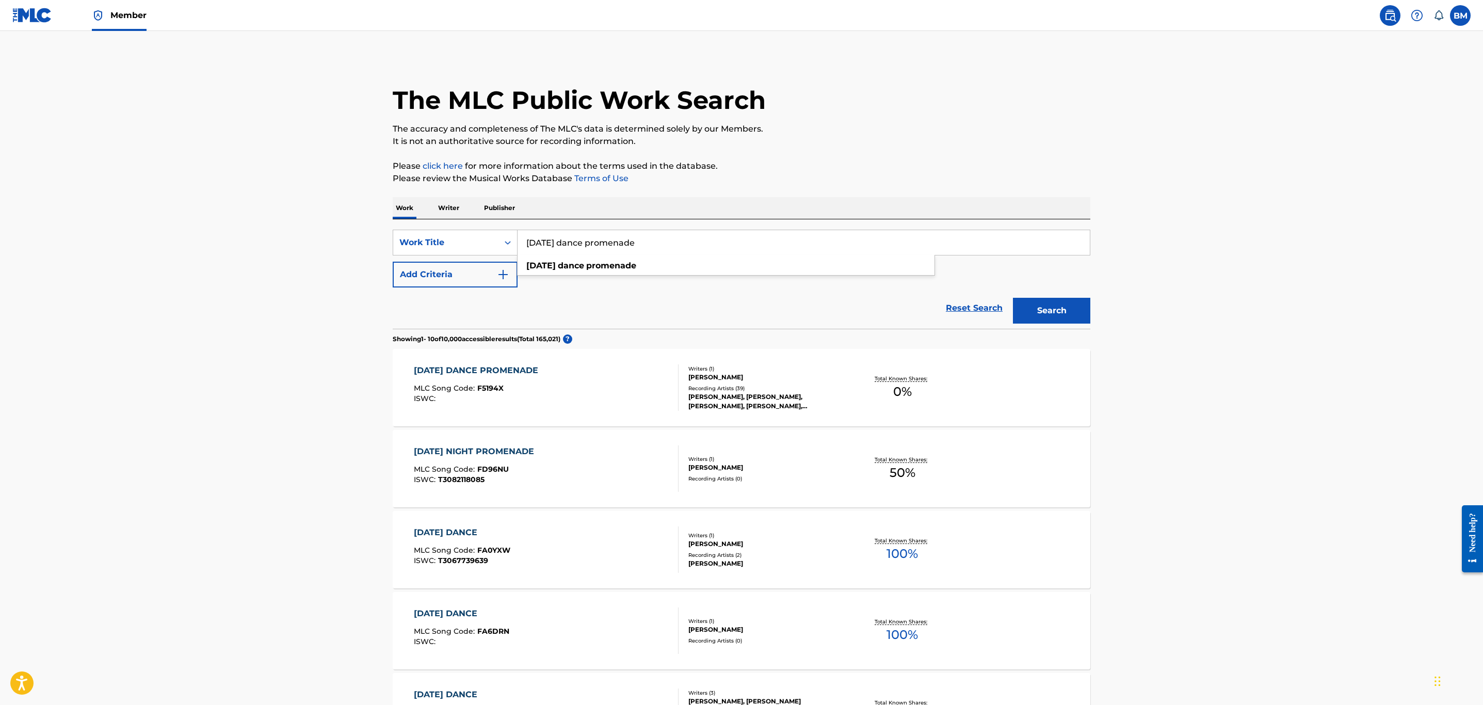
drag, startPoint x: 660, startPoint y: 238, endPoint x: 296, endPoint y: 196, distance: 366.8
click at [296, 196] on main "The MLC Public Work Search The accuracy and completeness of The MLC's data is d…" at bounding box center [741, 622] width 1483 height 1183
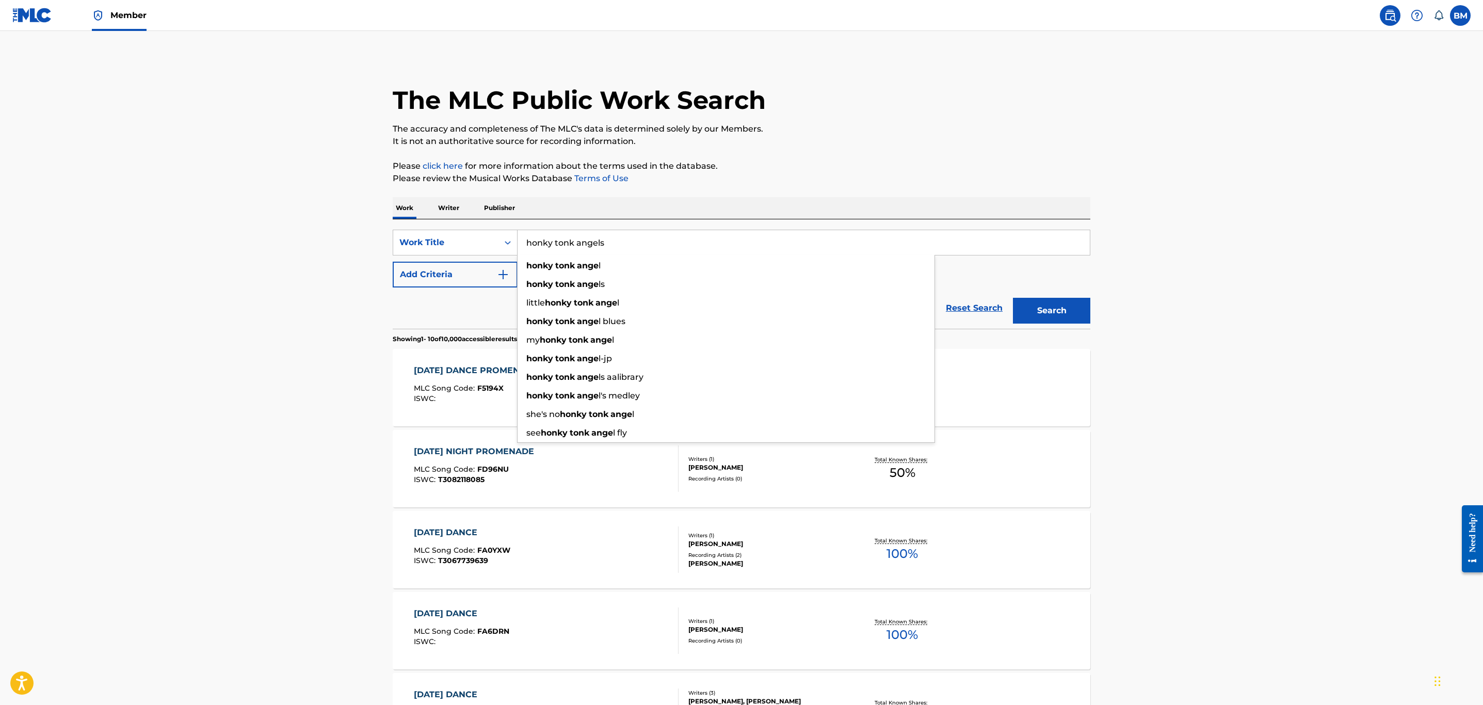
type input "honky tonk angels"
click at [1013, 298] on button "Search" at bounding box center [1051, 311] width 77 height 26
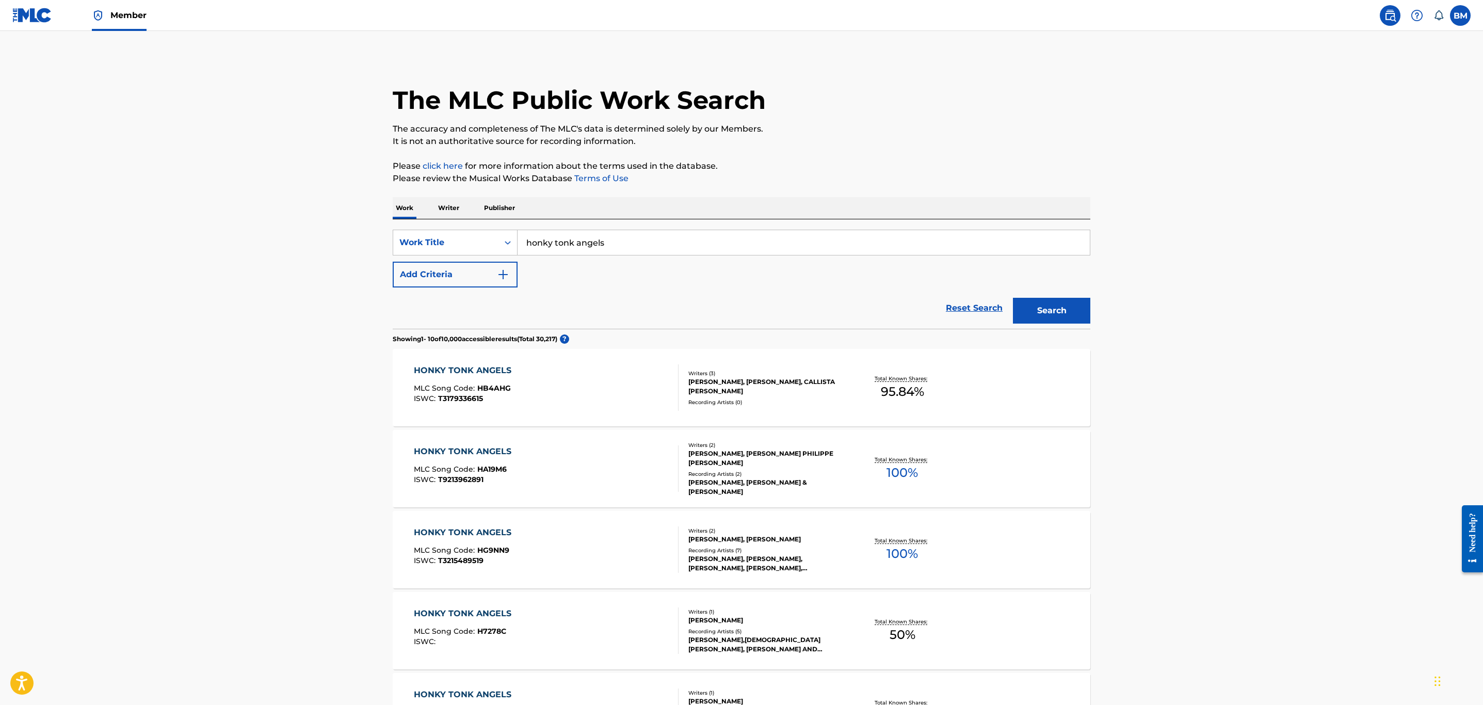
click at [632, 390] on div "HONKY TONK ANGELS MLC Song Code : HB4AHG ISWC : T3179336615" at bounding box center [546, 387] width 265 height 46
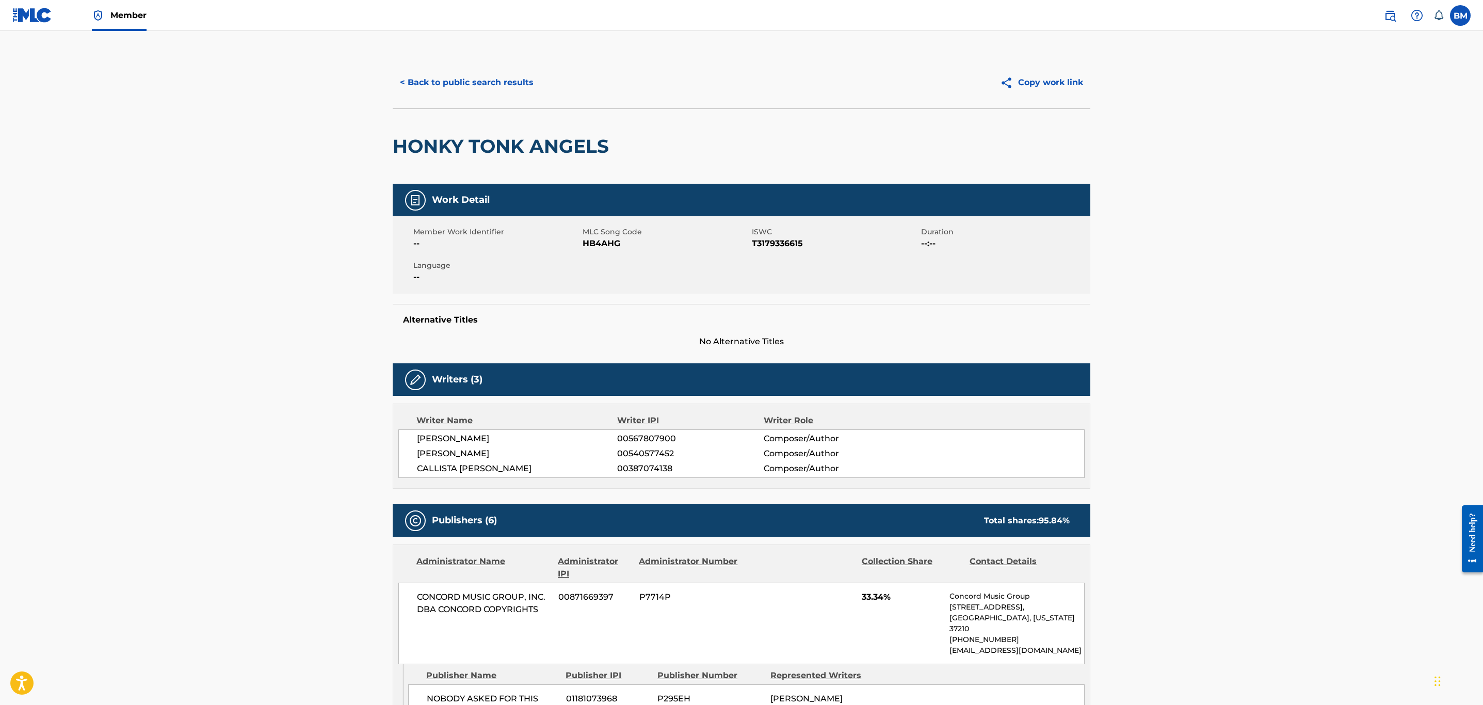
click at [460, 85] on button "< Back to public search results" at bounding box center [467, 83] width 148 height 26
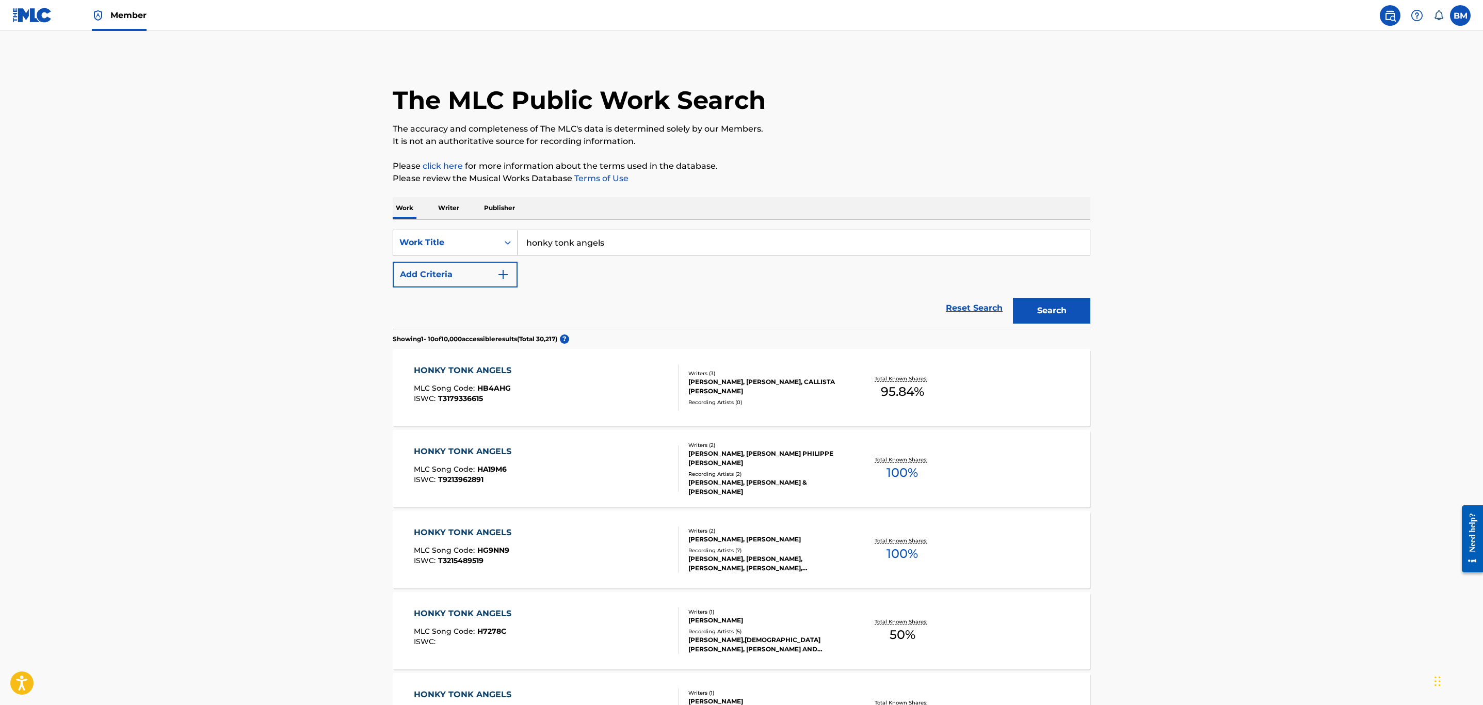
drag, startPoint x: 493, startPoint y: 266, endPoint x: 508, endPoint y: 275, distance: 17.1
click at [502, 271] on button "Add Criteria" at bounding box center [455, 275] width 125 height 26
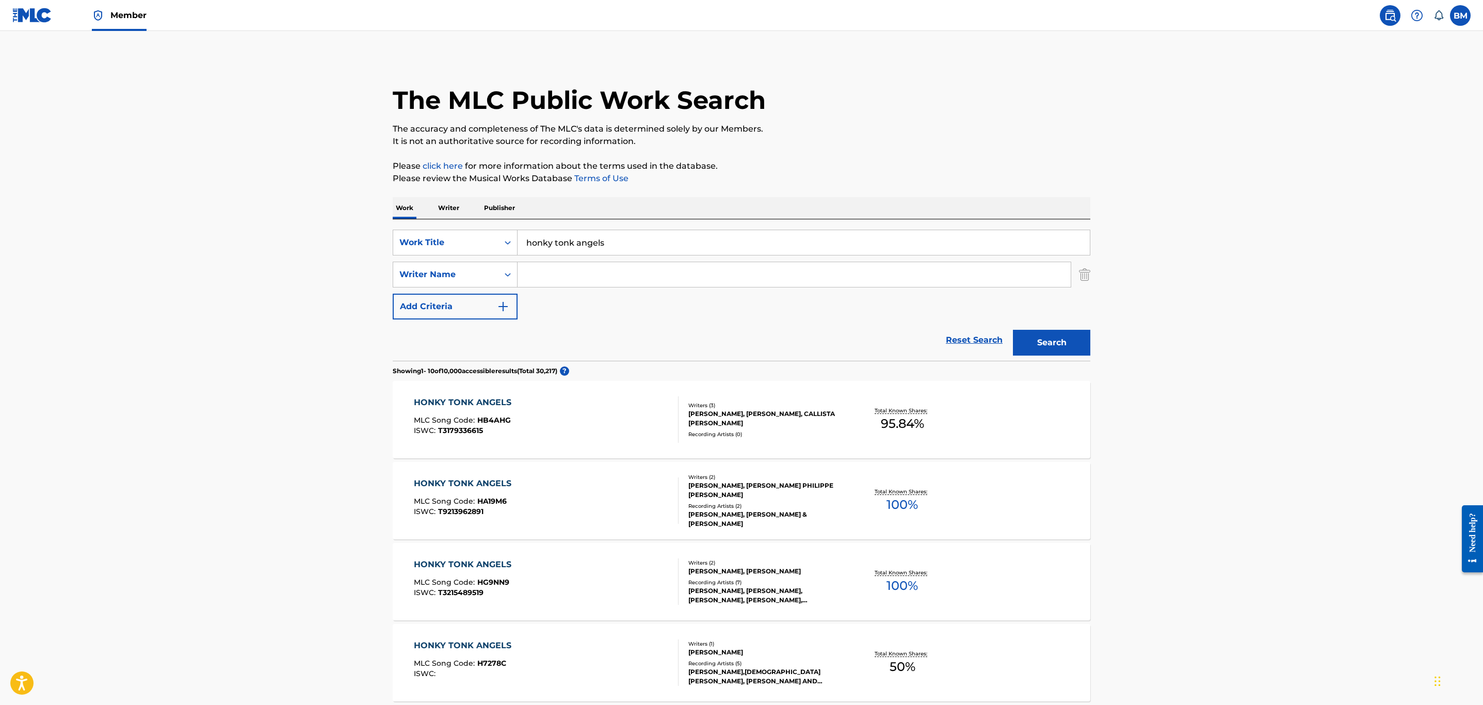
click at [550, 281] on input "Search Form" at bounding box center [794, 274] width 553 height 25
type input "lang"
click at [1013, 330] on button "Search" at bounding box center [1051, 343] width 77 height 26
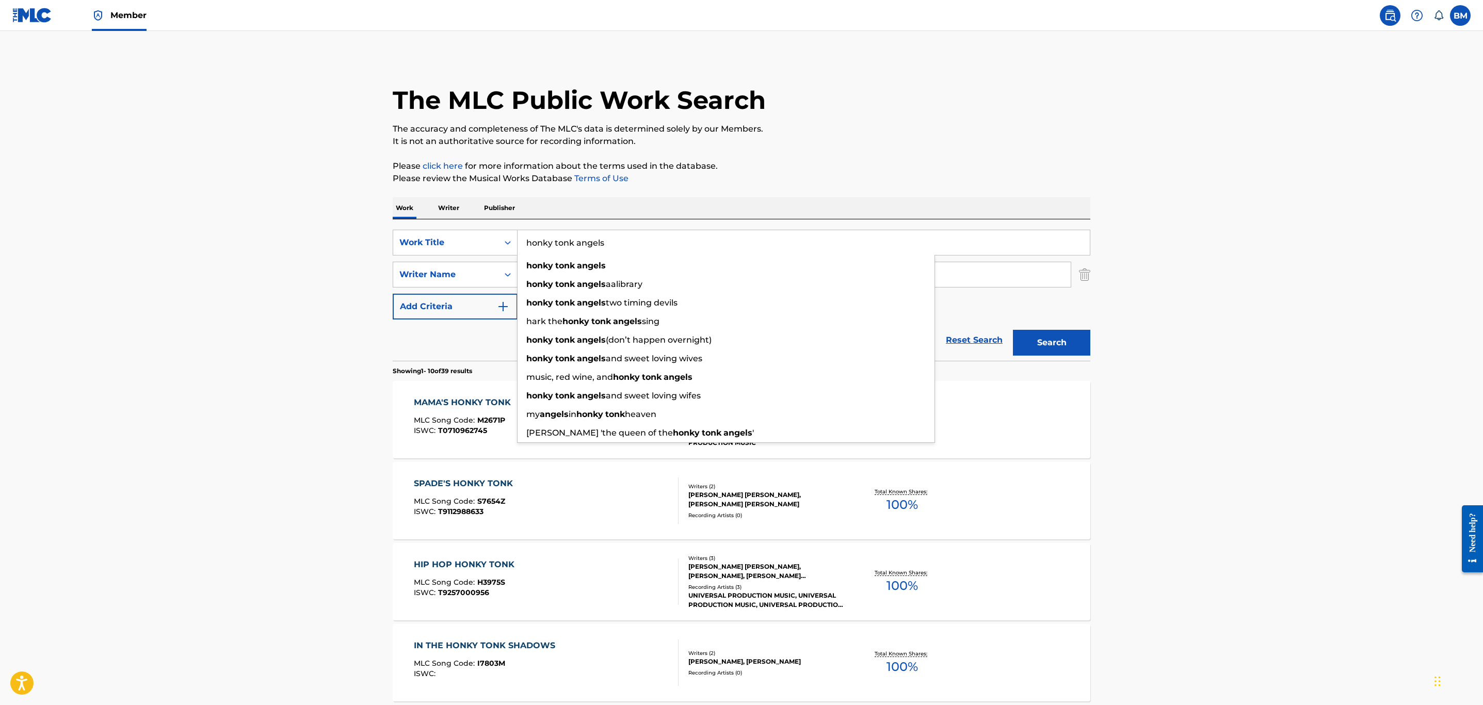
drag, startPoint x: 606, startPoint y: 233, endPoint x: 158, endPoint y: 197, distance: 449.3
click at [158, 197] on main "The MLC Public Work Search The accuracy and completeness of The MLC's data is d…" at bounding box center [741, 638] width 1483 height 1215
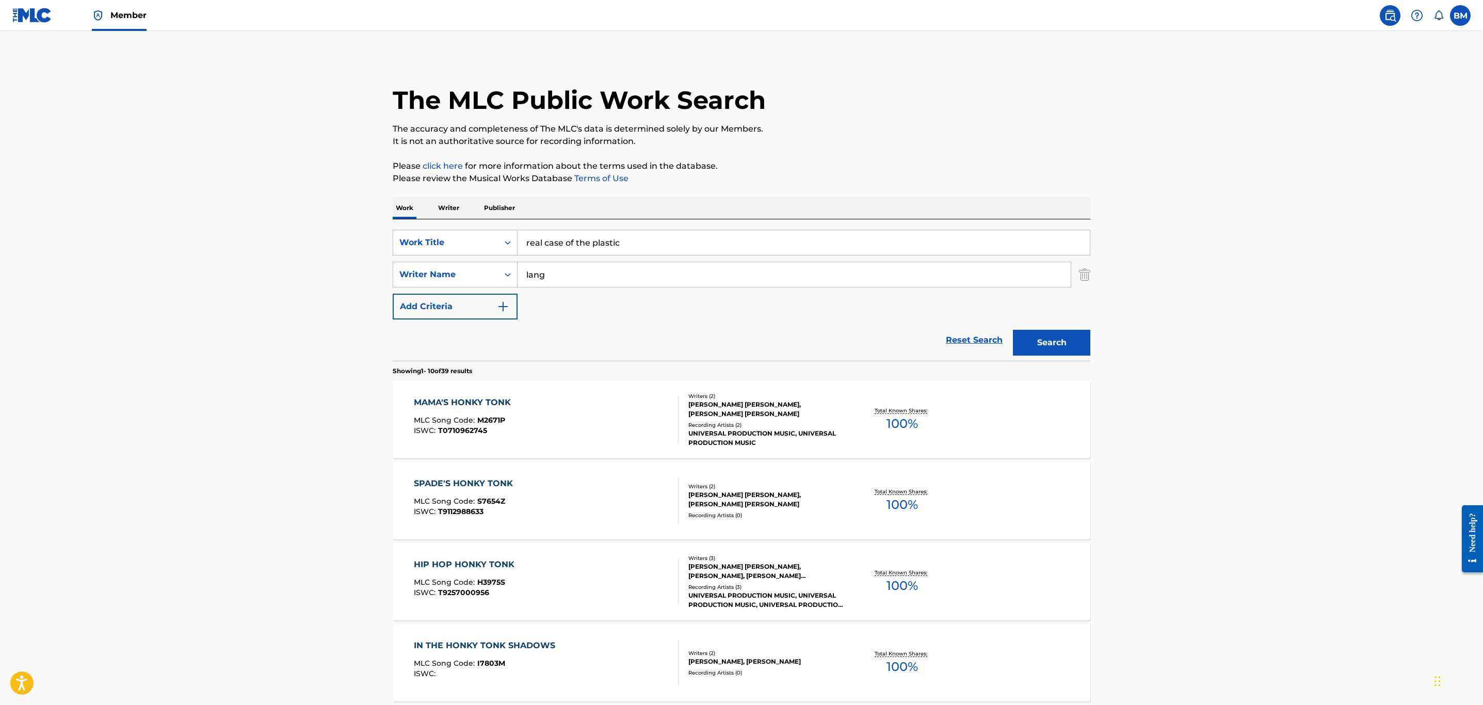
click at [1013, 330] on button "Search" at bounding box center [1051, 343] width 77 height 26
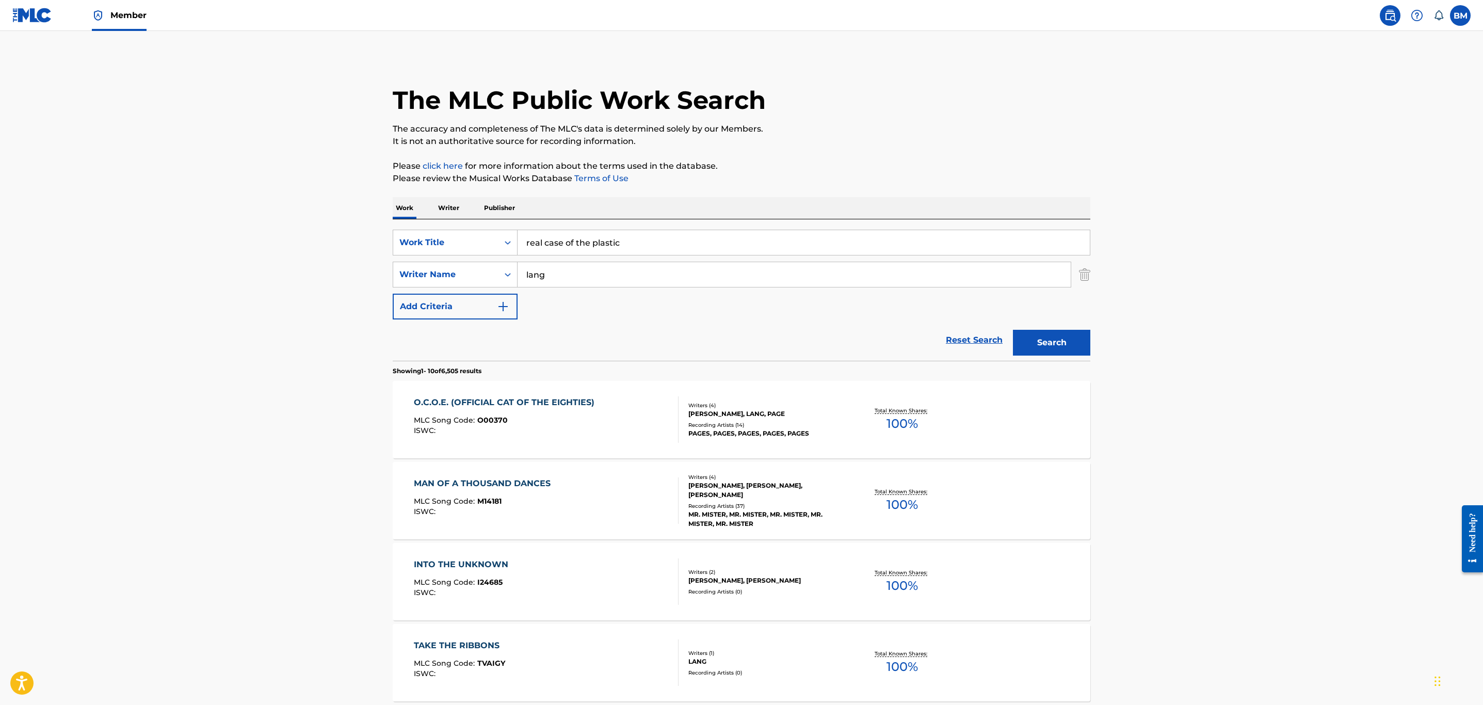
drag, startPoint x: 652, startPoint y: 237, endPoint x: 158, endPoint y: 203, distance: 495.0
click at [158, 203] on main "The MLC Public Work Search The accuracy and completeness of The MLC's data is d…" at bounding box center [741, 638] width 1483 height 1215
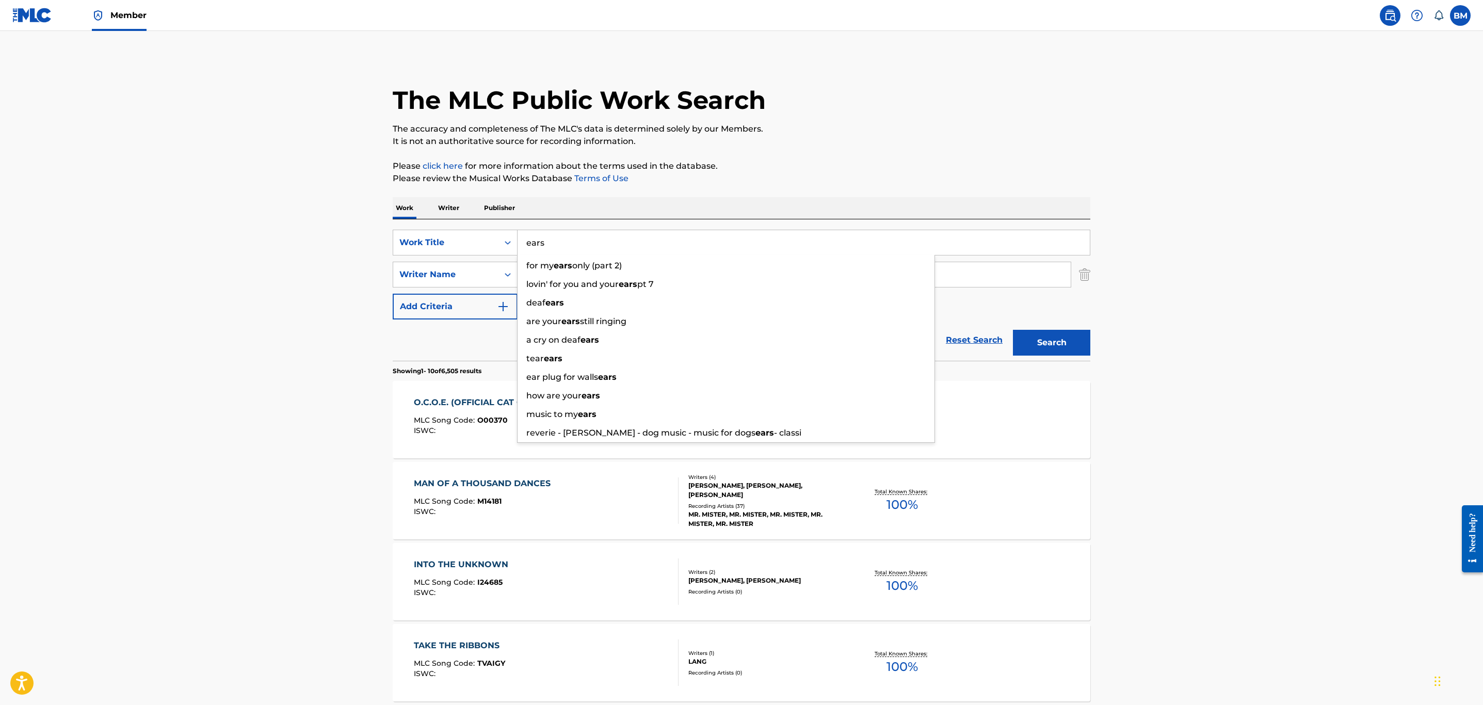
click at [1013, 330] on button "Search" at bounding box center [1051, 343] width 77 height 26
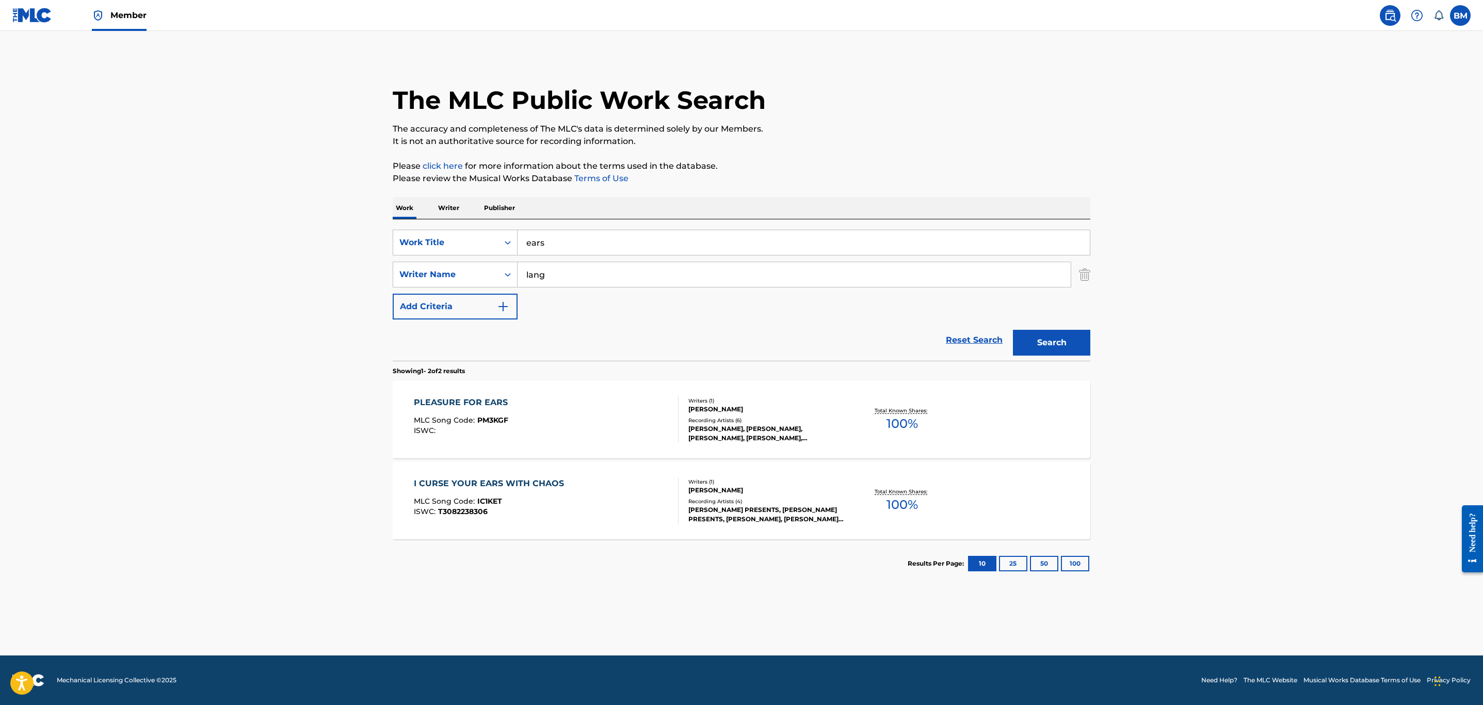
click at [558, 249] on input "ears" at bounding box center [804, 242] width 572 height 25
click at [1013, 330] on button "Search" at bounding box center [1051, 343] width 77 height 26
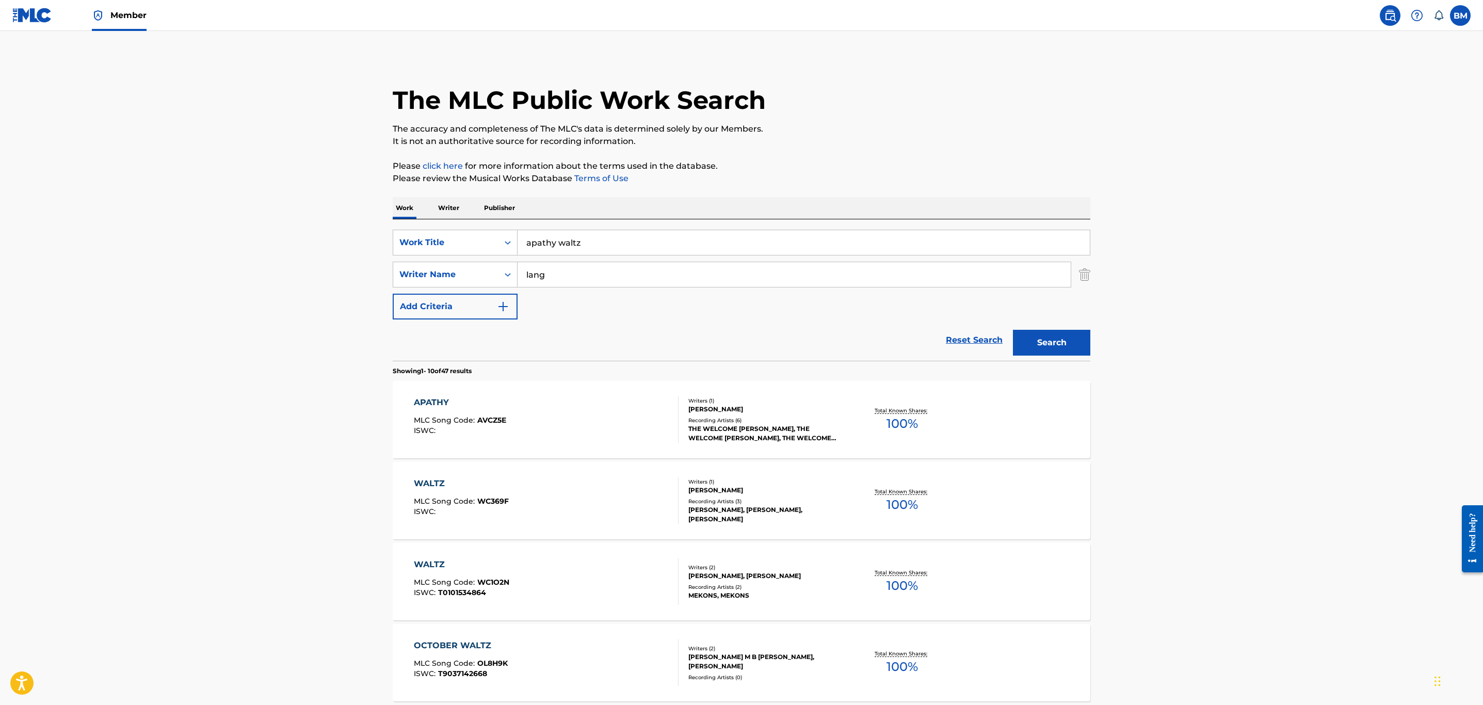
click at [576, 240] on input "apathy waltz" at bounding box center [804, 242] width 572 height 25
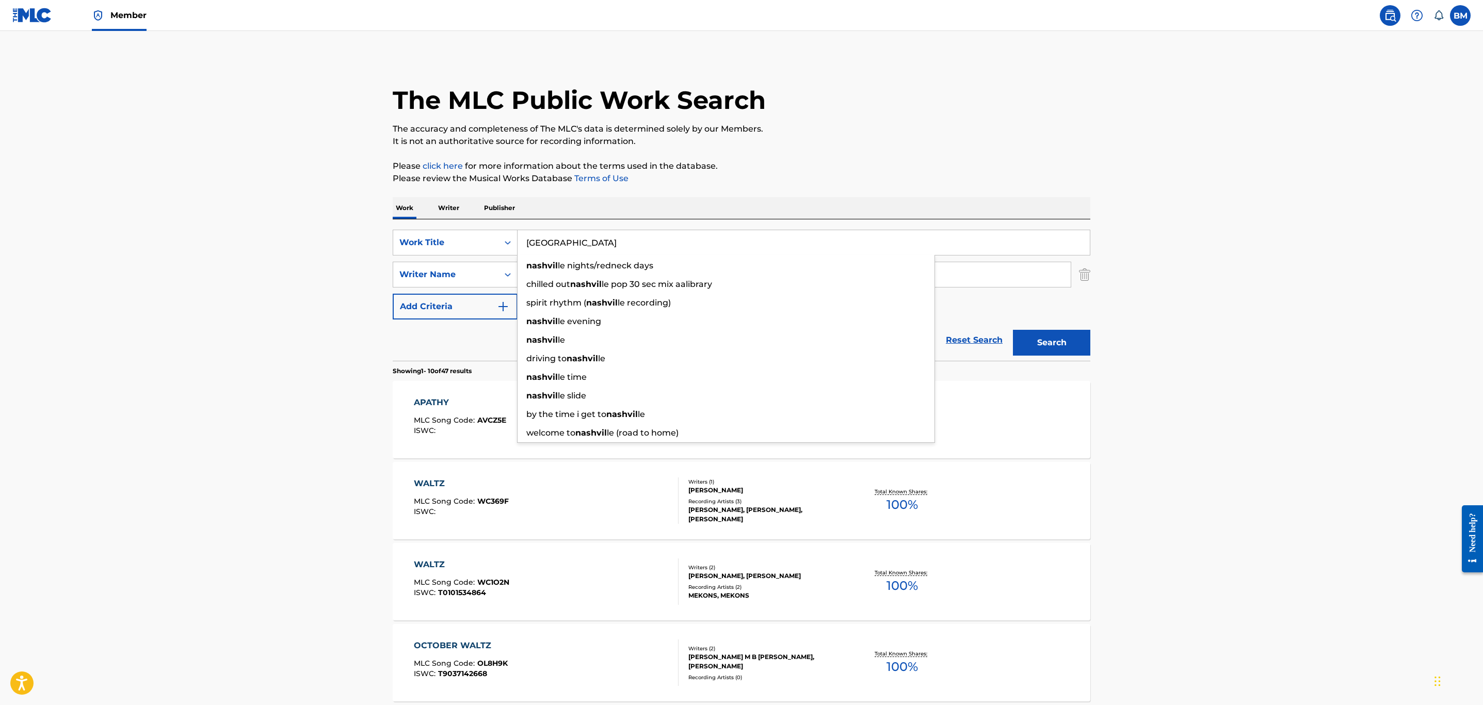
click at [1013, 330] on button "Search" at bounding box center [1051, 343] width 77 height 26
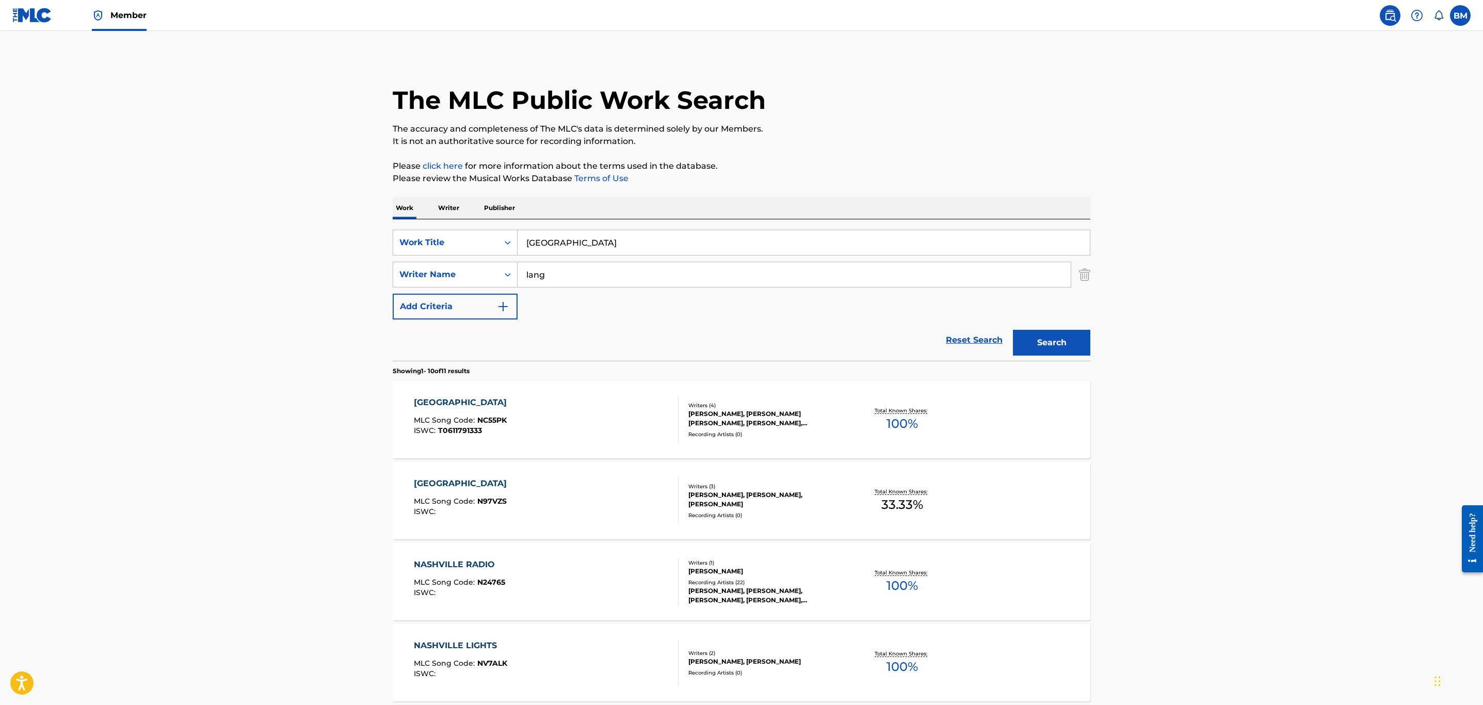
click at [583, 240] on input "nashville" at bounding box center [804, 242] width 572 height 25
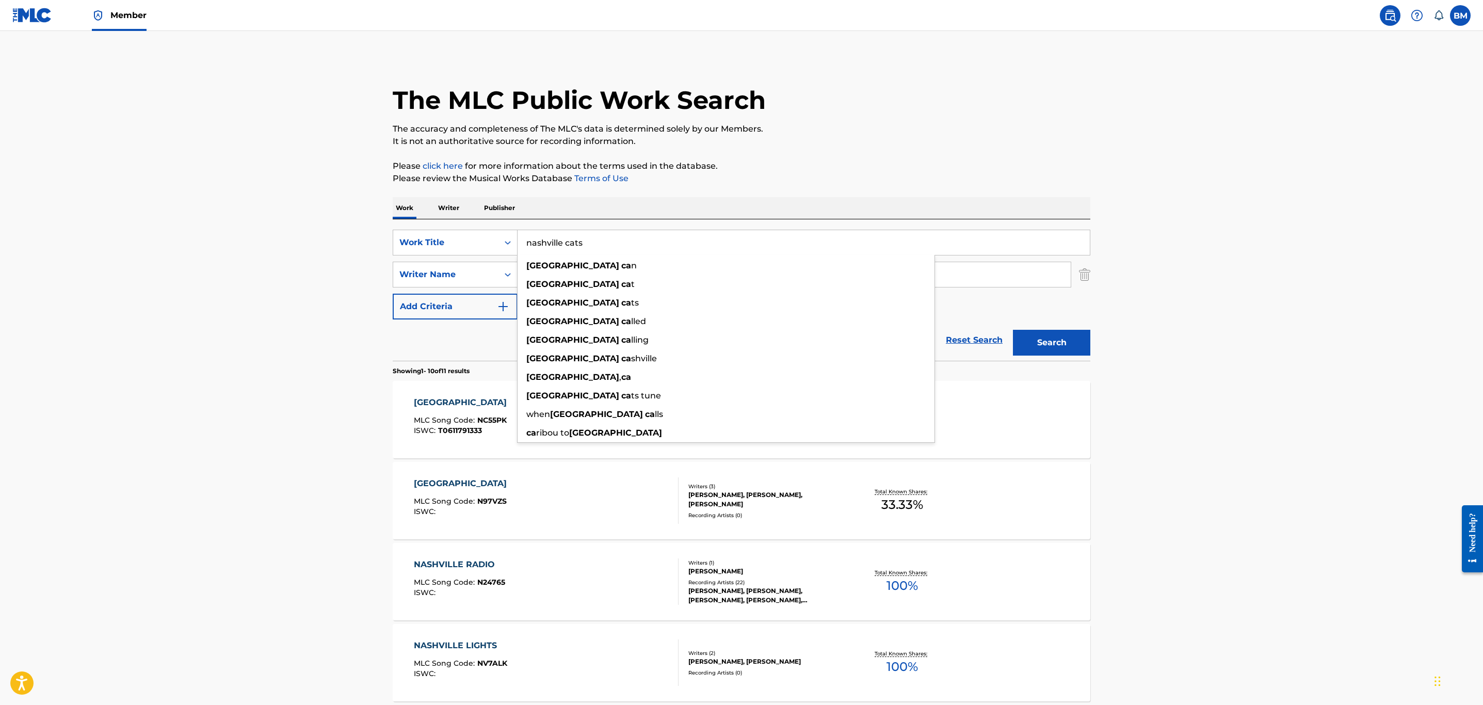
type input "nashville cats"
click at [1013, 330] on button "Search" at bounding box center [1051, 343] width 77 height 26
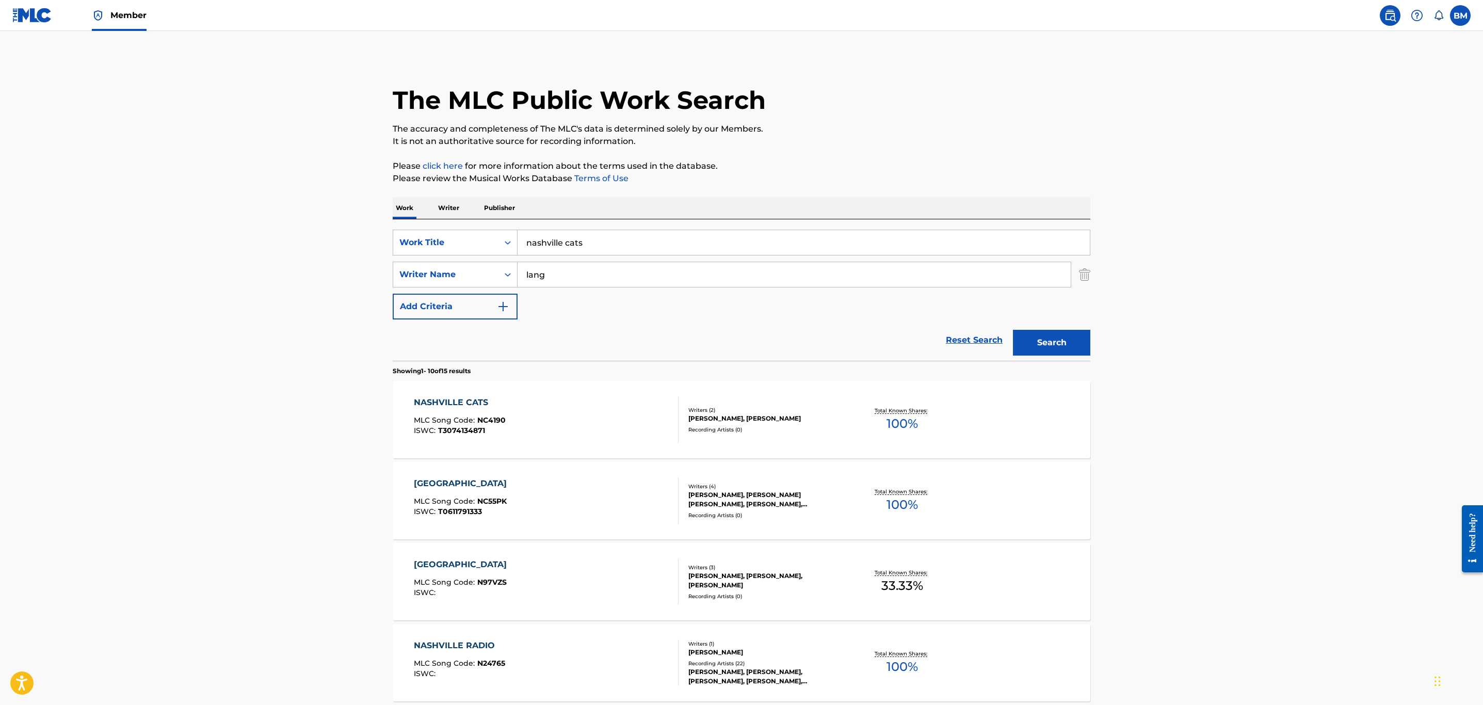
click at [609, 409] on div "NASHVILLE CATS MLC Song Code : NC4190 ISWC : T3074134871" at bounding box center [546, 419] width 265 height 46
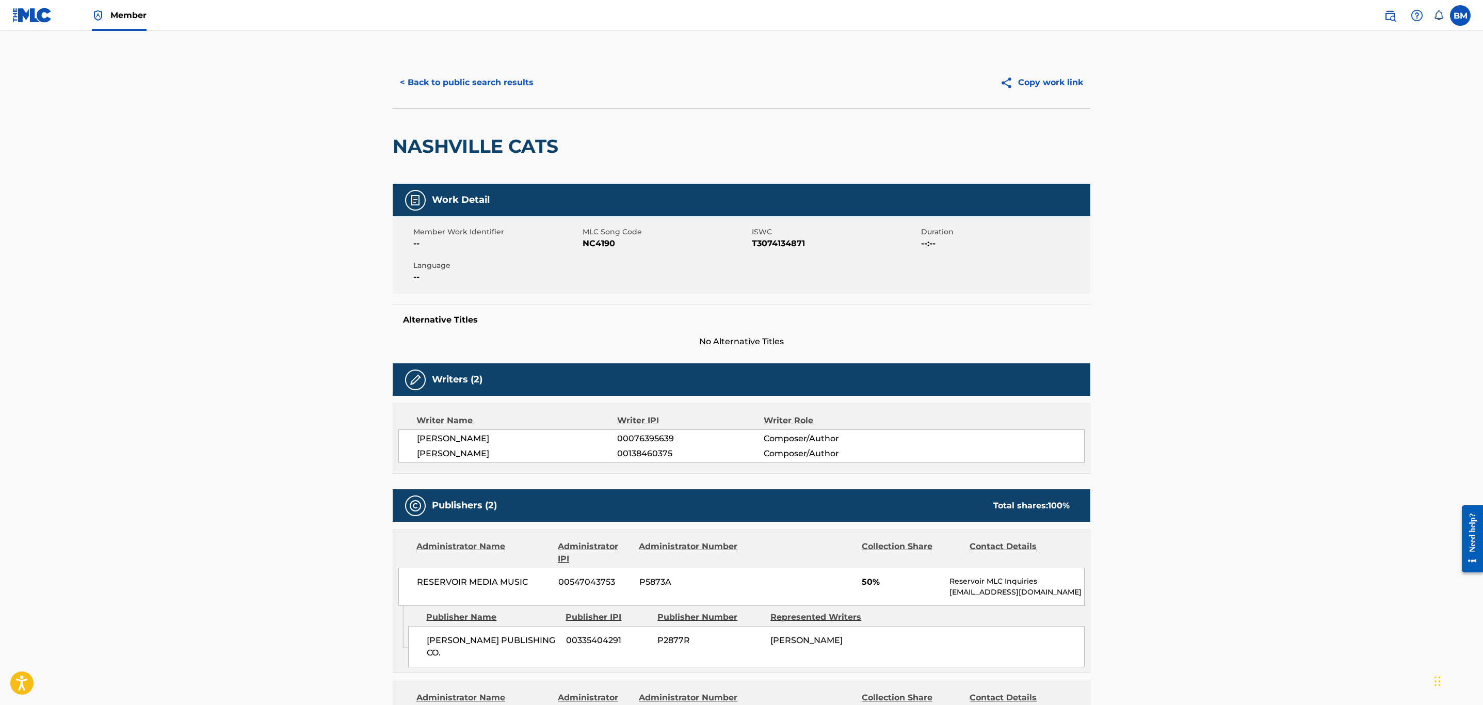
click at [463, 87] on button "< Back to public search results" at bounding box center [467, 83] width 148 height 26
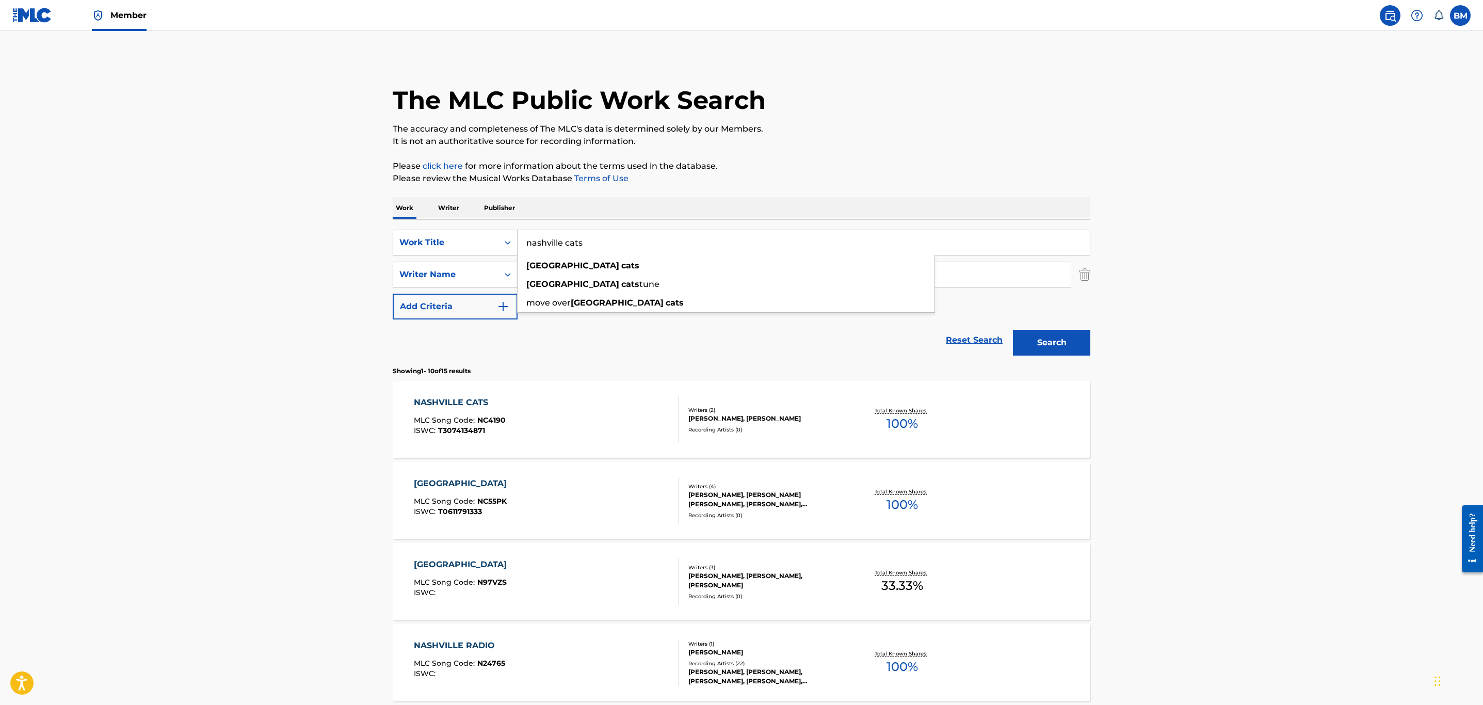
drag, startPoint x: 607, startPoint y: 237, endPoint x: 351, endPoint y: 185, distance: 261.3
click at [351, 185] on main "The MLC Public Work Search The accuracy and completeness of The MLC's data is d…" at bounding box center [741, 638] width 1483 height 1215
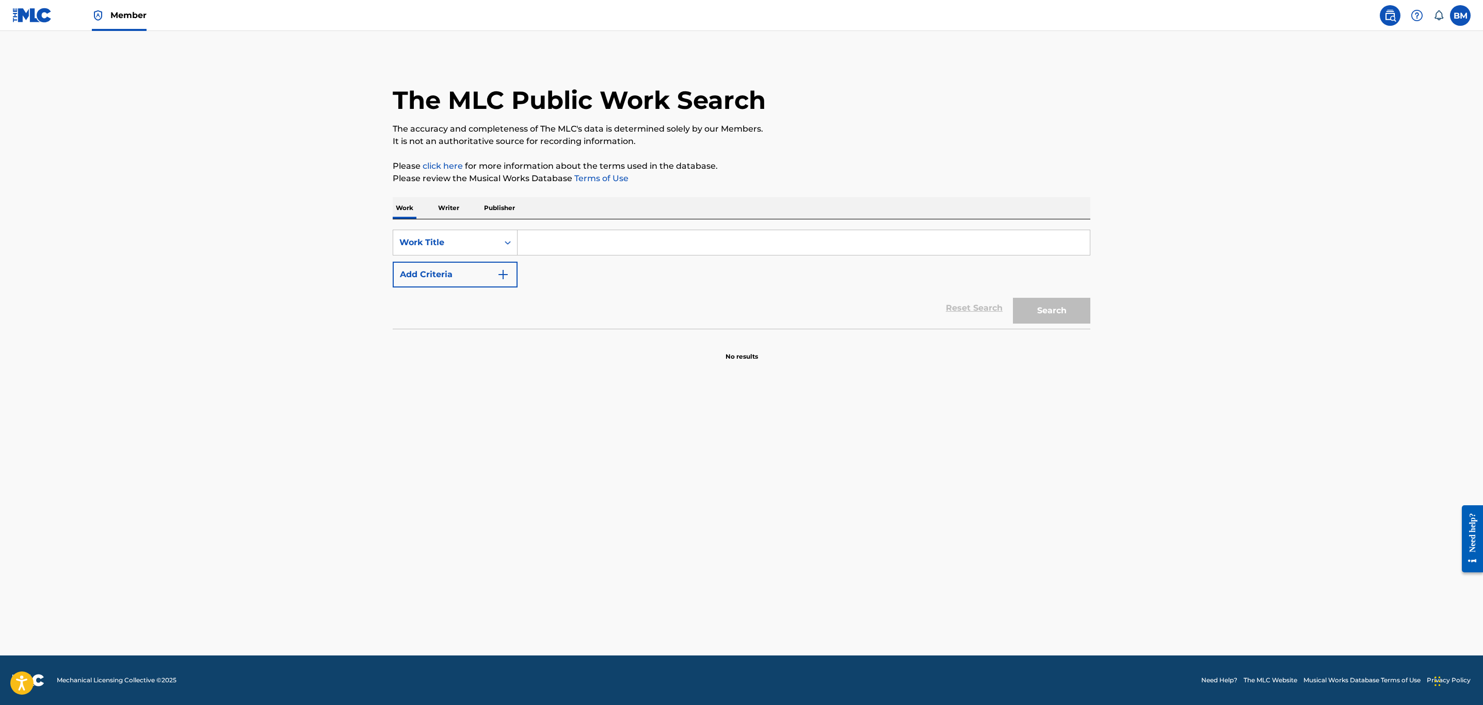
click at [596, 259] on div "SearchWithCriteria49a91aa3-69d1-461d-8255-3efb8ece760a Work Title Add Criteria" at bounding box center [742, 259] width 698 height 58
drag, startPoint x: 596, startPoint y: 259, endPoint x: 584, endPoint y: 248, distance: 16.5
click at [595, 256] on div "SearchWithCriteria49a91aa3-69d1-461d-8255-3efb8ece760a Work Title Add Criteria" at bounding box center [742, 259] width 698 height 58
click at [584, 248] on input "Search Form" at bounding box center [804, 242] width 572 height 25
click at [573, 234] on input "Search Form" at bounding box center [804, 242] width 572 height 25
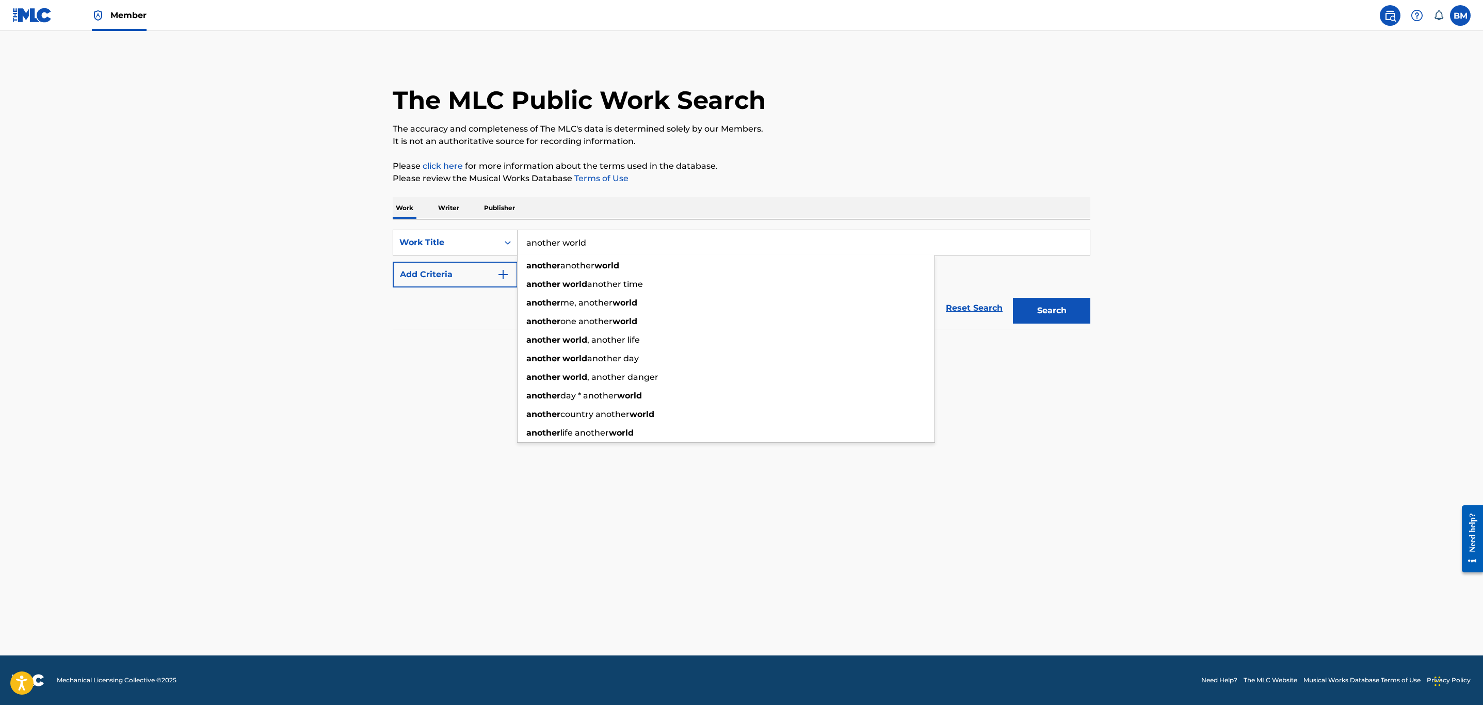
type input "another world"
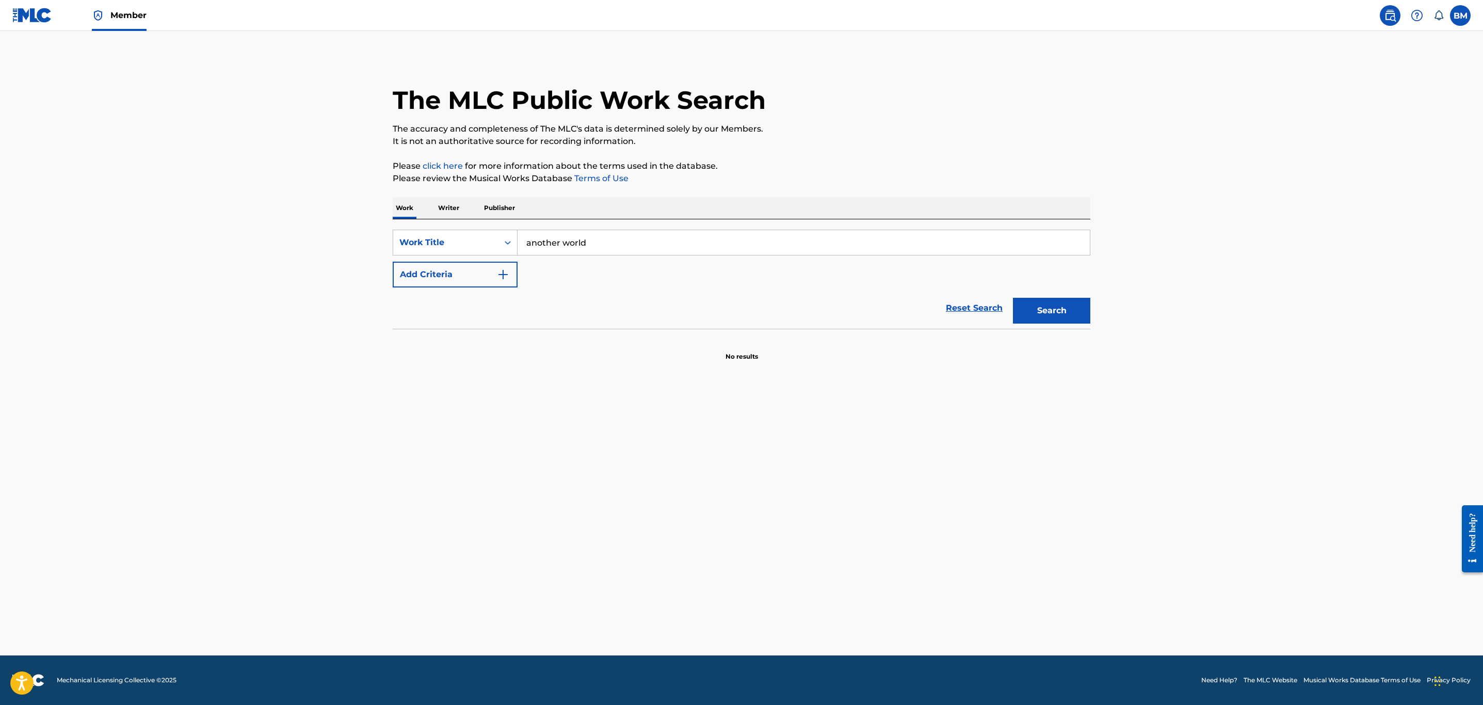
click at [483, 358] on section "No results" at bounding box center [742, 347] width 698 height 27
click at [514, 284] on button "Add Criteria" at bounding box center [455, 275] width 125 height 26
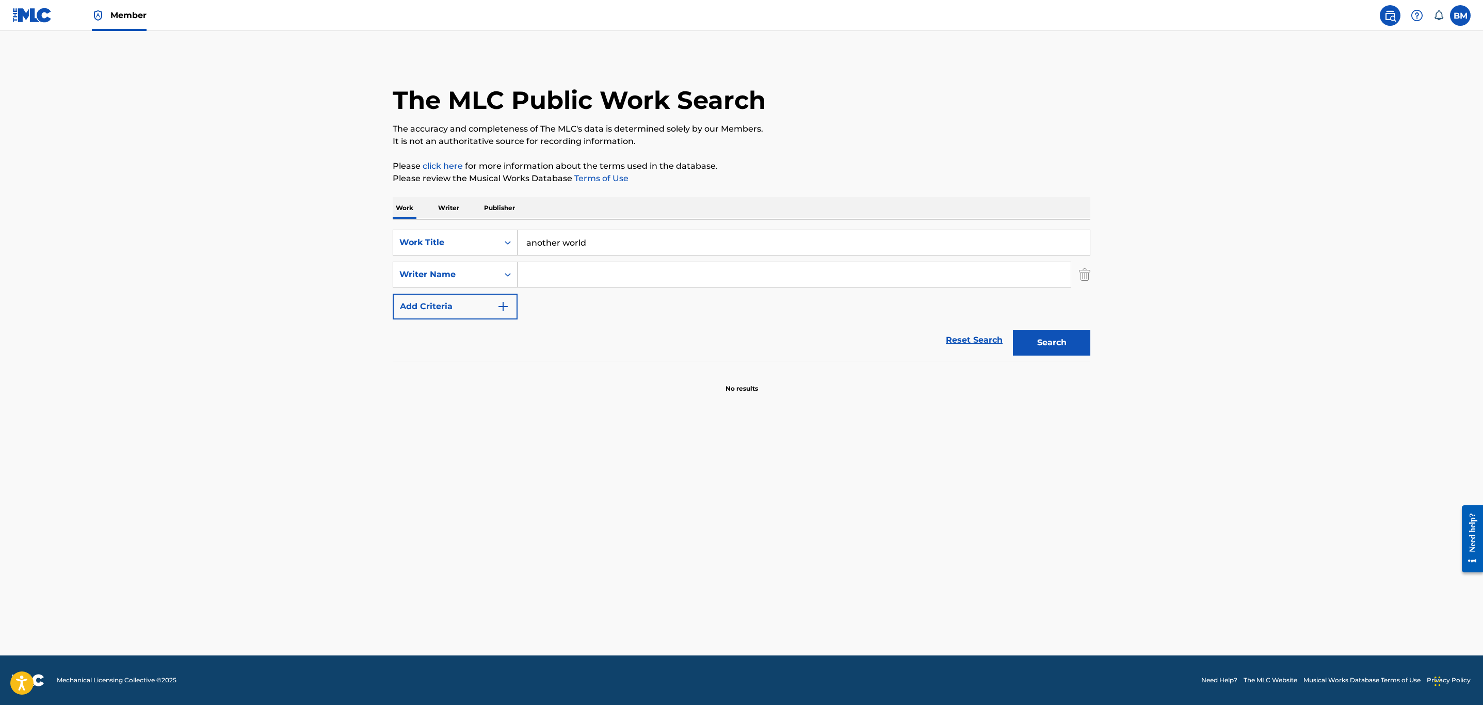
click at [550, 280] on input "Search Form" at bounding box center [794, 274] width 553 height 25
type input "lang"
click at [1013, 330] on button "Search" at bounding box center [1051, 343] width 77 height 26
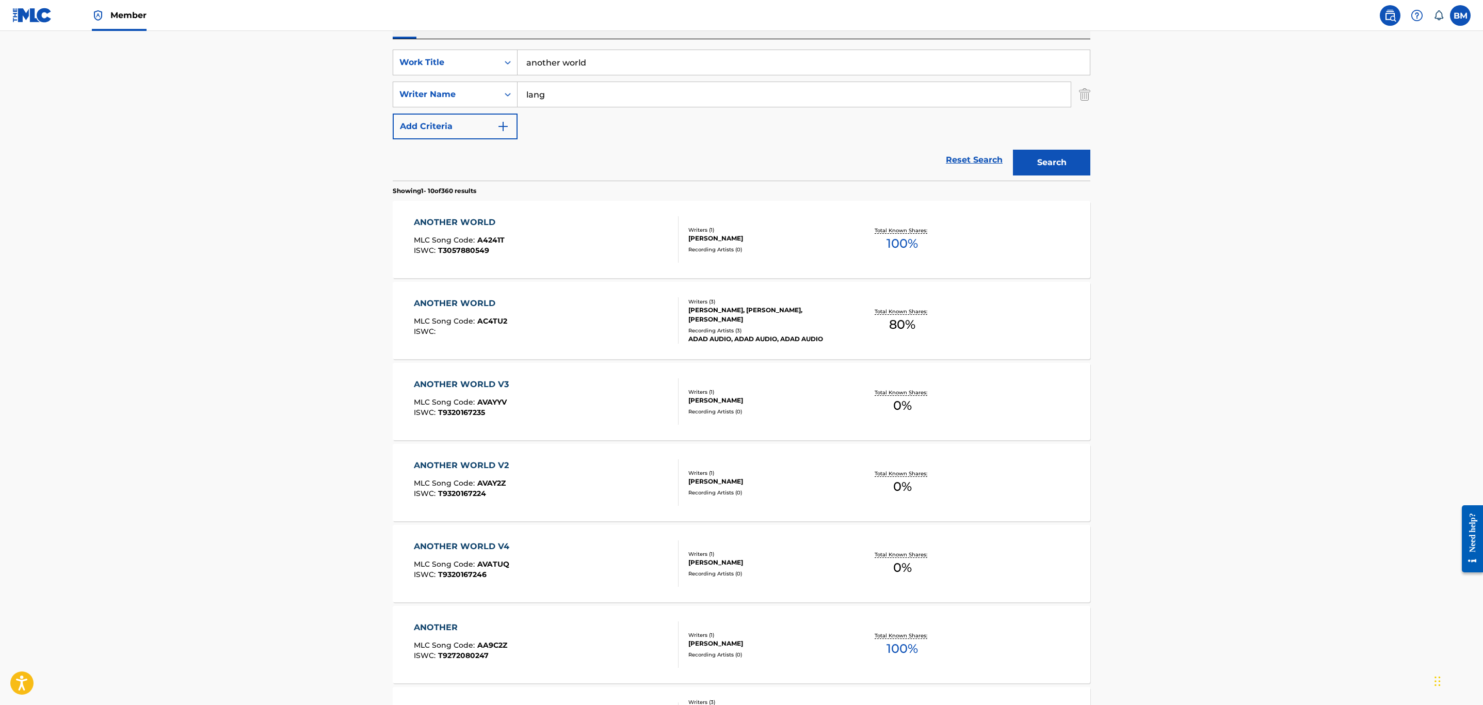
scroll to position [155, 0]
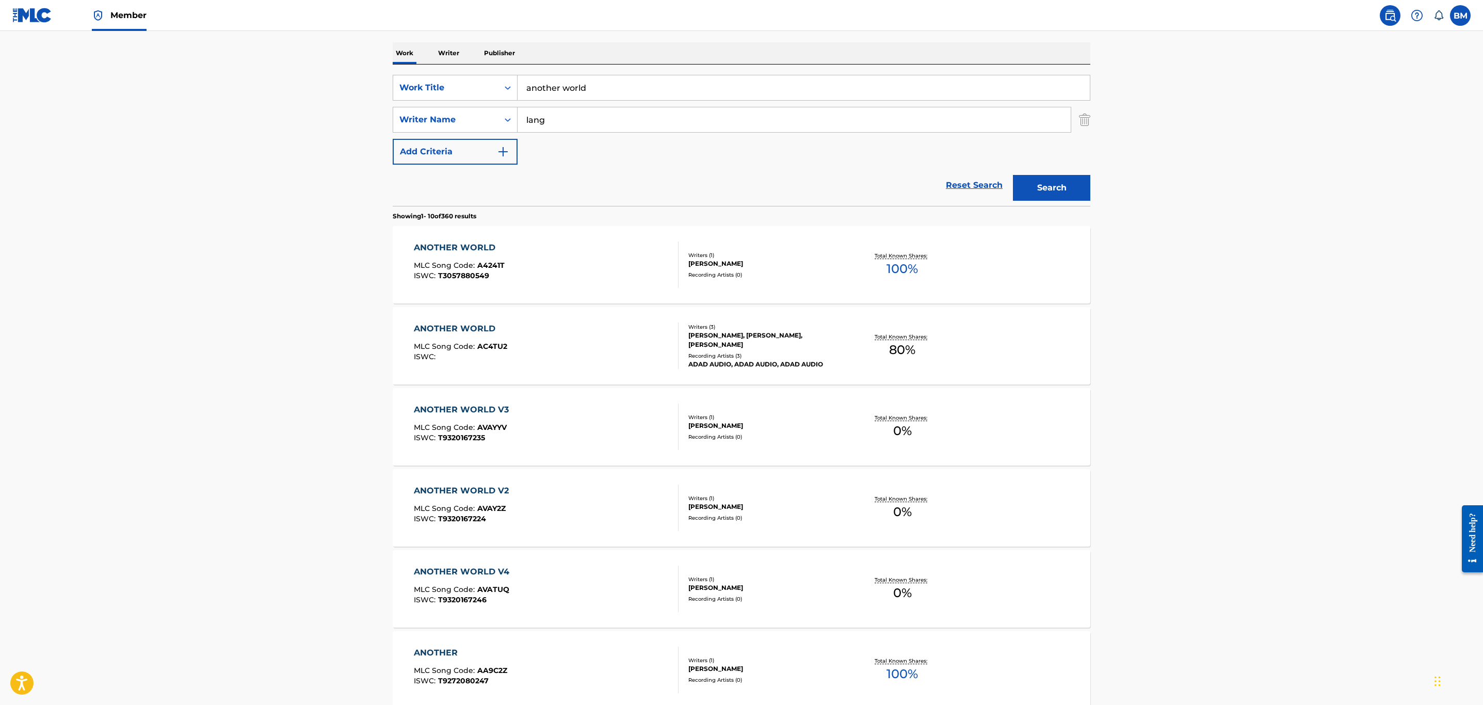
click at [605, 72] on div "SearchWithCriteria49a91aa3-69d1-461d-8255-3efb8ece760a Work Title another world…" at bounding box center [742, 134] width 698 height 141
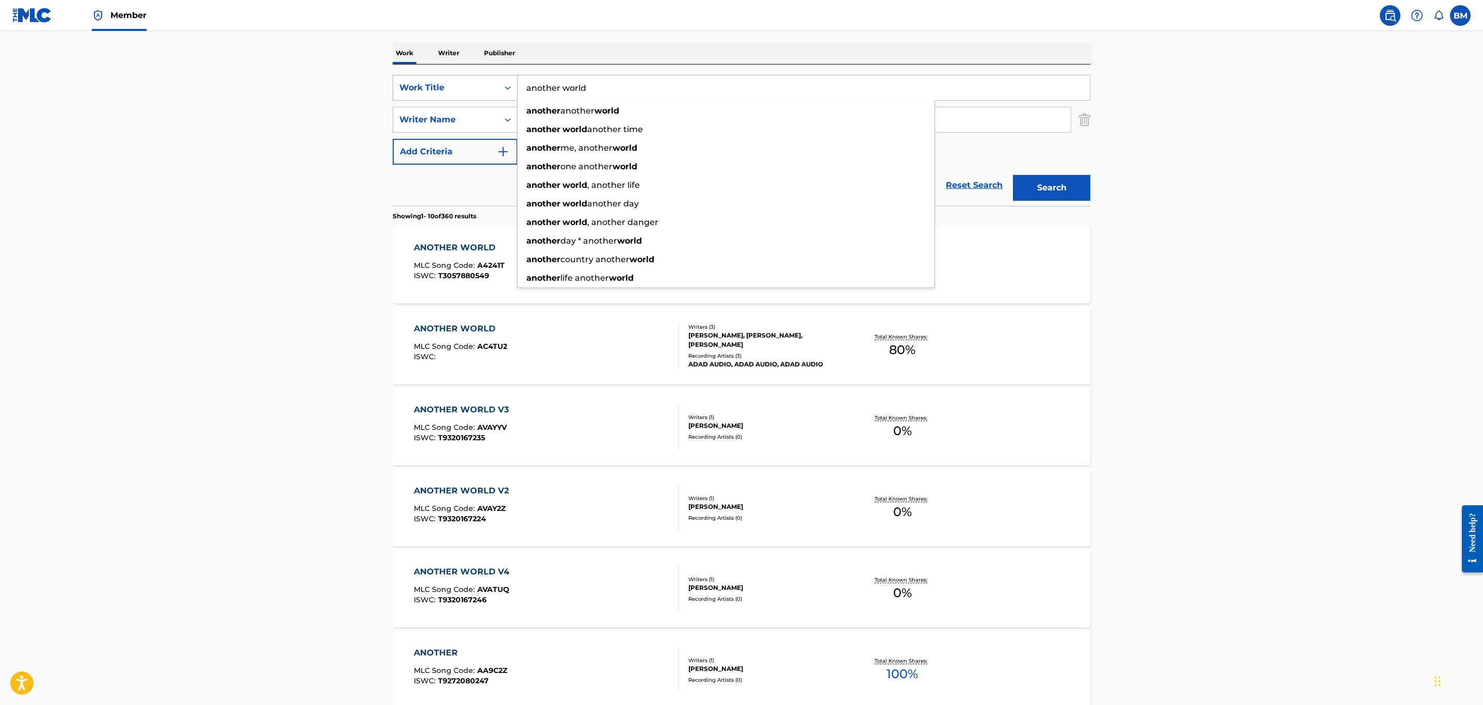
drag, startPoint x: 605, startPoint y: 85, endPoint x: 413, endPoint y: 77, distance: 192.1
click at [415, 75] on div "SearchWithCriteria49a91aa3-69d1-461d-8255-3efb8ece760a Work Title another world…" at bounding box center [742, 88] width 698 height 26
click at [1013, 175] on button "Search" at bounding box center [1051, 188] width 77 height 26
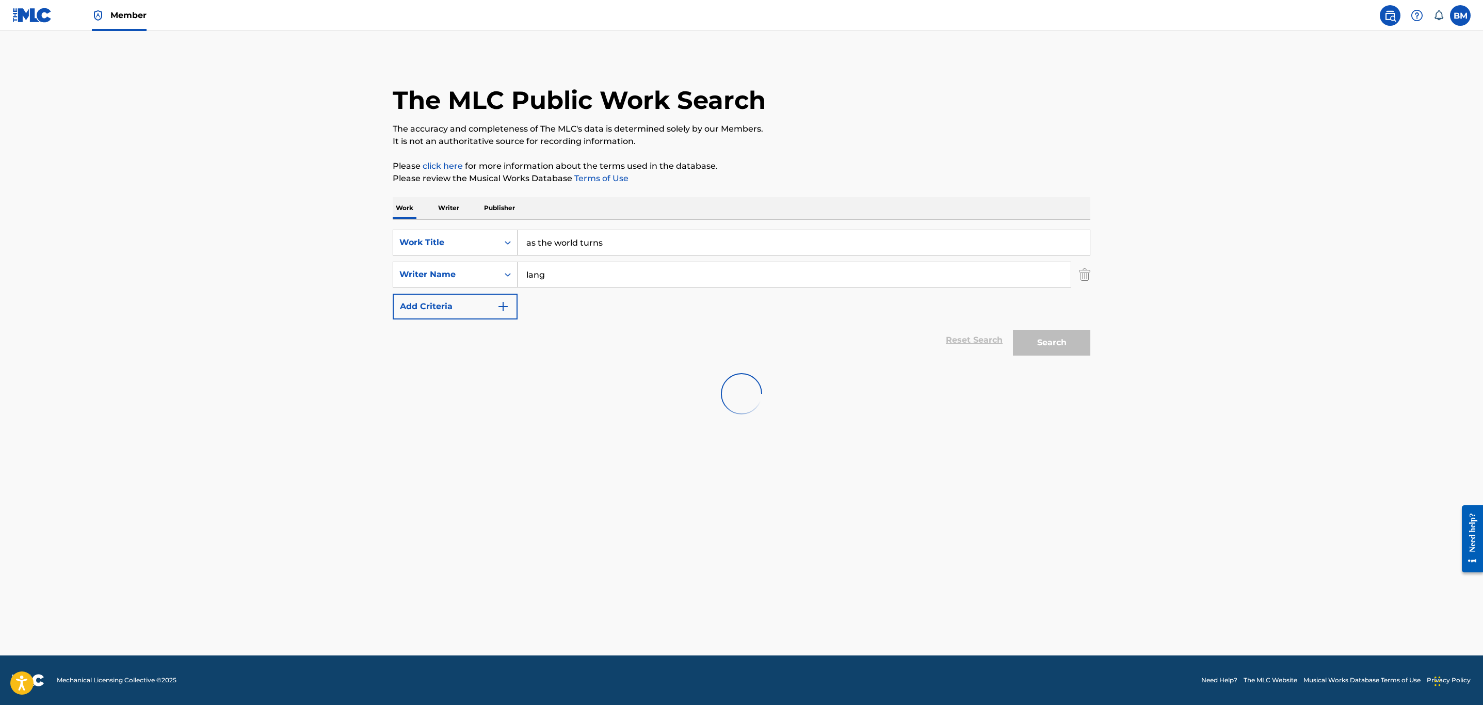
scroll to position [0, 0]
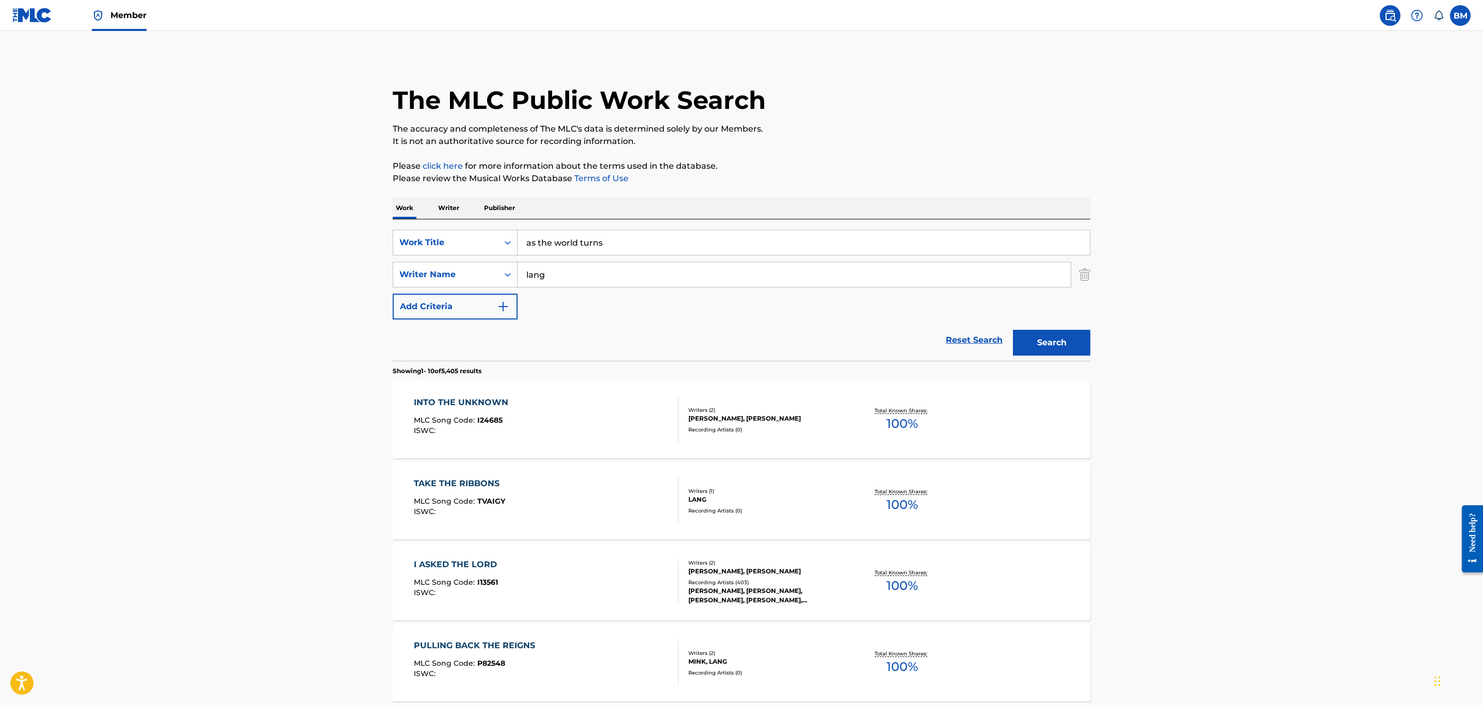
drag, startPoint x: 615, startPoint y: 245, endPoint x: 520, endPoint y: 247, distance: 94.4
click at [520, 247] on input "as the world turns" at bounding box center [804, 242] width 572 height 25
click at [488, 254] on div "Work Title" at bounding box center [455, 243] width 125 height 26
click at [600, 248] on input "as the world turns" at bounding box center [804, 242] width 572 height 25
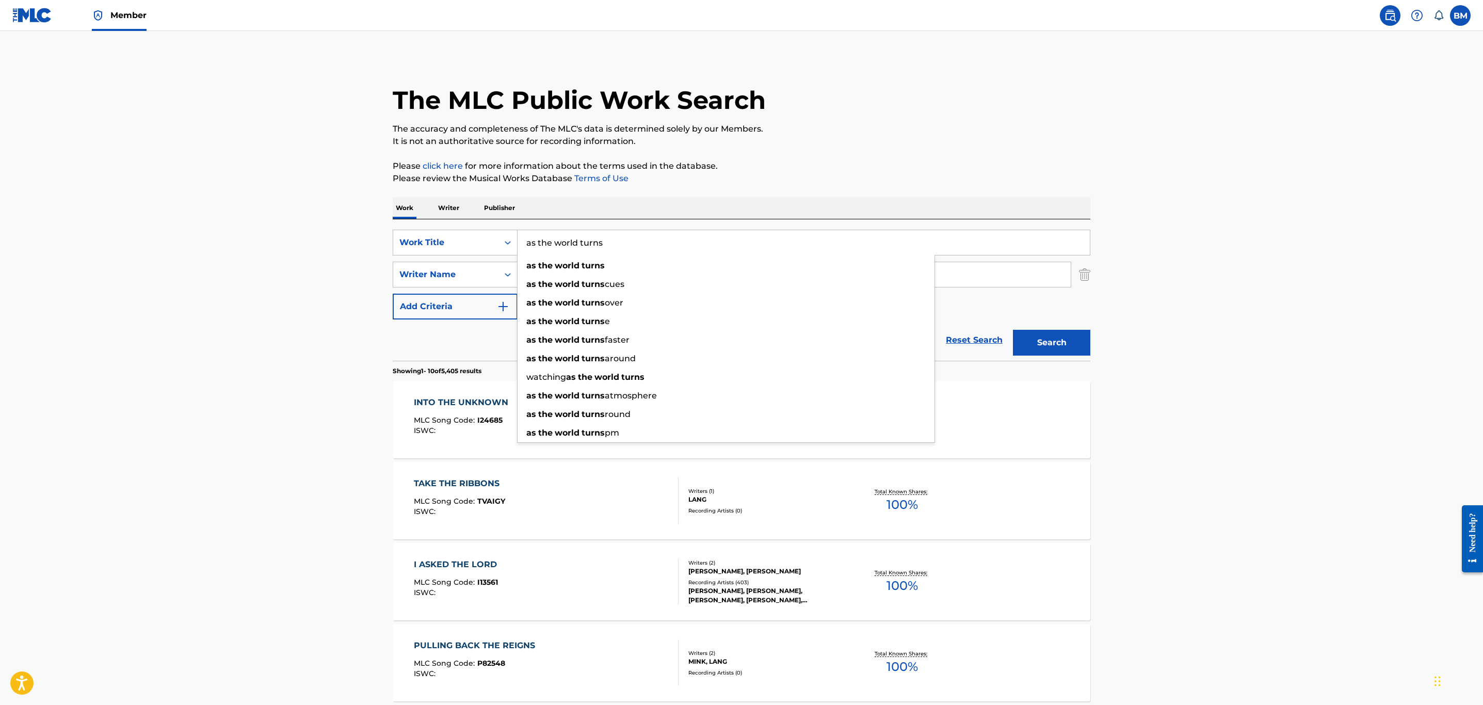
click at [600, 248] on input "as the world turns" at bounding box center [804, 242] width 572 height 25
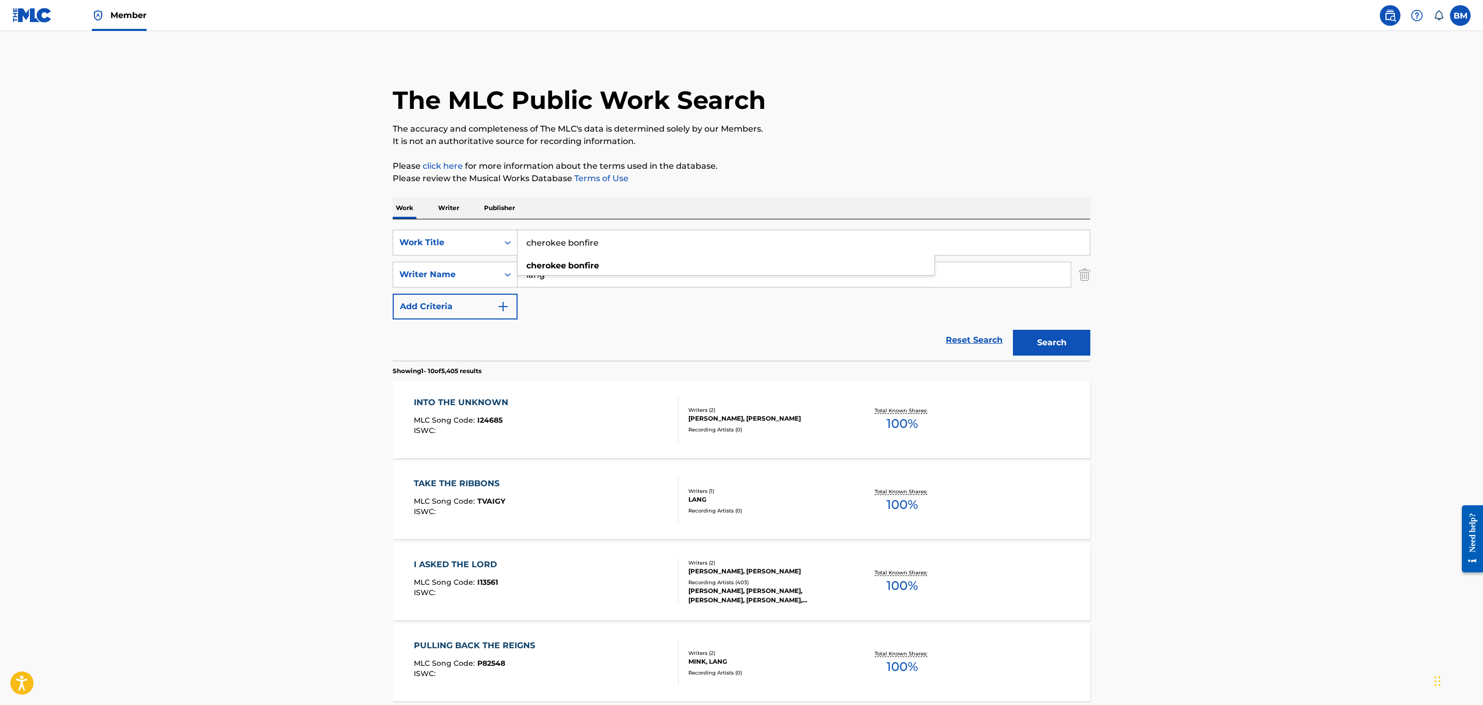
type input "cherokee bonfire"
click at [1013, 330] on button "Search" at bounding box center [1051, 343] width 77 height 26
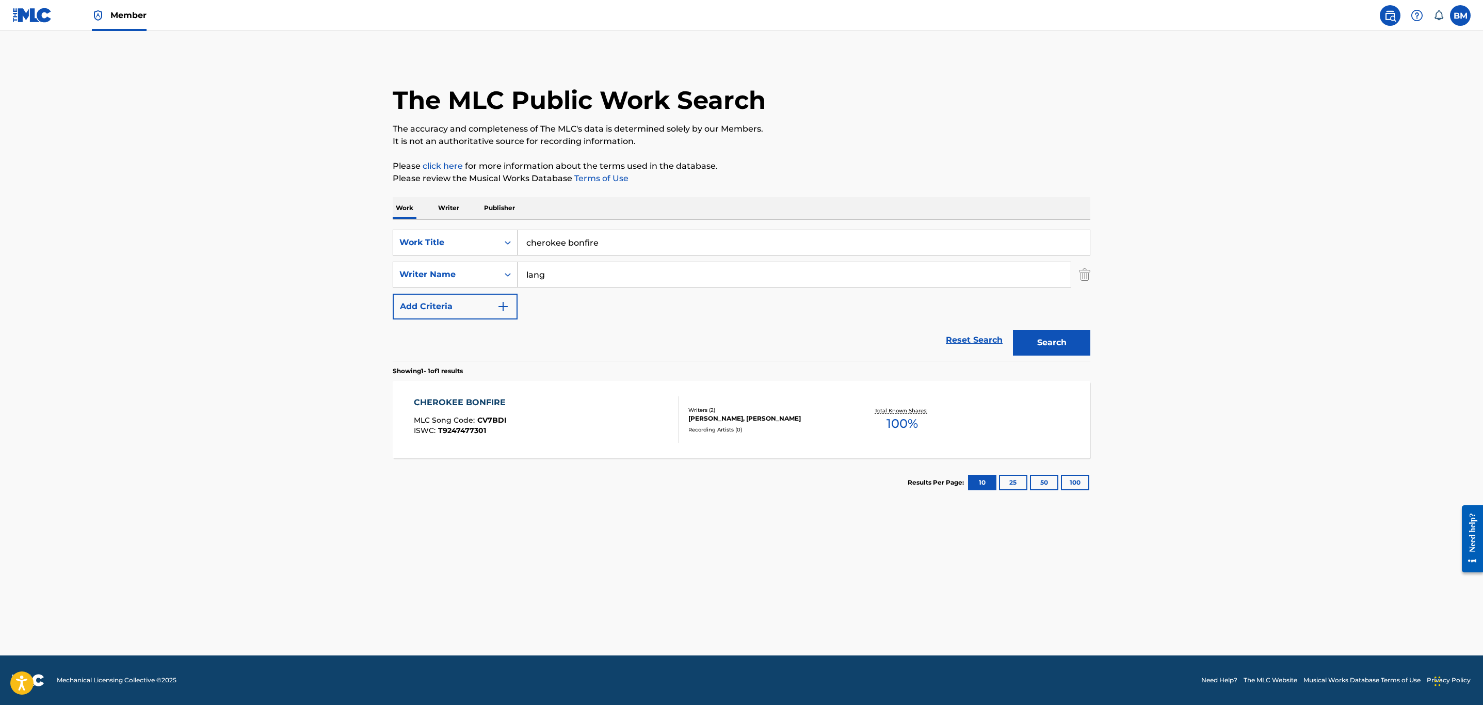
click at [586, 426] on div "CHEROKEE BONFIRE MLC Song Code : CV7BDI ISWC : T9247477301" at bounding box center [546, 419] width 265 height 46
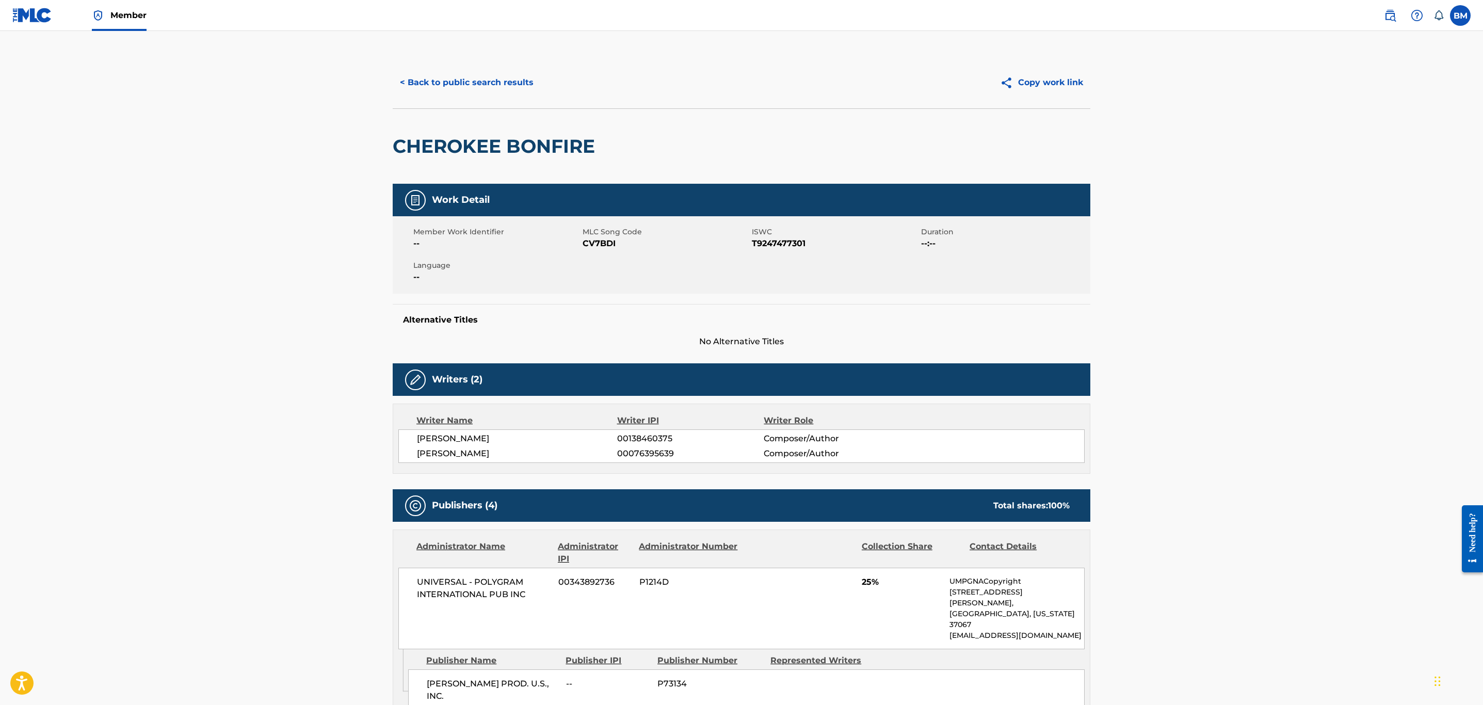
click at [488, 87] on button "< Back to public search results" at bounding box center [467, 83] width 148 height 26
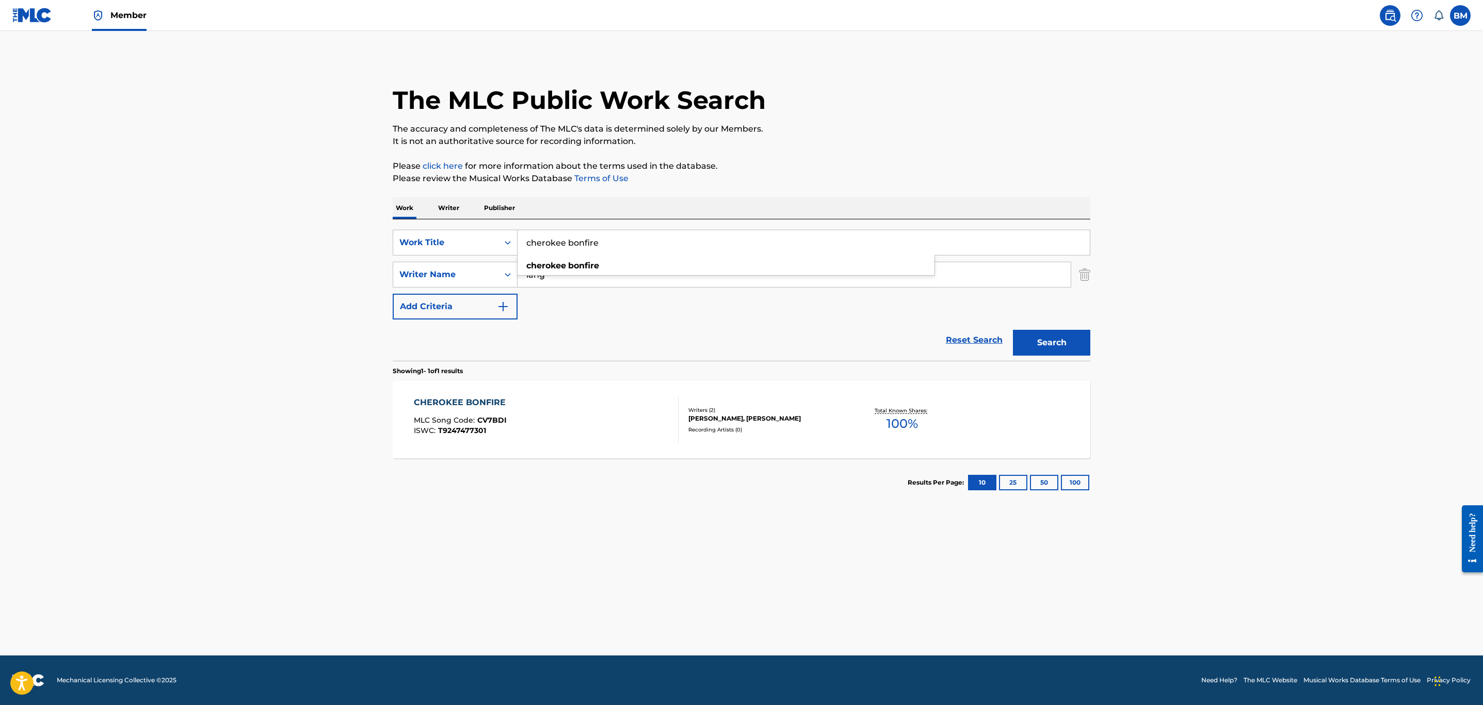
drag, startPoint x: 606, startPoint y: 251, endPoint x: 290, endPoint y: 305, distance: 320.5
click at [290, 305] on main "The MLC Public Work Search The accuracy and completeness of The MLC's data is d…" at bounding box center [741, 343] width 1483 height 624
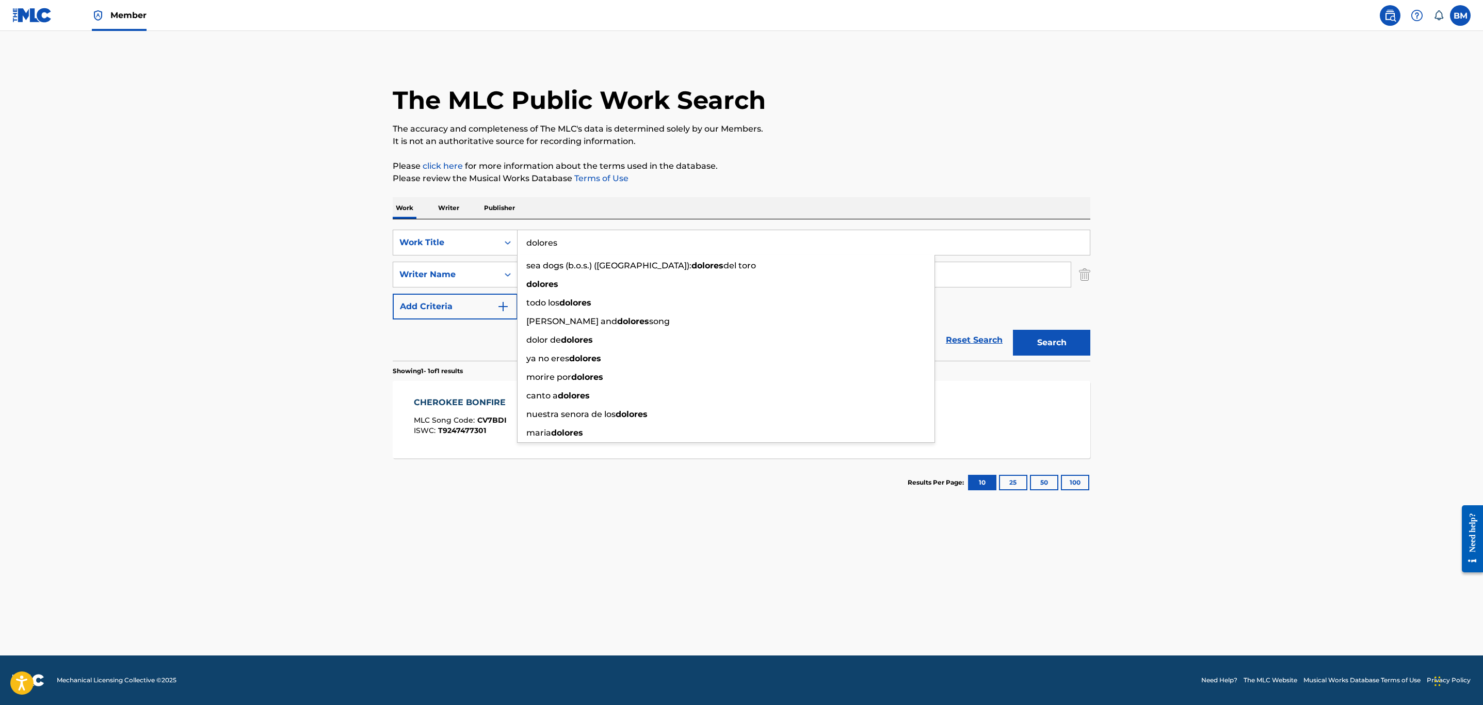
type input "dolores"
click at [1013, 330] on button "Search" at bounding box center [1051, 343] width 77 height 26
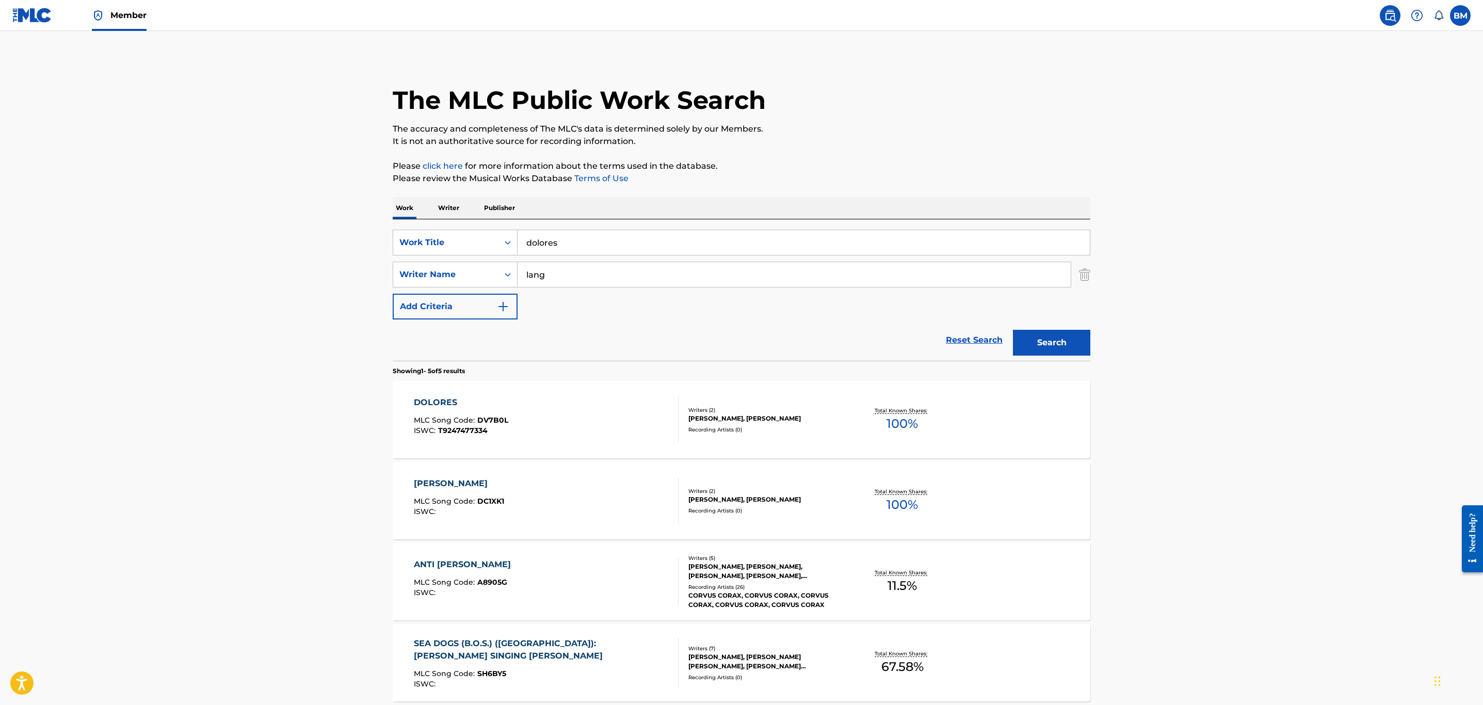
click at [573, 423] on div "[PERSON_NAME] MLC Song Code : DV7B0L ISWC : T9247477334" at bounding box center [546, 419] width 265 height 46
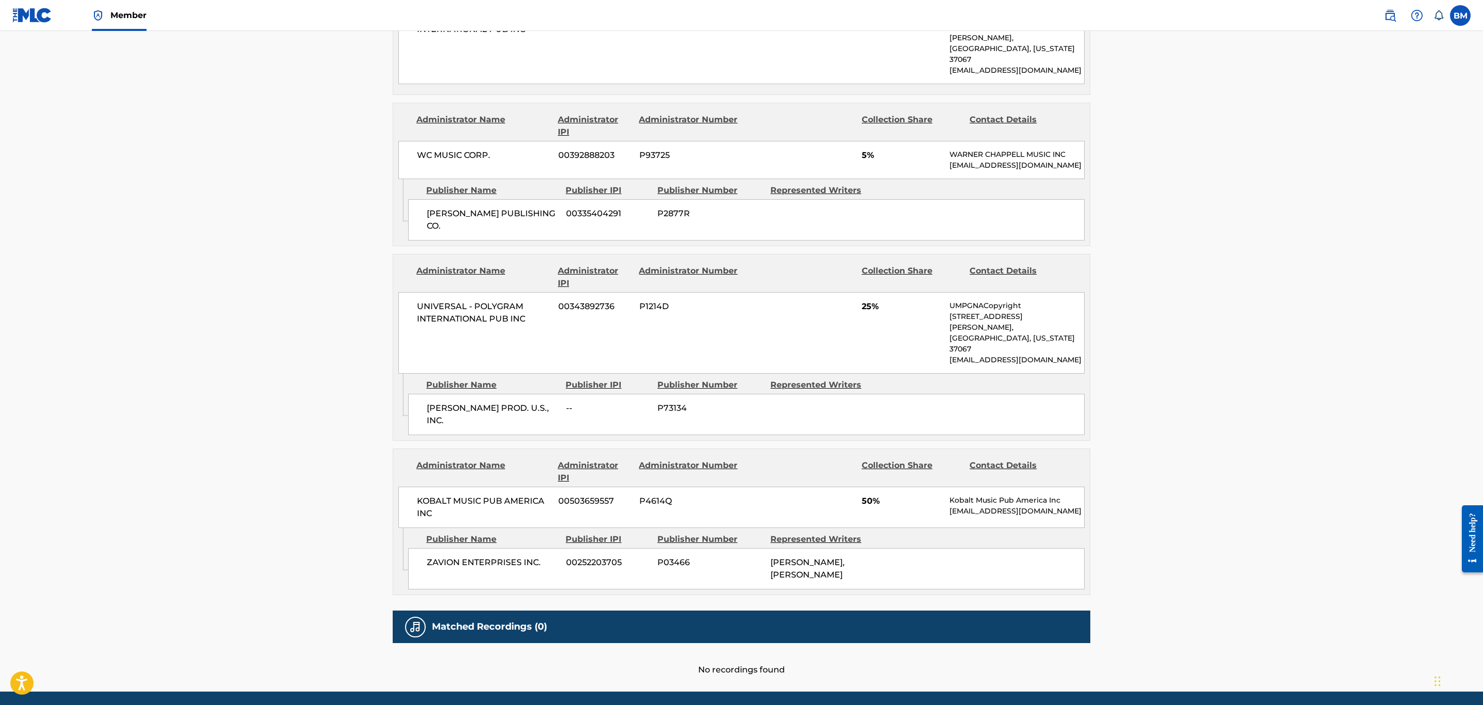
scroll to position [398, 0]
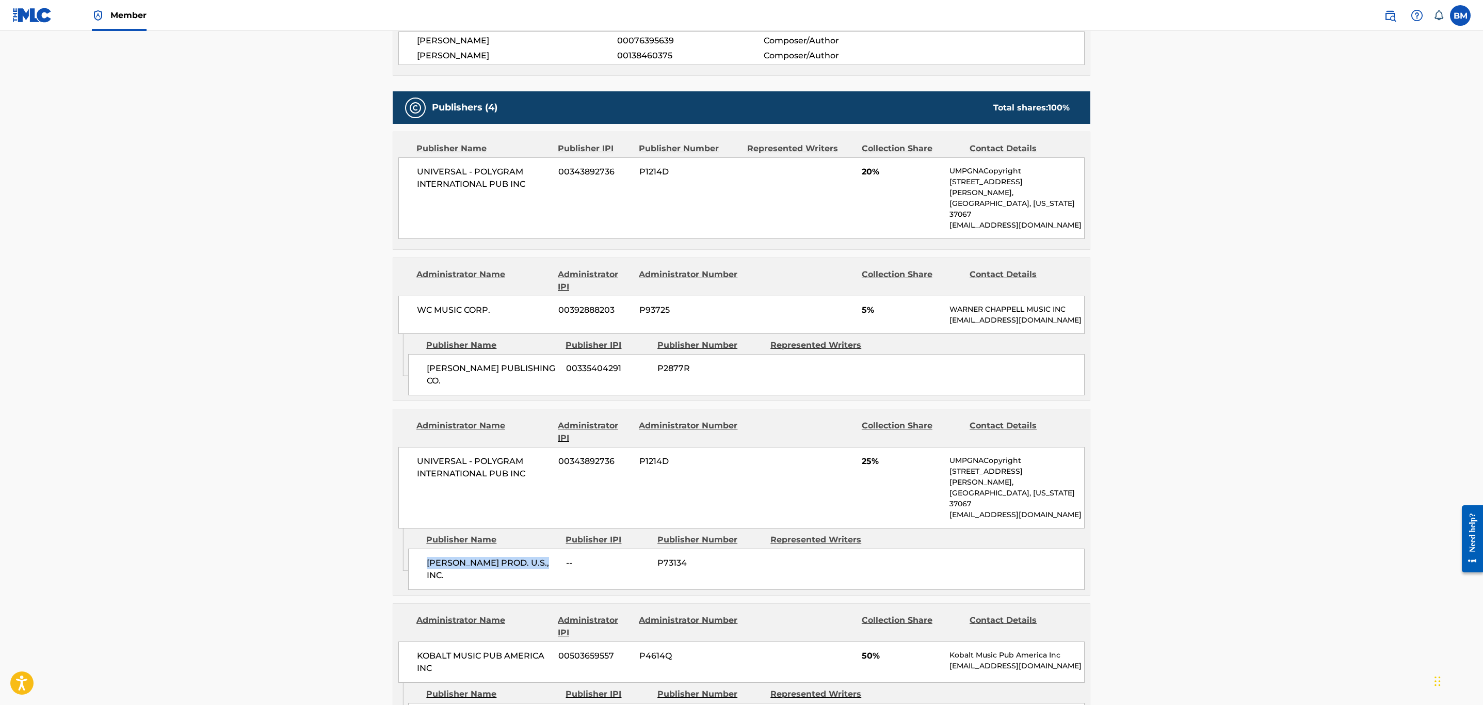
drag, startPoint x: 548, startPoint y: 538, endPoint x: 418, endPoint y: 539, distance: 130.0
click at [418, 548] on div "[PERSON_NAME] PROD. U.S., INC. -- P73134" at bounding box center [746, 568] width 676 height 41
copy span "[PERSON_NAME] PROD. U.S., INC."
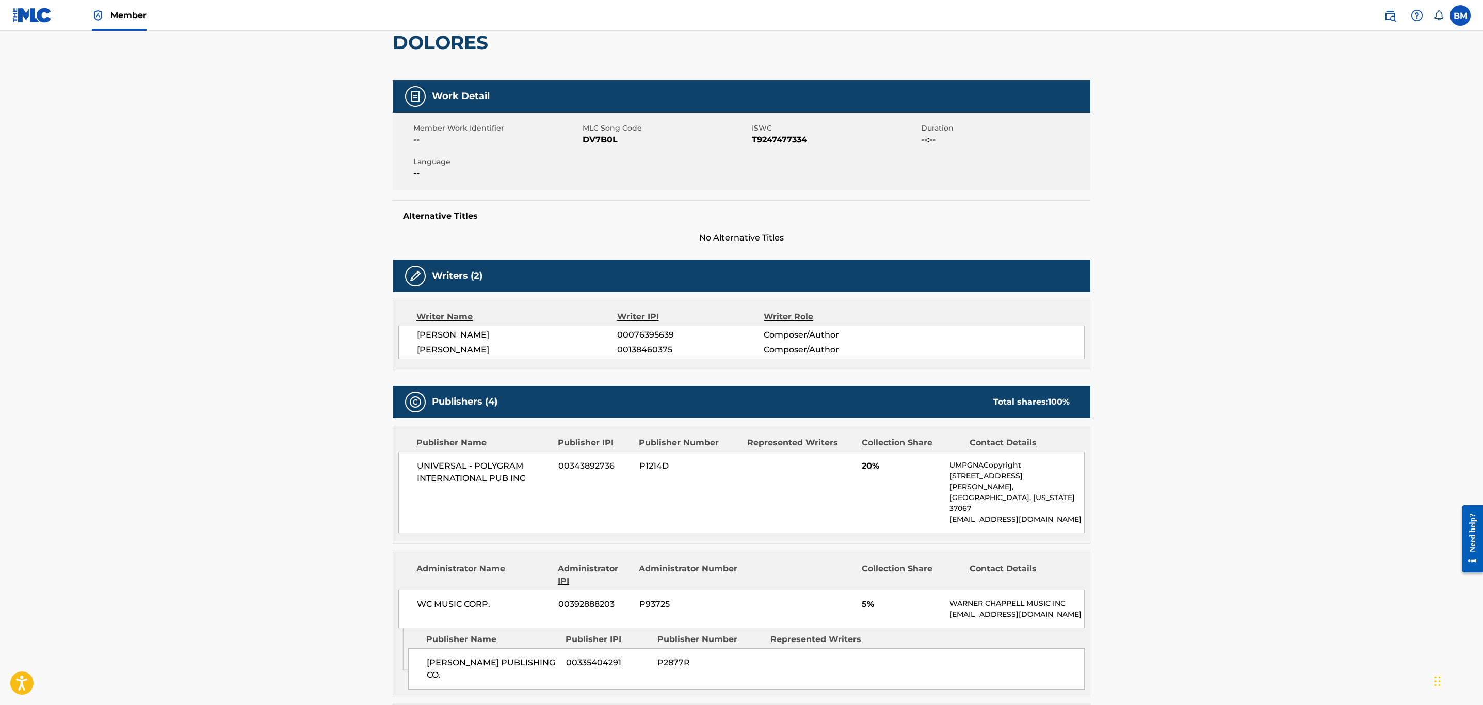
scroll to position [0, 0]
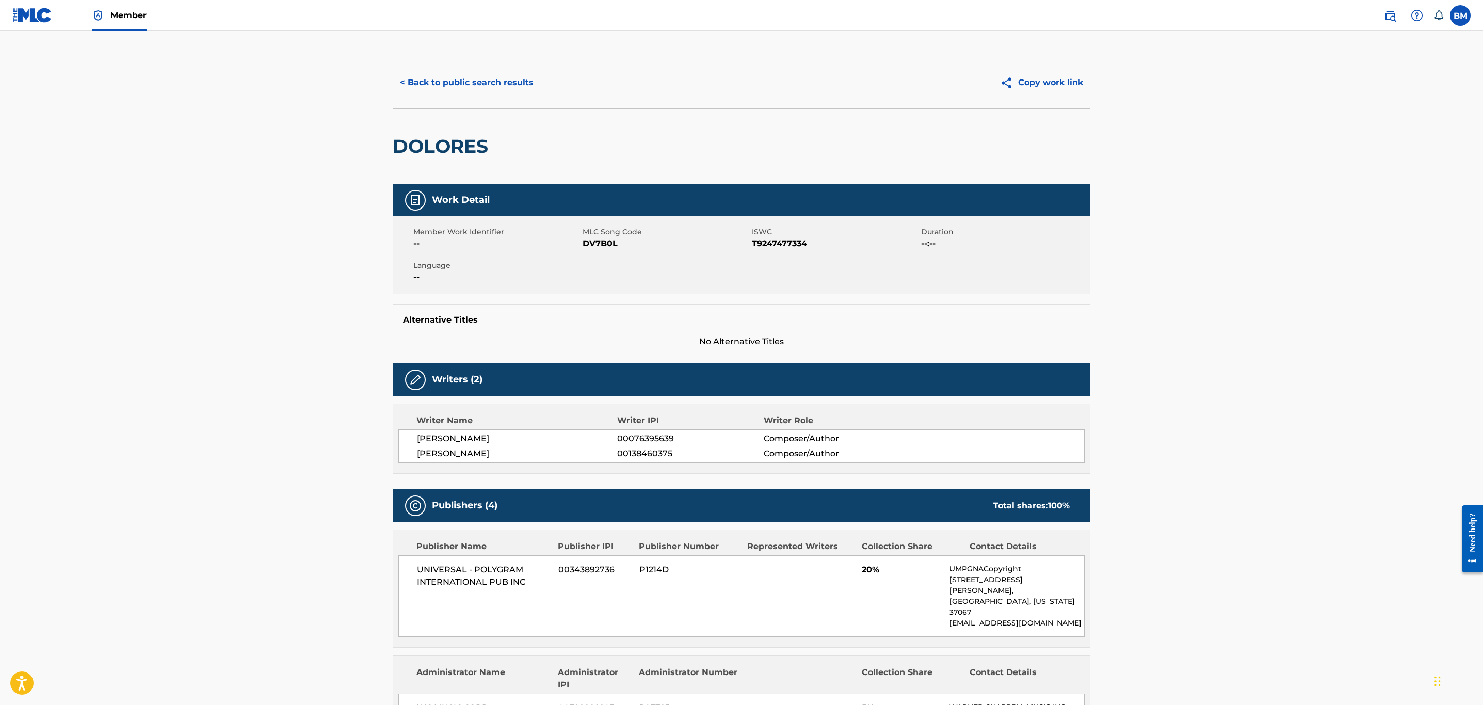
click at [452, 84] on button "< Back to public search results" at bounding box center [467, 83] width 148 height 26
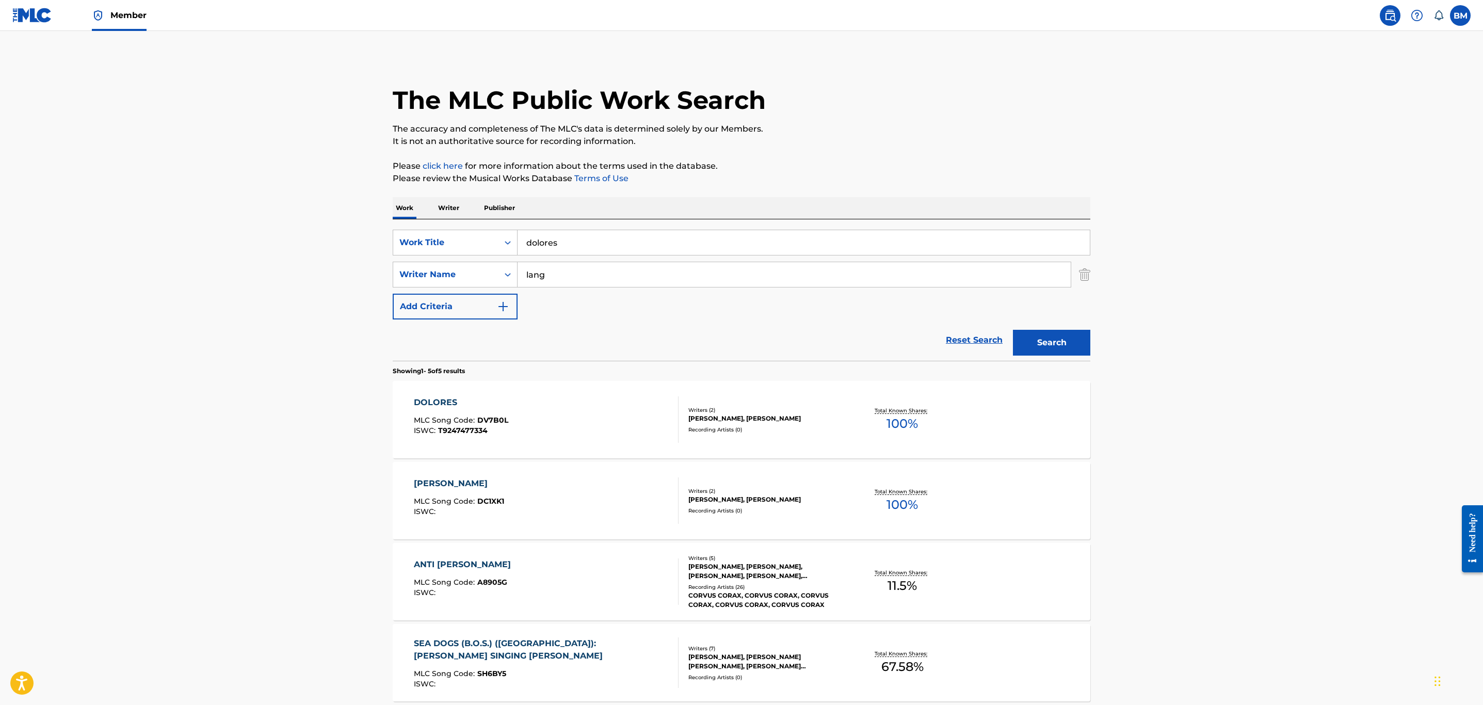
click at [497, 211] on p "Publisher" at bounding box center [499, 208] width 37 height 22
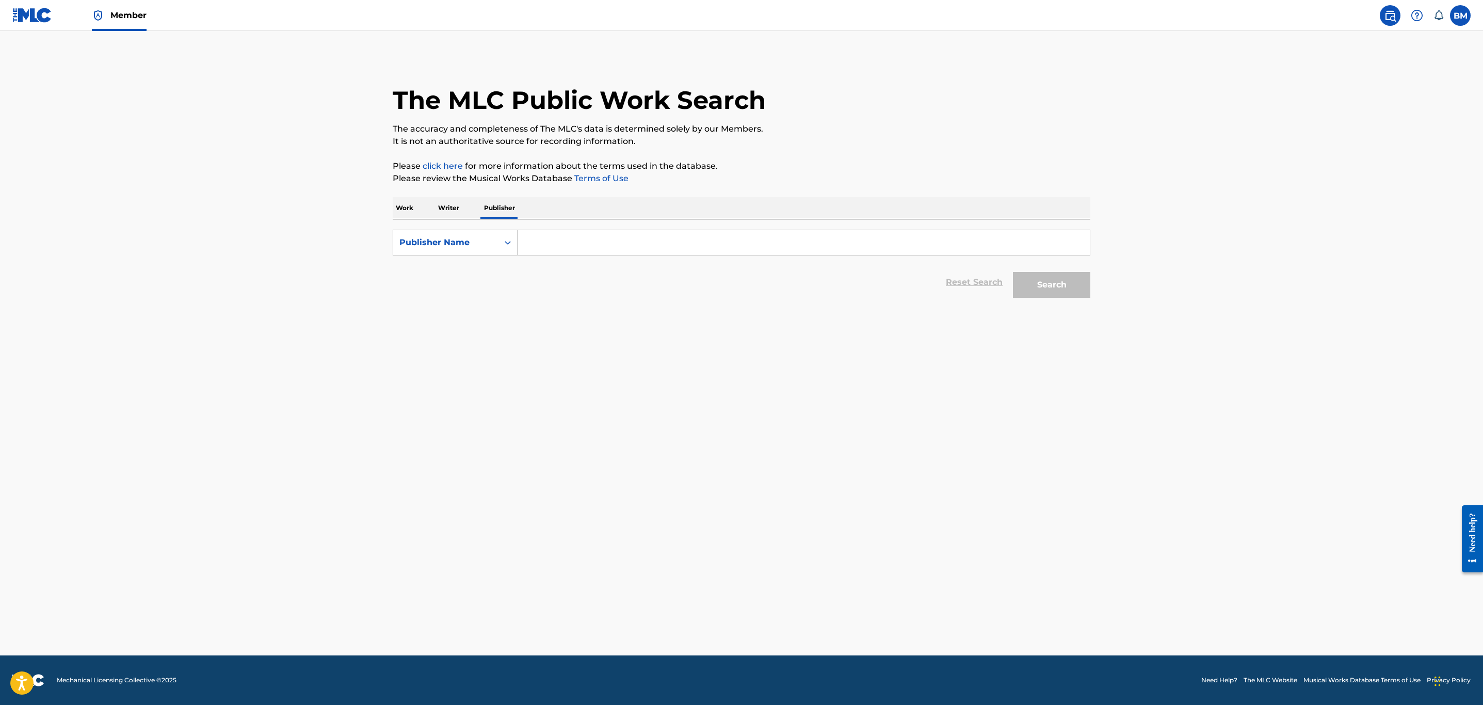
click at [580, 246] on input "Search Form" at bounding box center [804, 242] width 572 height 25
paste input "[PERSON_NAME] PROD. U.S., INC."
type input "[PERSON_NAME] PROD. U.S., INC."
click at [1047, 296] on button "Search" at bounding box center [1051, 285] width 77 height 26
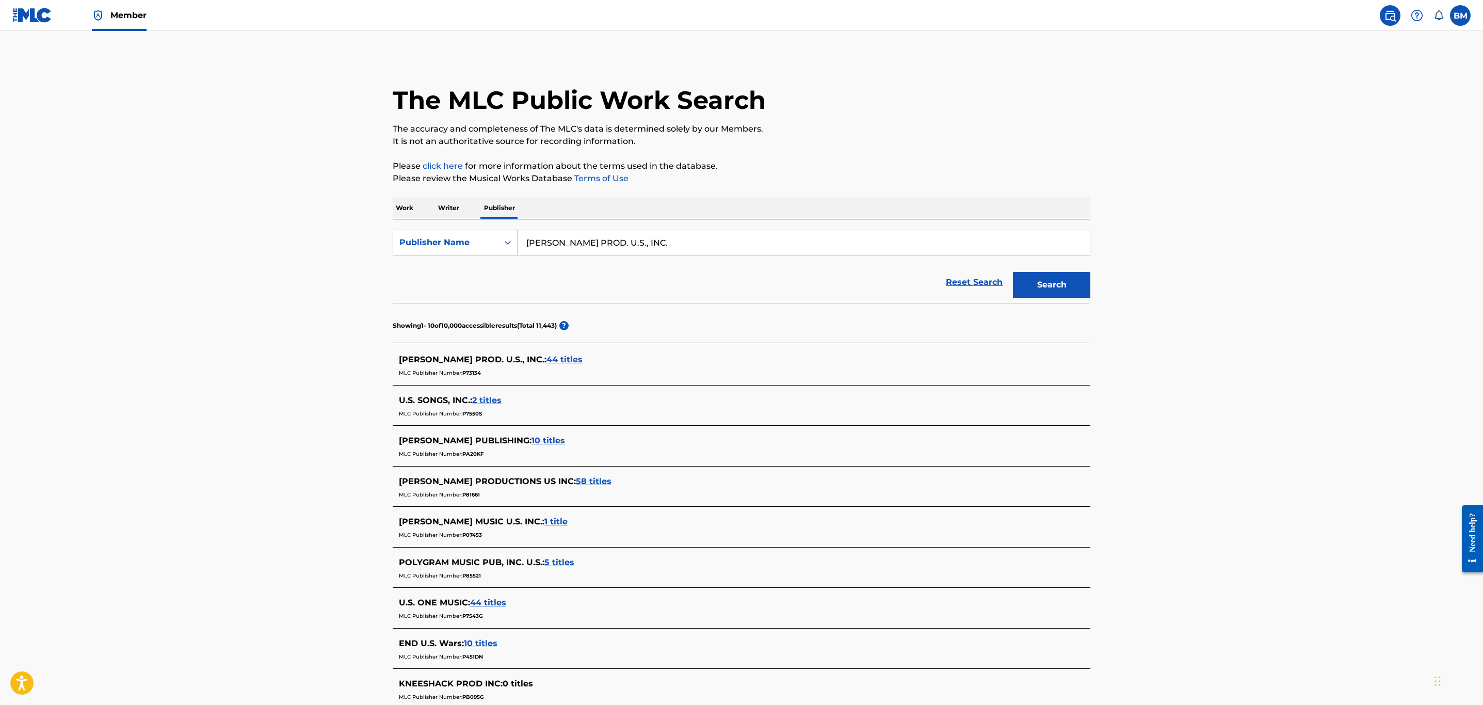
click at [546, 362] on span "44 titles" at bounding box center [564, 359] width 36 height 10
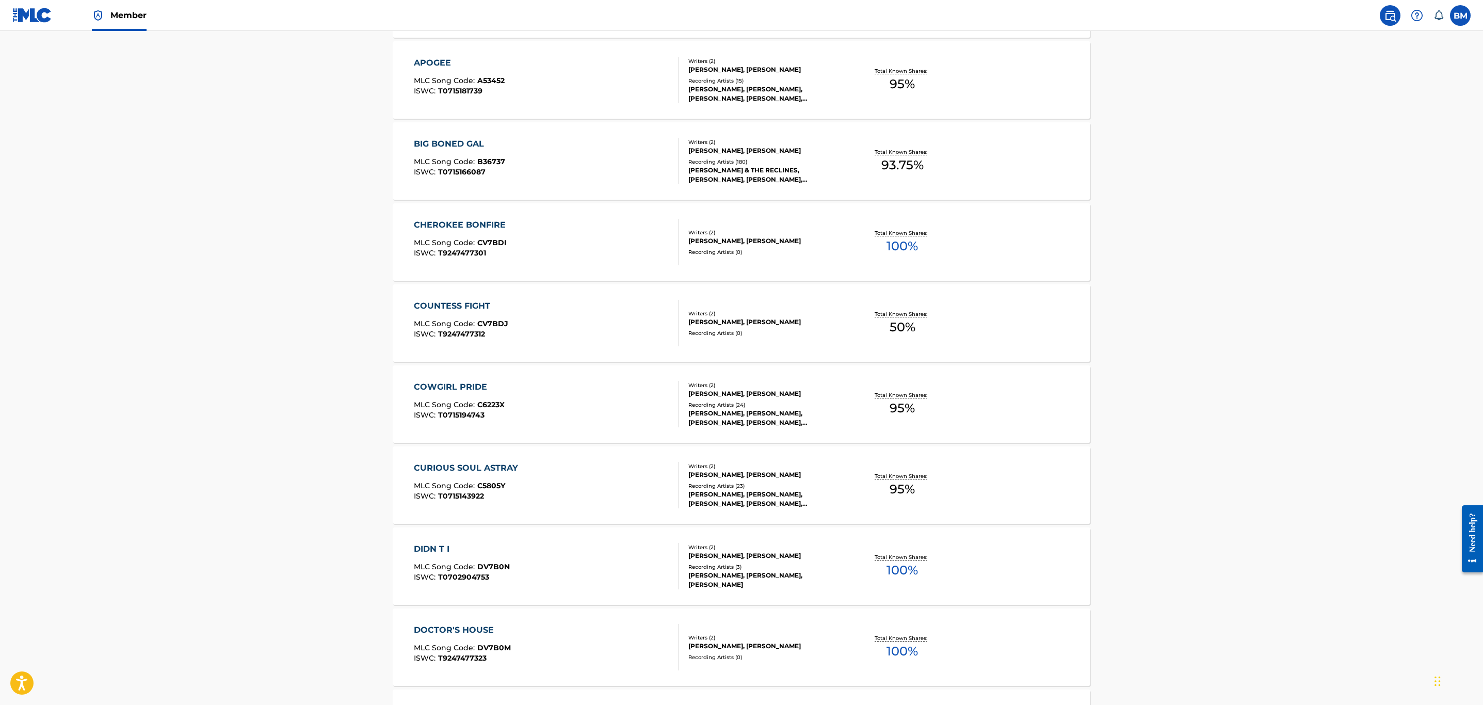
scroll to position [601, 0]
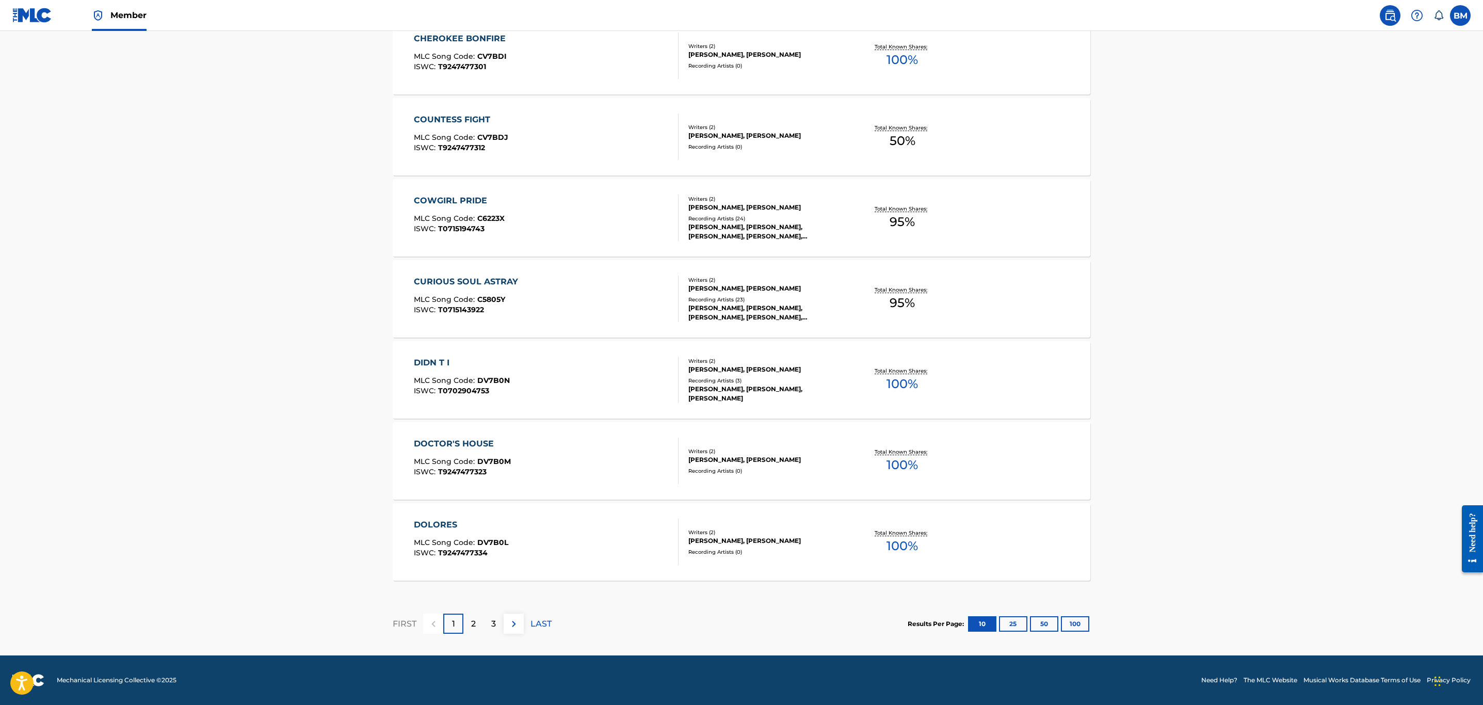
click at [1056, 618] on button "50" at bounding box center [1044, 623] width 28 height 15
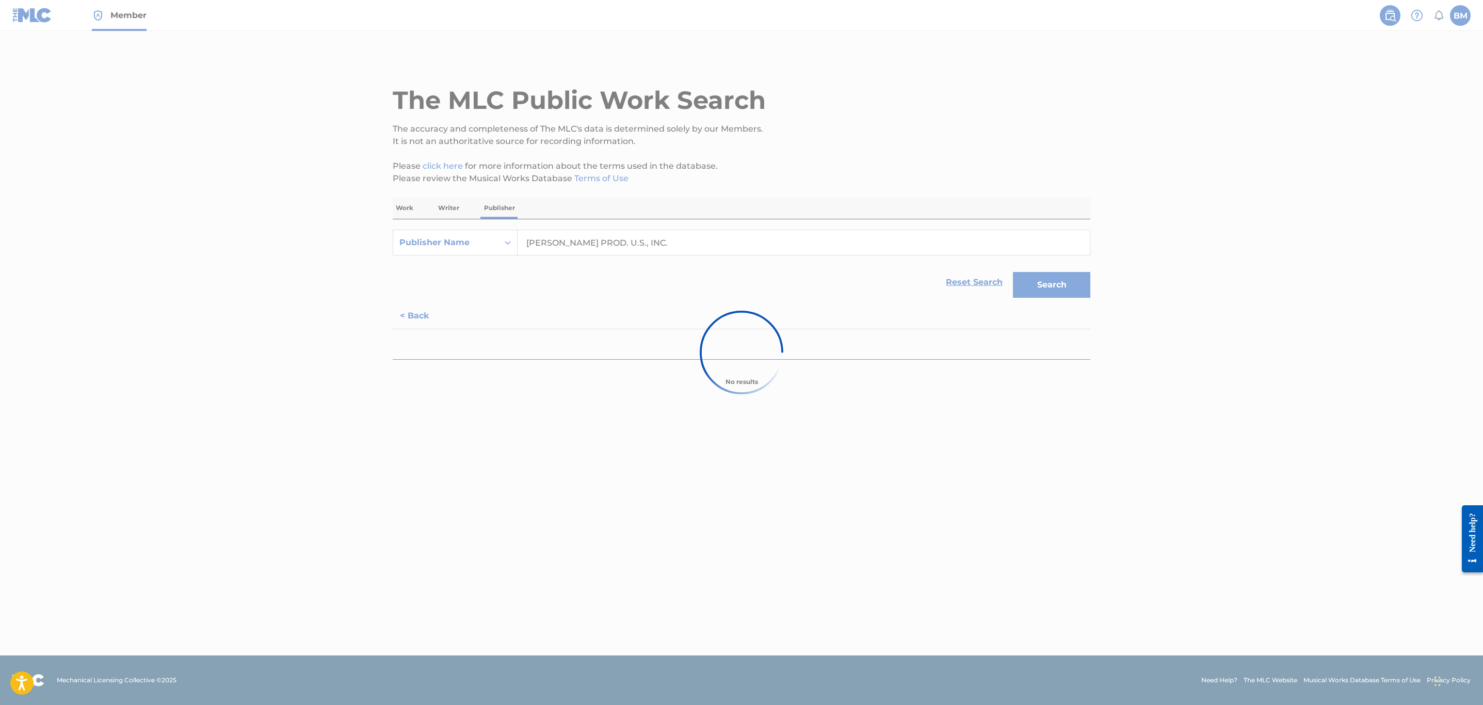
scroll to position [0, 0]
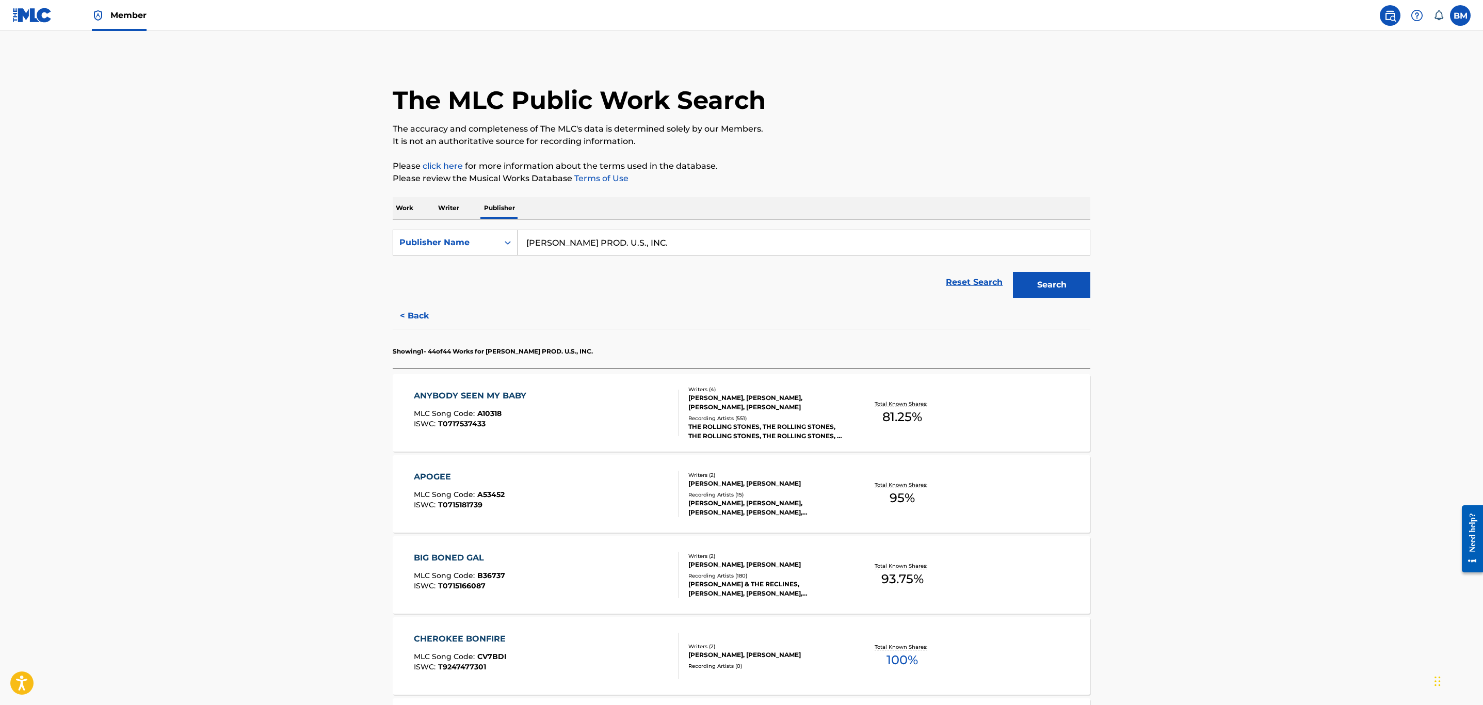
click at [627, 403] on div "ANYBODY SEEN MY BABY MLC Song Code : A10318 ISWC : T0717537433" at bounding box center [546, 413] width 265 height 46
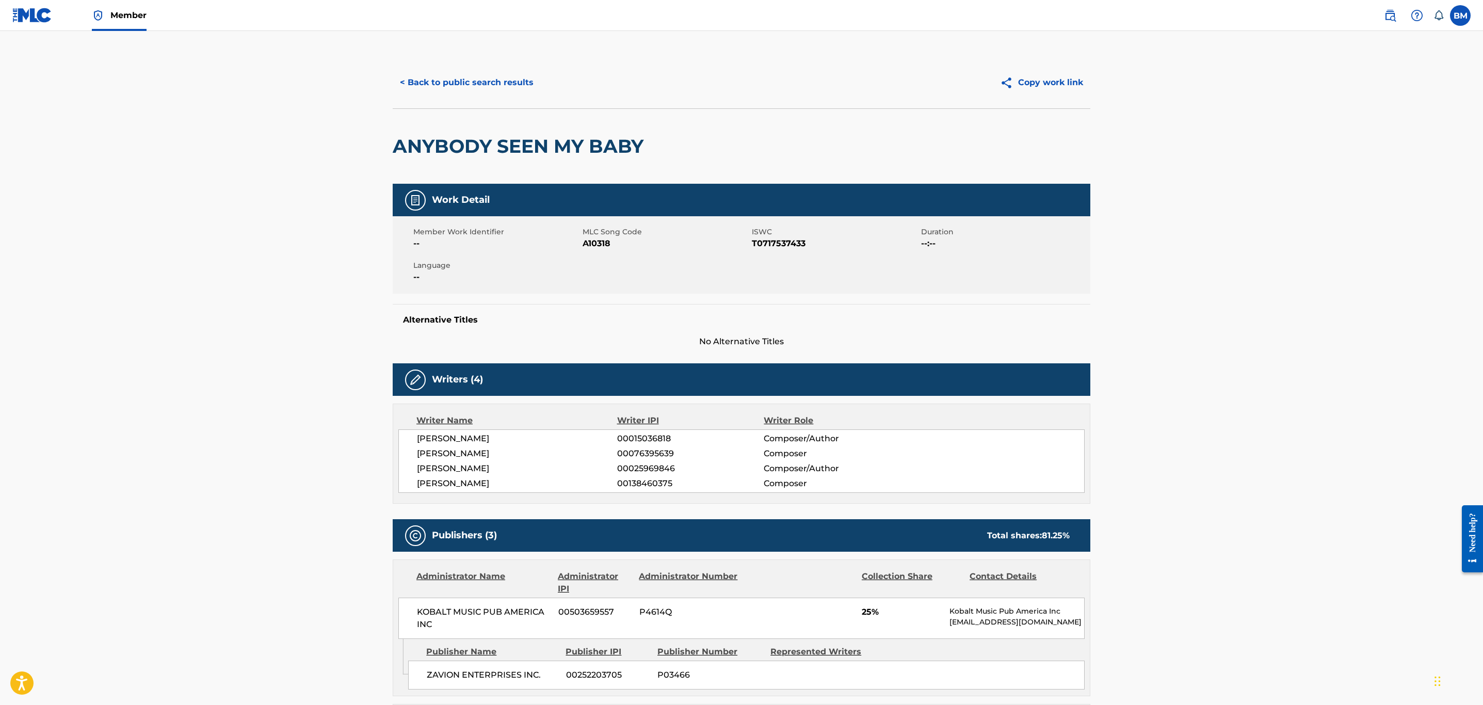
click at [480, 63] on div "< Back to public search results Copy work link" at bounding box center [742, 83] width 698 height 52
click at [480, 78] on button "< Back to public search results" at bounding box center [467, 83] width 148 height 26
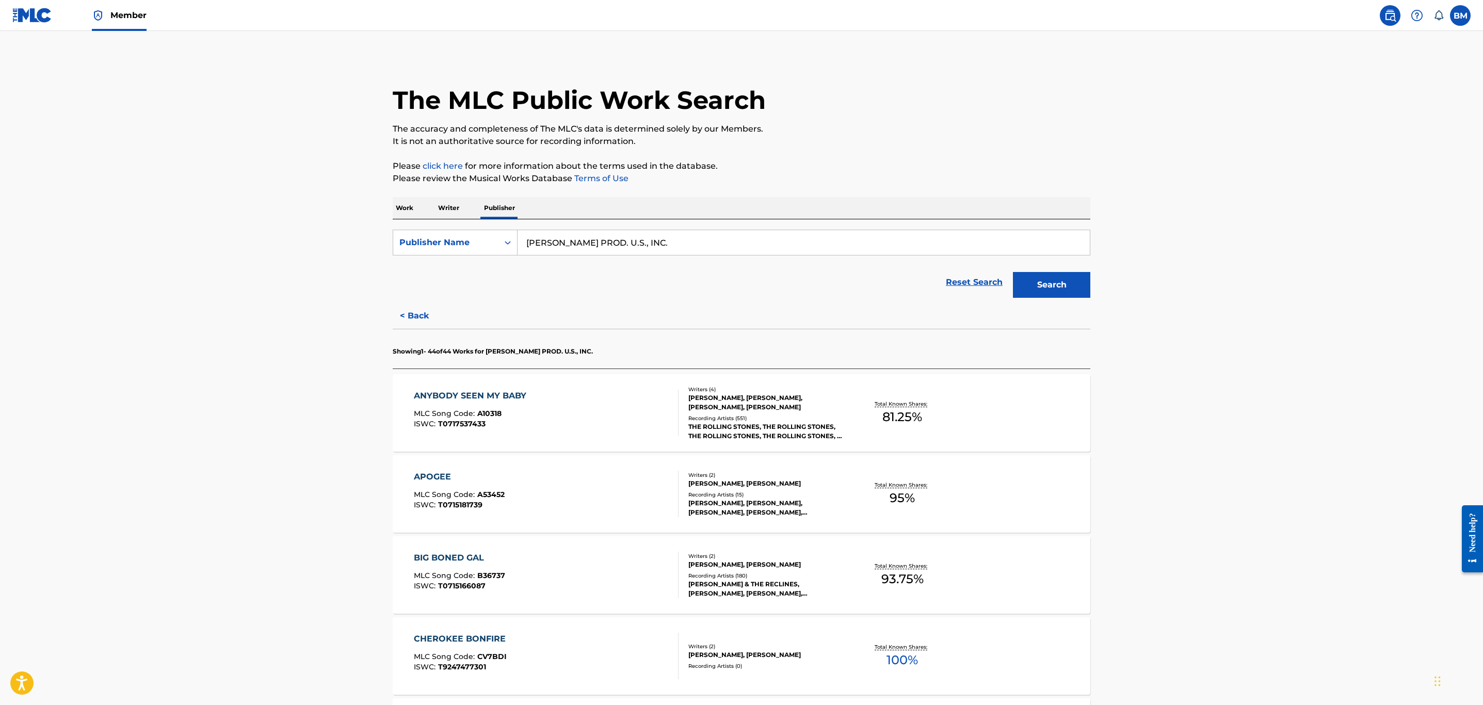
click at [612, 490] on div "APOGEE MLC Song Code : A53452 ISWC : T0715181739" at bounding box center [546, 494] width 265 height 46
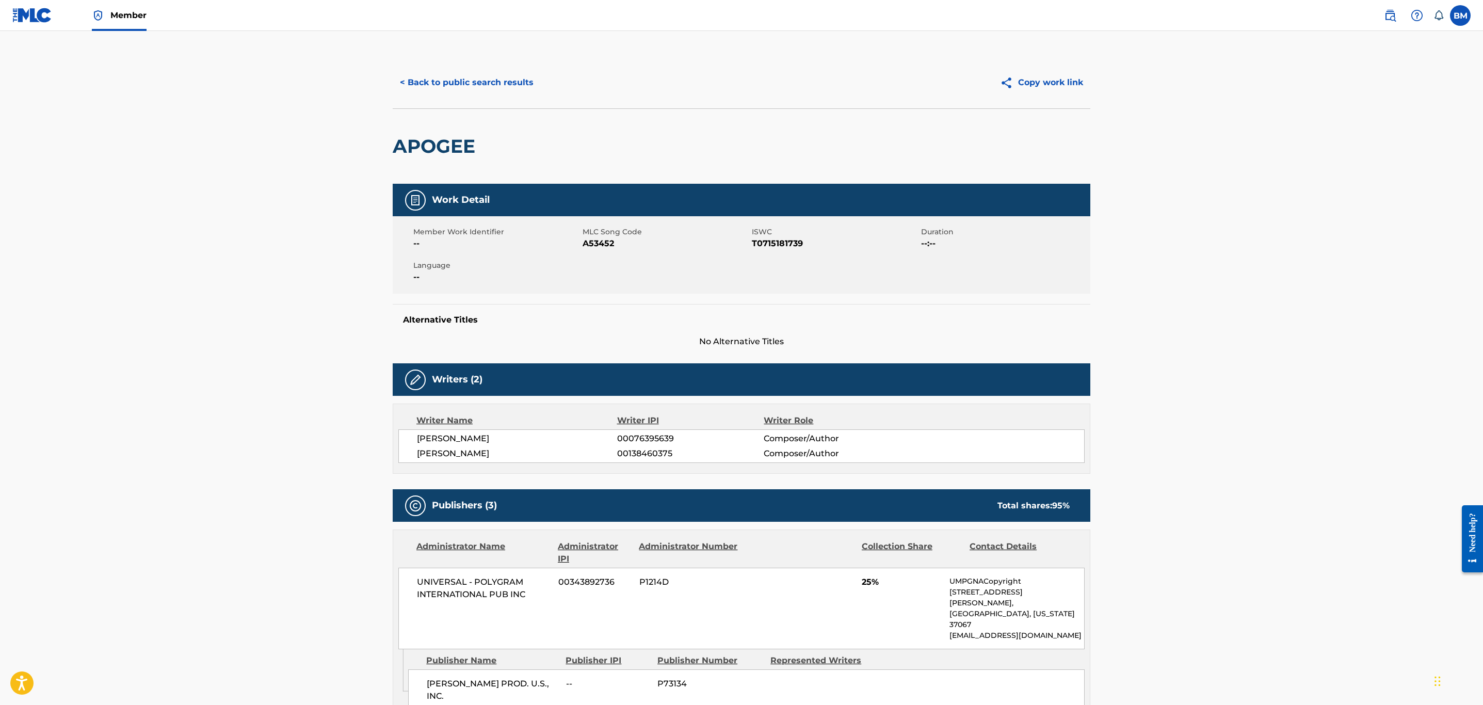
click at [477, 70] on button "< Back to public search results" at bounding box center [467, 83] width 148 height 26
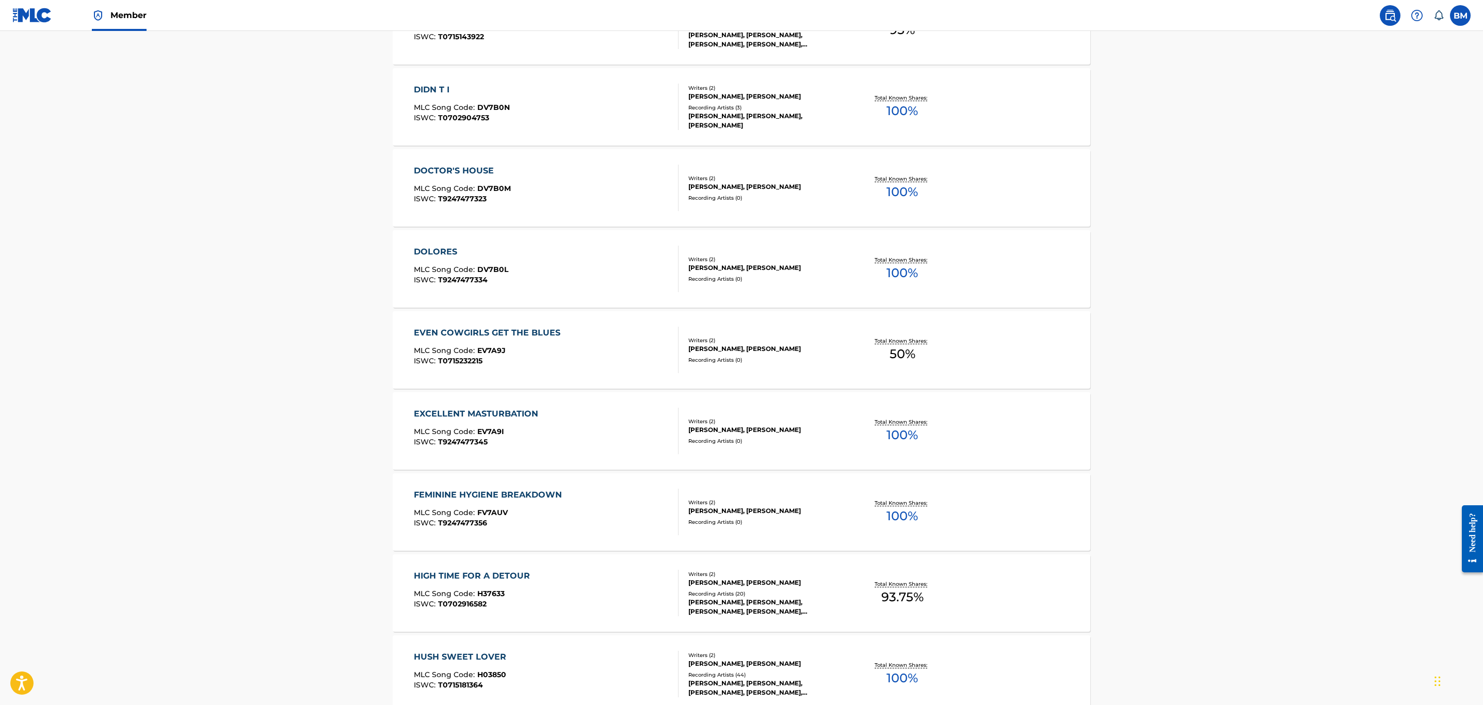
scroll to position [1006, 0]
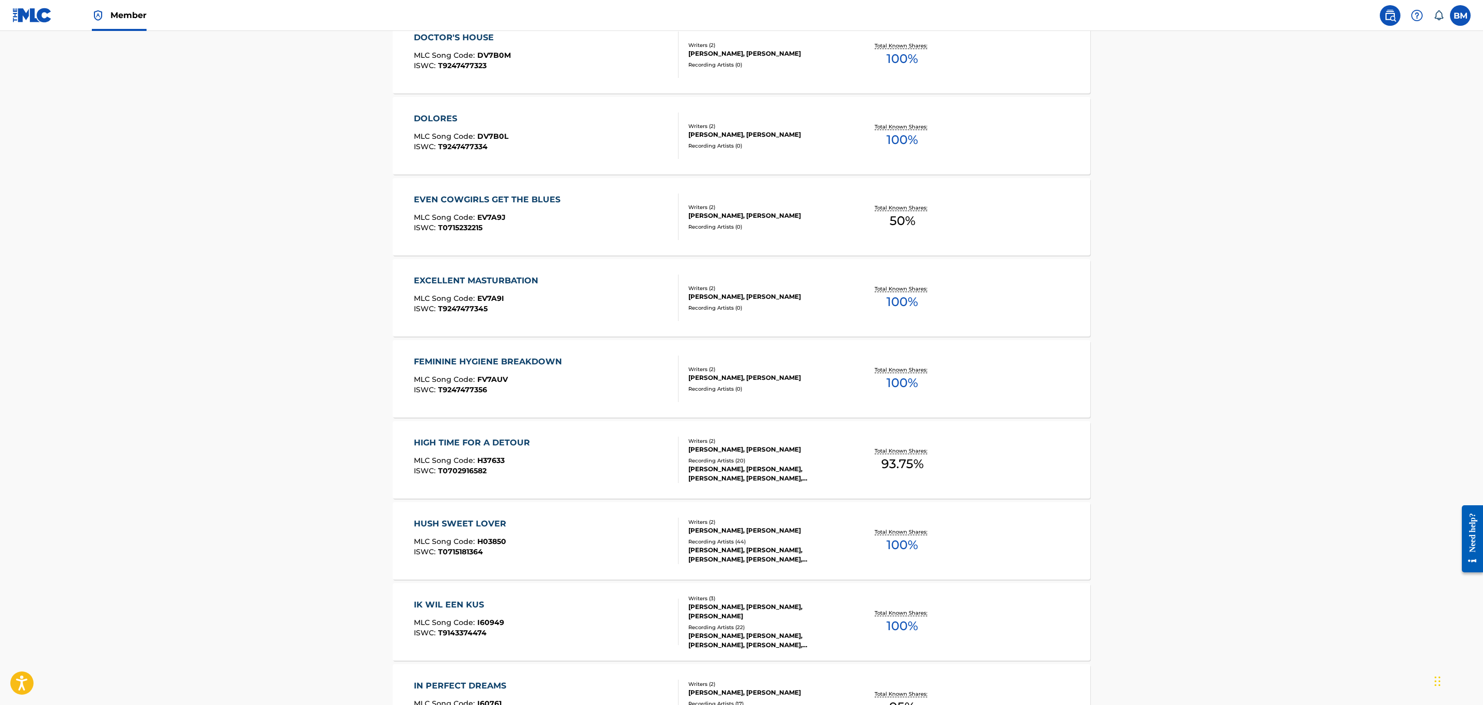
click at [604, 156] on div "[PERSON_NAME] MLC Song Code : DV7B0L ISWC : T9247477334" at bounding box center [546, 135] width 265 height 46
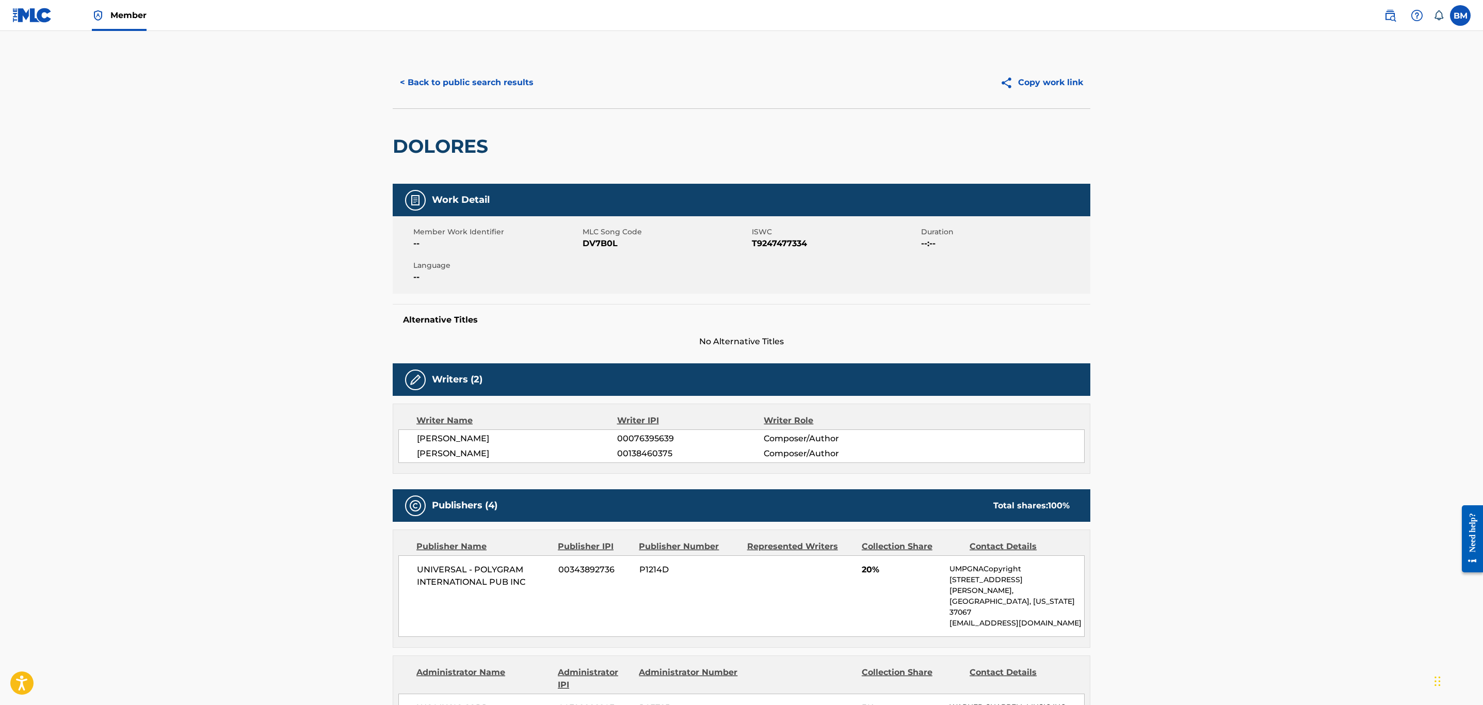
click at [413, 87] on button "< Back to public search results" at bounding box center [467, 83] width 148 height 26
